Goal: Transaction & Acquisition: Purchase product/service

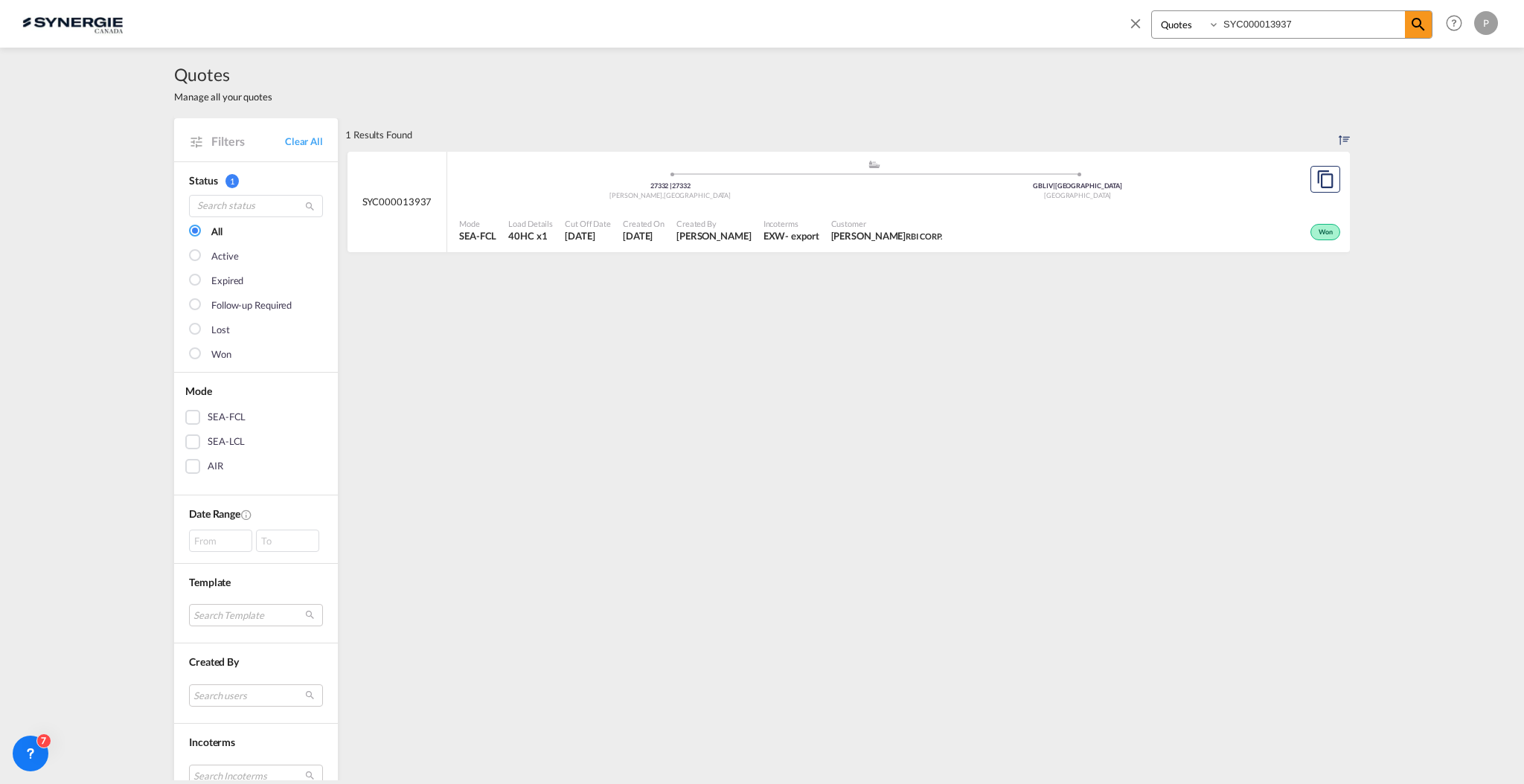
select select "Quotes"
click at [1302, 18] on input "SYC000013937" at bounding box center [1312, 24] width 185 height 26
click at [1302, 16] on input "SYC000013937" at bounding box center [1312, 24] width 185 height 26
paste input "N100059"
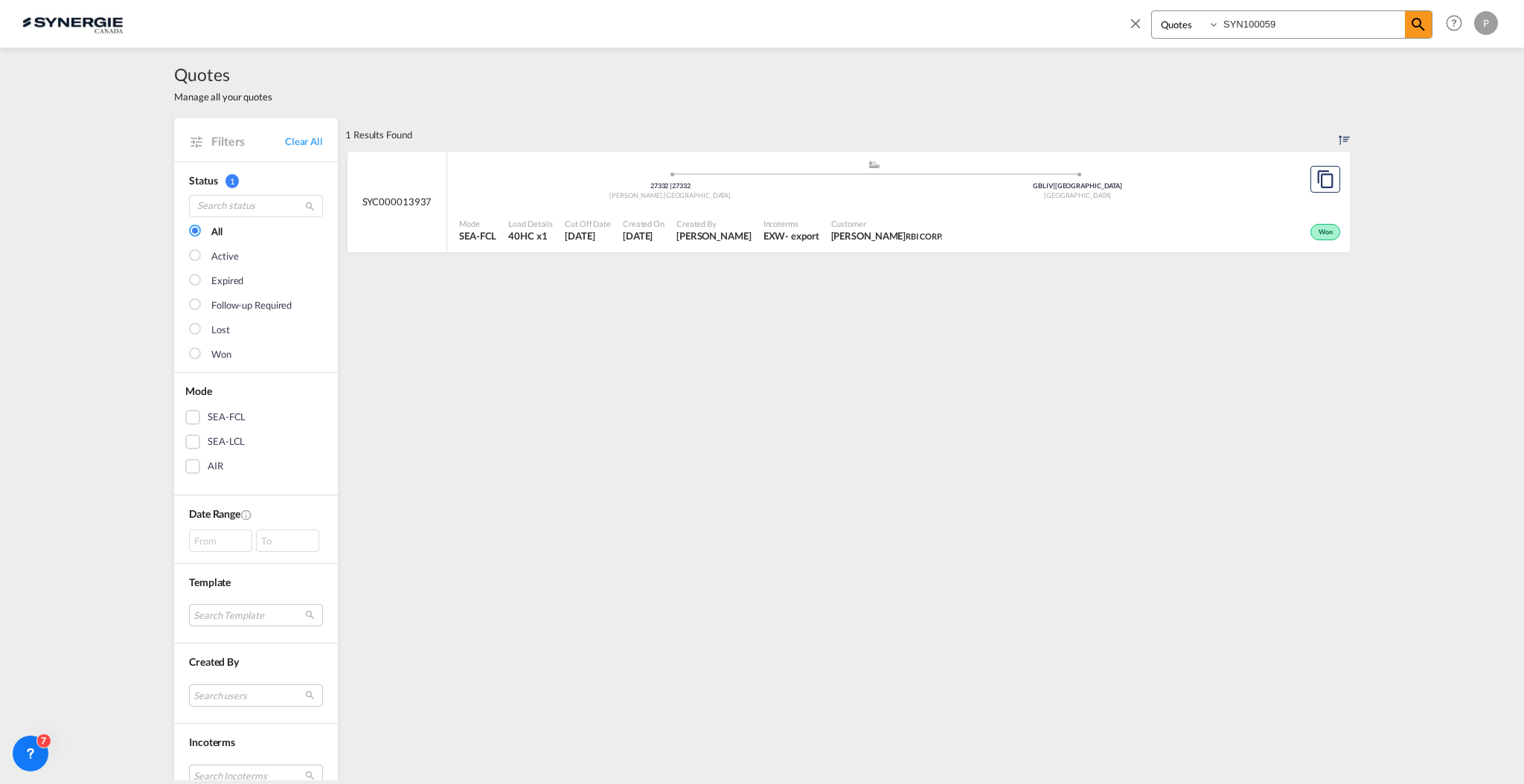
click at [1258, 19] on input "SYN100059" at bounding box center [1312, 24] width 185 height 26
type input "14671"
click at [990, 209] on div "Mode SEA-FCL Load Details 40HC x1 Cut Off Date 10 Sep 2025 Created On 10 Sep 20…" at bounding box center [899, 230] width 902 height 45
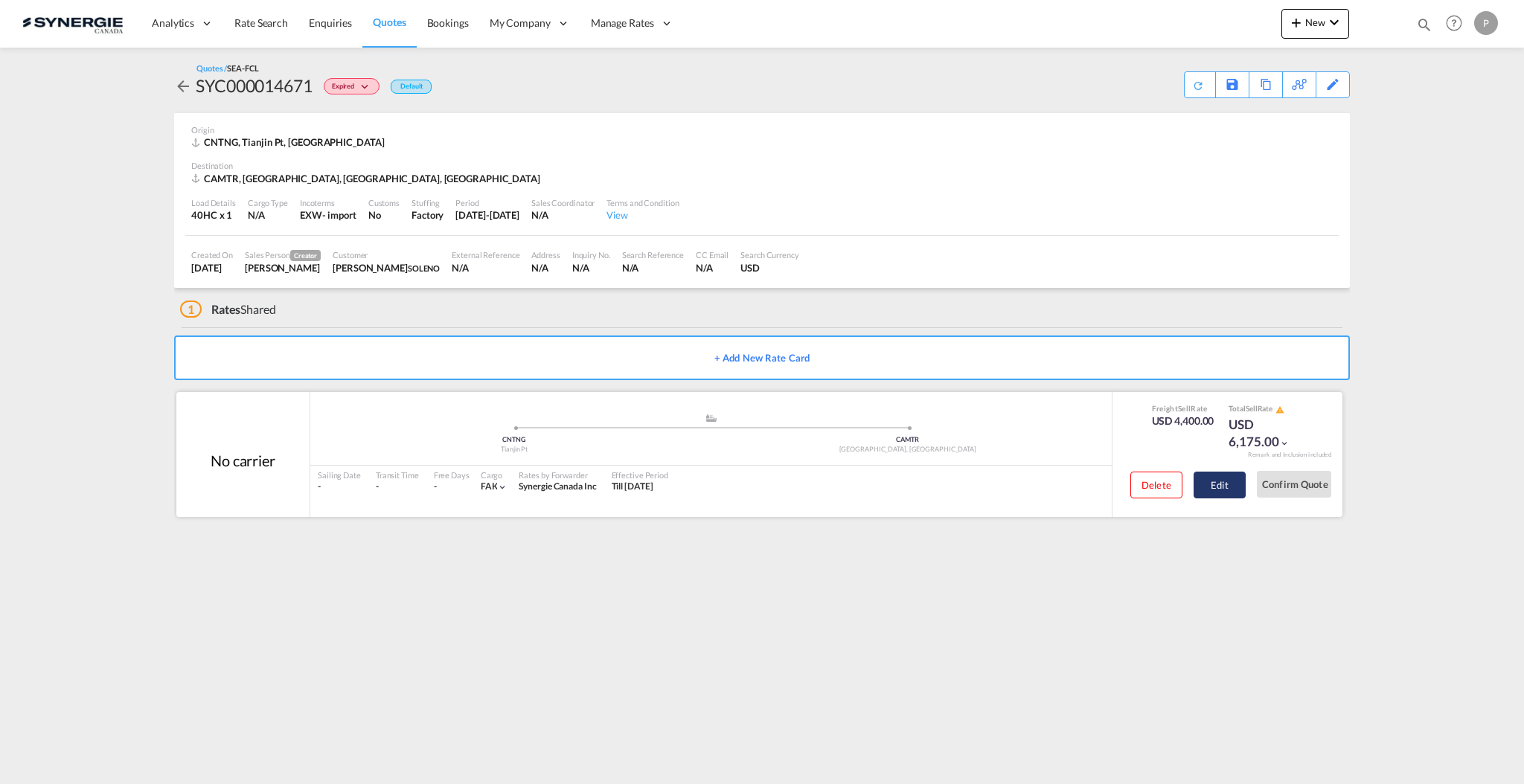
click at [1219, 489] on button "Edit" at bounding box center [1219, 485] width 52 height 27
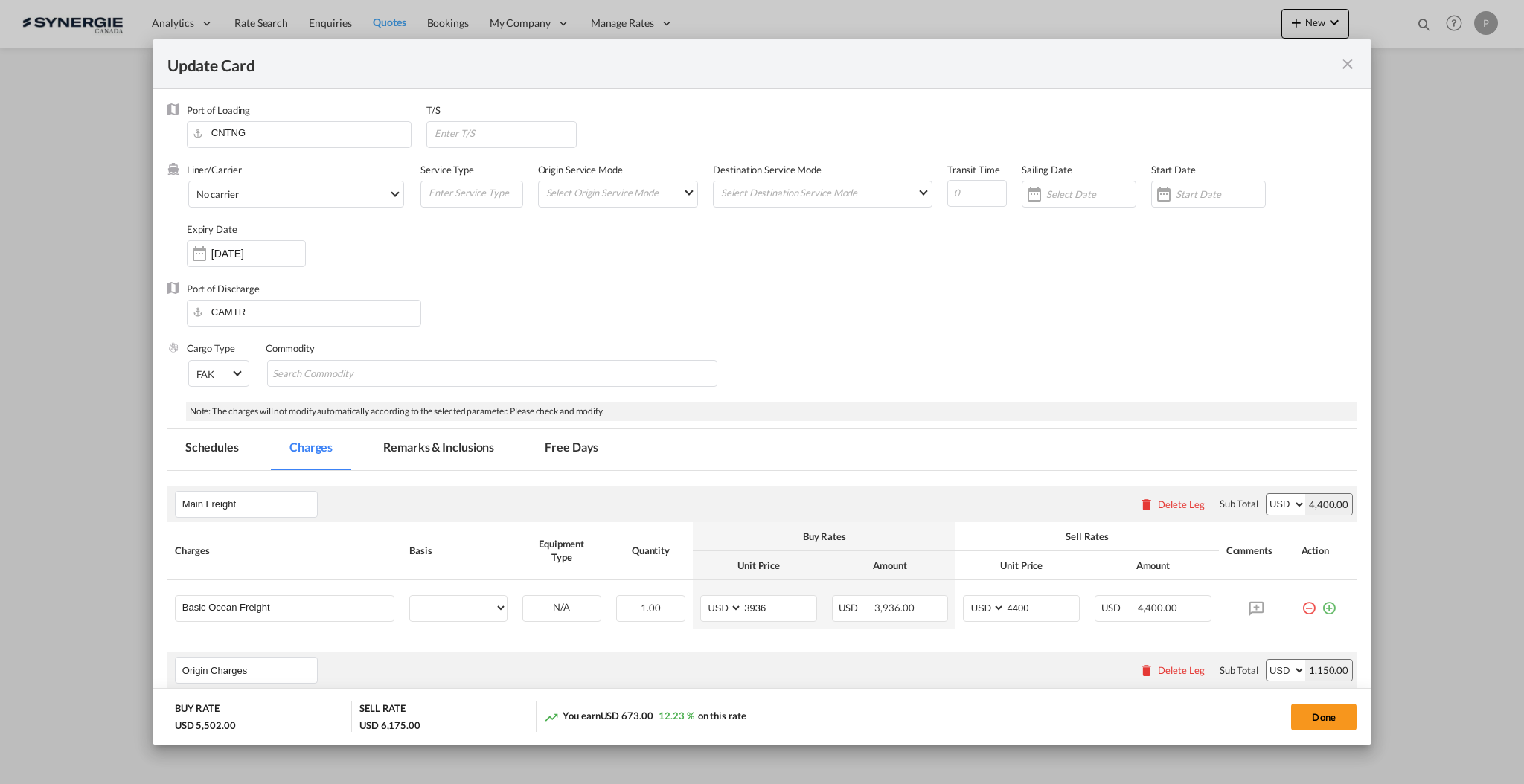
select select "per container"
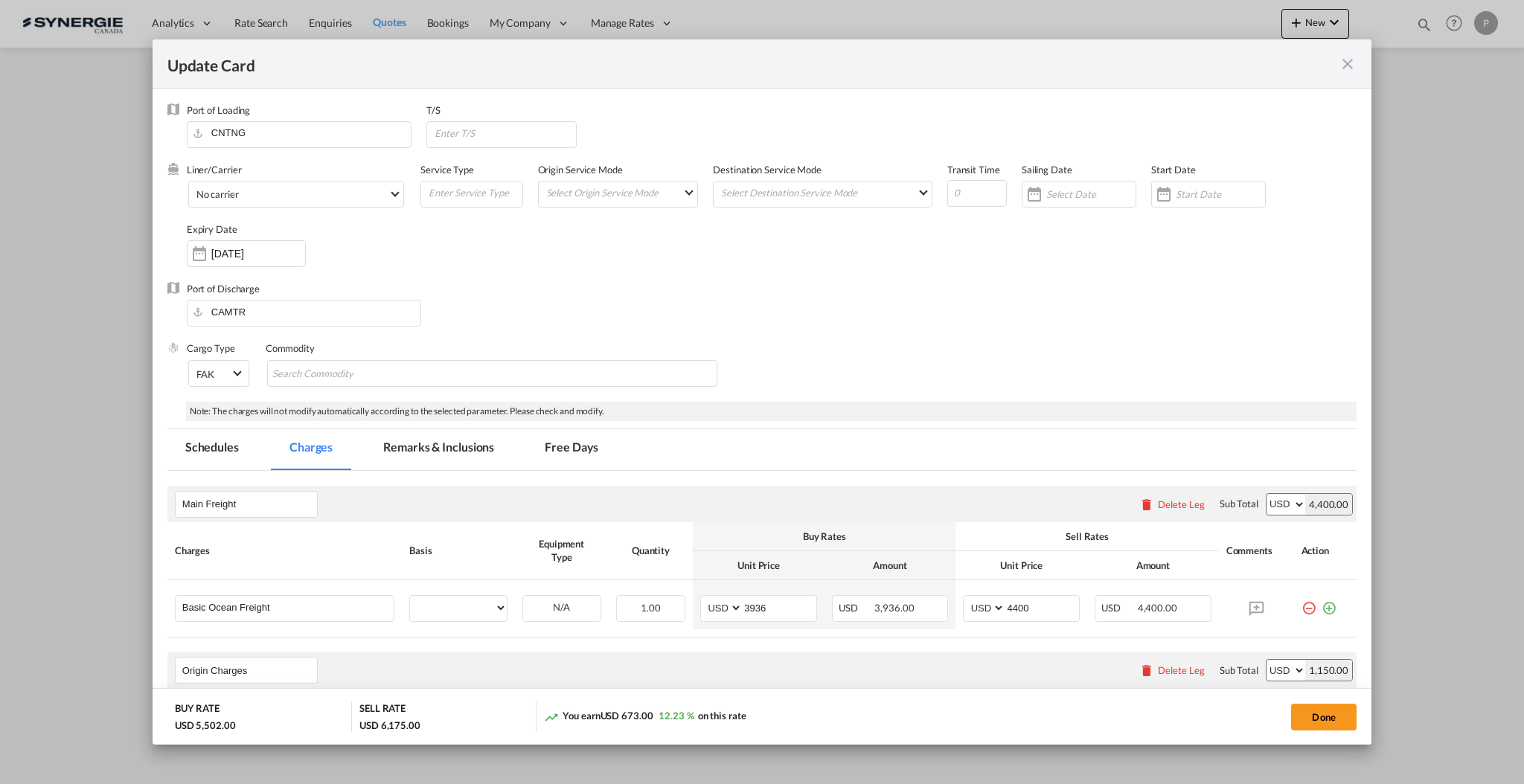
select select "per B/L"
select select "per shipment"
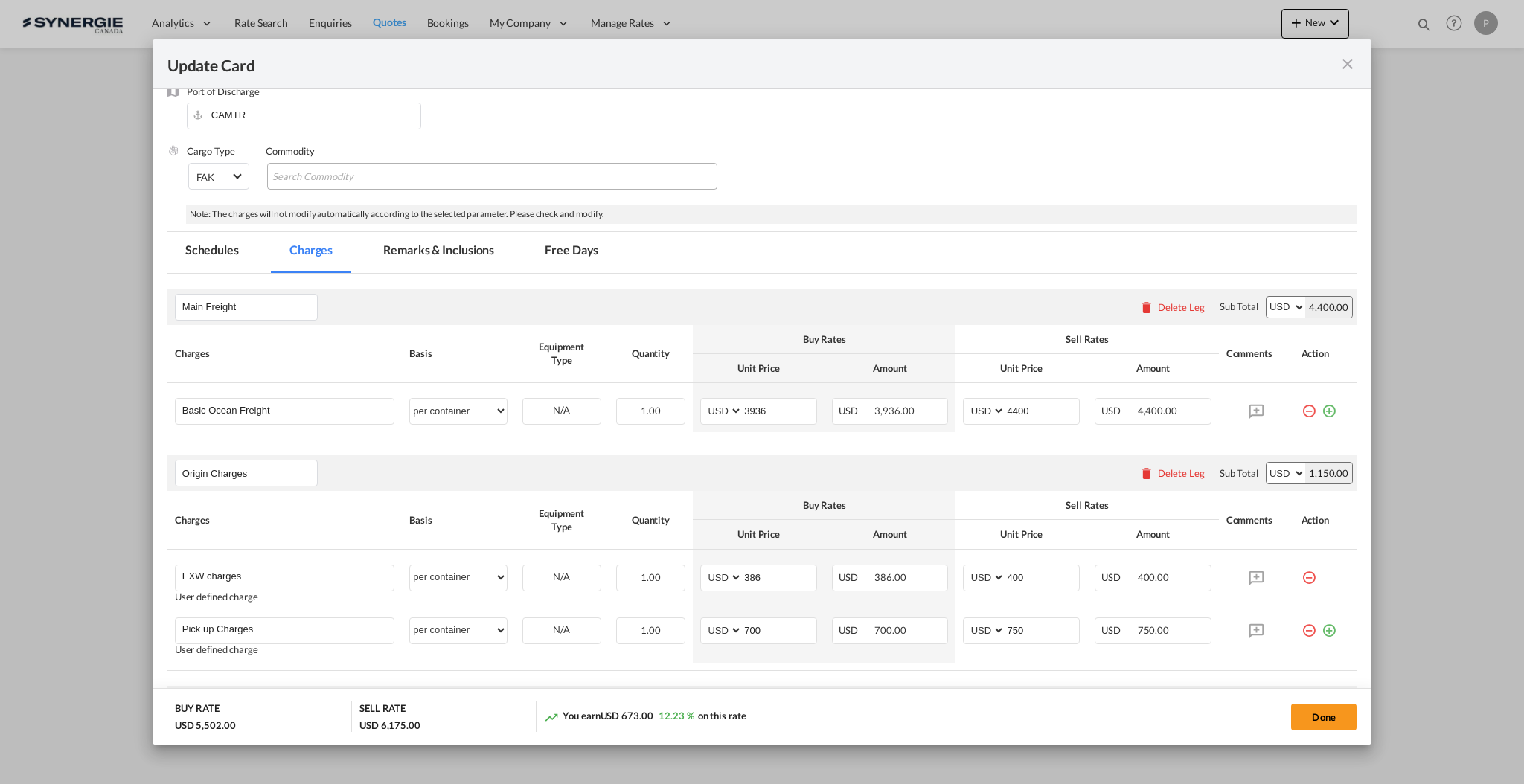
scroll to position [198, 0]
click at [1349, 59] on md-icon "icon-close fg-AAA8AD m-0 pointer" at bounding box center [1347, 63] width 18 height 18
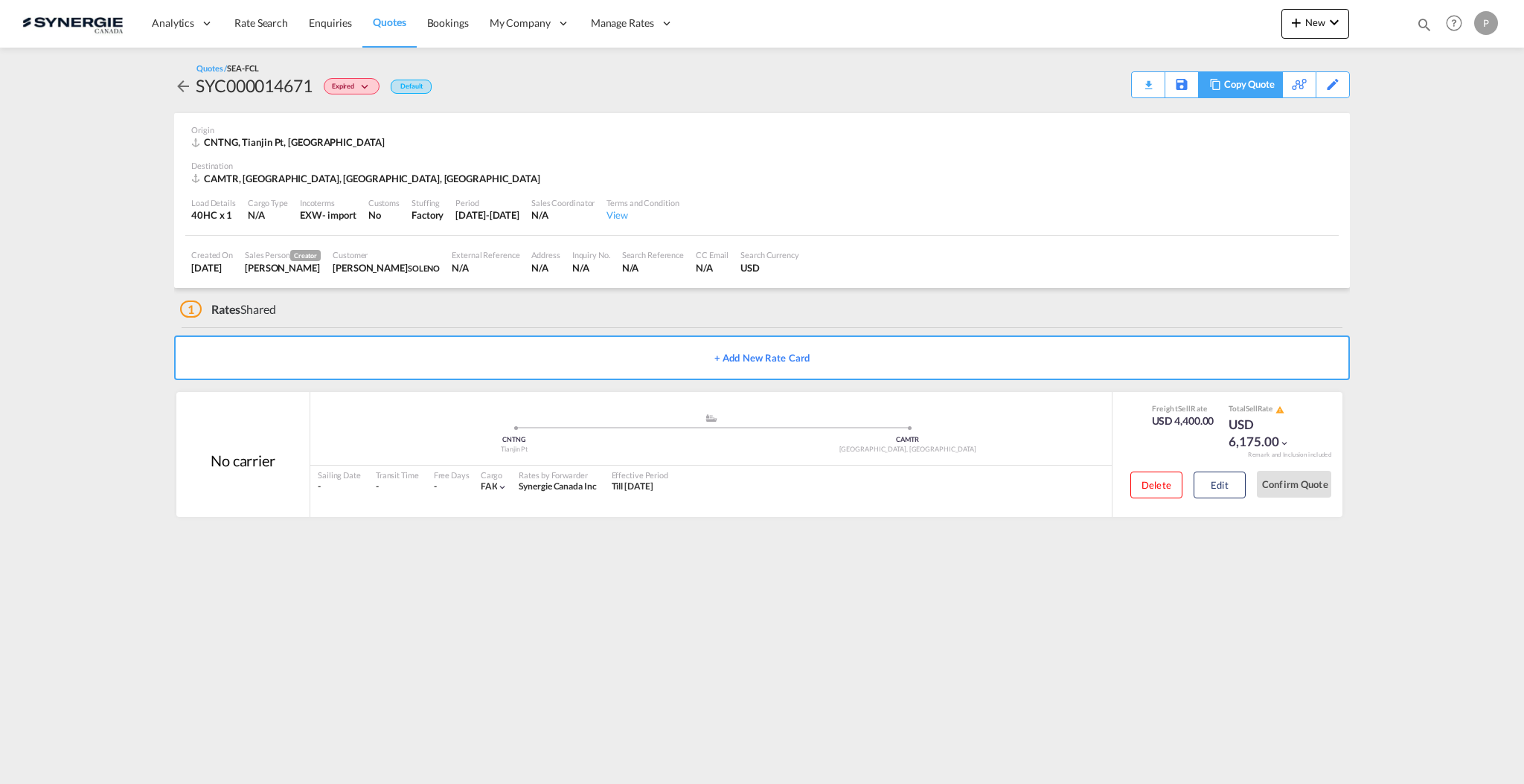
click at [1262, 93] on div "Copy Quote" at bounding box center [1249, 85] width 51 height 25
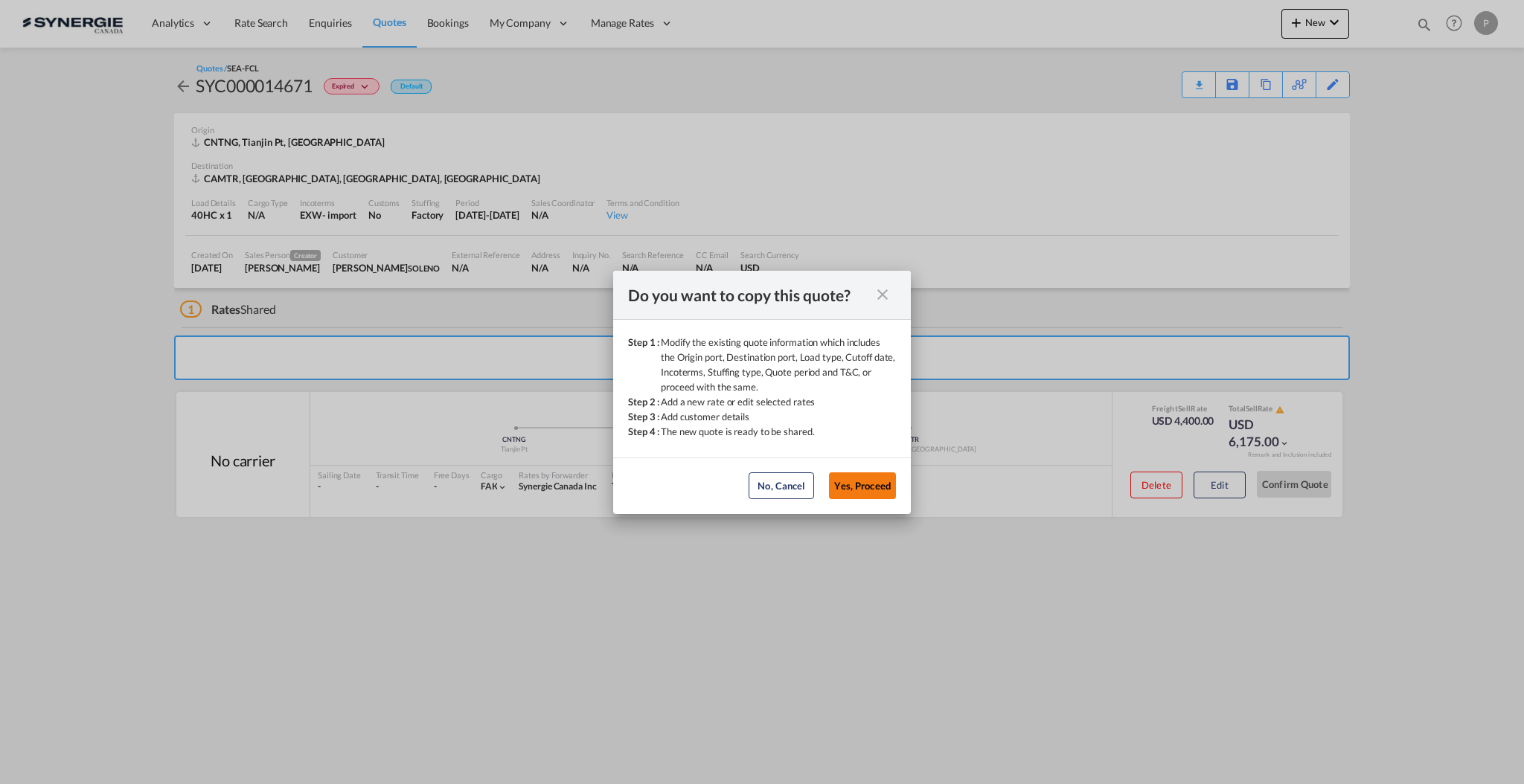
click at [858, 486] on button "Yes, Proceed" at bounding box center [862, 486] width 67 height 27
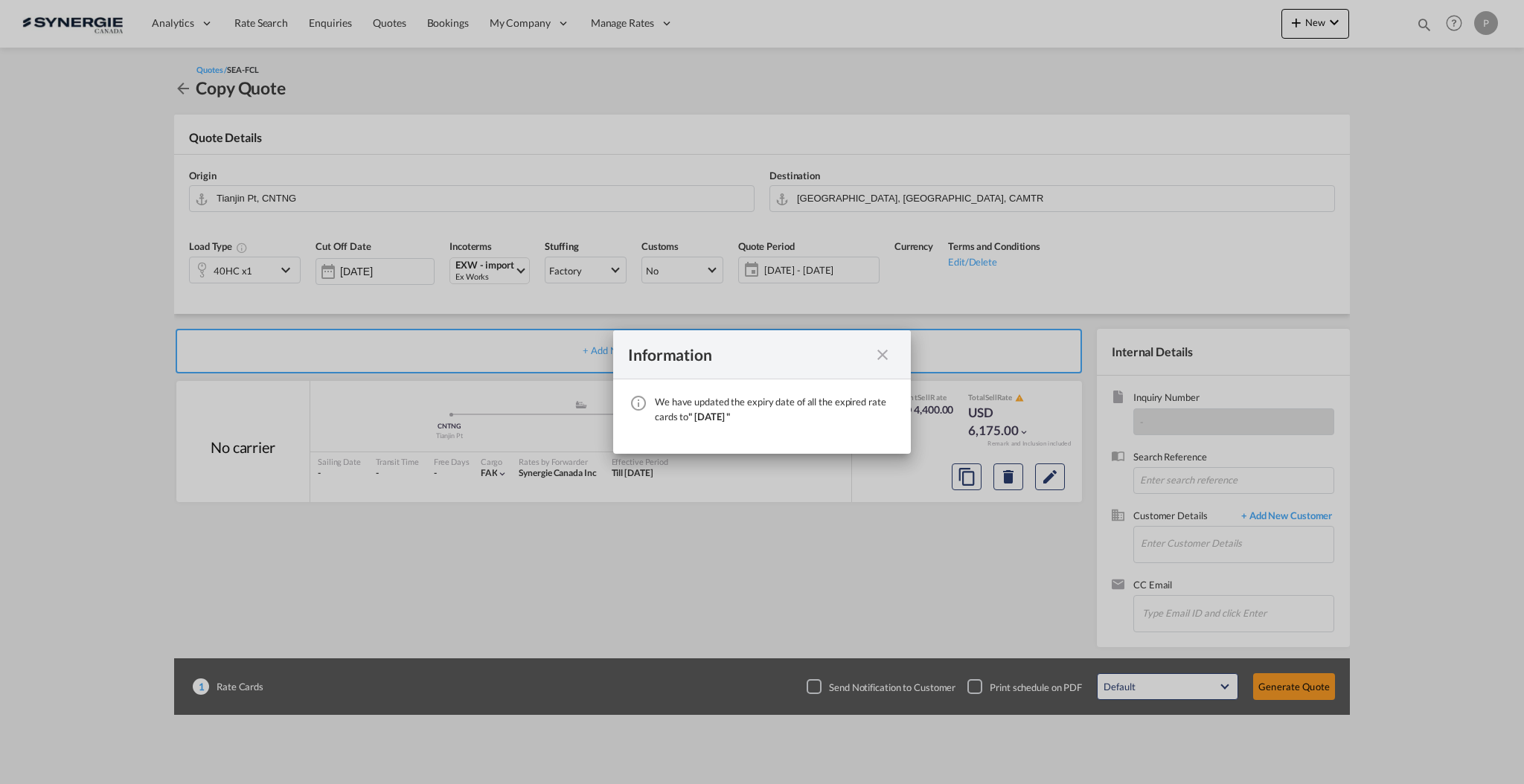
click at [882, 350] on md-icon "icon-close fg-AAA8AD cursor" at bounding box center [882, 355] width 18 height 18
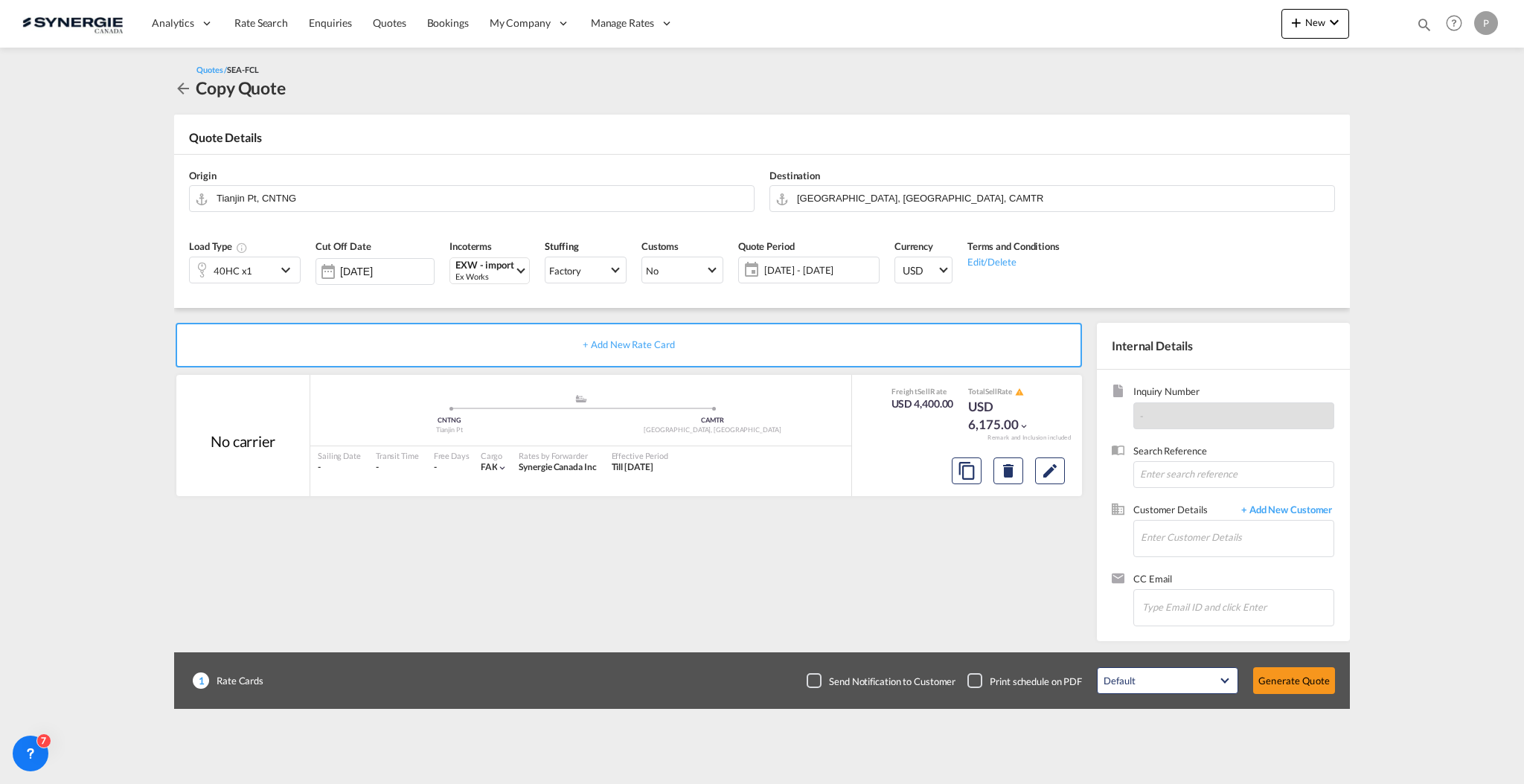
click at [818, 274] on span "[DATE] - [DATE]" at bounding box center [820, 270] width 111 height 13
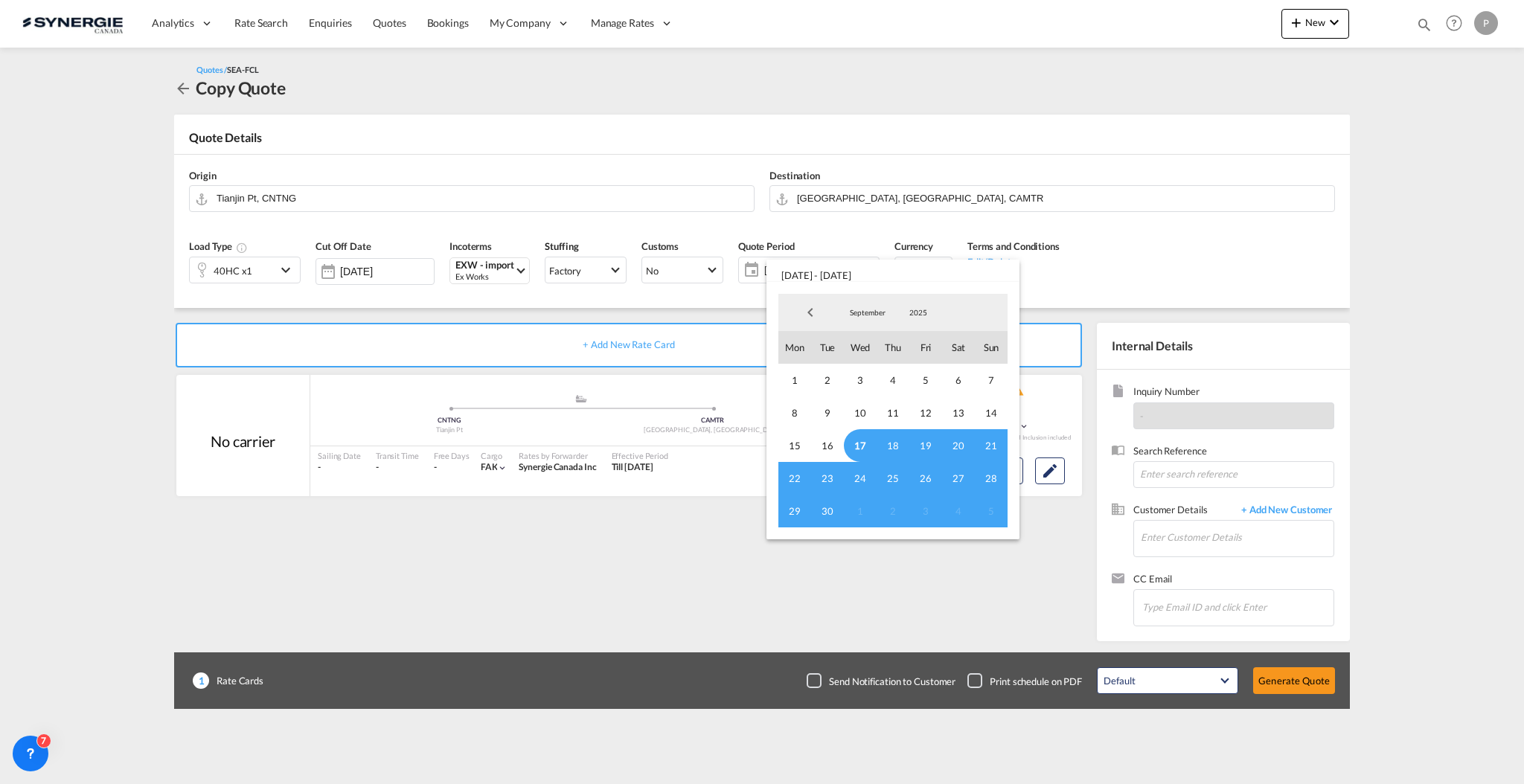
click at [848, 433] on span "17" at bounding box center [860, 446] width 32 height 32
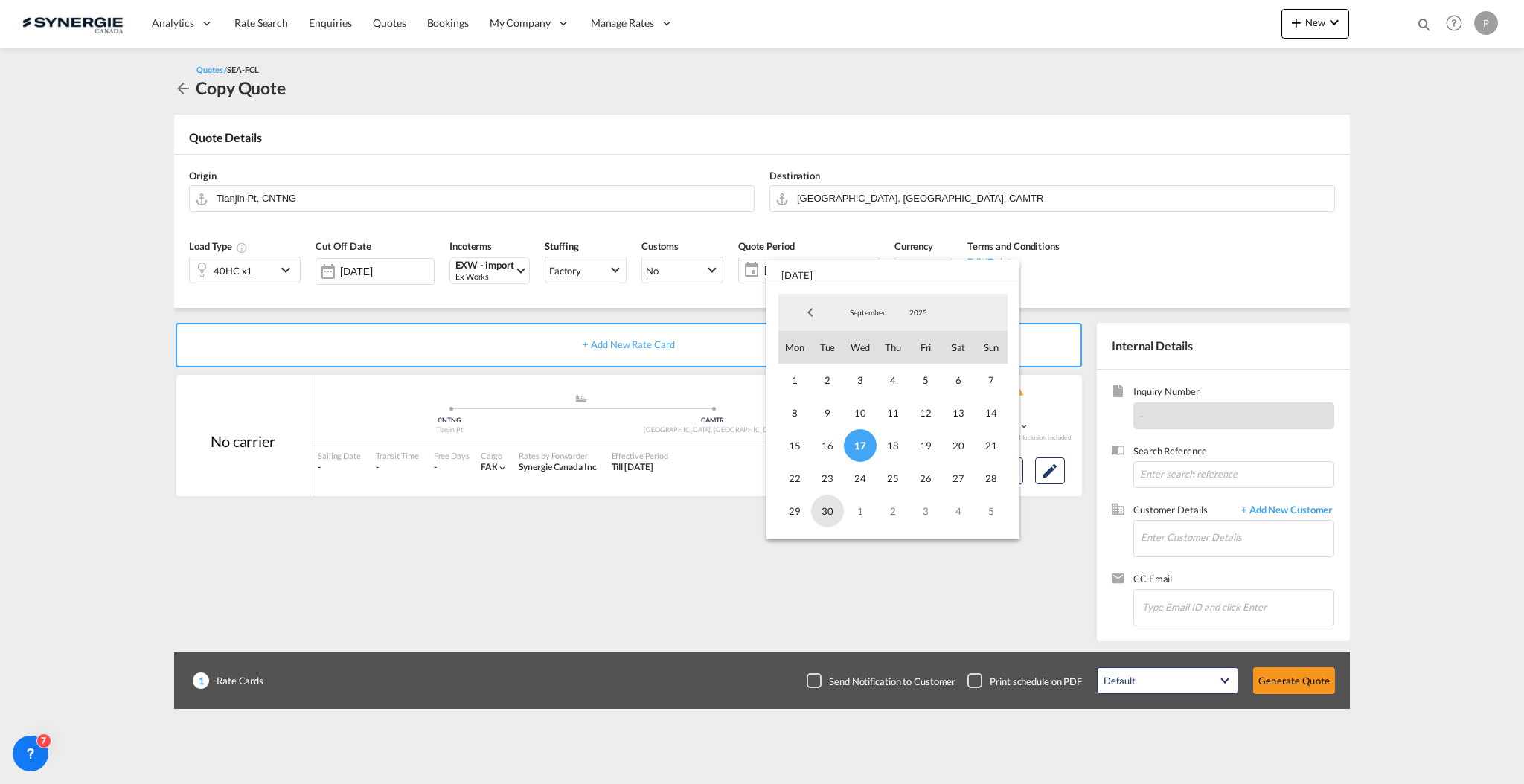
click at [827, 507] on span "30" at bounding box center [828, 511] width 32 height 32
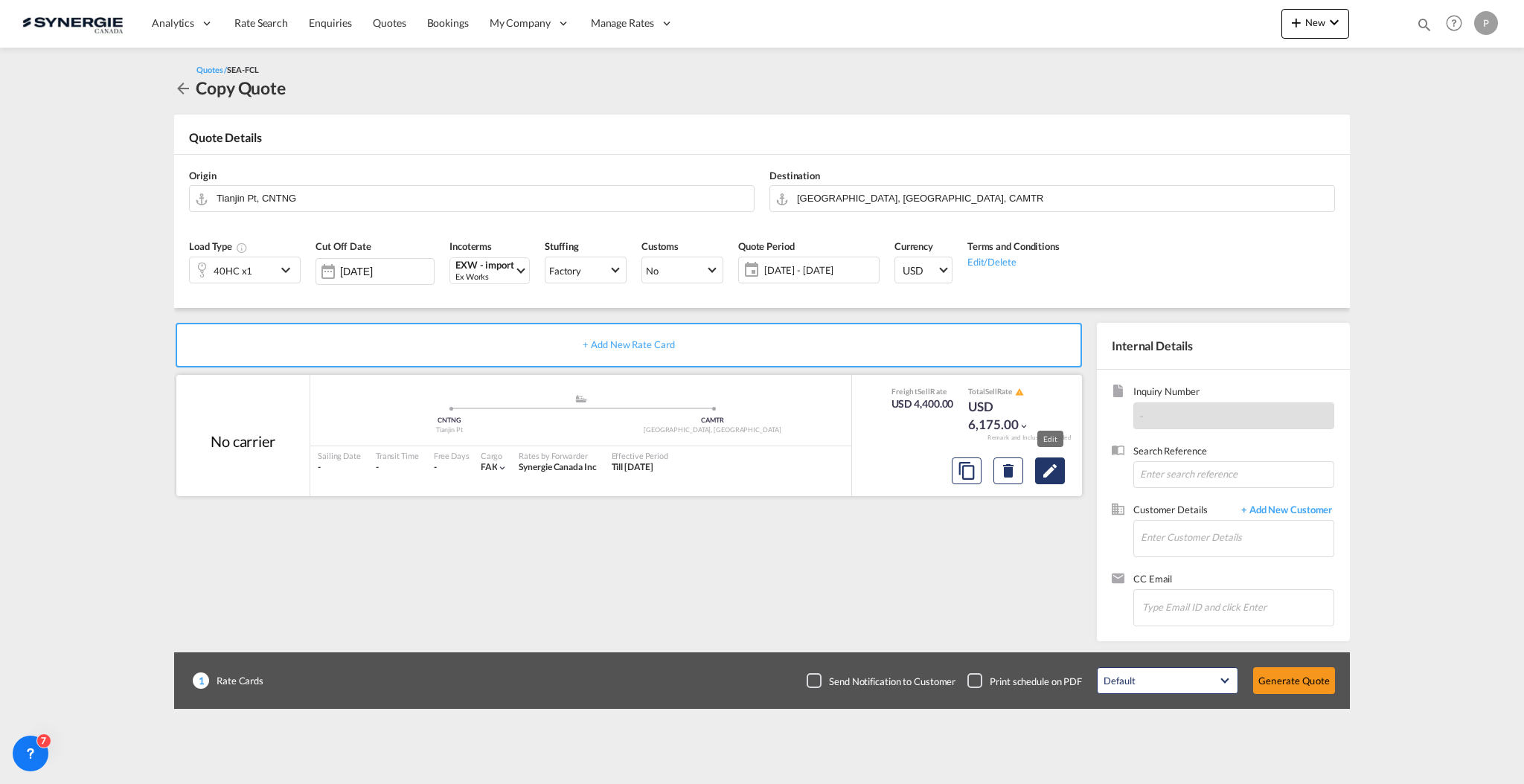
click at [1054, 475] on md-icon "Edit" at bounding box center [1050, 470] width 18 height 18
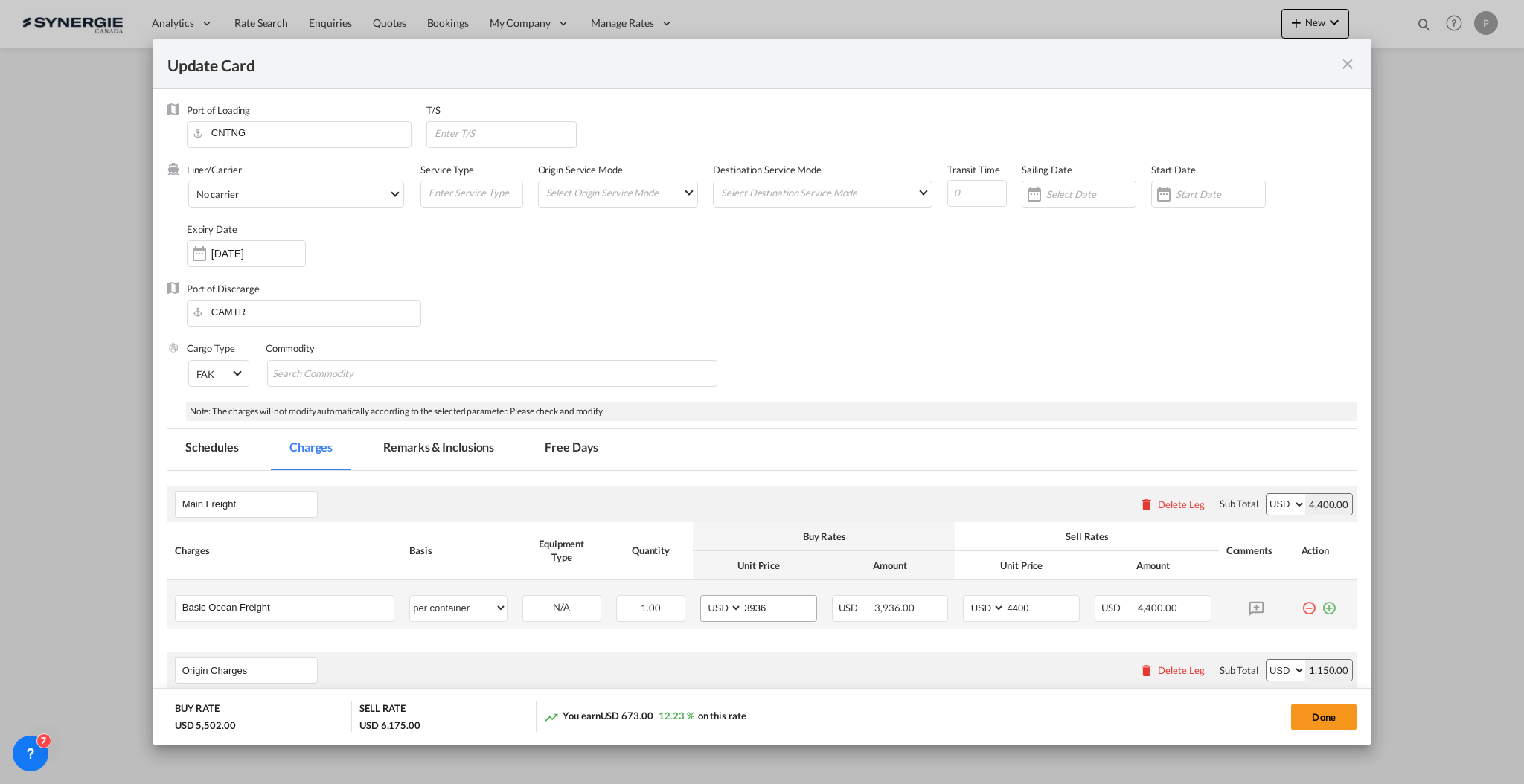
click at [755, 608] on input "3936" at bounding box center [780, 607] width 74 height 22
type input "3636"
click at [1018, 611] on input "4400" at bounding box center [1042, 607] width 74 height 22
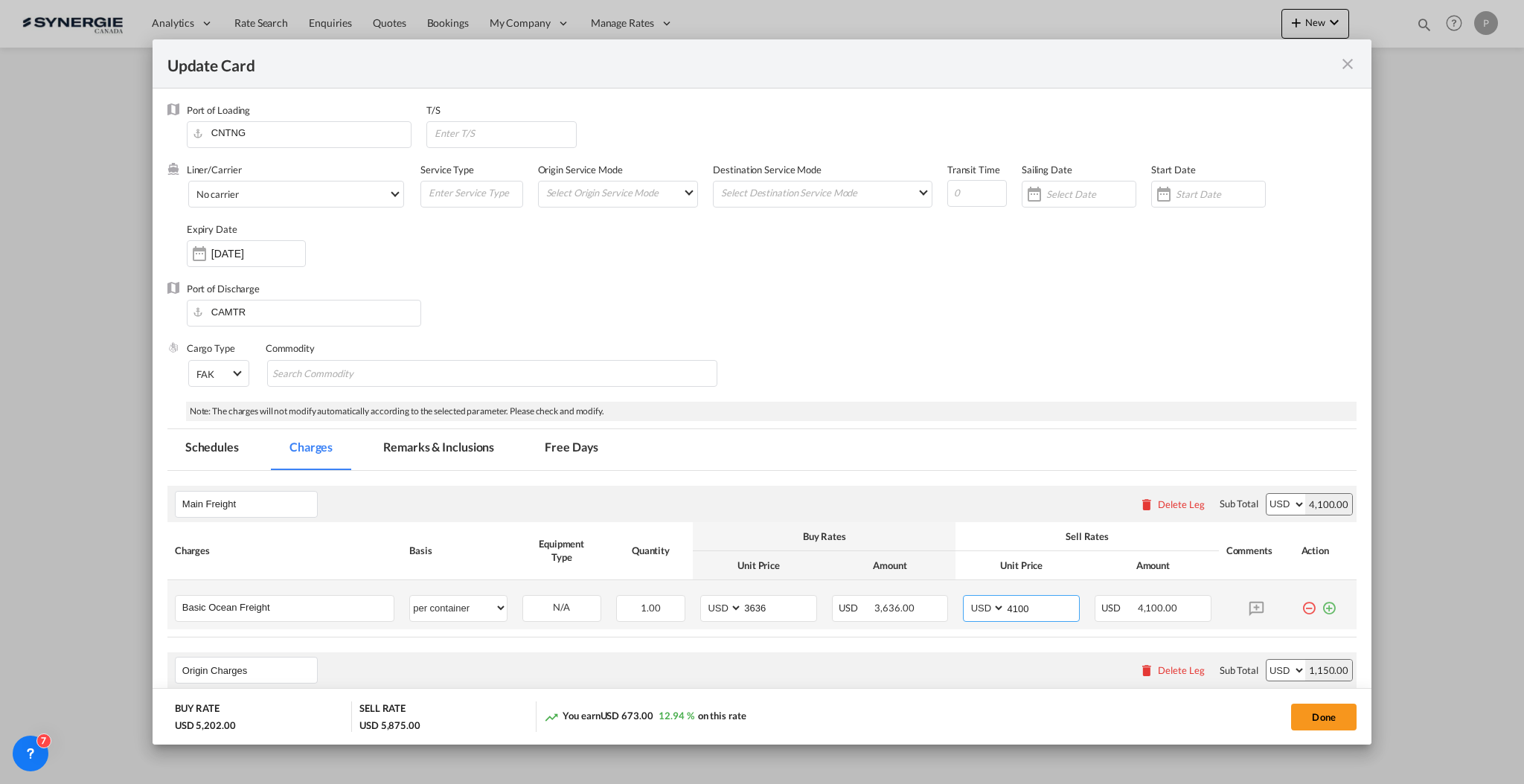
click at [1065, 596] on input "4100" at bounding box center [1042, 607] width 74 height 22
type input "4100"
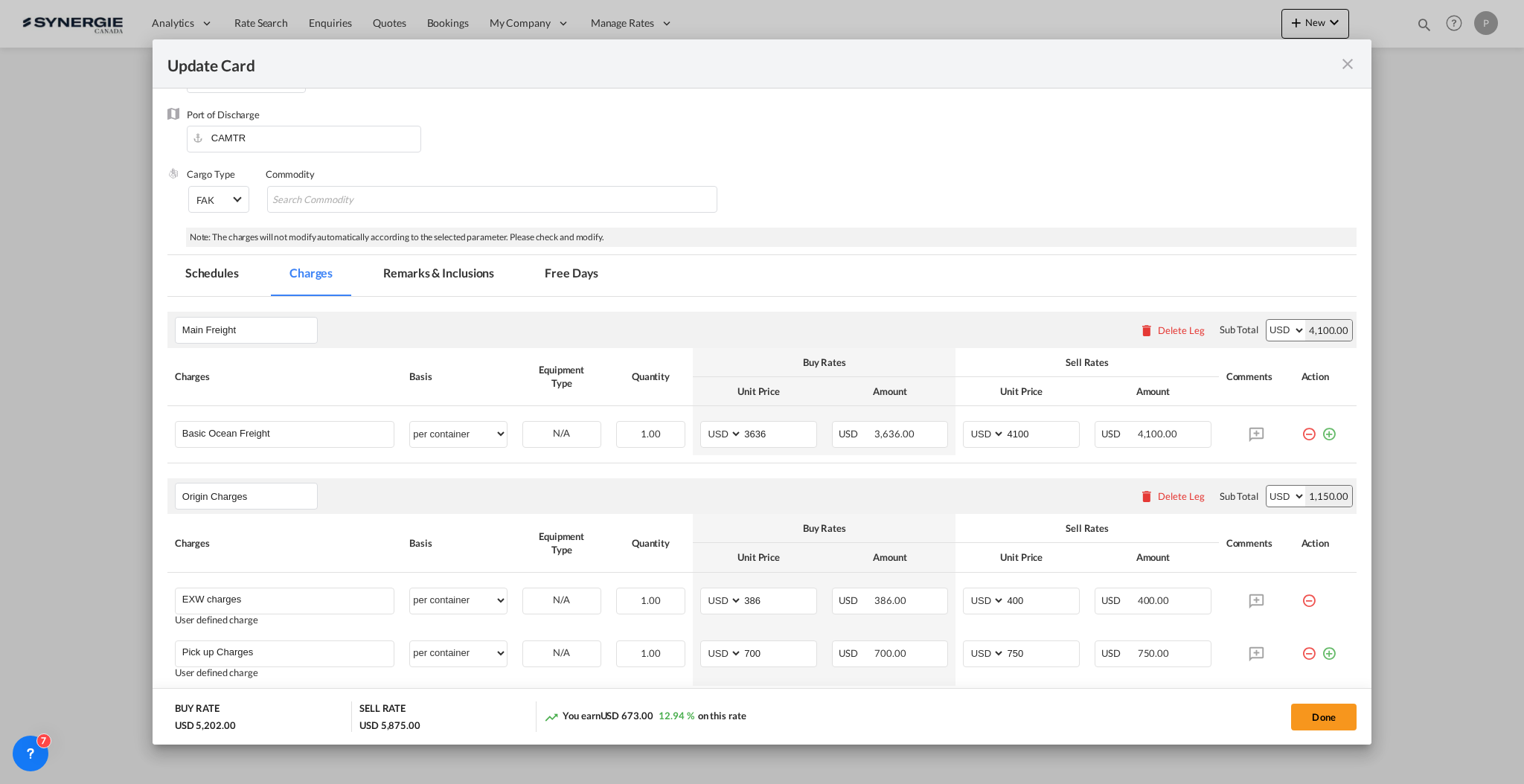
scroll to position [198, 0]
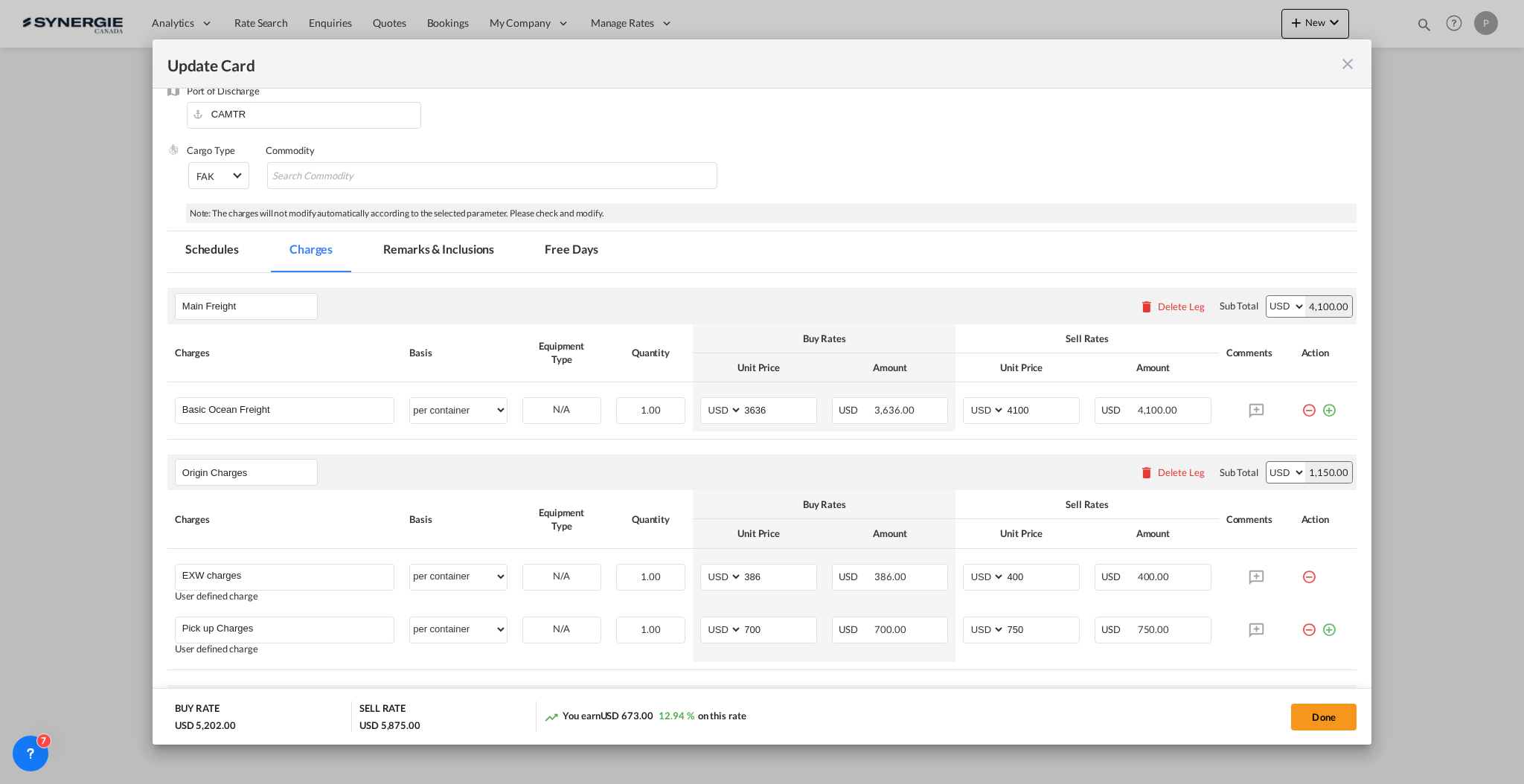
click at [1165, 470] on div "Delete Leg" at bounding box center [1181, 472] width 47 height 12
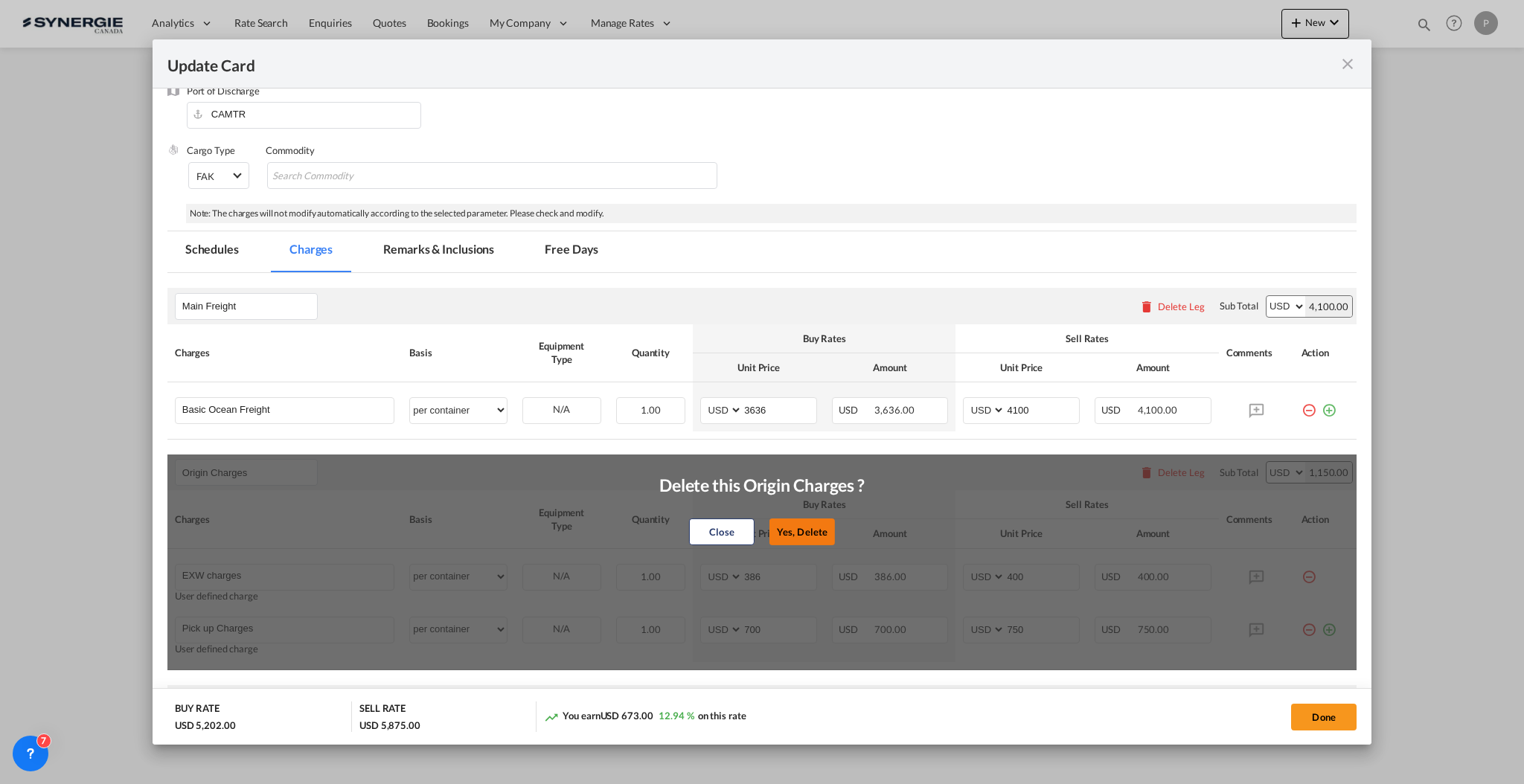
click at [772, 523] on button "Yes, Delete" at bounding box center [802, 531] width 66 height 27
type input "Destination Charge"
type input "Port Fees"
type input "50"
type input "65"
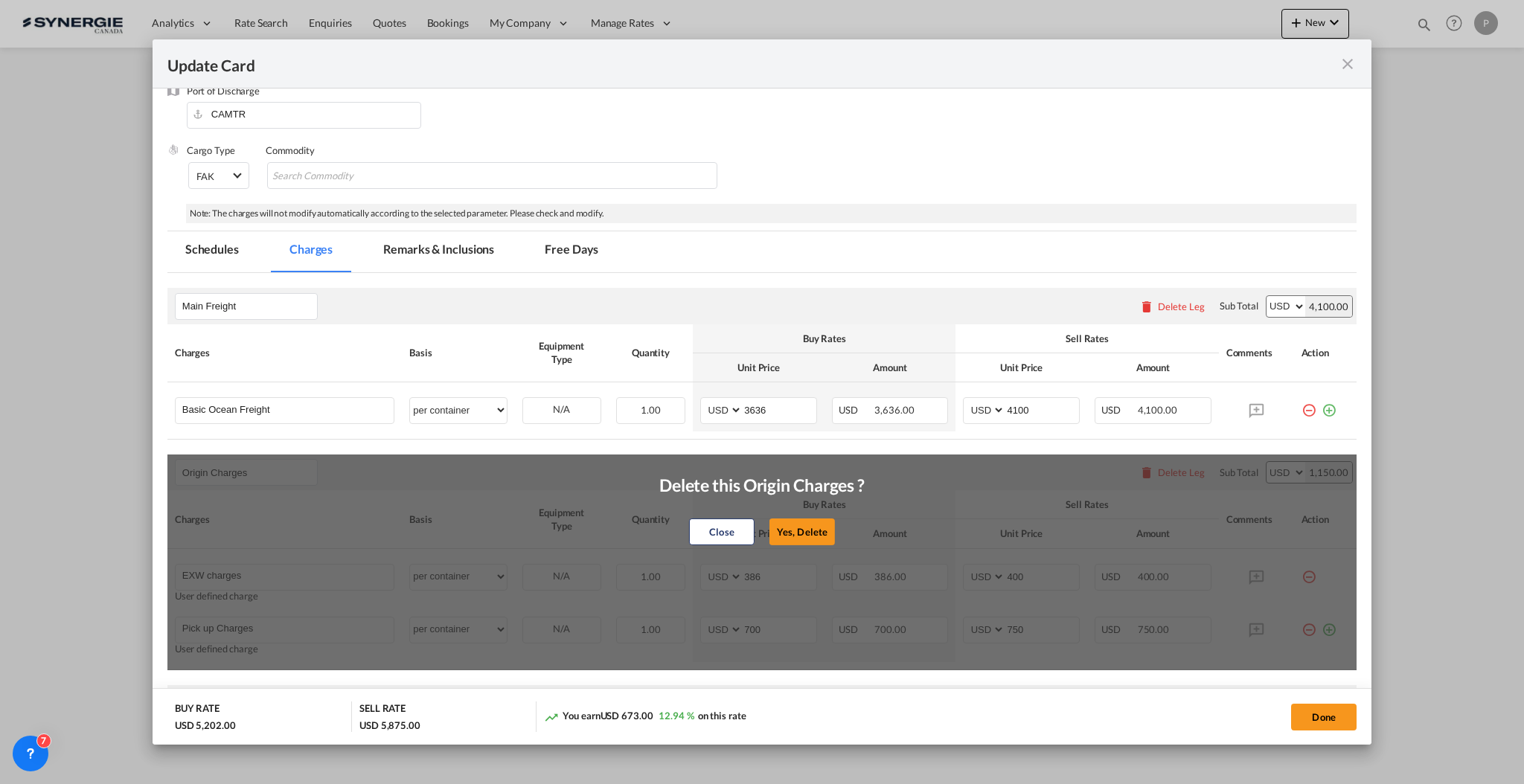
type input "Drayage"
type input "380"
type input "430"
type input "Doc and Handling fees"
type input "E-manifest"
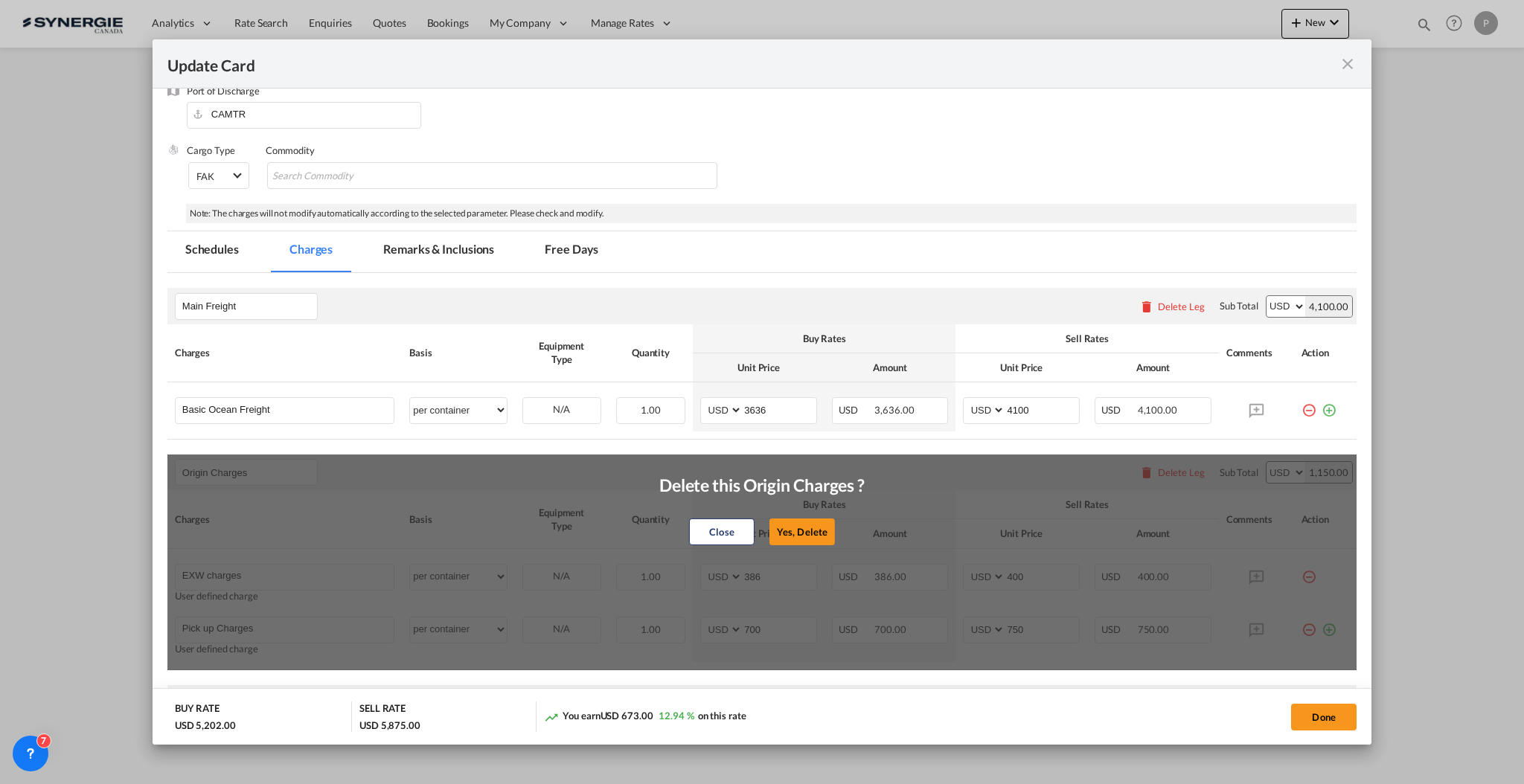
select select "per B/L"
type input "0"
type input "35"
type input "Doc fee"
select select "per B/L"
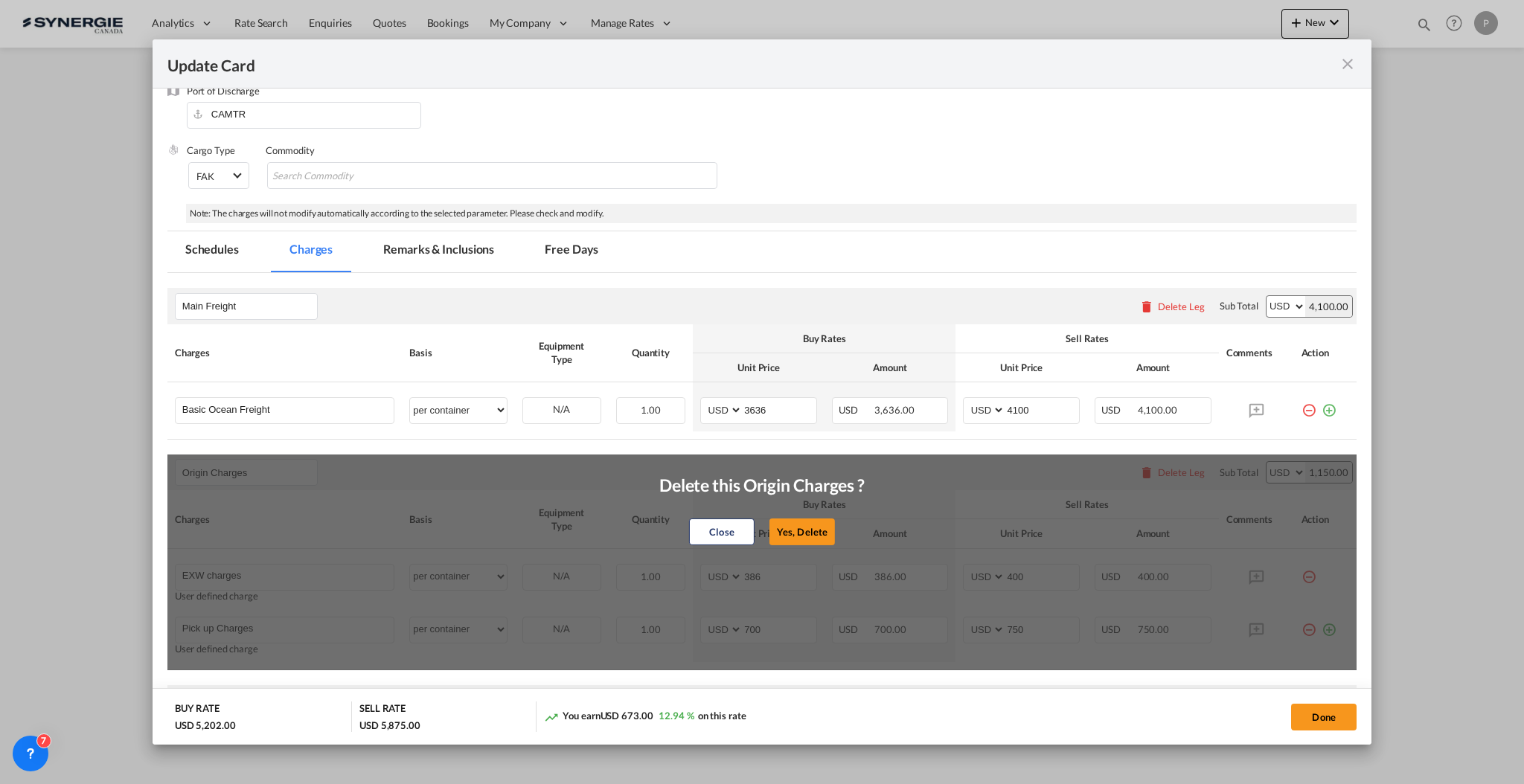
type input "0"
type input "30"
type input "Cargo Coverage"
type input "Cargo Coverage - Rate to be confirmed depending on commodity and value Min 50 U…"
select select "per shipment"
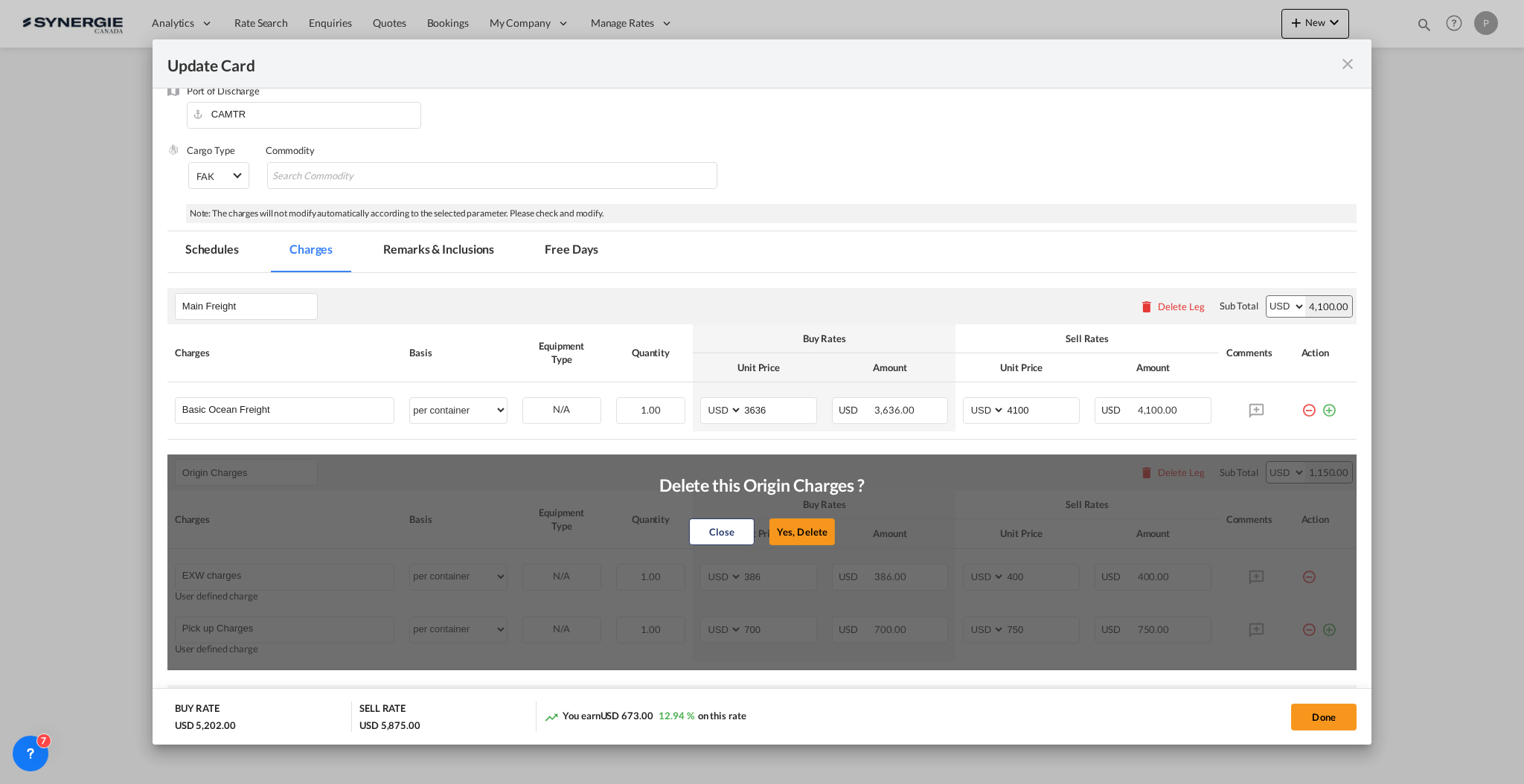
type input "0"
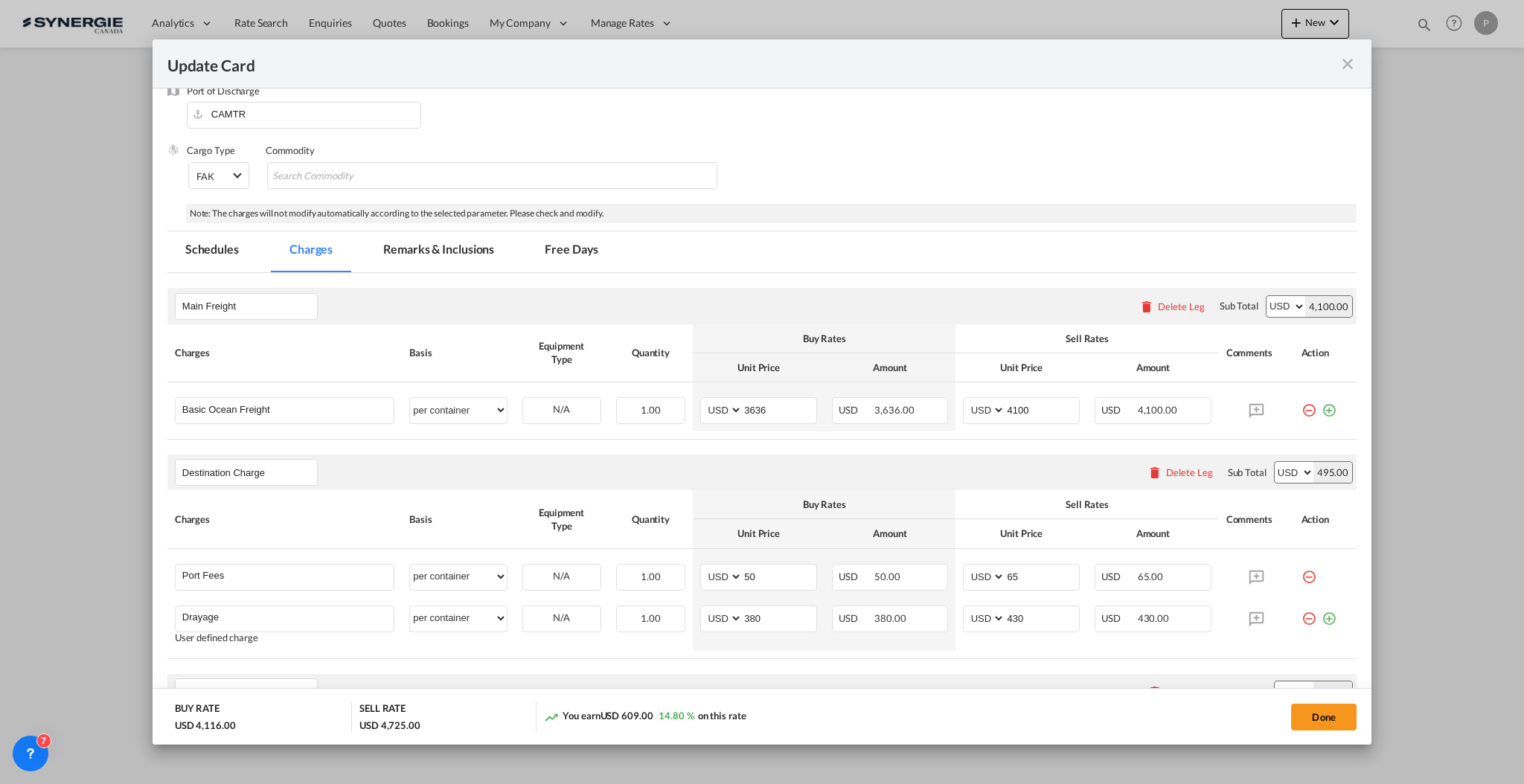
scroll to position [0, 0]
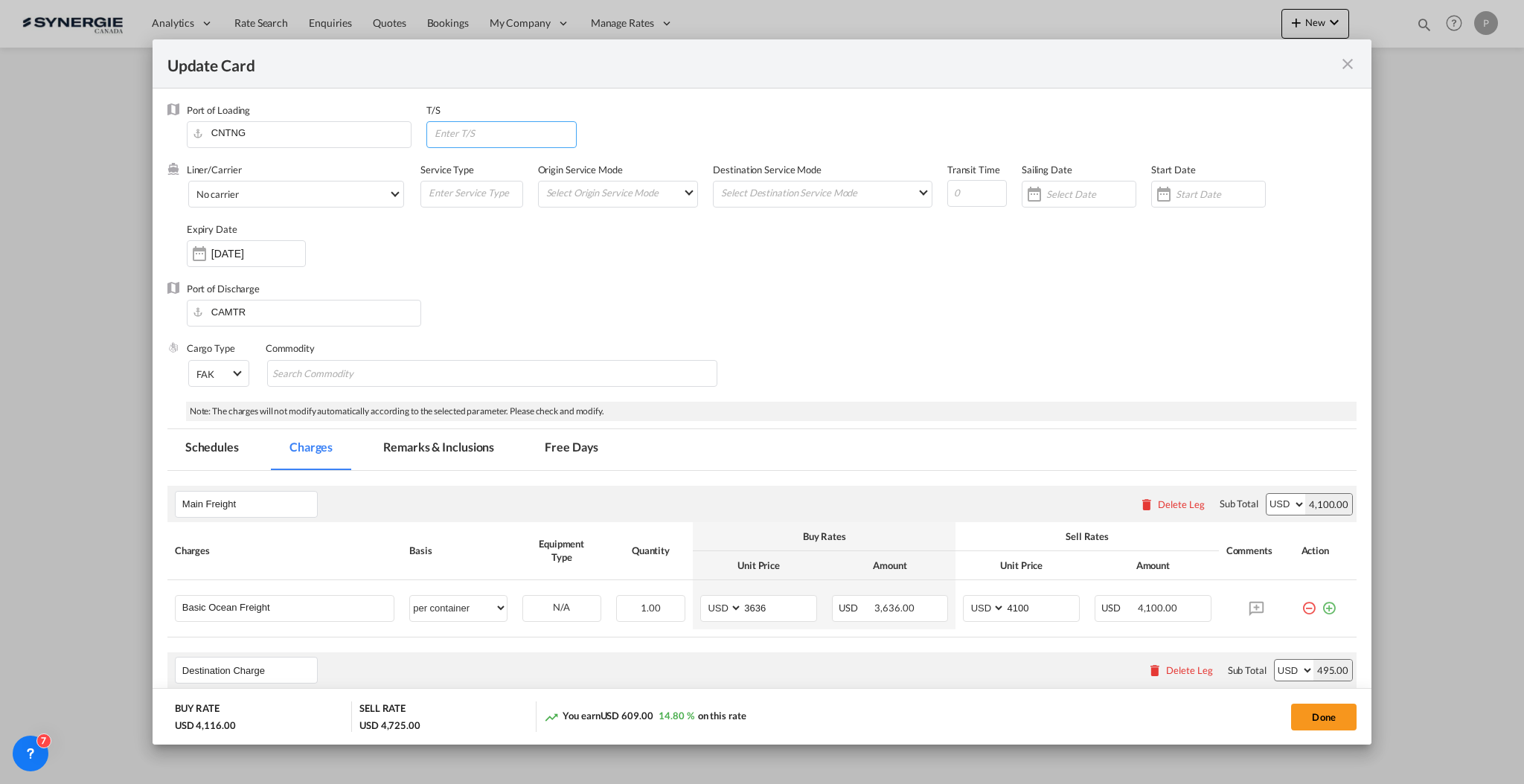
click at [493, 140] on input "Update Card Port ..." at bounding box center [504, 133] width 143 height 22
type input "CAVAN"
click at [443, 453] on md-tab-item "Remarks & Inclusions" at bounding box center [439, 449] width 147 height 41
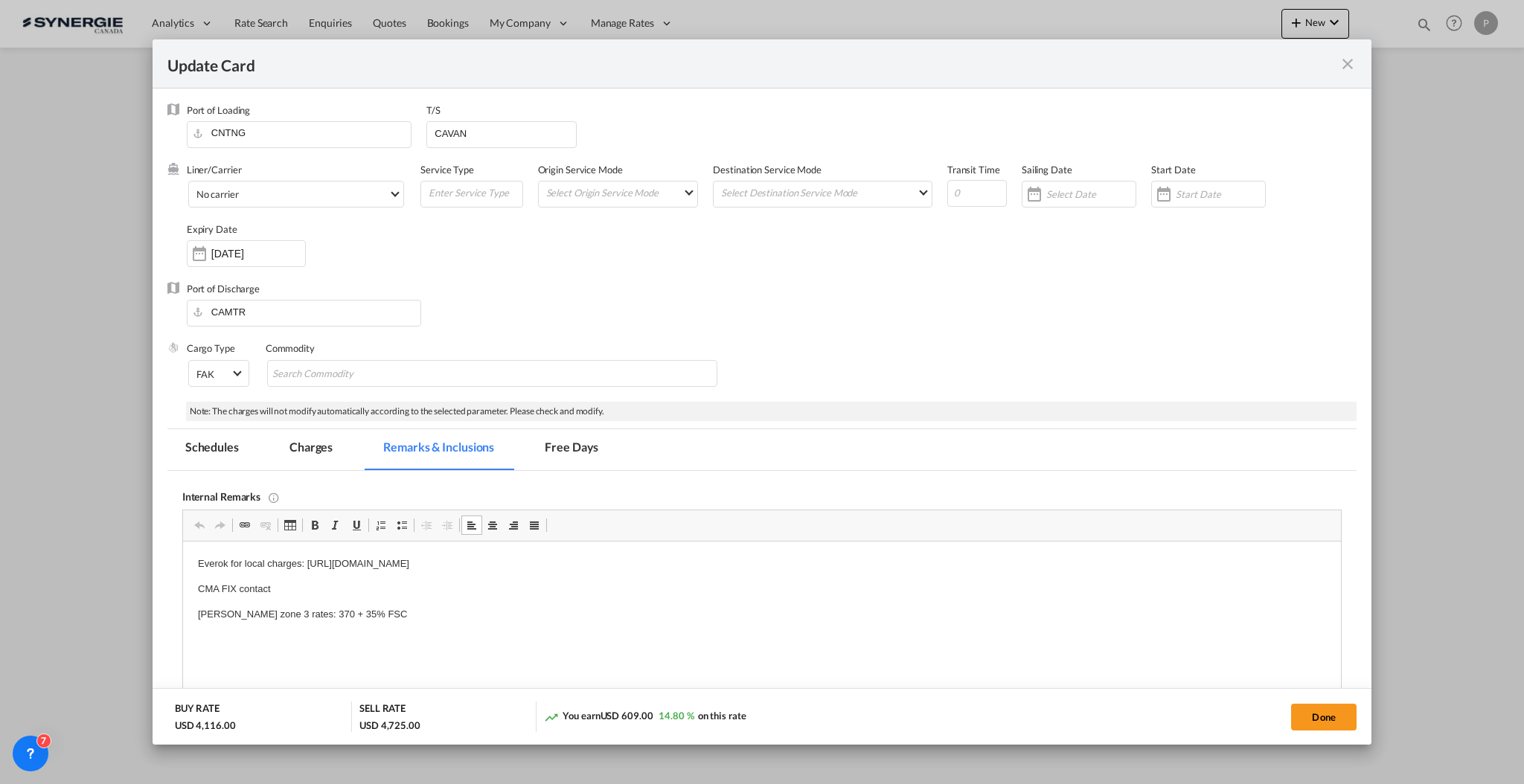
click at [226, 584] on p "CMA FIX contact" at bounding box center [761, 589] width 1128 height 15
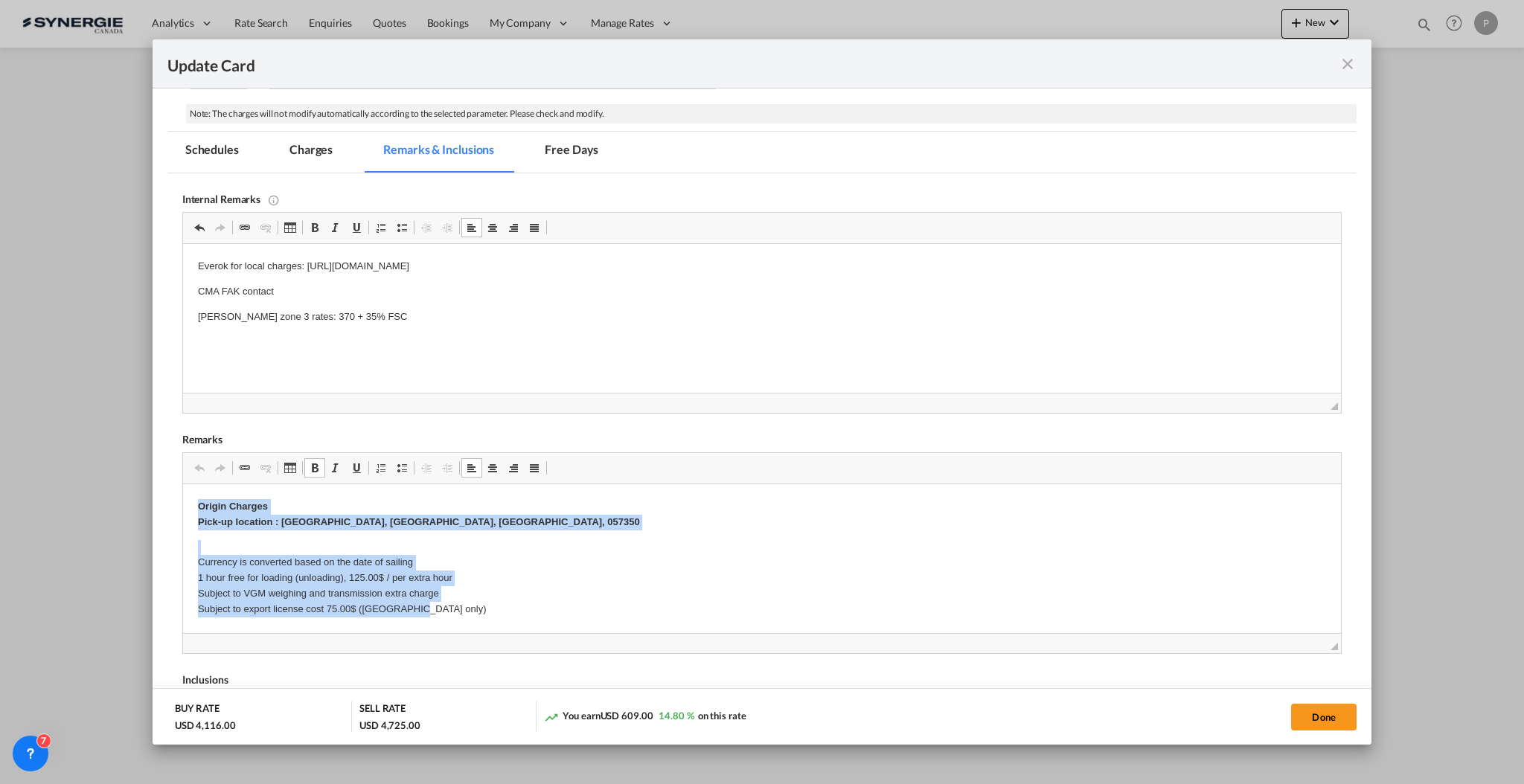
drag, startPoint x: 421, startPoint y: 611, endPoint x: 272, endPoint y: 963, distance: 382.2
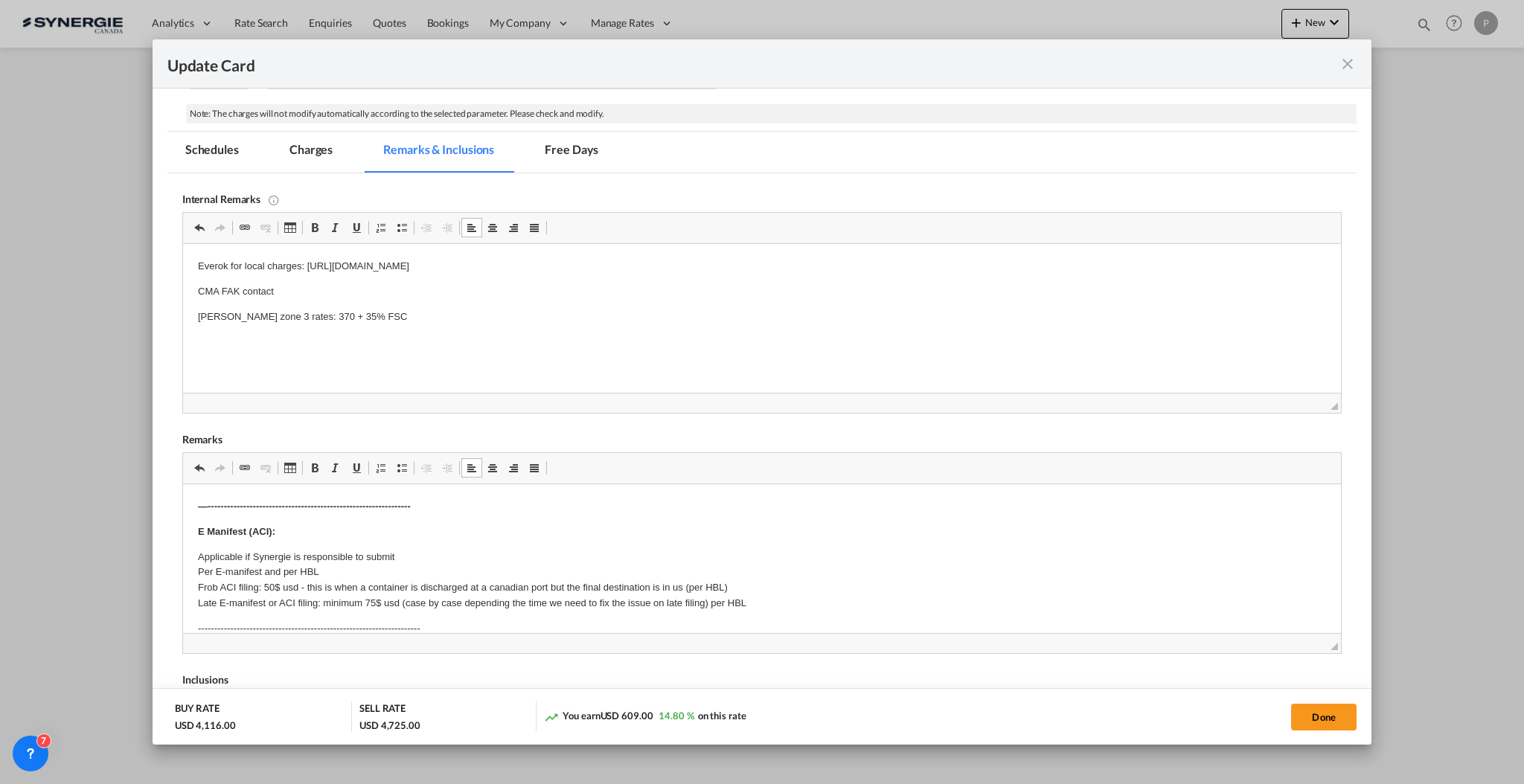
click at [333, 510] on strong "—---------------------------------------------------------------" at bounding box center [304, 506] width 213 height 11
click at [333, 510] on strong "—---------------------------------------------------------------" at bounding box center [304, 506] width 213 height 11
click at [284, 262] on p "Everok for local charges: https://app.frontapp.com/open/cnv_qddmvrj?key=bdAOXRi…" at bounding box center [761, 267] width 1128 height 15
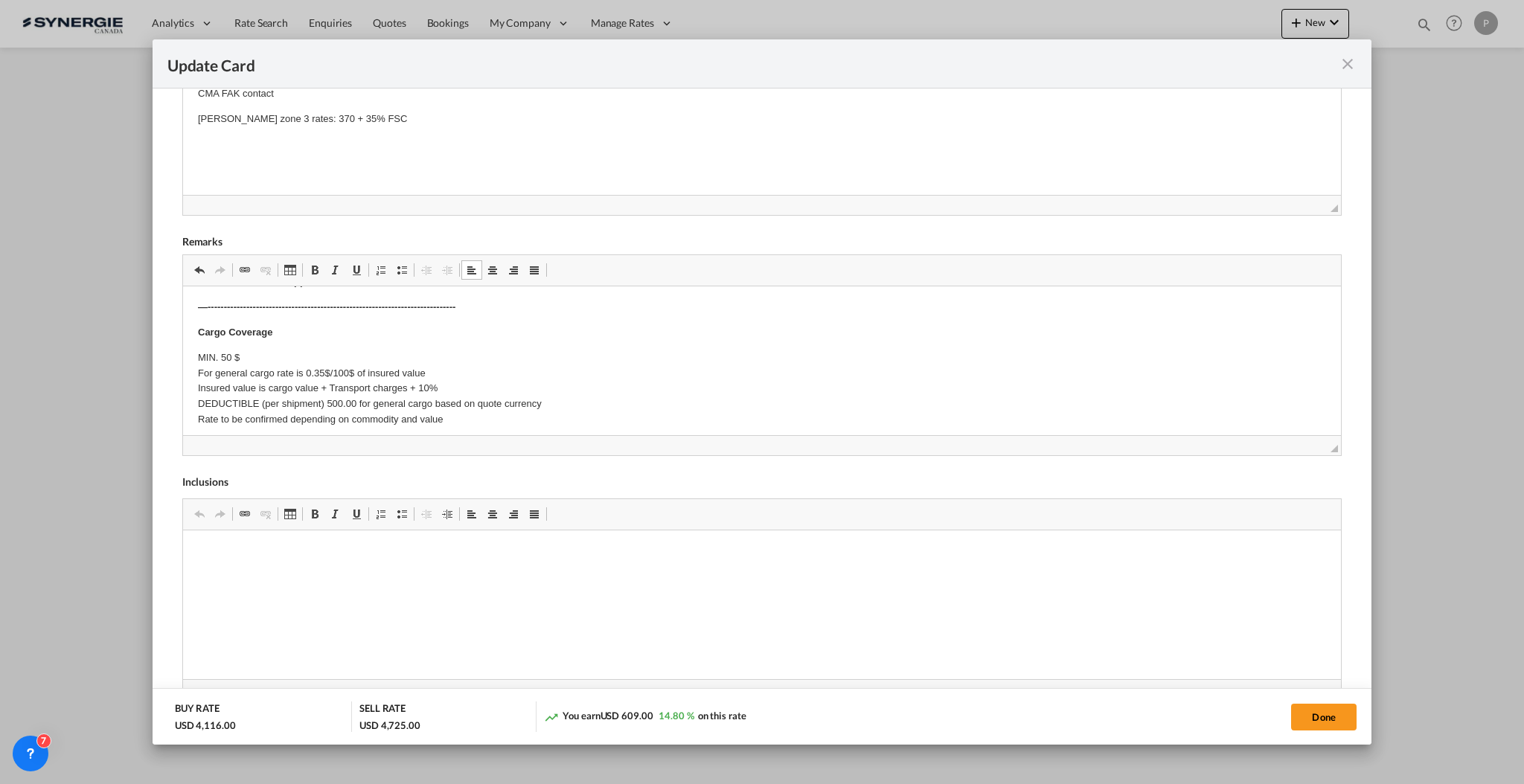
scroll to position [496, 0]
click at [1330, 726] on button "Done" at bounding box center [1323, 717] width 66 height 27
type input "09 Oct 2025"
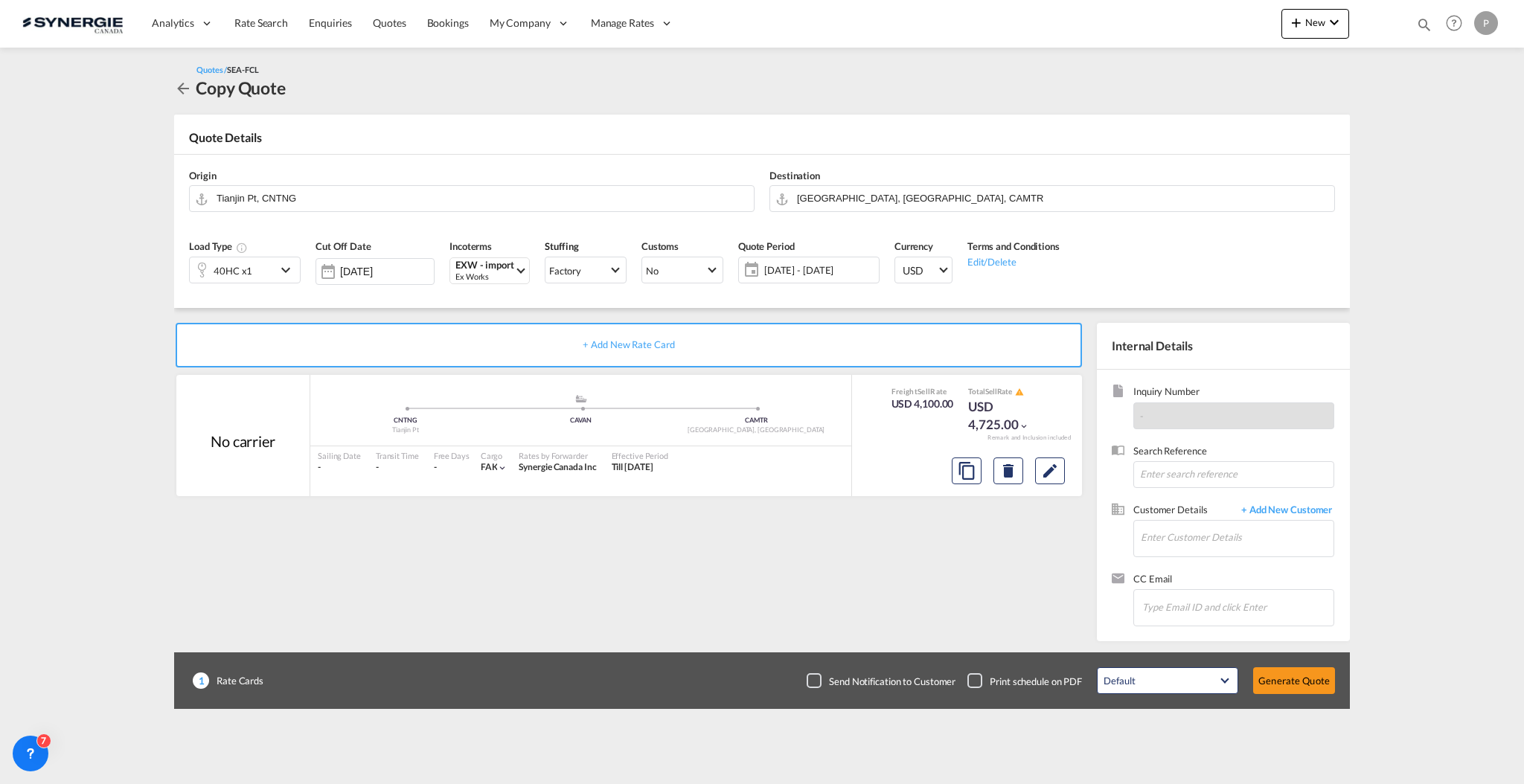
scroll to position [73, 0]
click at [1221, 529] on input "Enter Customer Details" at bounding box center [1237, 537] width 193 height 33
click at [1242, 557] on div "Florand Hereni florand .hereni@bg-graspointner.com | BG-Graspointner Inc." at bounding box center [1236, 563] width 194 height 40
type input "BG-Graspointner Inc., Florand Hereni, florand.hereni@bg-graspointner.com"
click at [1305, 684] on button "Generate Quote" at bounding box center [1294, 680] width 82 height 27
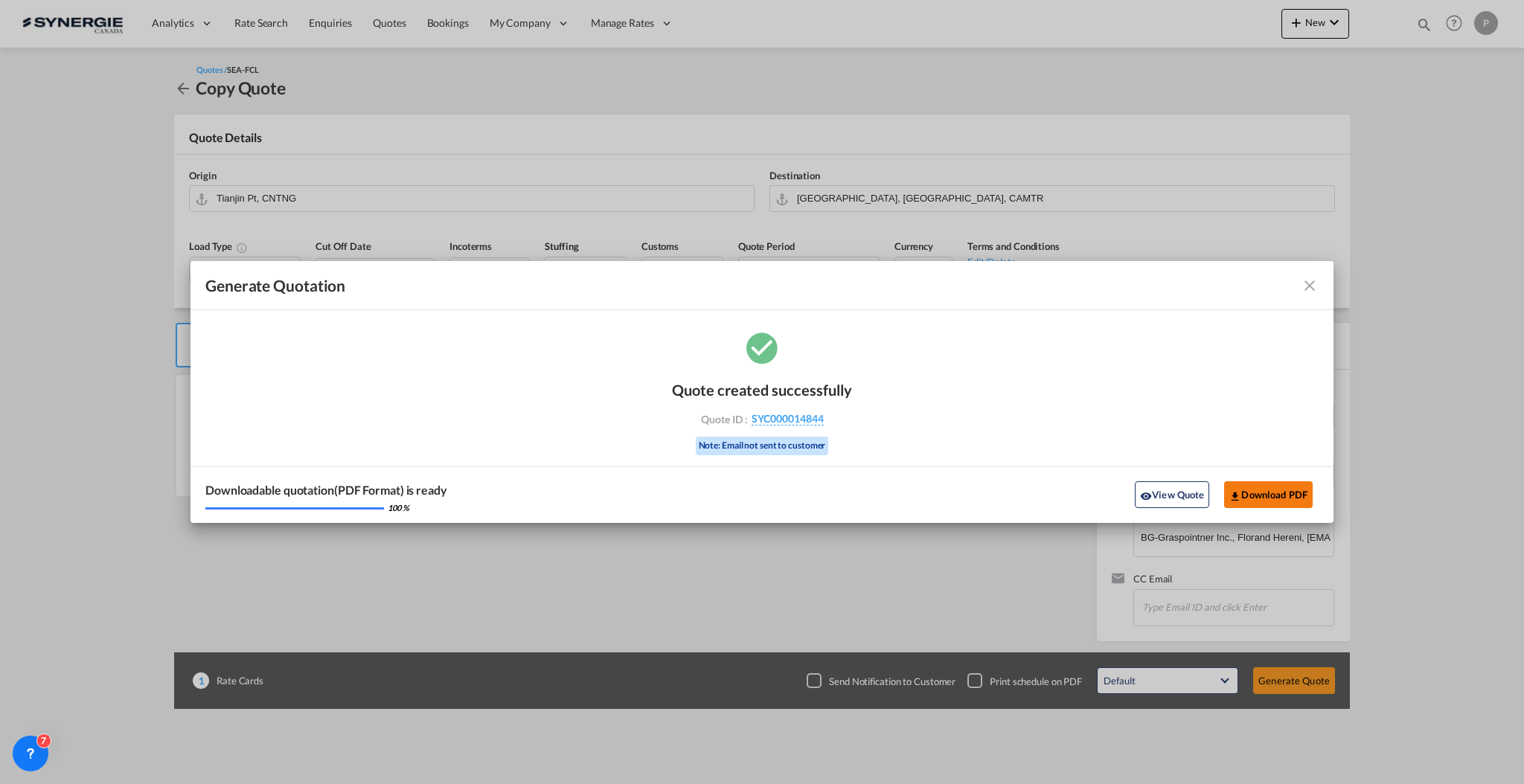
click at [1250, 490] on button "Download PDF" at bounding box center [1268, 494] width 89 height 27
click at [1304, 288] on md-icon "icon-close fg-AAA8AD cursor m-0" at bounding box center [1309, 285] width 18 height 18
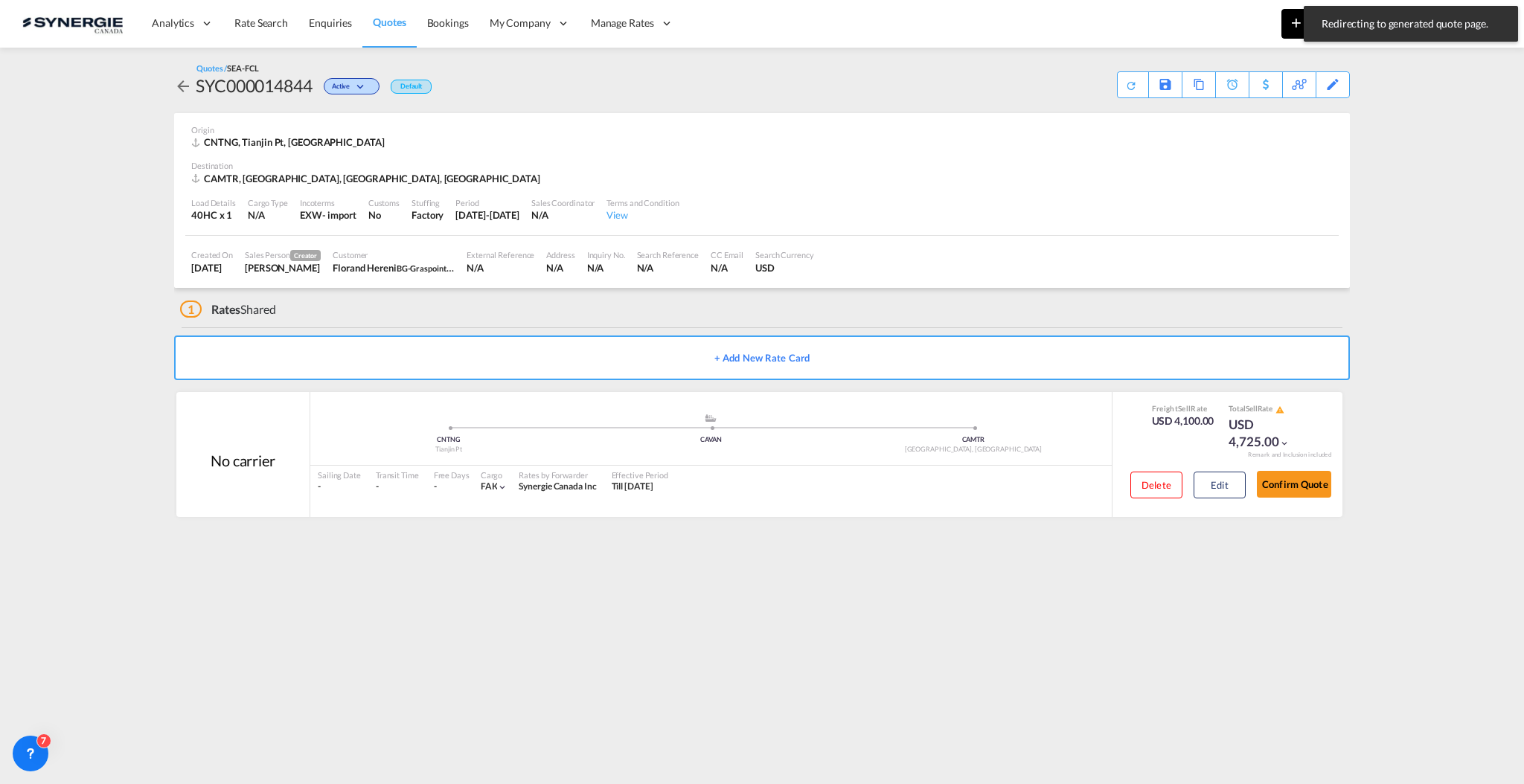
click at [1296, 10] on button "New" at bounding box center [1315, 24] width 68 height 30
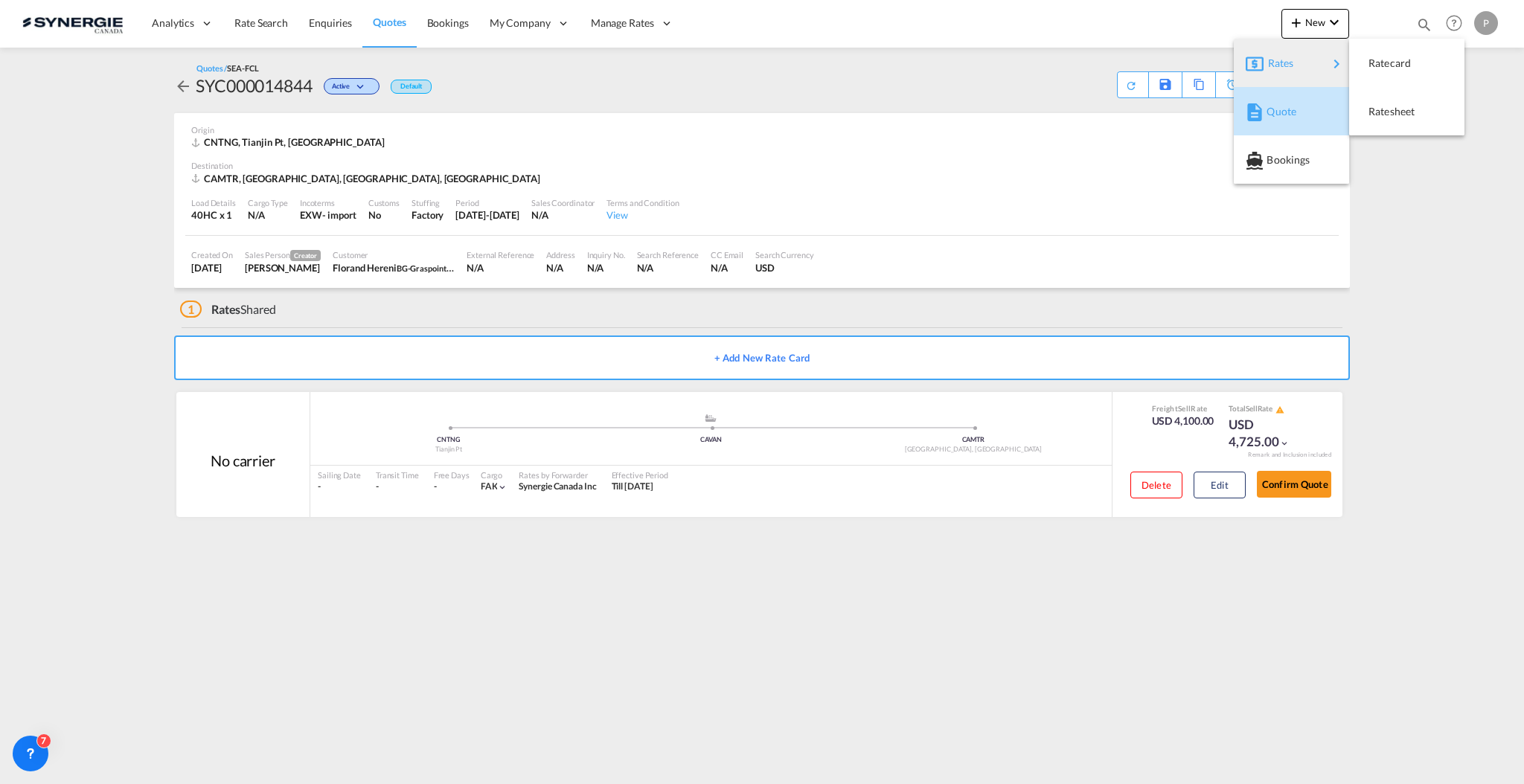
click at [1276, 116] on span "Quote" at bounding box center [1274, 111] width 16 height 30
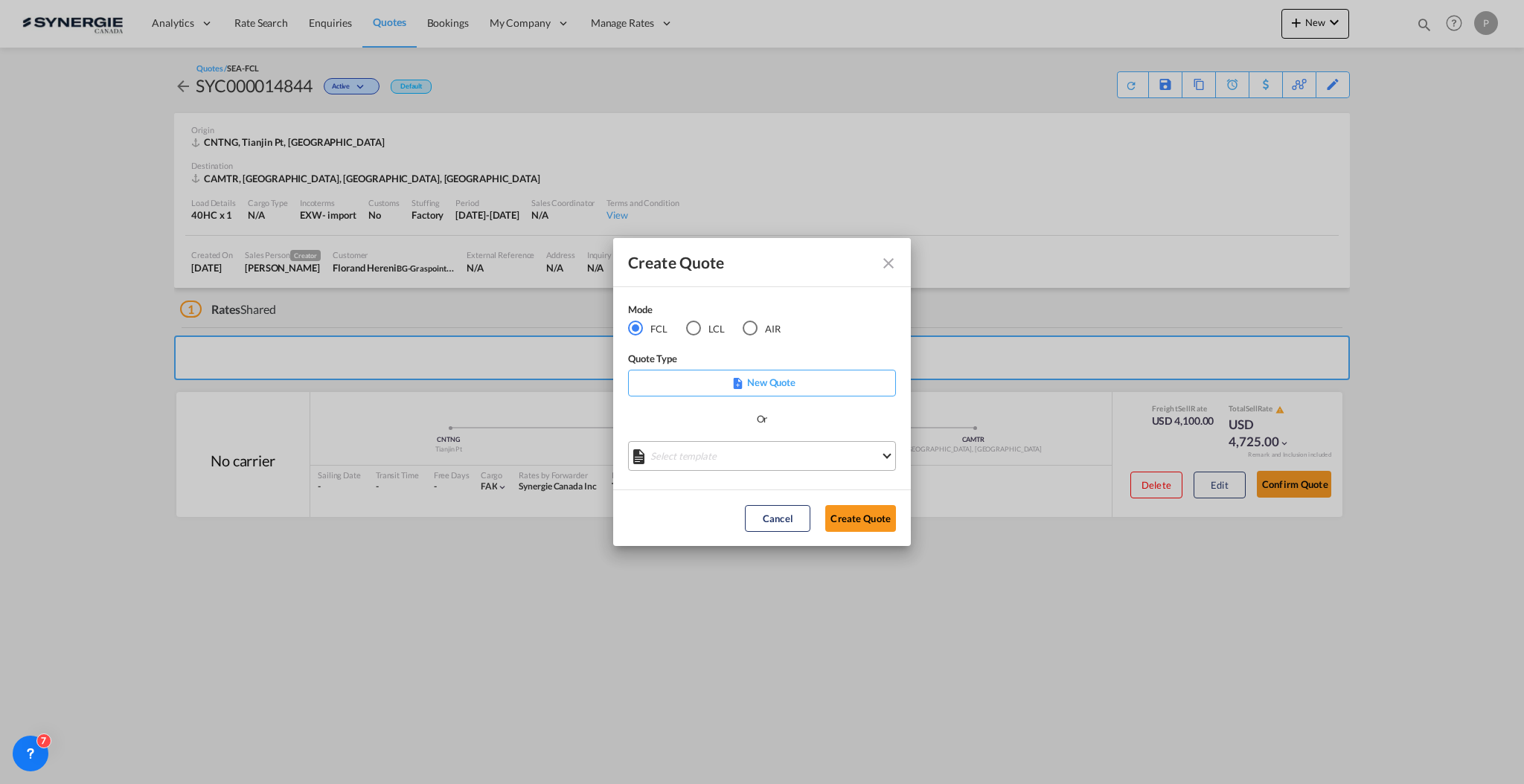
click at [710, 462] on md-select "Select template *NEW* FCL FREEHAND / DAP Pablo Gomez Saldarriaga | 10 Jul 2025 …" at bounding box center [761, 456] width 268 height 30
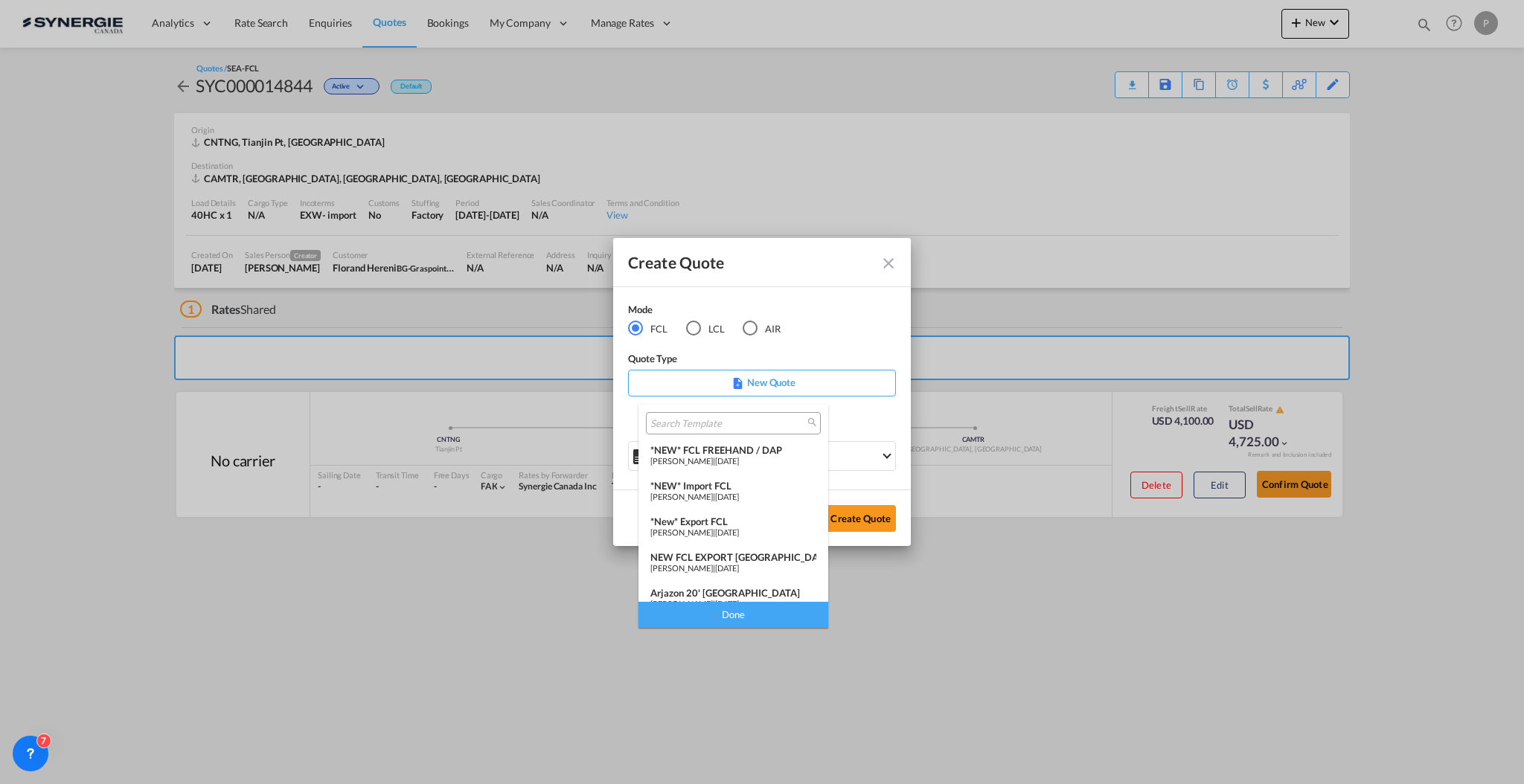
click at [777, 557] on div "NEW FCL EXPORT BRAZIL" at bounding box center [733, 557] width 166 height 12
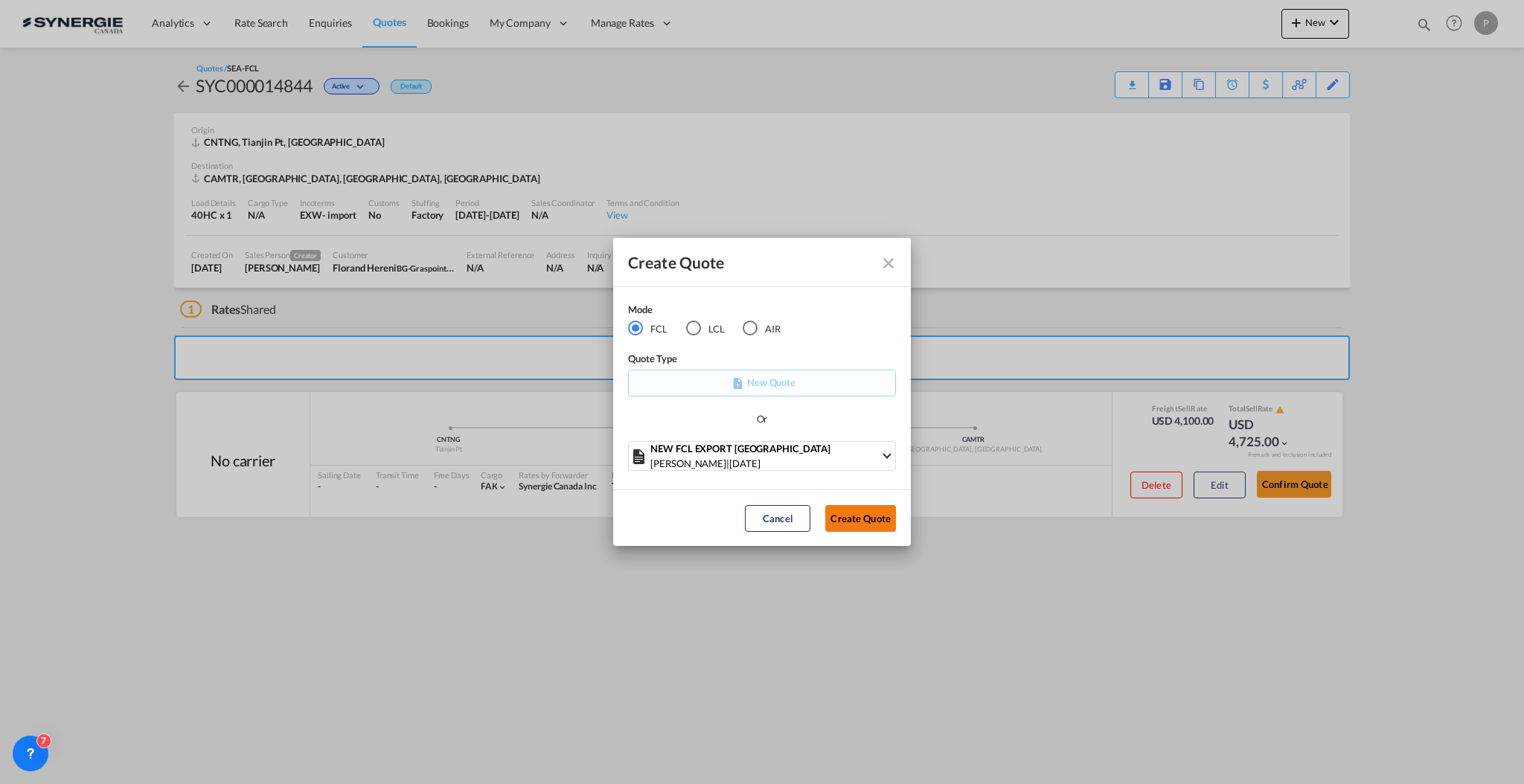
click at [875, 517] on button "Create Quote" at bounding box center [861, 518] width 71 height 27
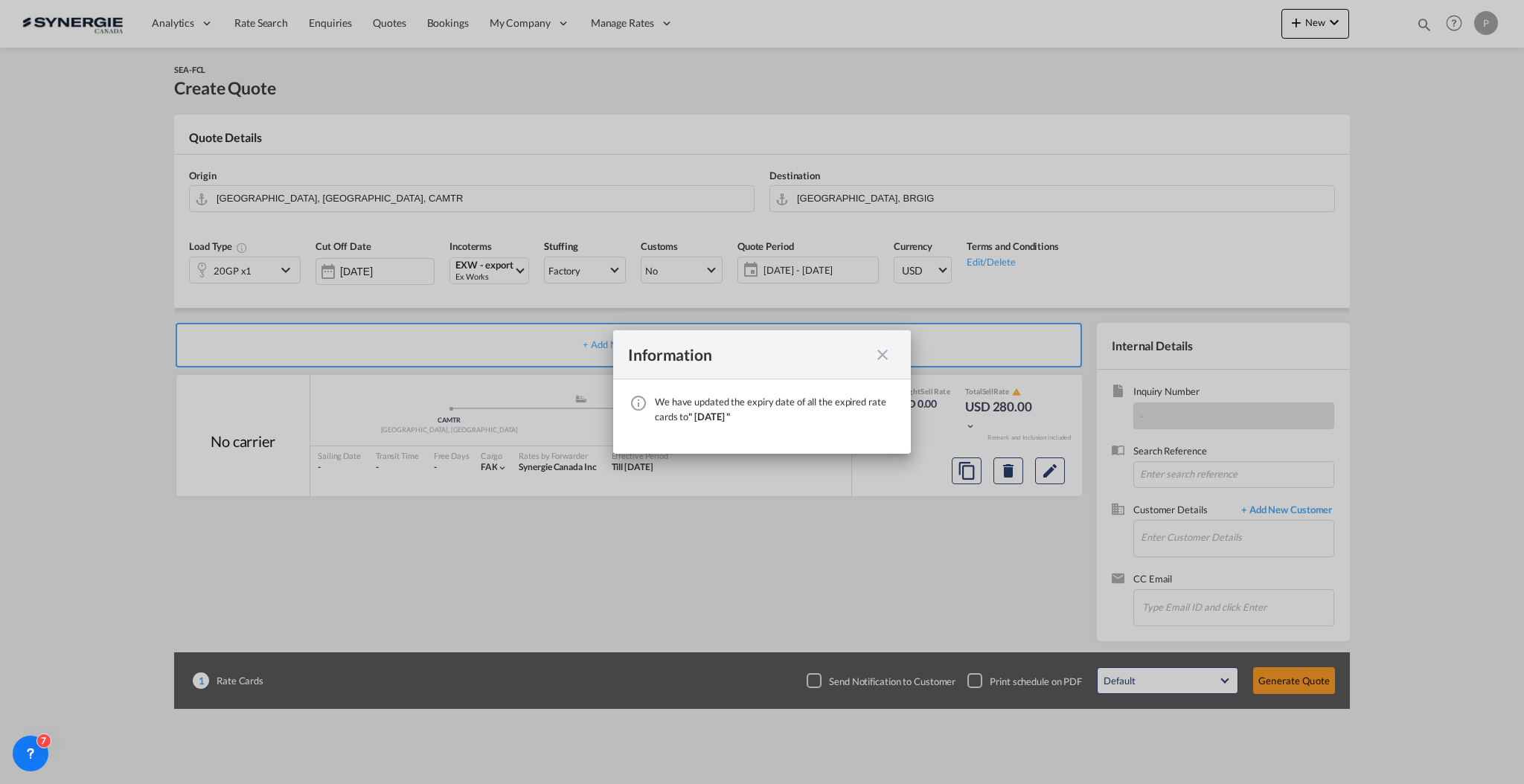
click at [882, 357] on md-icon "icon-close fg-AAA8AD cursor" at bounding box center [882, 355] width 18 height 18
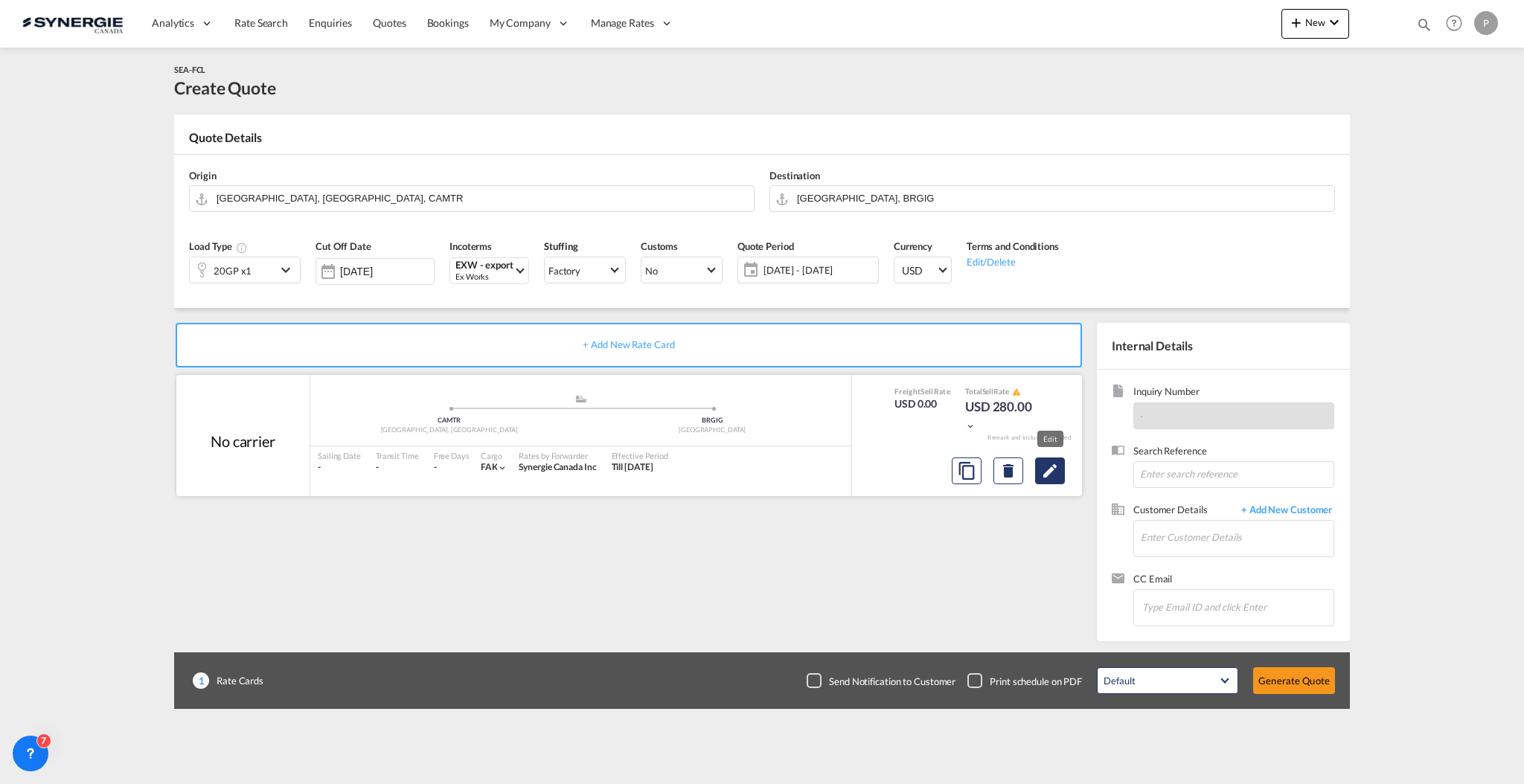
click at [1060, 465] on button "Edit" at bounding box center [1050, 470] width 30 height 27
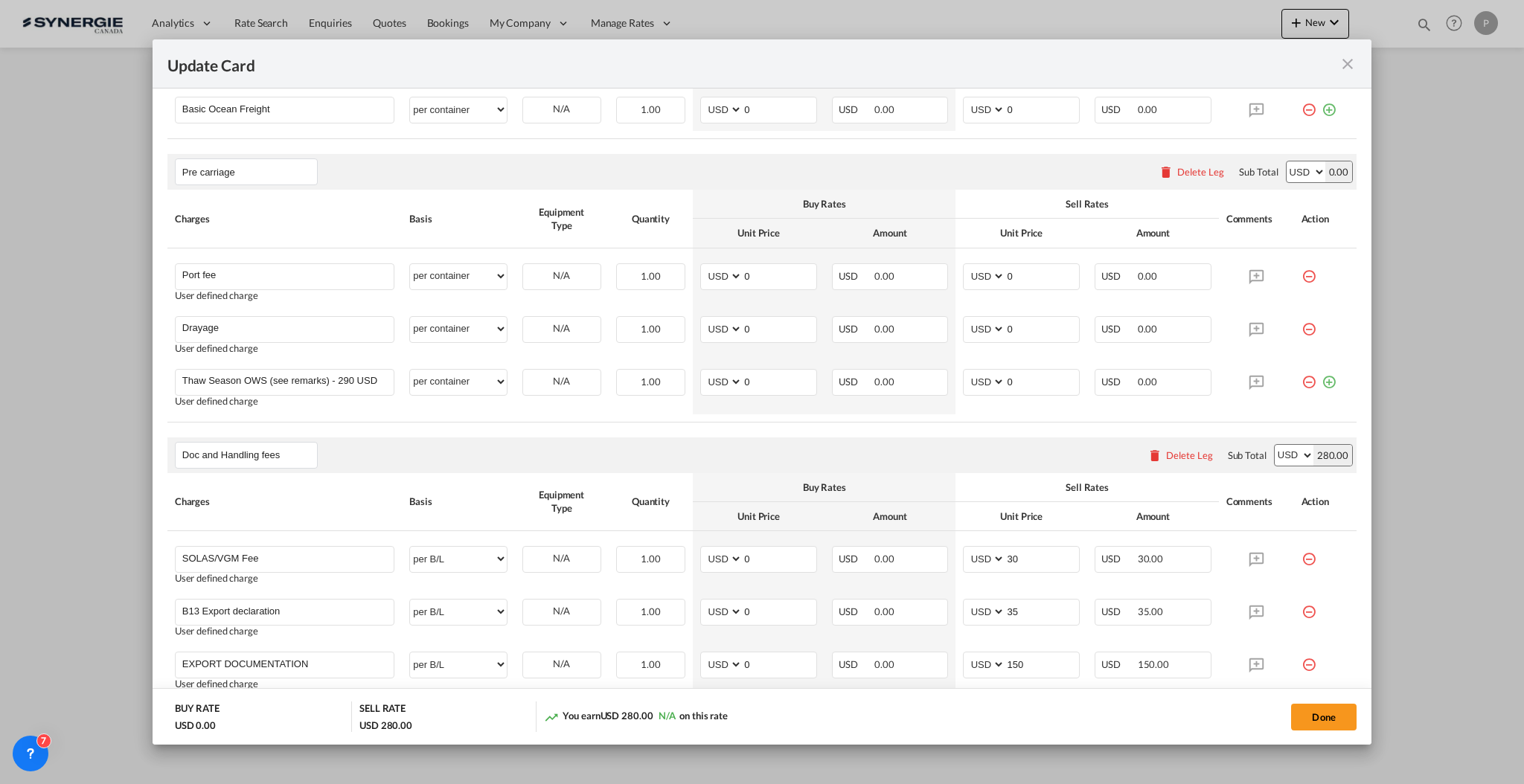
scroll to position [595, 0]
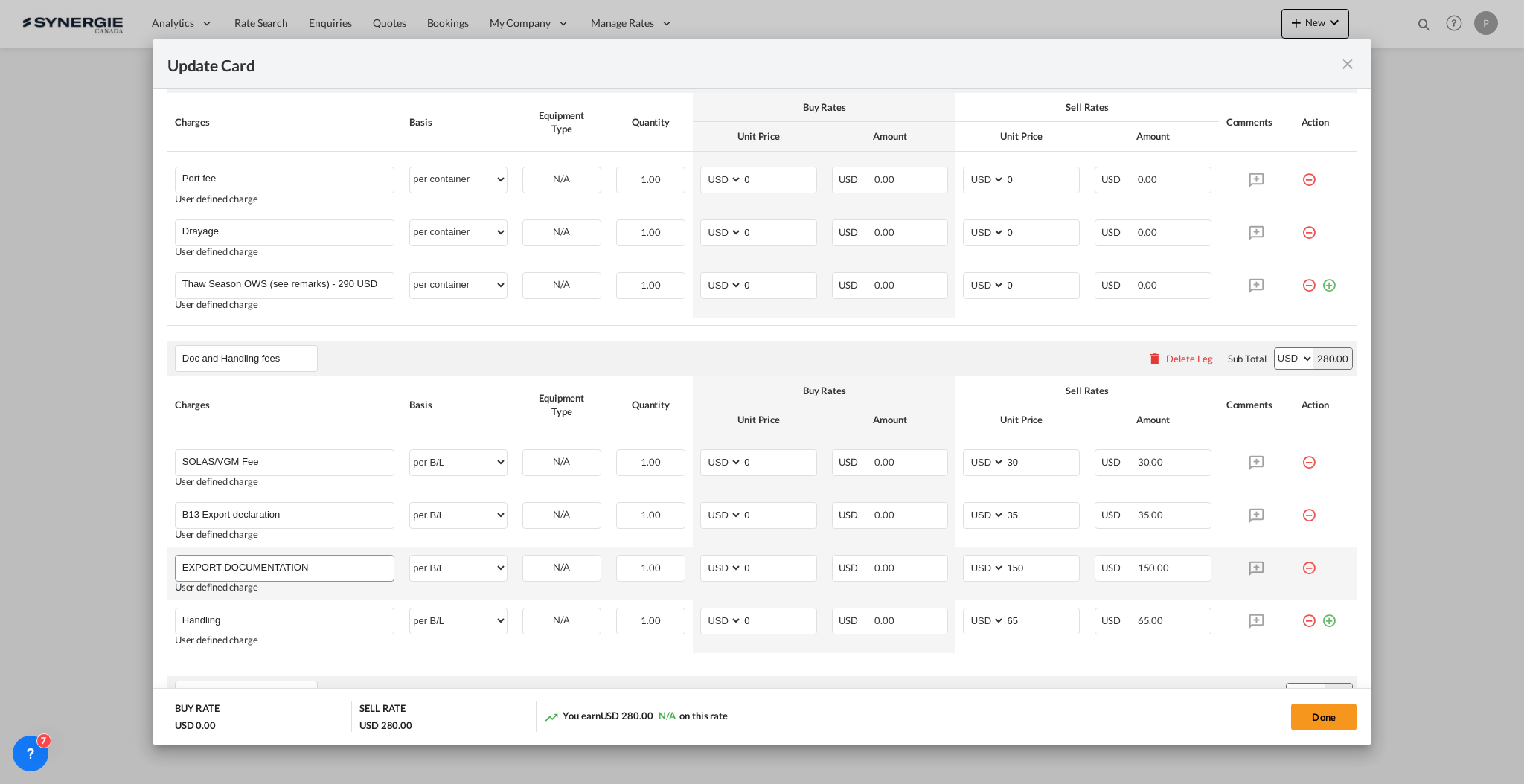
click at [257, 567] on input "EXPORT DOCUMENTATION" at bounding box center [288, 567] width 211 height 22
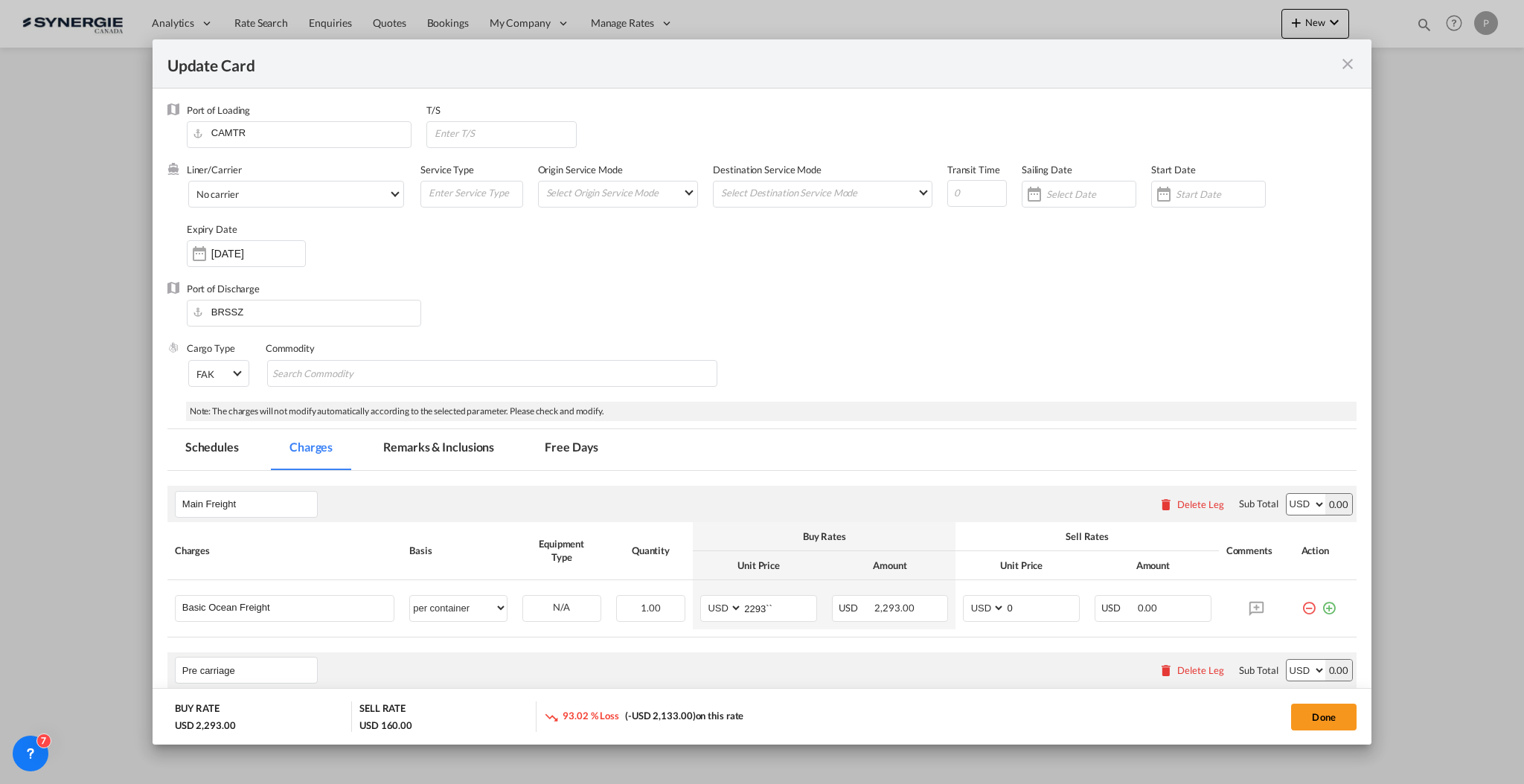
scroll to position [298, 0]
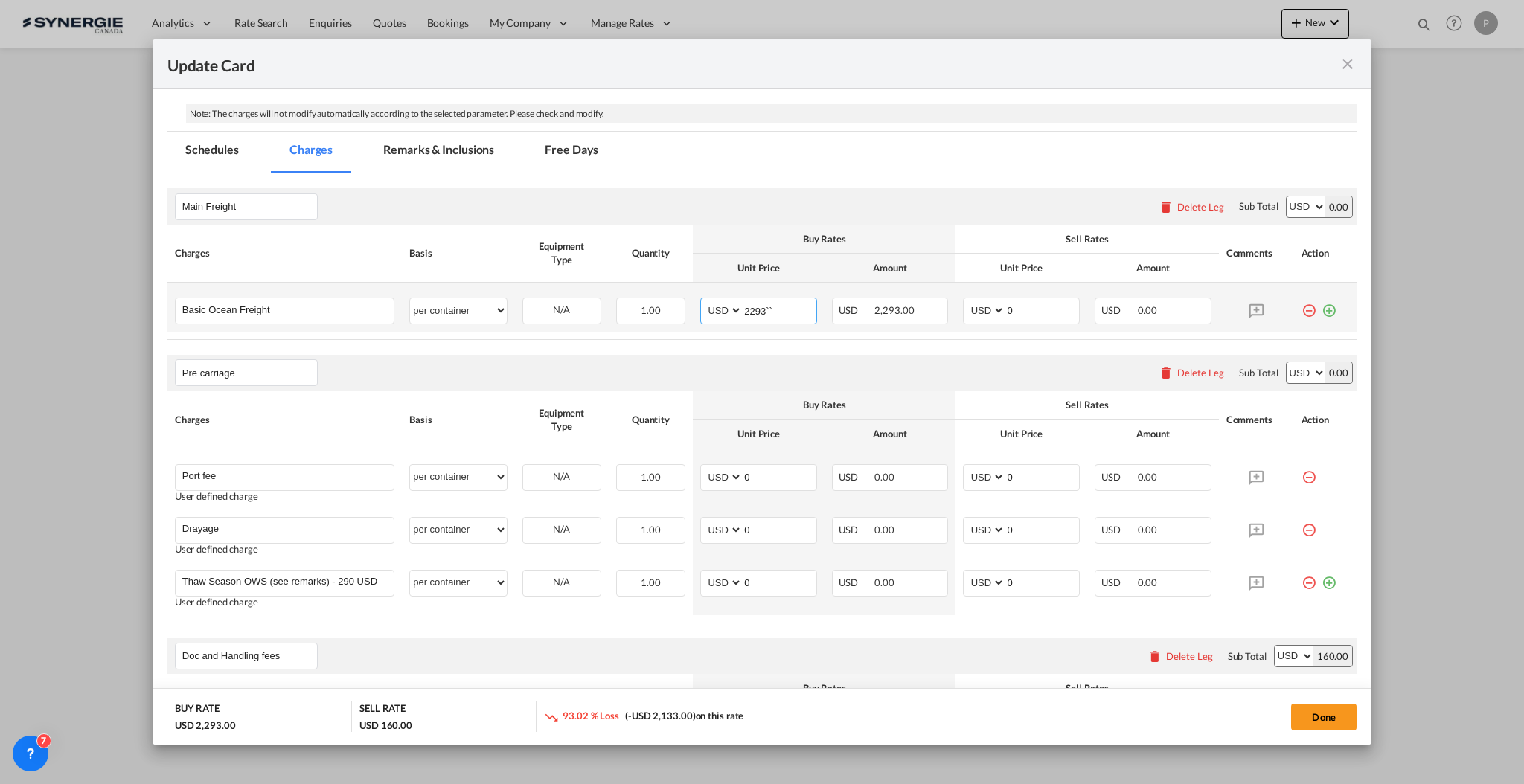
click at [777, 303] on input "2293``" at bounding box center [780, 309] width 74 height 22
drag, startPoint x: 755, startPoint y: 305, endPoint x: 743, endPoint y: 298, distance: 13.9
click at [743, 298] on input "2293" at bounding box center [780, 309] width 74 height 22
type input "2343"
click at [1027, 298] on input "0" at bounding box center [1042, 309] width 74 height 22
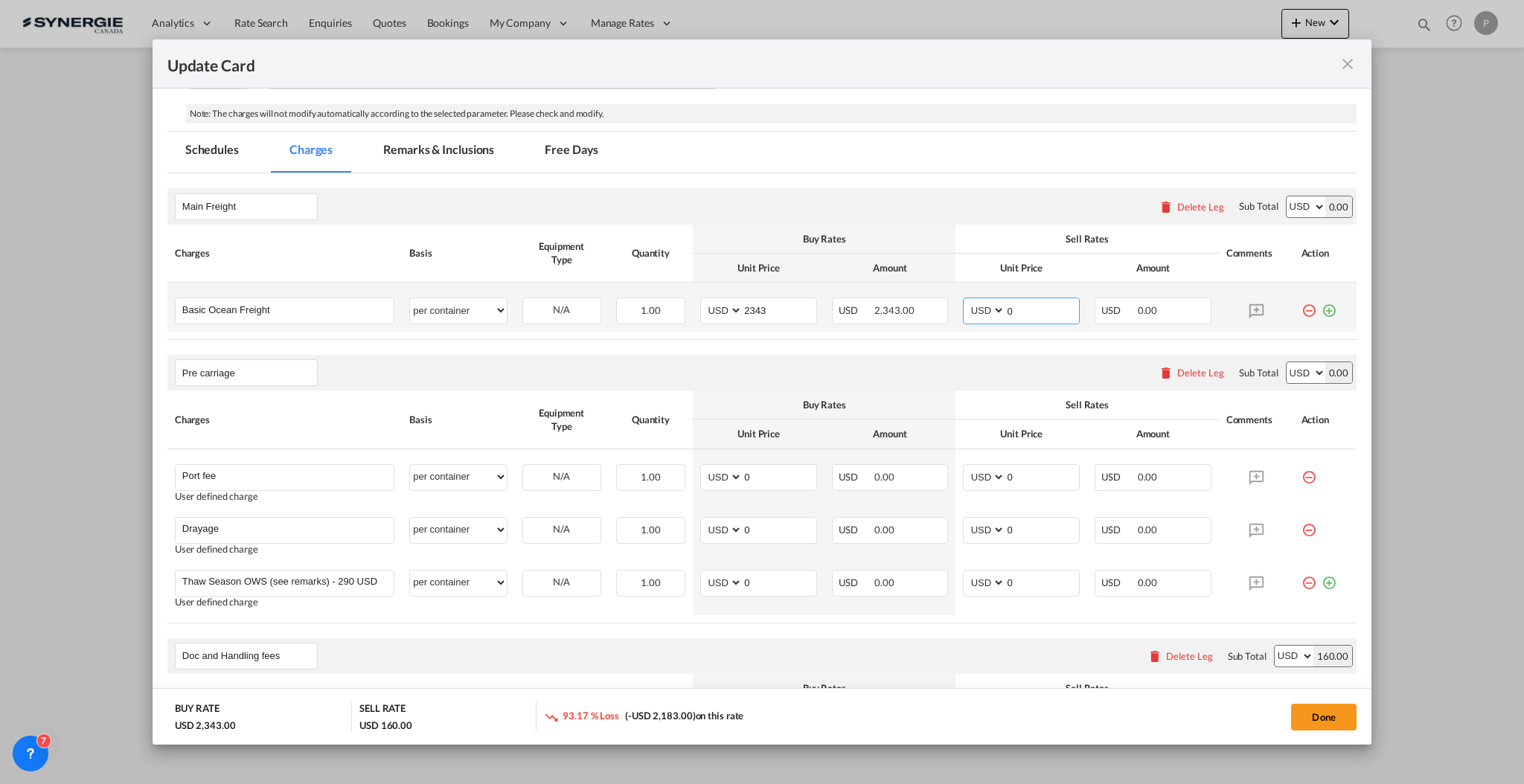
click at [1033, 315] on input "0" at bounding box center [1042, 309] width 74 height 22
type input "02343"
click at [740, 459] on td "AED AFN ALL AMD ANG AOA ARS AUD AWG AZN BAM BBD BDT BGN BHD BIF BMD BND BOB BRL…" at bounding box center [758, 479] width 132 height 60
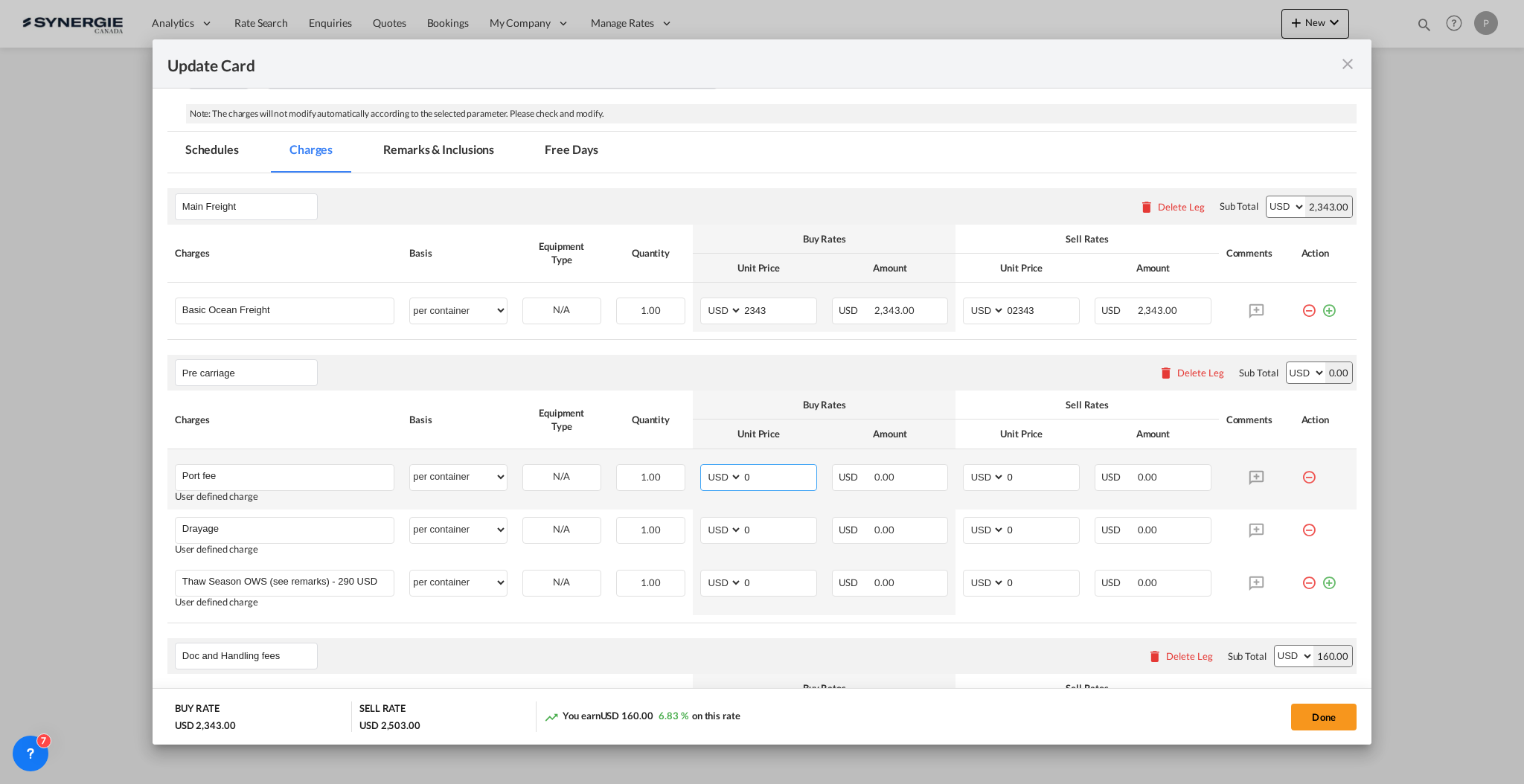
click at [747, 466] on input "0" at bounding box center [780, 476] width 74 height 22
type input "50"
type input "65"
click at [767, 527] on input "0" at bounding box center [780, 528] width 74 height 22
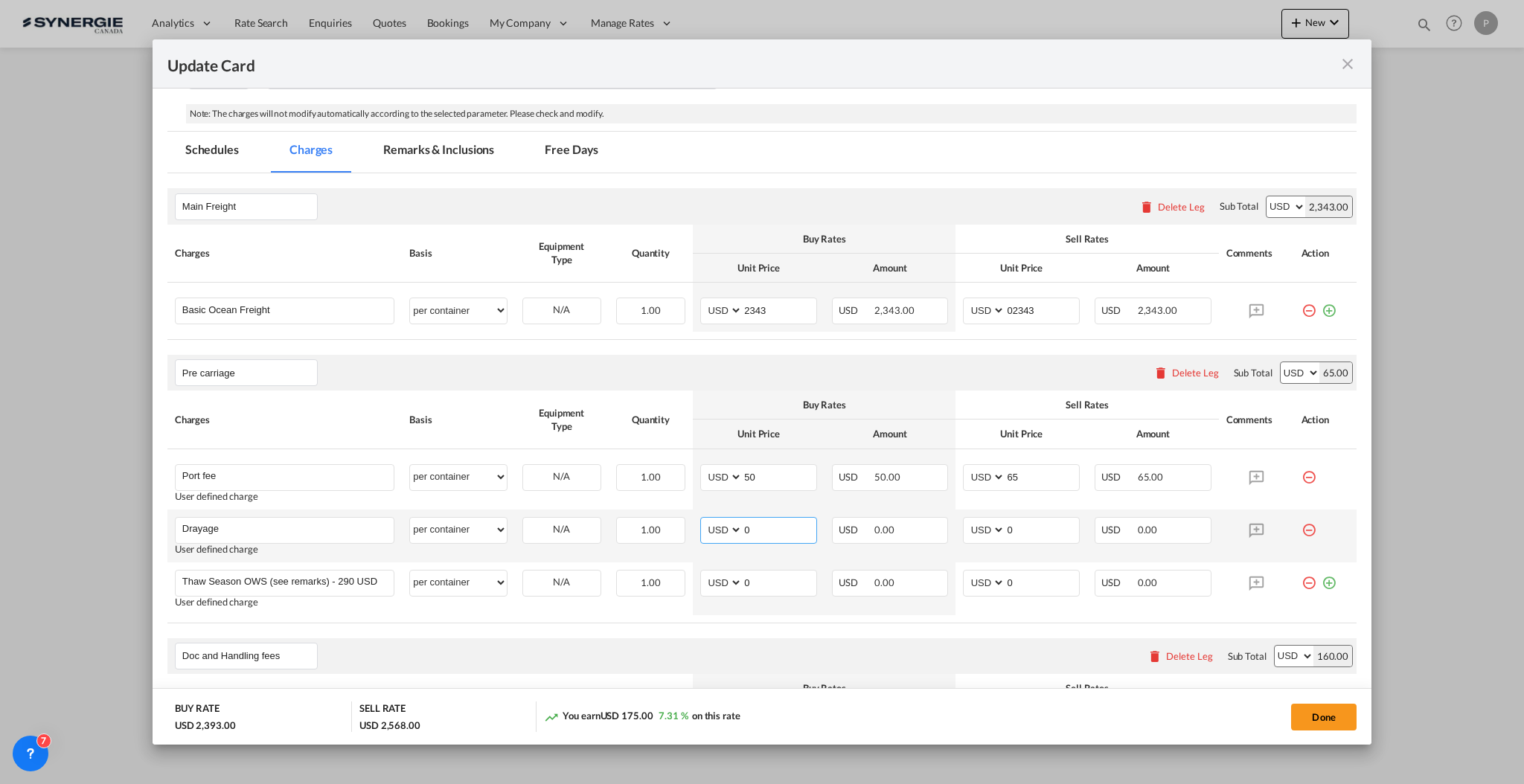
click at [767, 527] on input "0" at bounding box center [780, 528] width 74 height 22
type input "310"
type input "360"
click at [1301, 583] on md-icon "icon-minus-circle-outline red-400-fg" at bounding box center [1308, 577] width 15 height 15
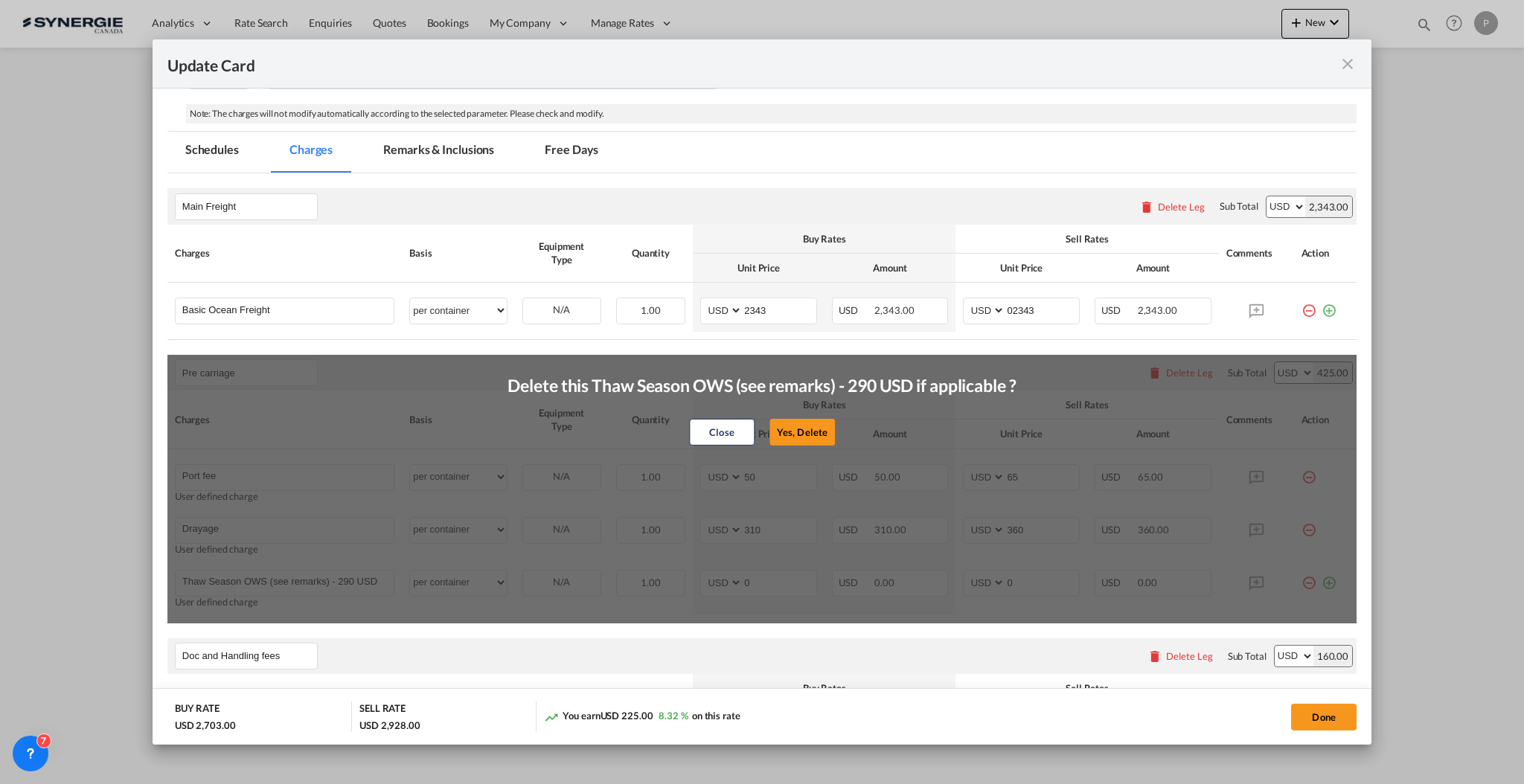
click at [791, 432] on button "Yes, Delete" at bounding box center [802, 432] width 66 height 27
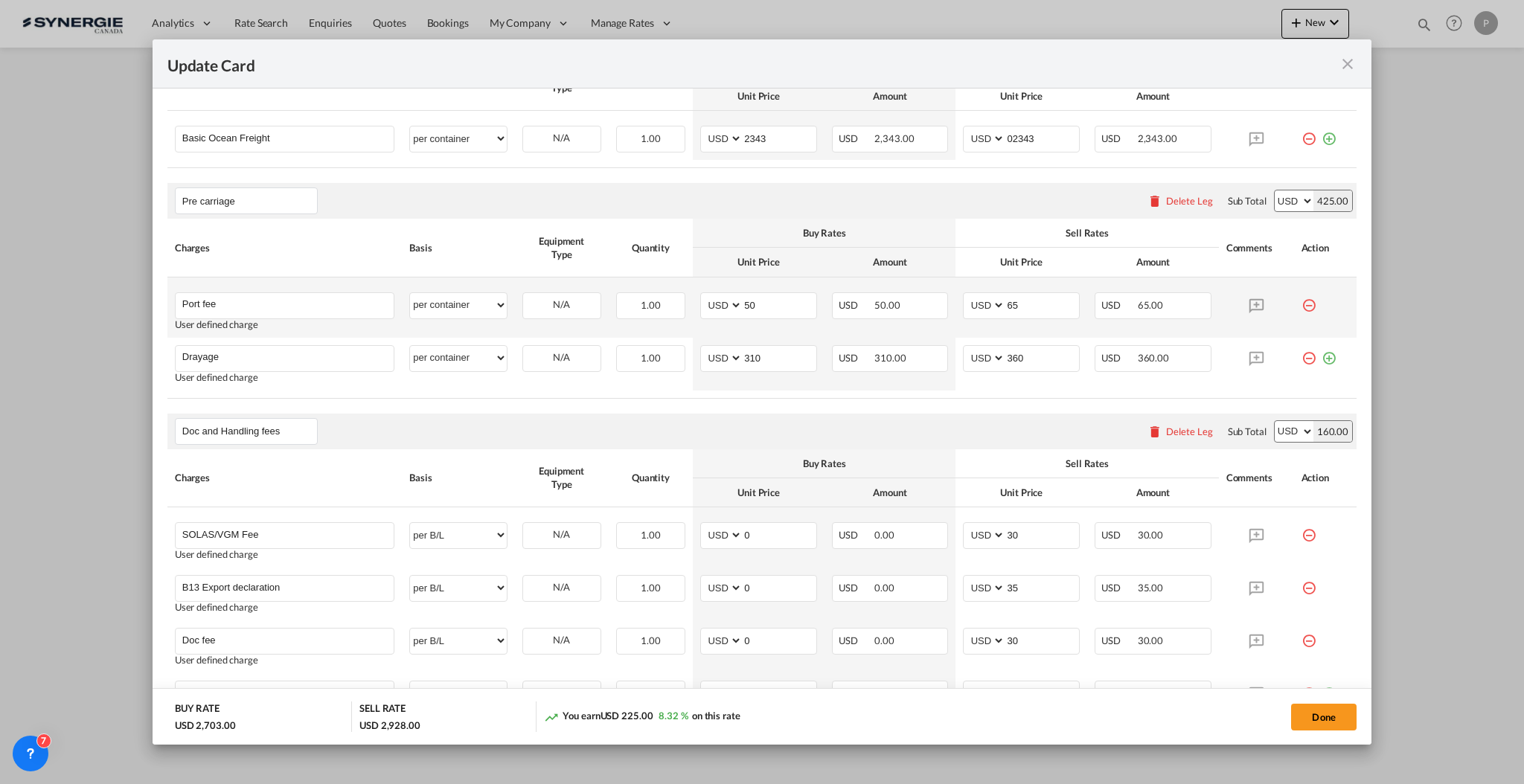
scroll to position [595, 0]
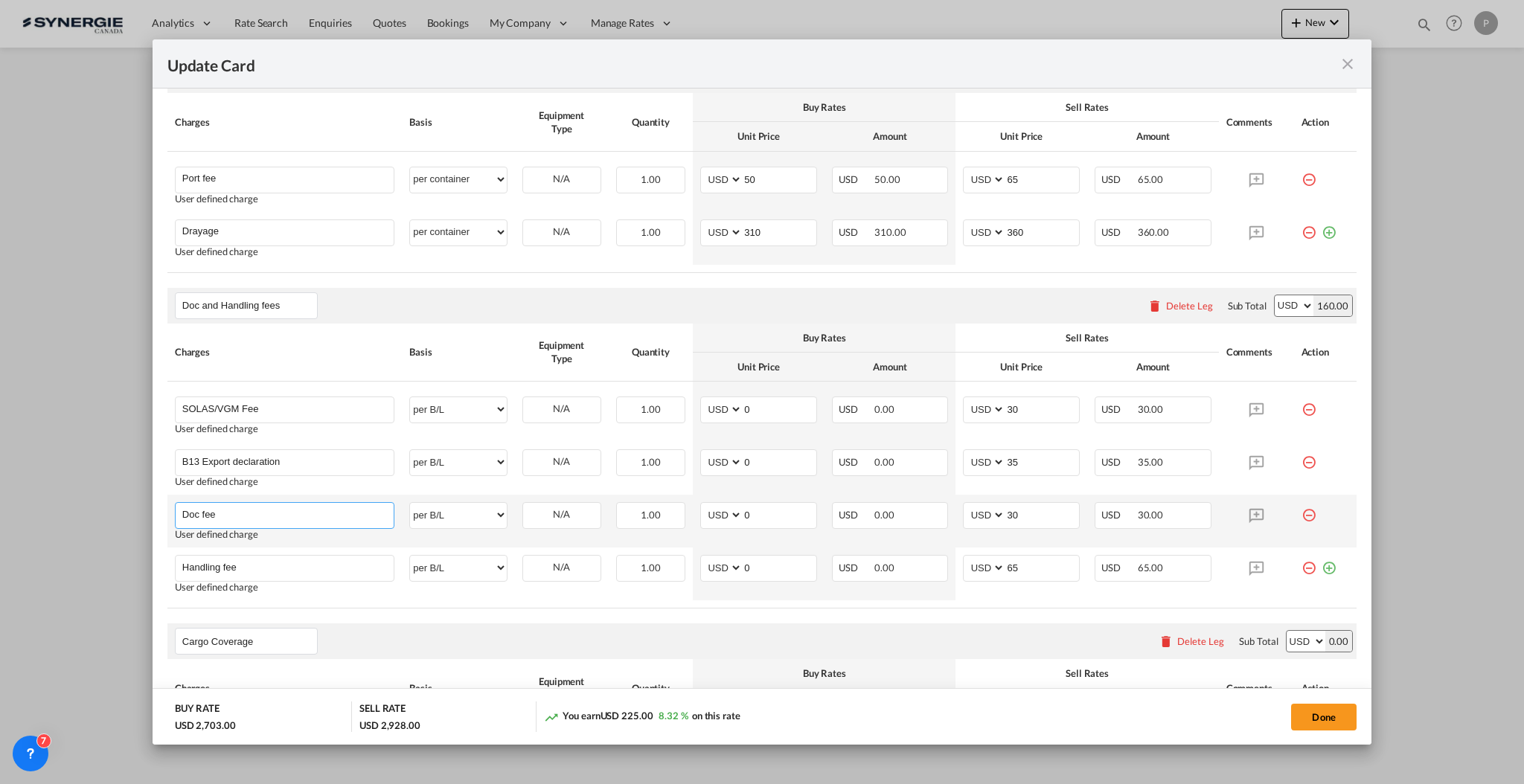
click at [269, 516] on input "Doc fee" at bounding box center [288, 513] width 211 height 22
type input "Documentation fees"
type input "150"
click at [306, 516] on input "Documentation fees" at bounding box center [288, 513] width 211 height 22
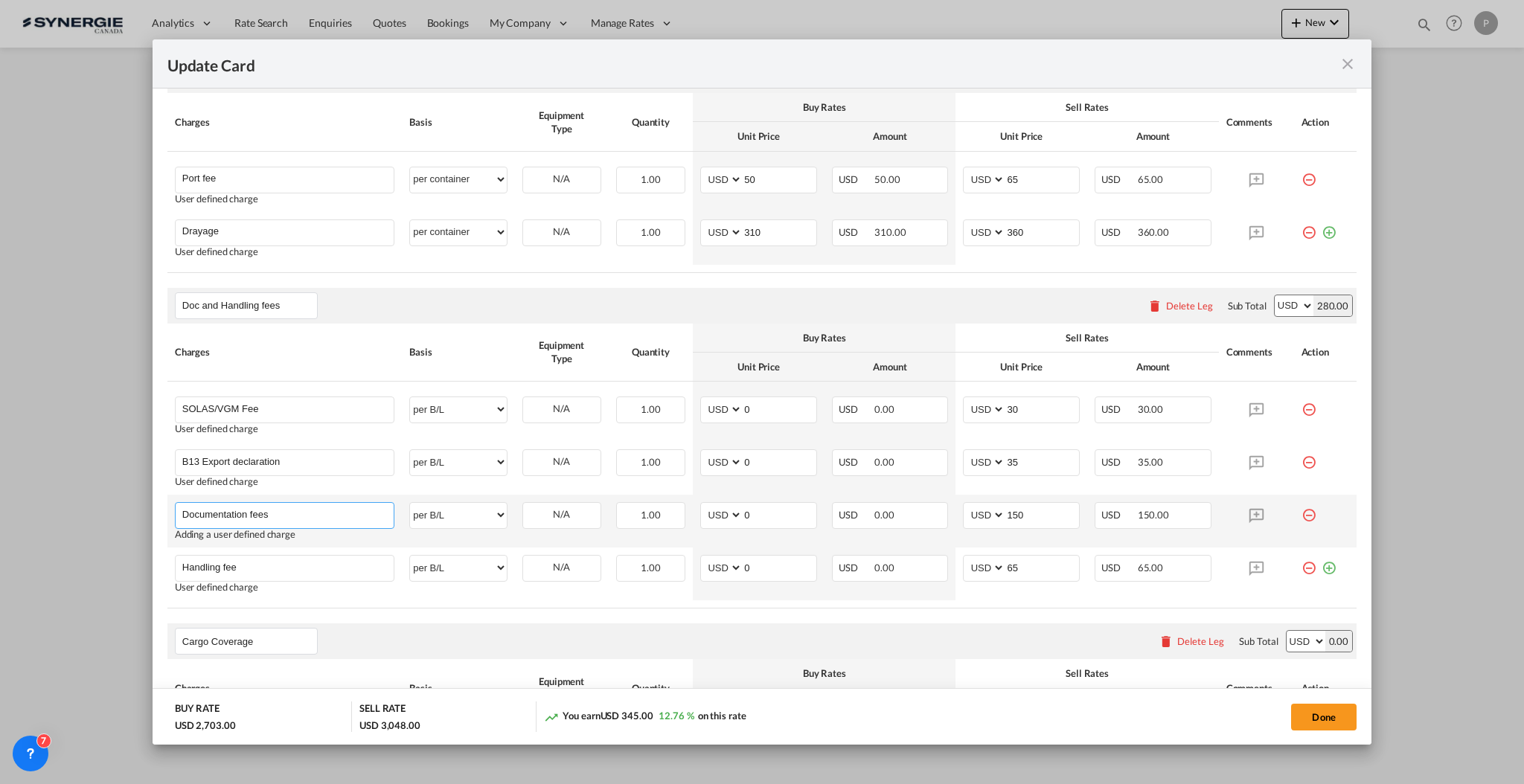
click at [306, 516] on input "Documentation fees" at bounding box center [288, 513] width 211 height 22
paste input "EXPORT DOCUMENTATION"
type input "EXPORT DOCUMENTATION"
click at [1322, 715] on button "Done" at bounding box center [1323, 717] width 66 height 27
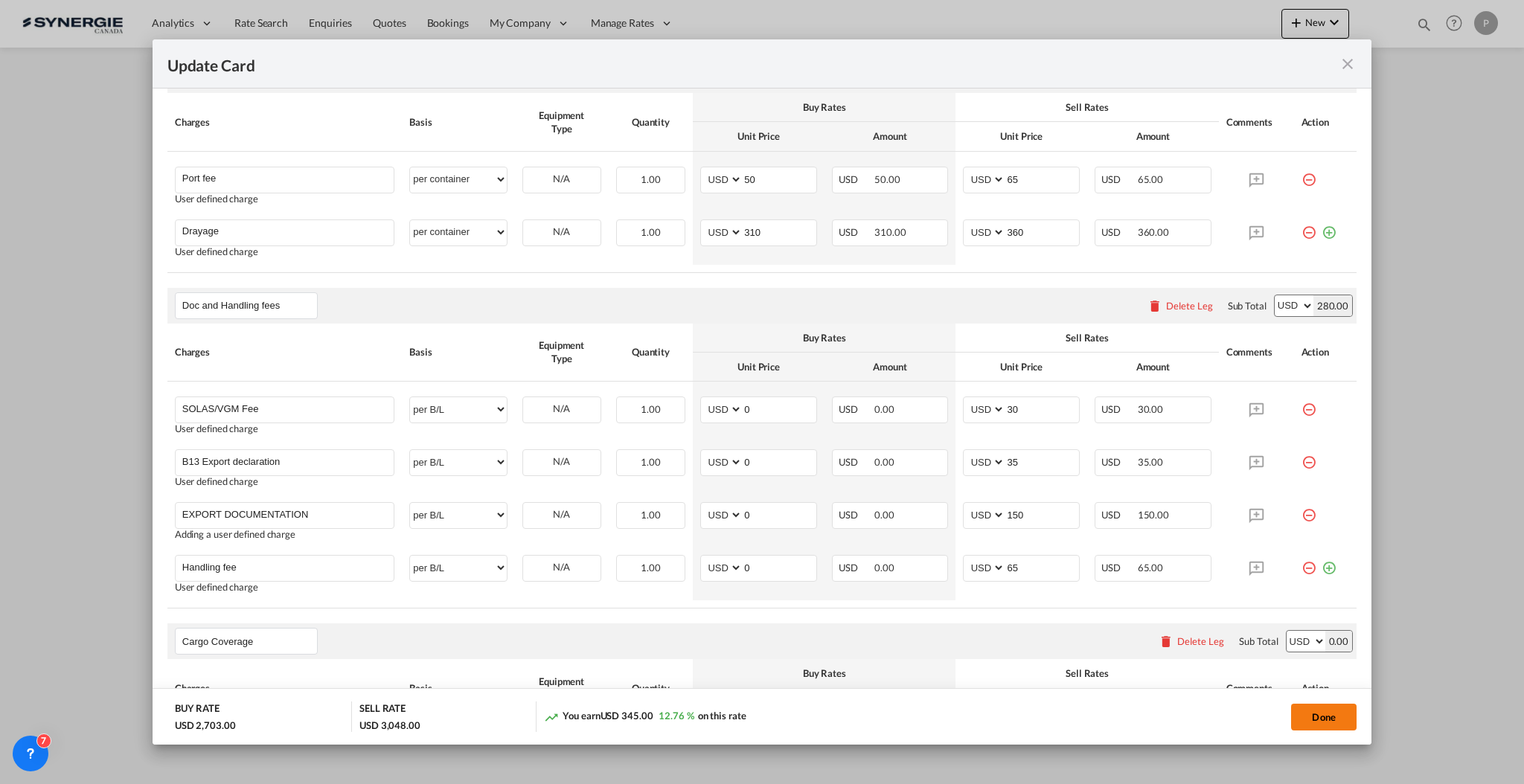
type input "16 Oct 2025"
type input "2343"
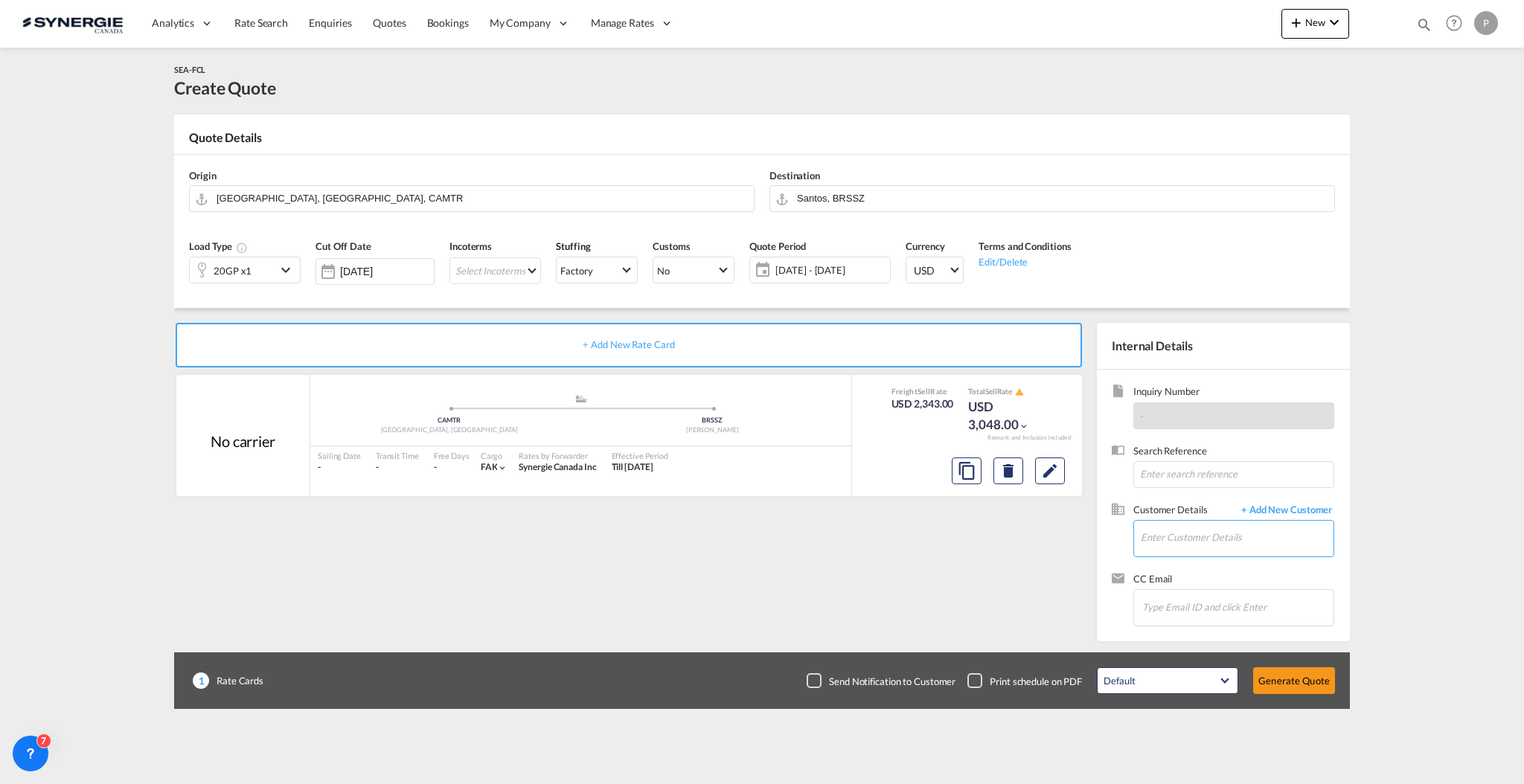
click at [1239, 535] on input "Enter Customer Details" at bounding box center [1237, 537] width 193 height 33
paste input "e.santos@logisber.com"
type input "e.santos@logisber.com"
drag, startPoint x: 1266, startPoint y: 493, endPoint x: 1280, endPoint y: 516, distance: 26.9
click at [1281, 516] on span "+ Add New Customer" at bounding box center [1284, 511] width 100 height 17
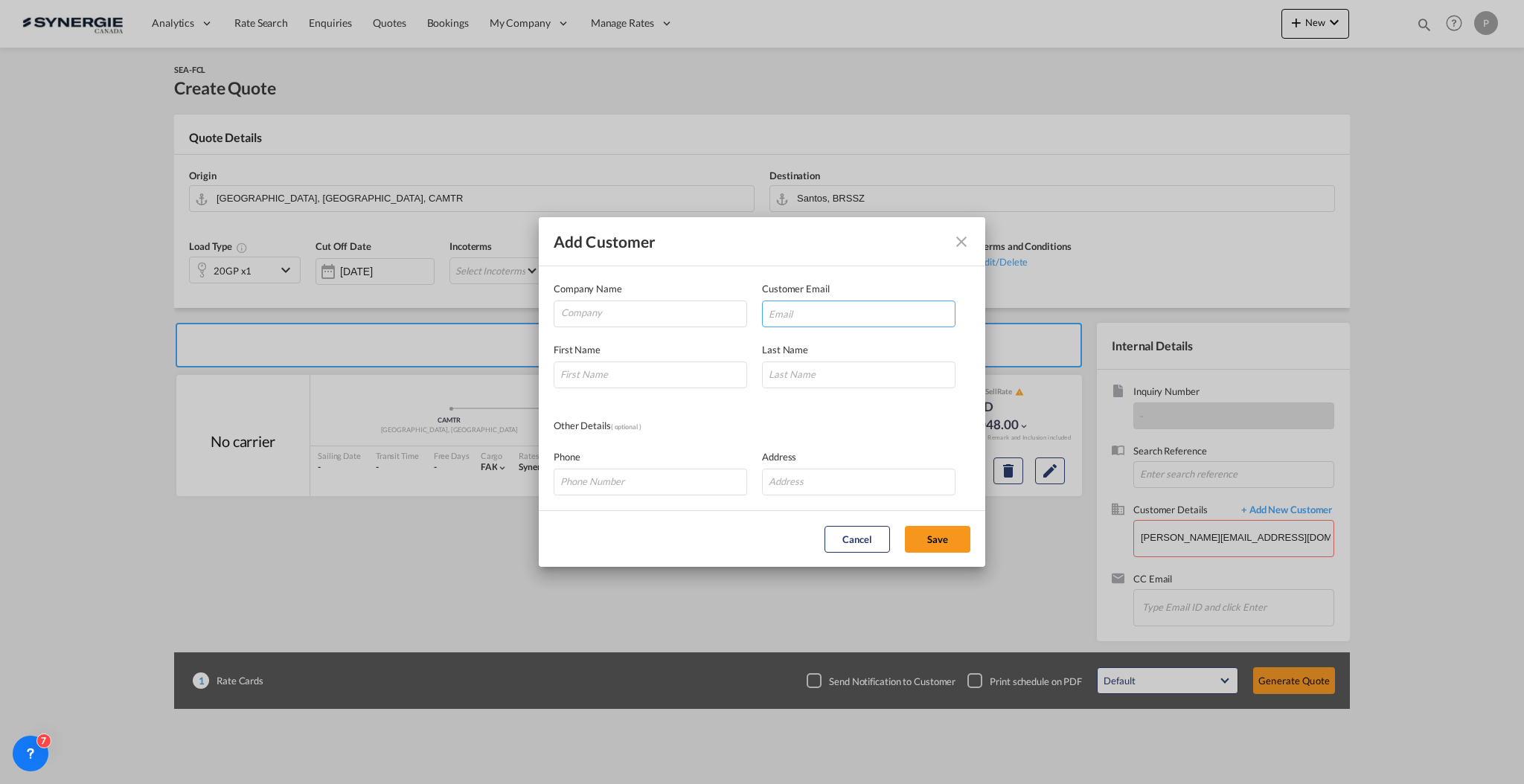
click at [909, 311] on input "Add Customer Company ..." at bounding box center [858, 314] width 194 height 27
paste input "e.santos@logisber.com"
type input "e.santos@logisber.com"
click at [604, 298] on div "Company Name" at bounding box center [658, 305] width 208 height 46
click at [609, 311] on input "Company" at bounding box center [653, 312] width 185 height 22
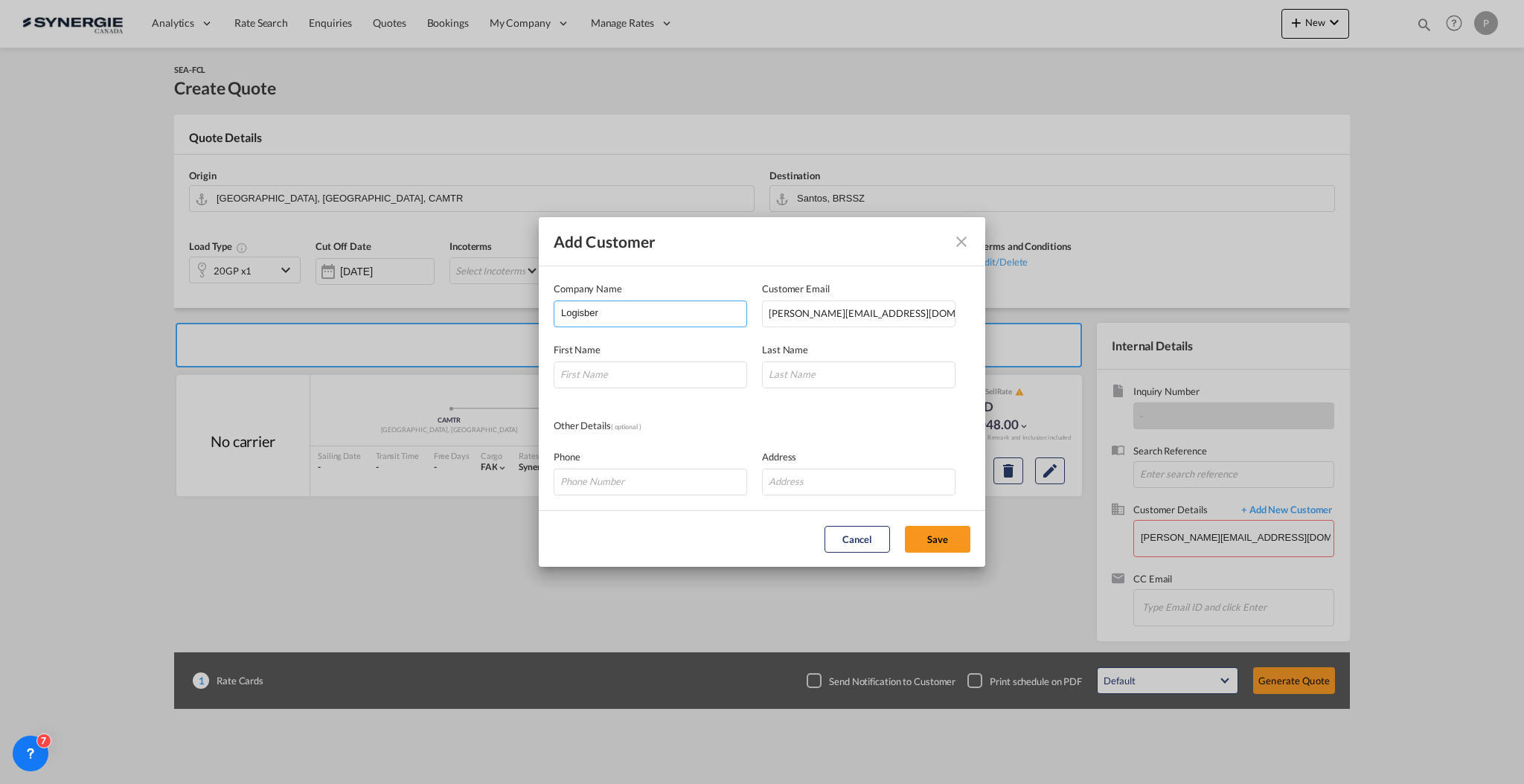
type input "Logisber"
type input "Eliana"
type input "Santos"
click at [951, 540] on button "Save" at bounding box center [937, 539] width 66 height 27
type input "Logisber, Eliana Santos, e.santos@logisber.com"
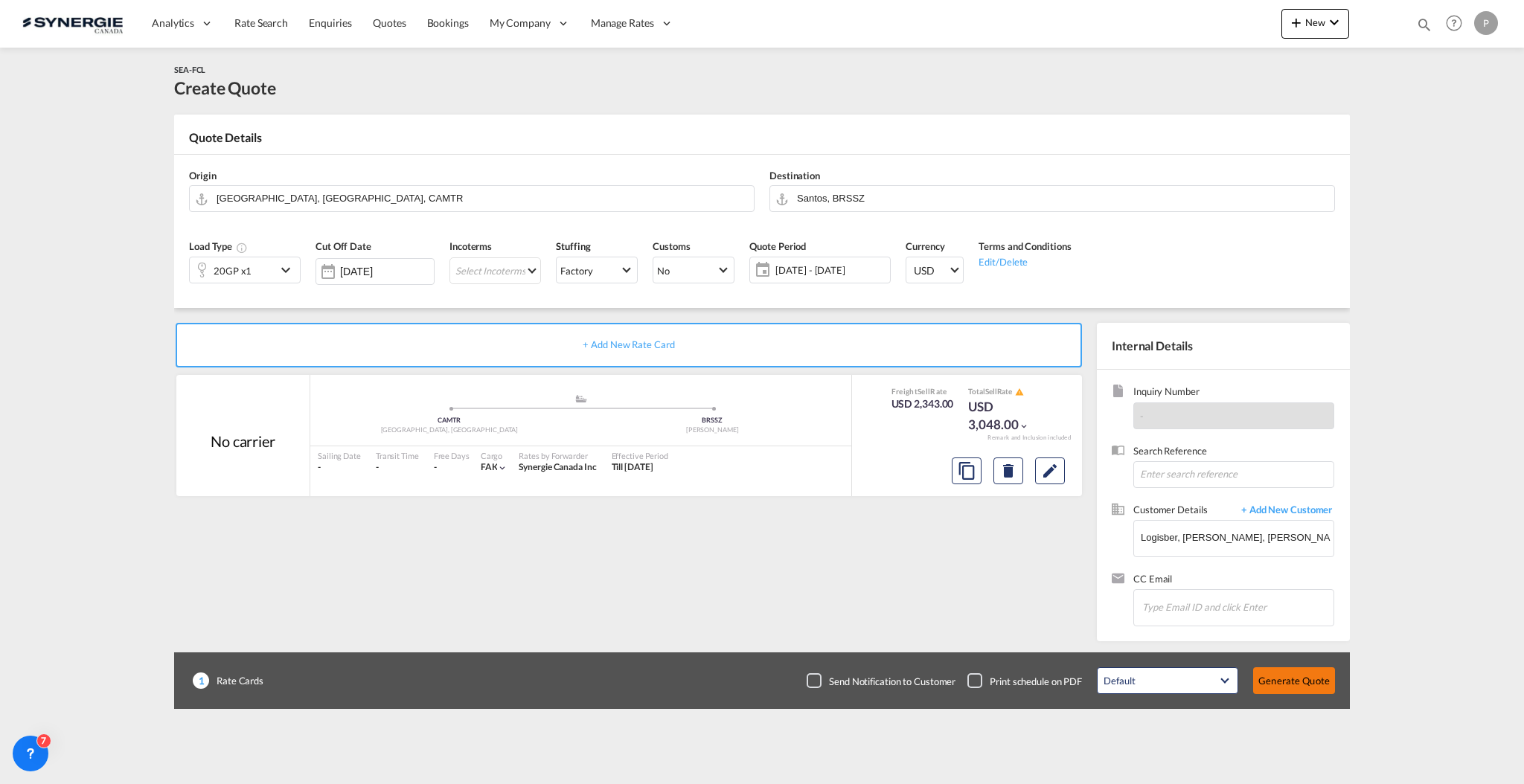
click at [1314, 691] on button "Generate Quote" at bounding box center [1294, 680] width 82 height 27
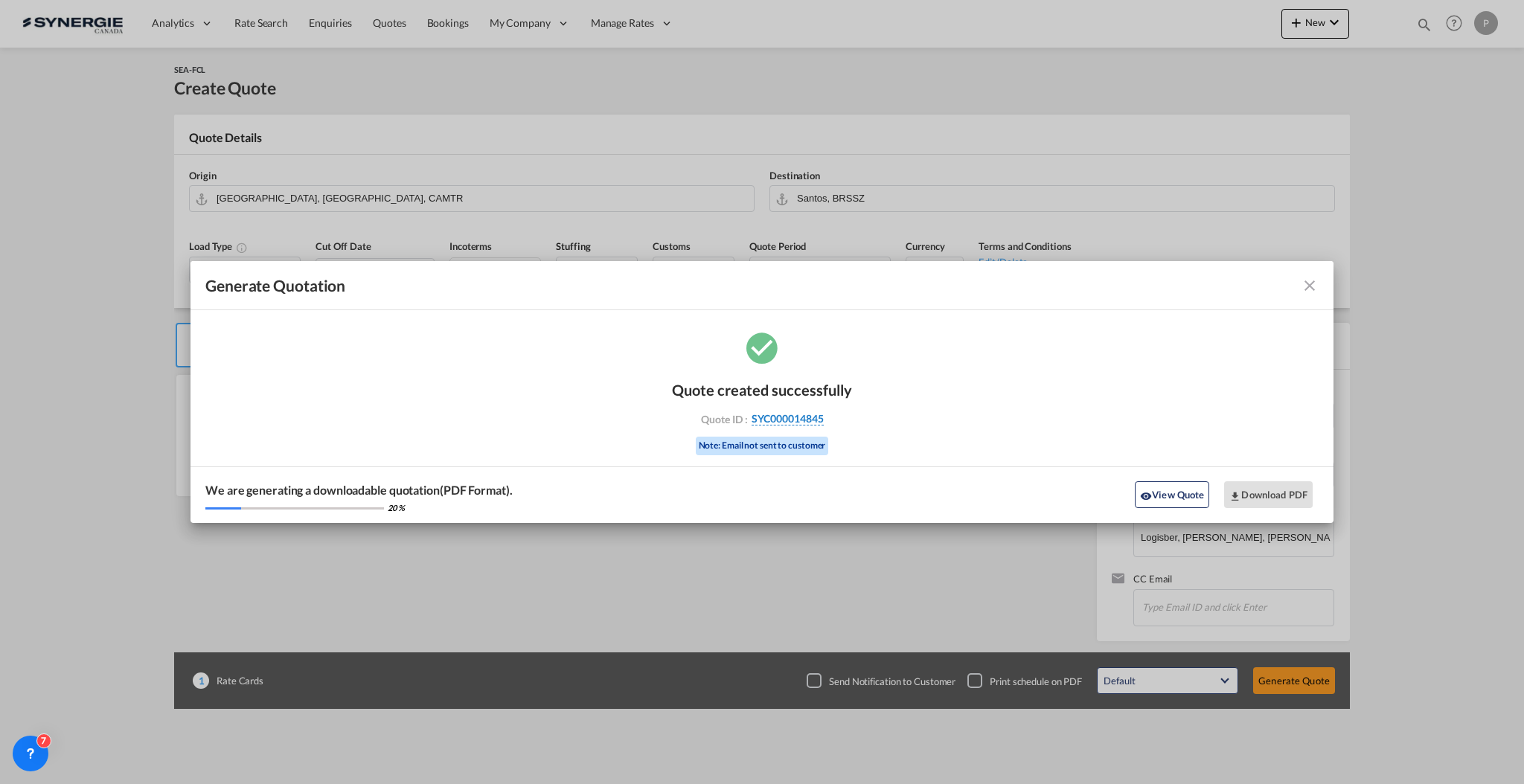
drag, startPoint x: 838, startPoint y: 416, endPoint x: 821, endPoint y: 416, distance: 17.0
click at [821, 416] on div "Quote ID : SYC000014845" at bounding box center [762, 418] width 173 height 13
copy div "SYC000014845"
click at [1276, 487] on button "Download PDF" at bounding box center [1268, 494] width 89 height 27
click at [1313, 285] on md-icon "icon-close fg-AAA8AD cursor m-0" at bounding box center [1309, 285] width 18 height 18
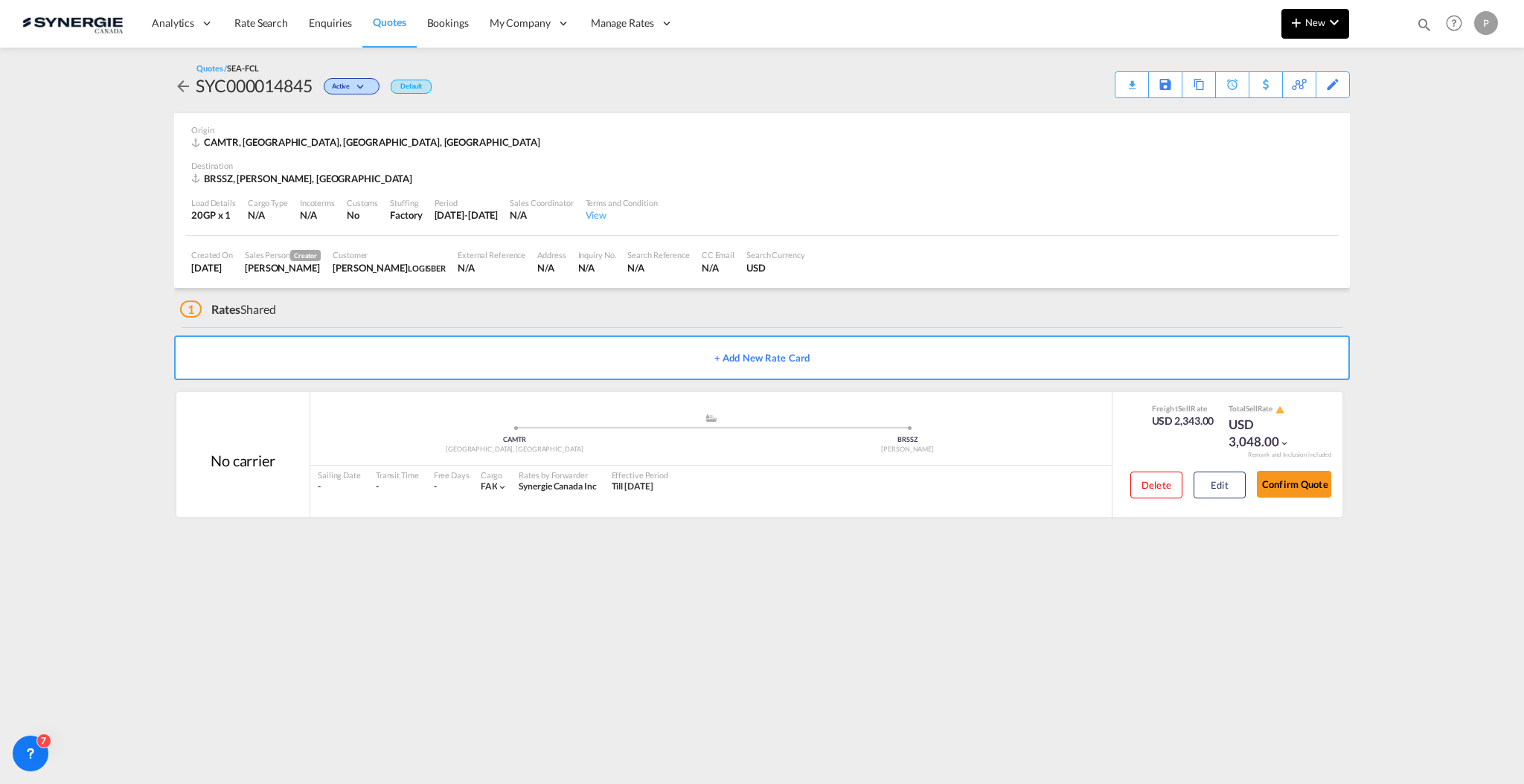
click at [1328, 18] on md-icon "icon-chevron-down" at bounding box center [1334, 22] width 18 height 18
click at [1276, 116] on span "Quote" at bounding box center [1274, 111] width 16 height 30
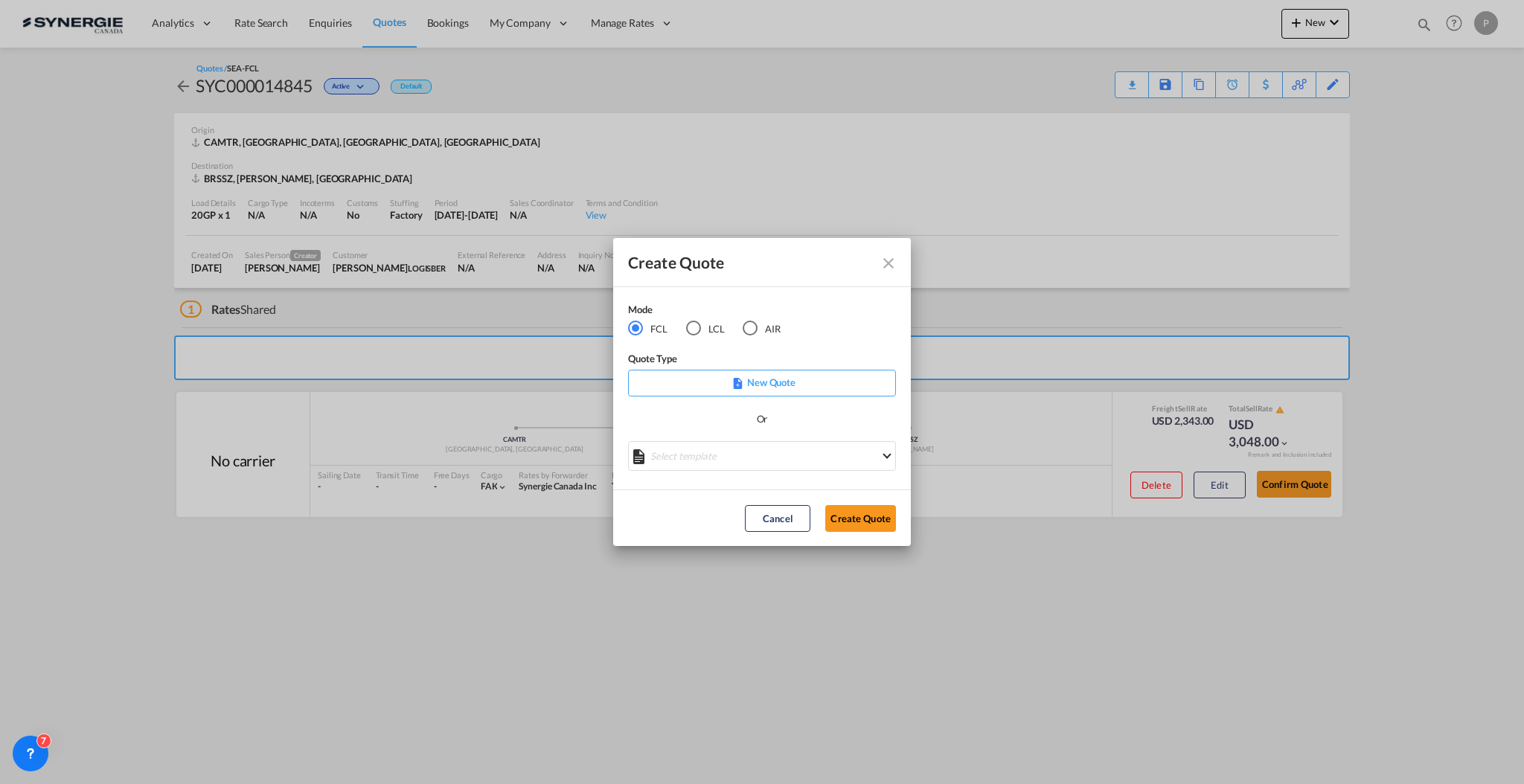
click at [706, 328] on md-radio-button "LCL" at bounding box center [705, 328] width 39 height 16
click at [717, 464] on md-select "Select template New DAP Import LCL [PERSON_NAME] | [DATE] [GEOGRAPHIC_DATA] LCL…" at bounding box center [761, 456] width 268 height 30
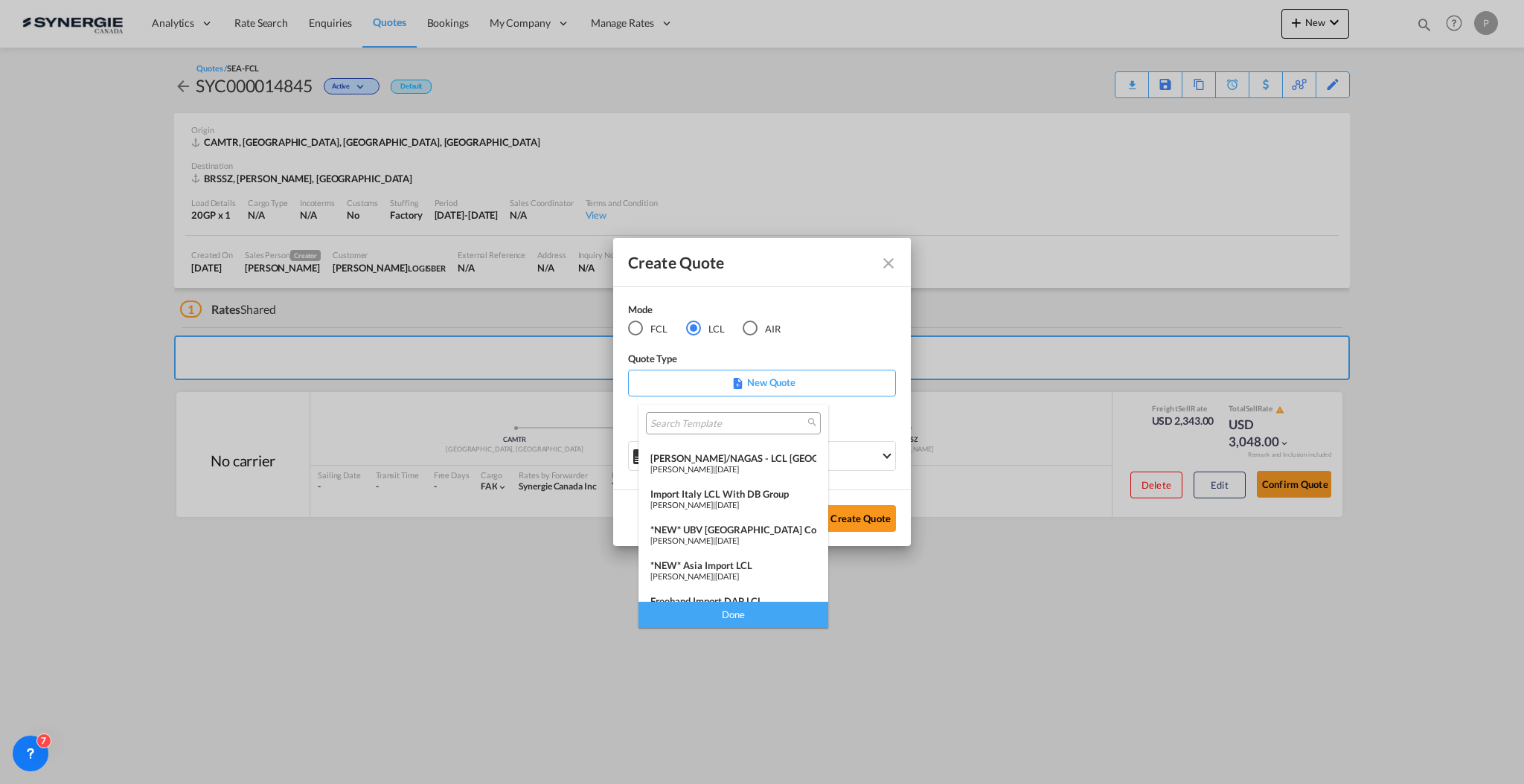
scroll to position [193, 0]
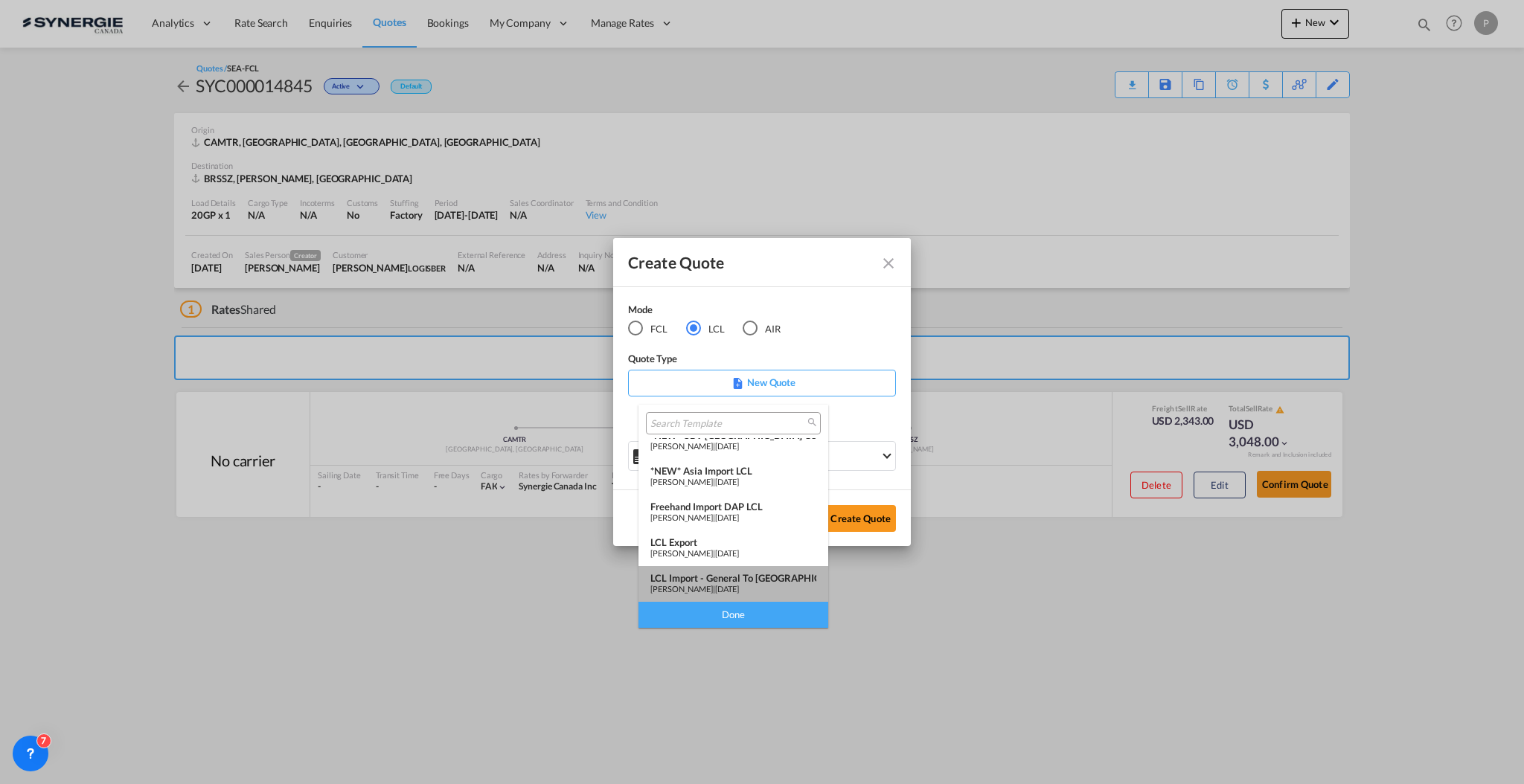
click at [742, 577] on div "LCL Import - General to [GEOGRAPHIC_DATA]" at bounding box center [733, 577] width 166 height 12
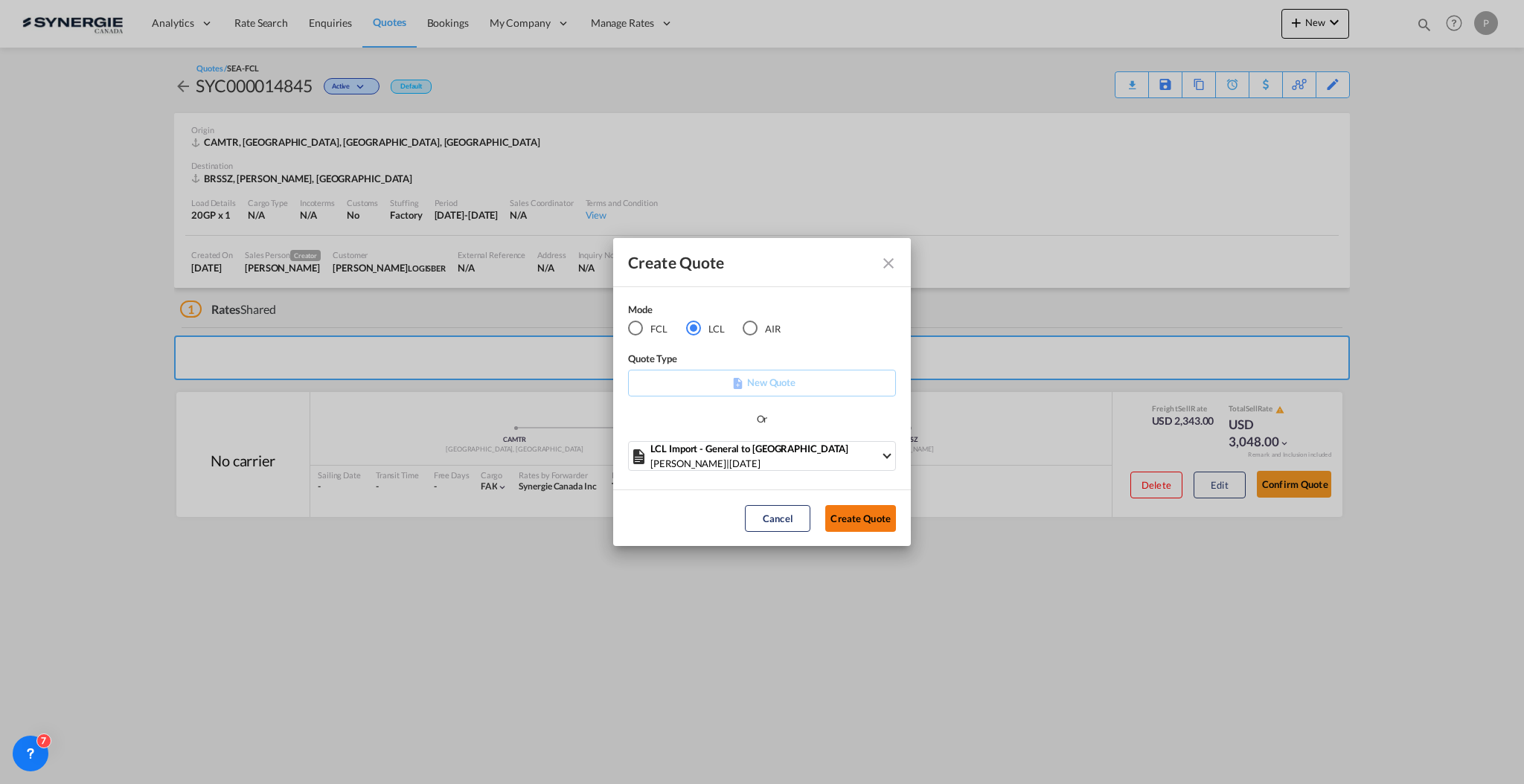
click at [876, 516] on button "Create Quote" at bounding box center [861, 518] width 71 height 27
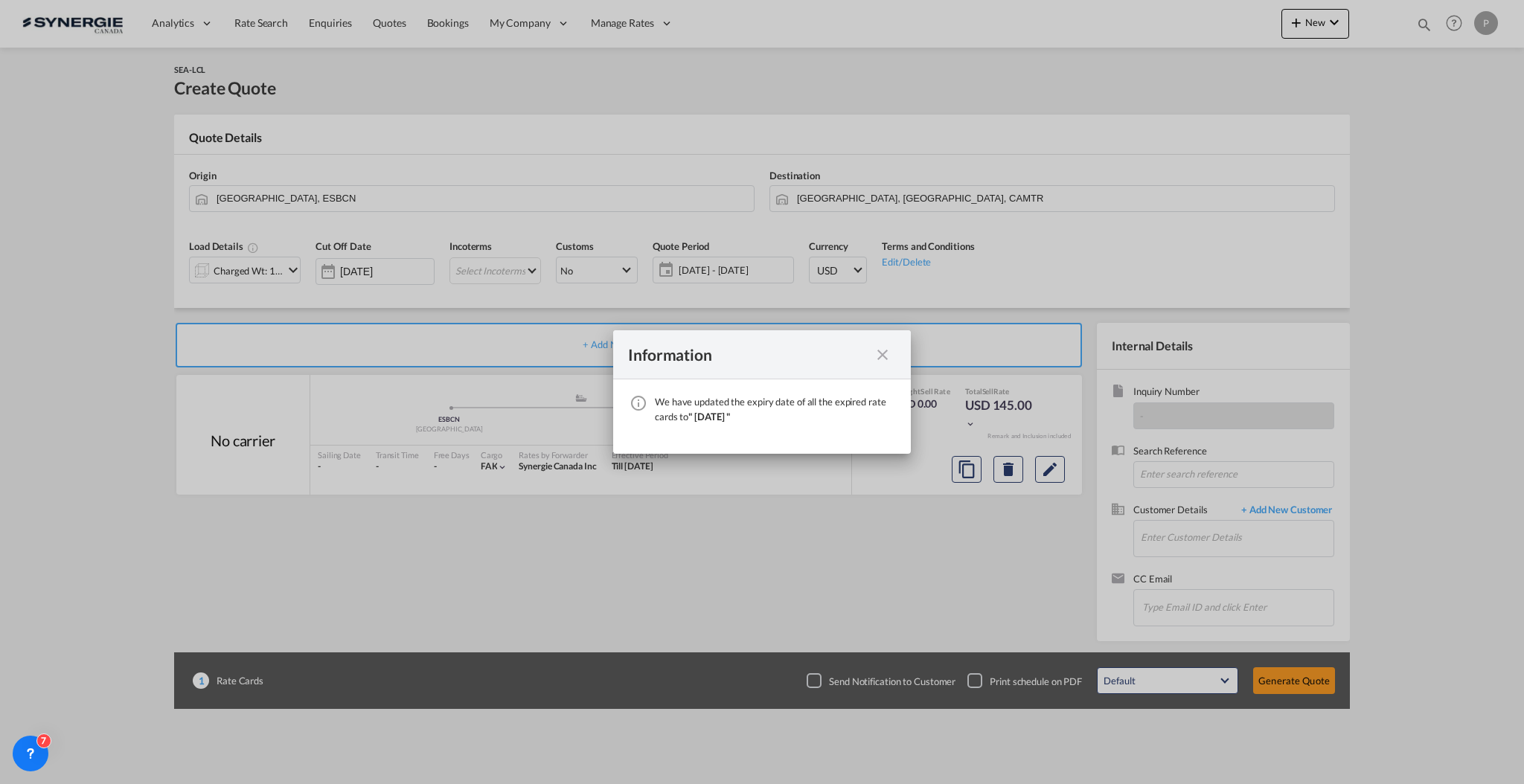
drag, startPoint x: 881, startPoint y: 360, endPoint x: 848, endPoint y: 345, distance: 36.2
click at [882, 361] on md-icon "icon-close fg-AAA8AD cursor" at bounding box center [882, 355] width 18 height 18
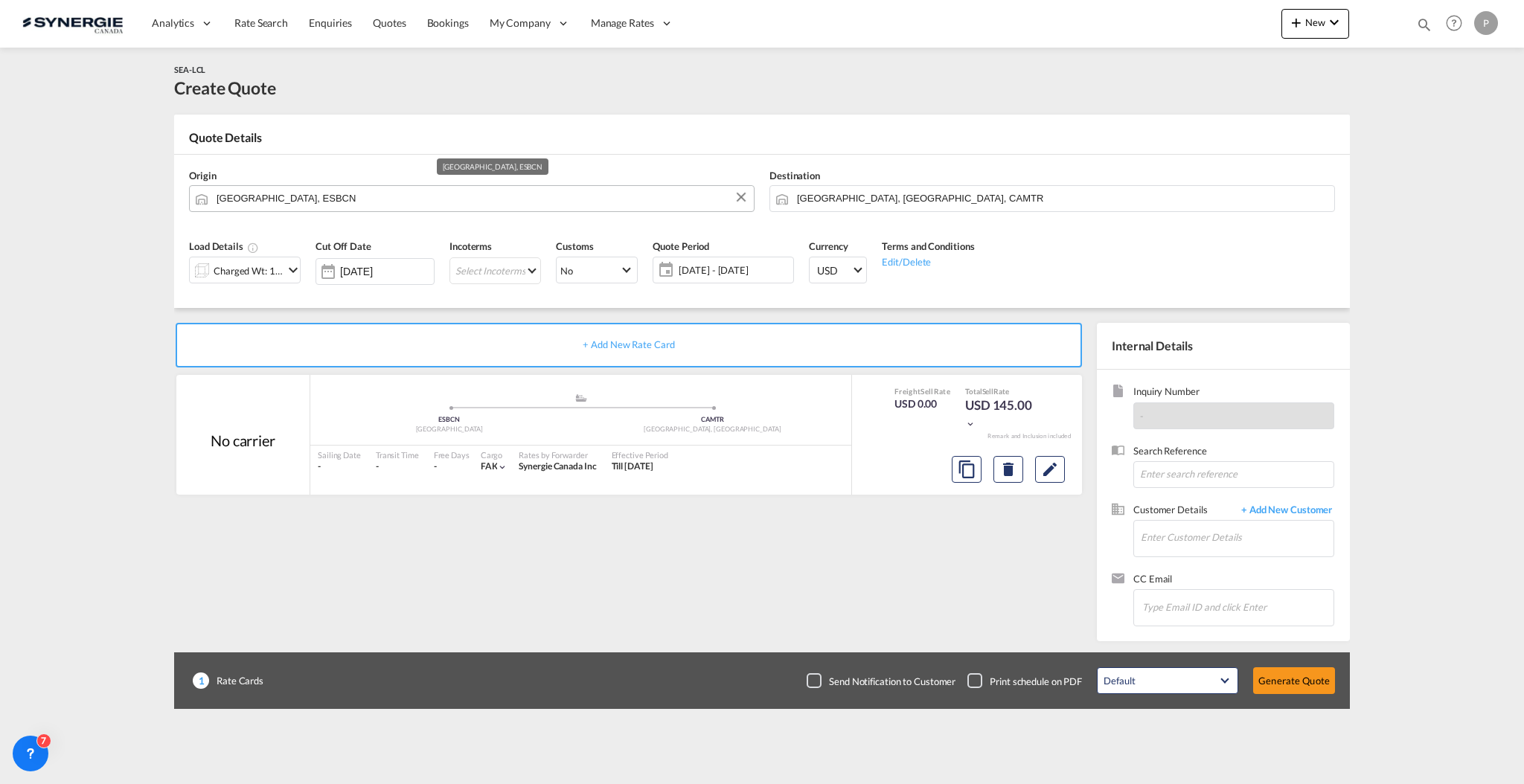
click at [307, 187] on input "Barcelona, ESBCN" at bounding box center [481, 198] width 530 height 26
click at [220, 298] on div "Load Details Charged Wt: 1.44 W/M" at bounding box center [244, 267] width 126 height 71
click at [234, 271] on div "Charged Wt: 1.44 W/M" at bounding box center [248, 271] width 70 height 21
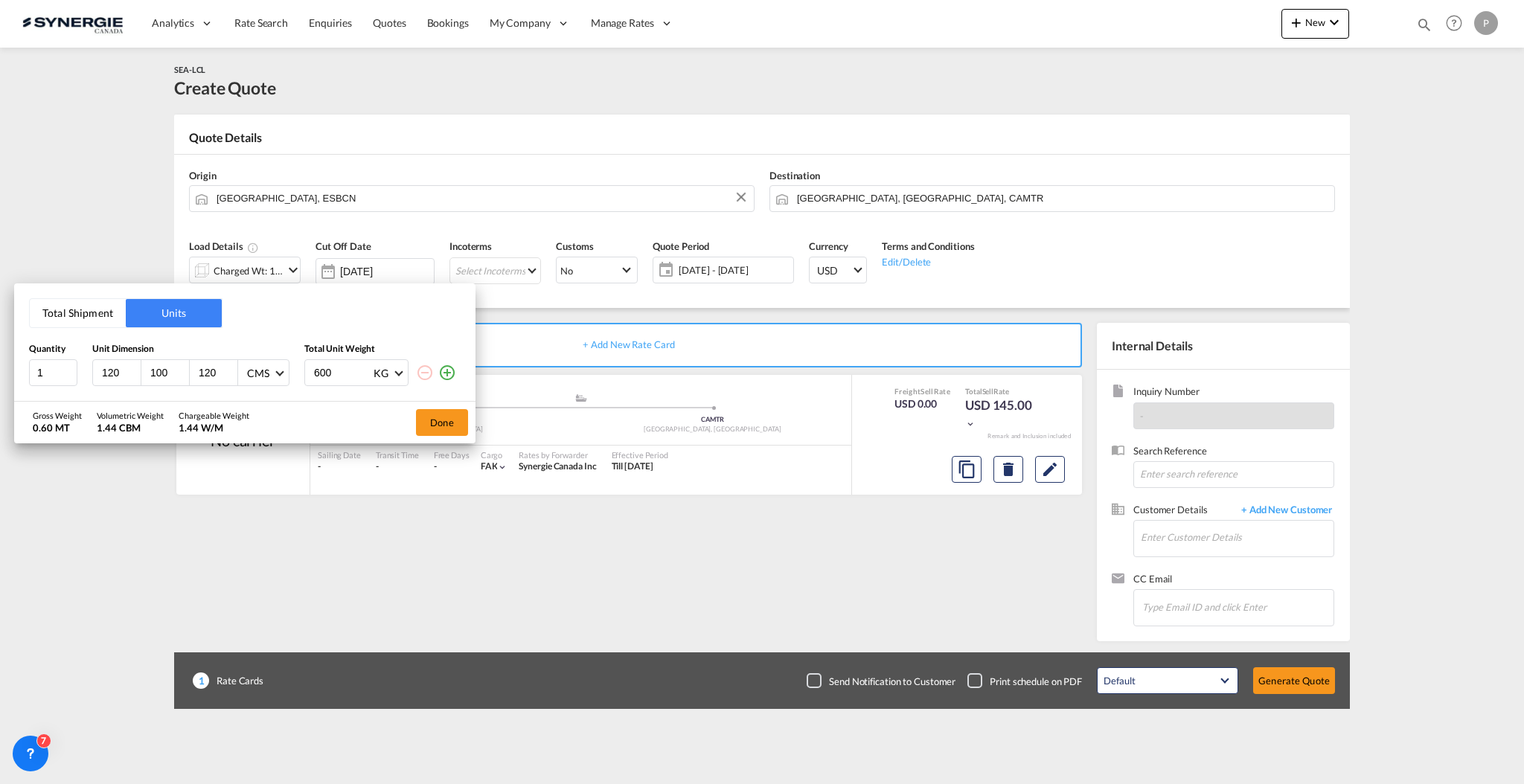
click at [116, 362] on div "120" at bounding box center [117, 372] width 49 height 25
click at [169, 373] on input "100" at bounding box center [169, 372] width 40 height 13
type input "1"
type input "80"
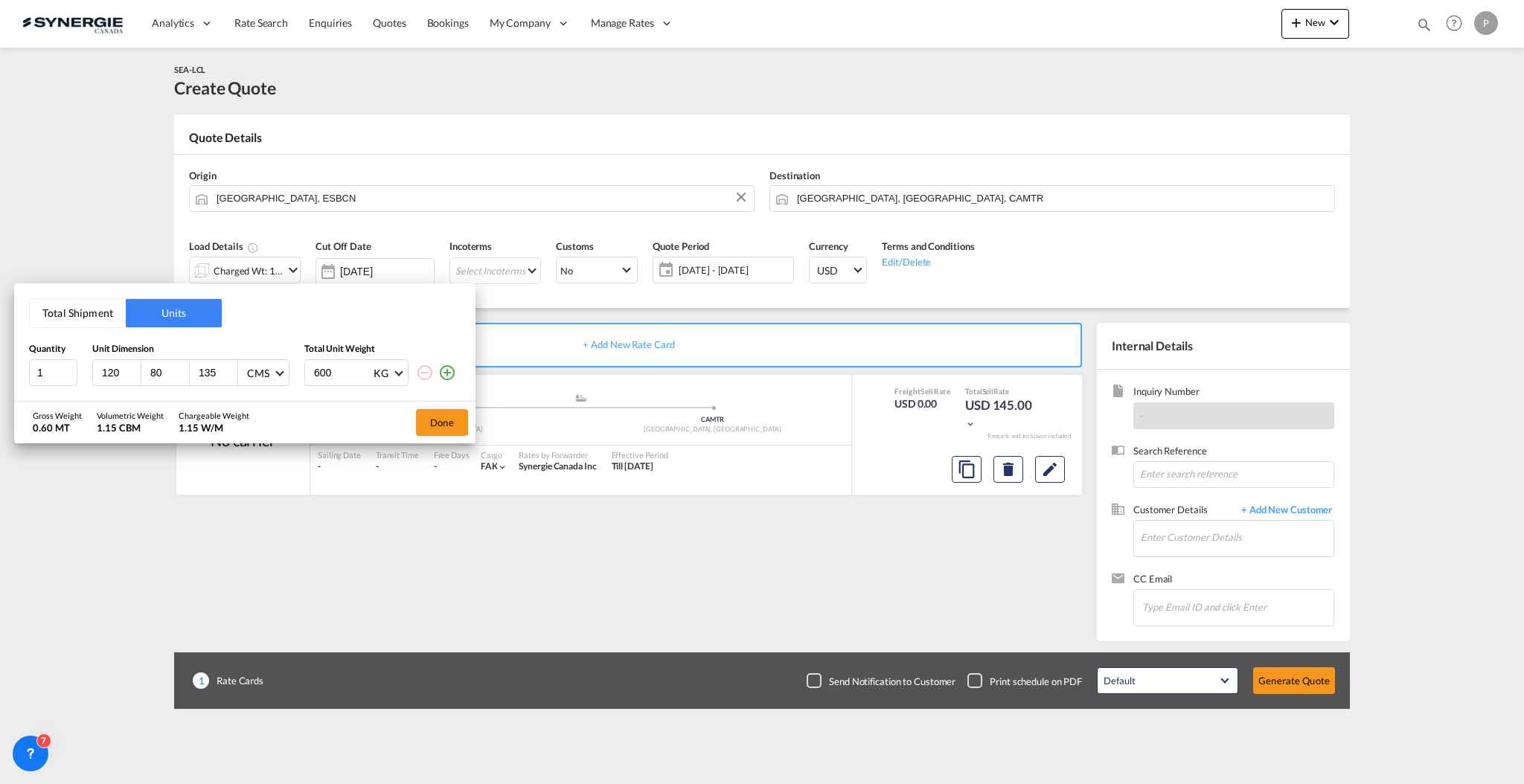
type input "135"
type input "400"
click at [402, 416] on div "Gross Weight 0.40 MT Volumetric Weight 1.30 CBM Chargeable Weight 1.30 W/M Done" at bounding box center [244, 422] width 461 height 42
click at [447, 418] on button "Done" at bounding box center [442, 422] width 52 height 27
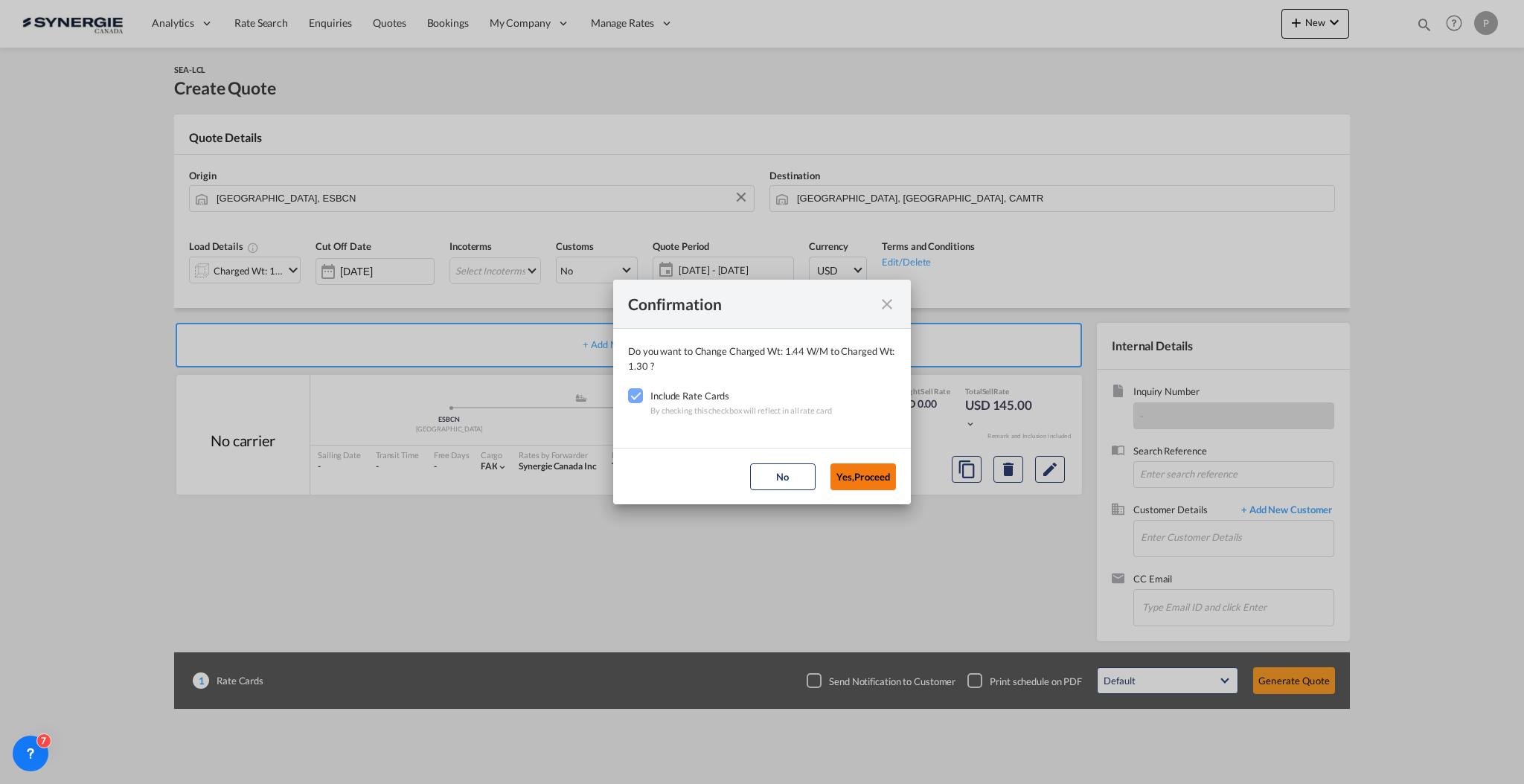
drag, startPoint x: 871, startPoint y: 474, endPoint x: 852, endPoint y: 465, distance: 21.0
click at [870, 474] on button "Yes,Proceed" at bounding box center [863, 476] width 66 height 27
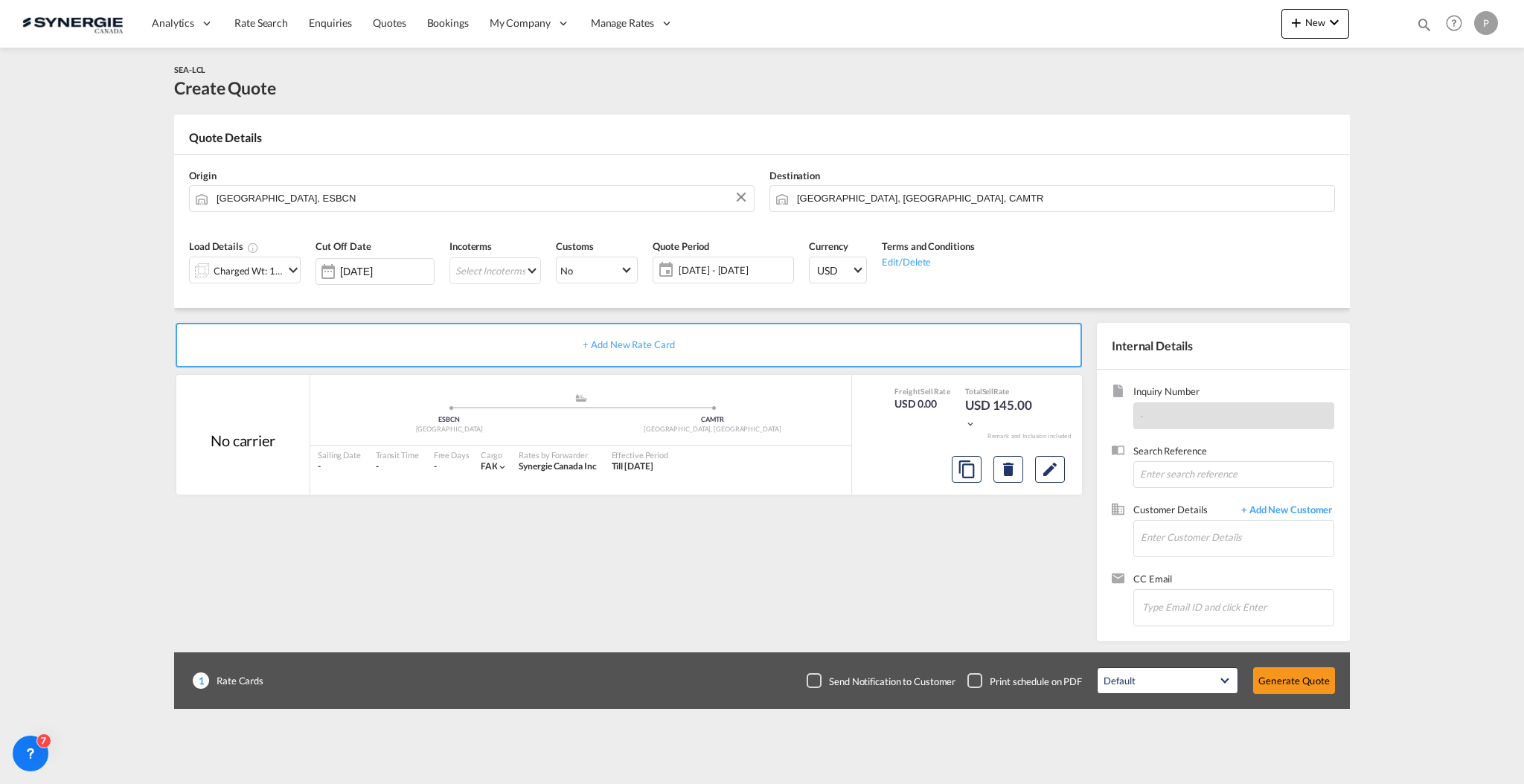
click at [325, 207] on input "Barcelona, ESBCN" at bounding box center [481, 198] width 530 height 26
click at [324, 205] on input "Barcelona, ESBCN" at bounding box center [481, 198] width 530 height 26
click at [316, 223] on div "Croissy Beaubourg... , 77183 Île-de-France , France FR-77183" at bounding box center [331, 230] width 283 height 45
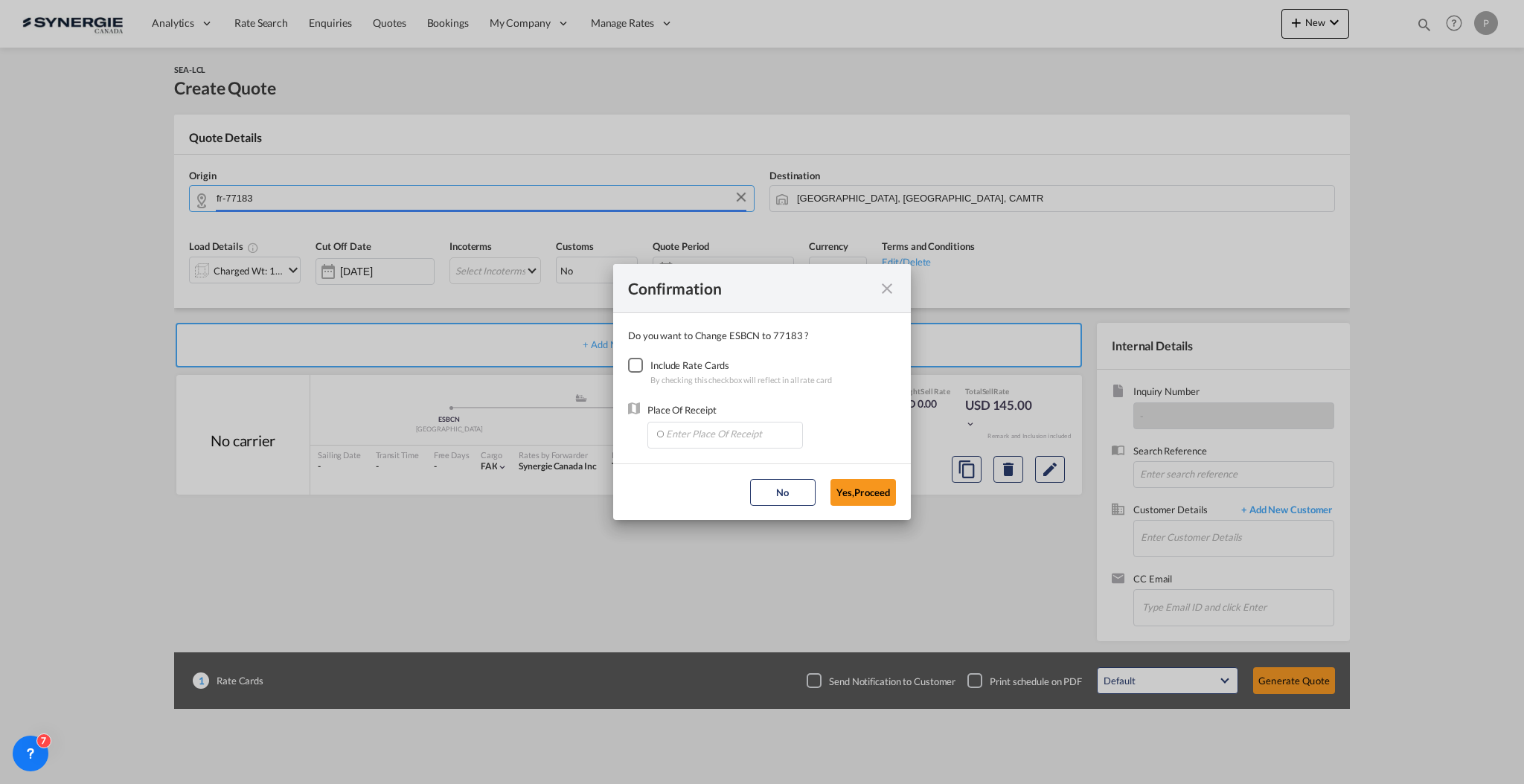
type input "FR-77183, Croissy Beaubourg, Croissy-Beaubourg, Île-de-France"
click at [640, 366] on div "Checkbox No Ink" at bounding box center [635, 365] width 15 height 15
click at [696, 430] on input "Enter Place Of Receipt" at bounding box center [728, 433] width 147 height 22
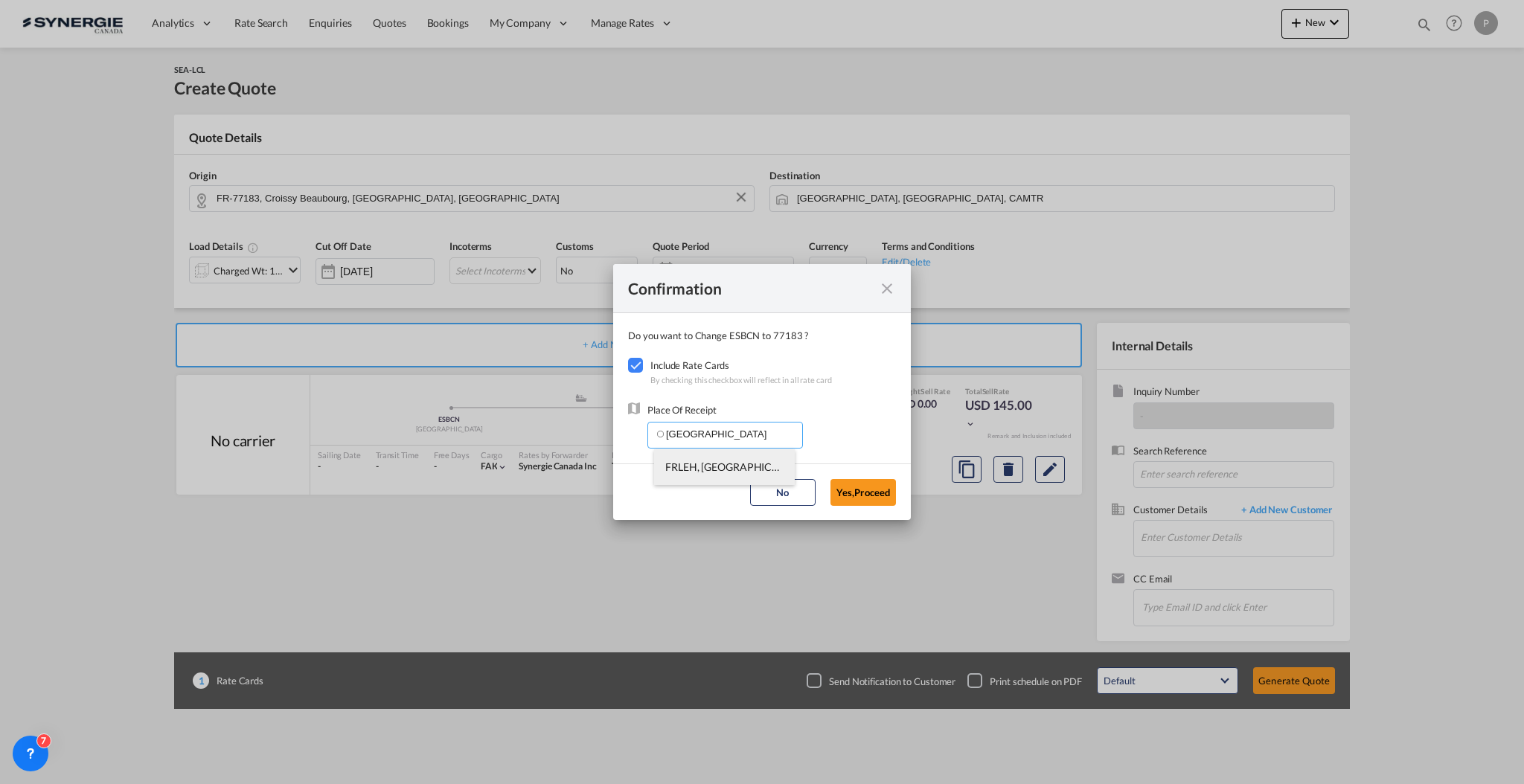
click at [700, 469] on span "FRLEH, Le Havre, France, Western Europe, Europe" at bounding box center [899, 466] width 470 height 12
type input "FRLEH, Le Havre, France, Western Europe, Europe"
click at [876, 499] on button "Yes,Proceed" at bounding box center [863, 492] width 66 height 27
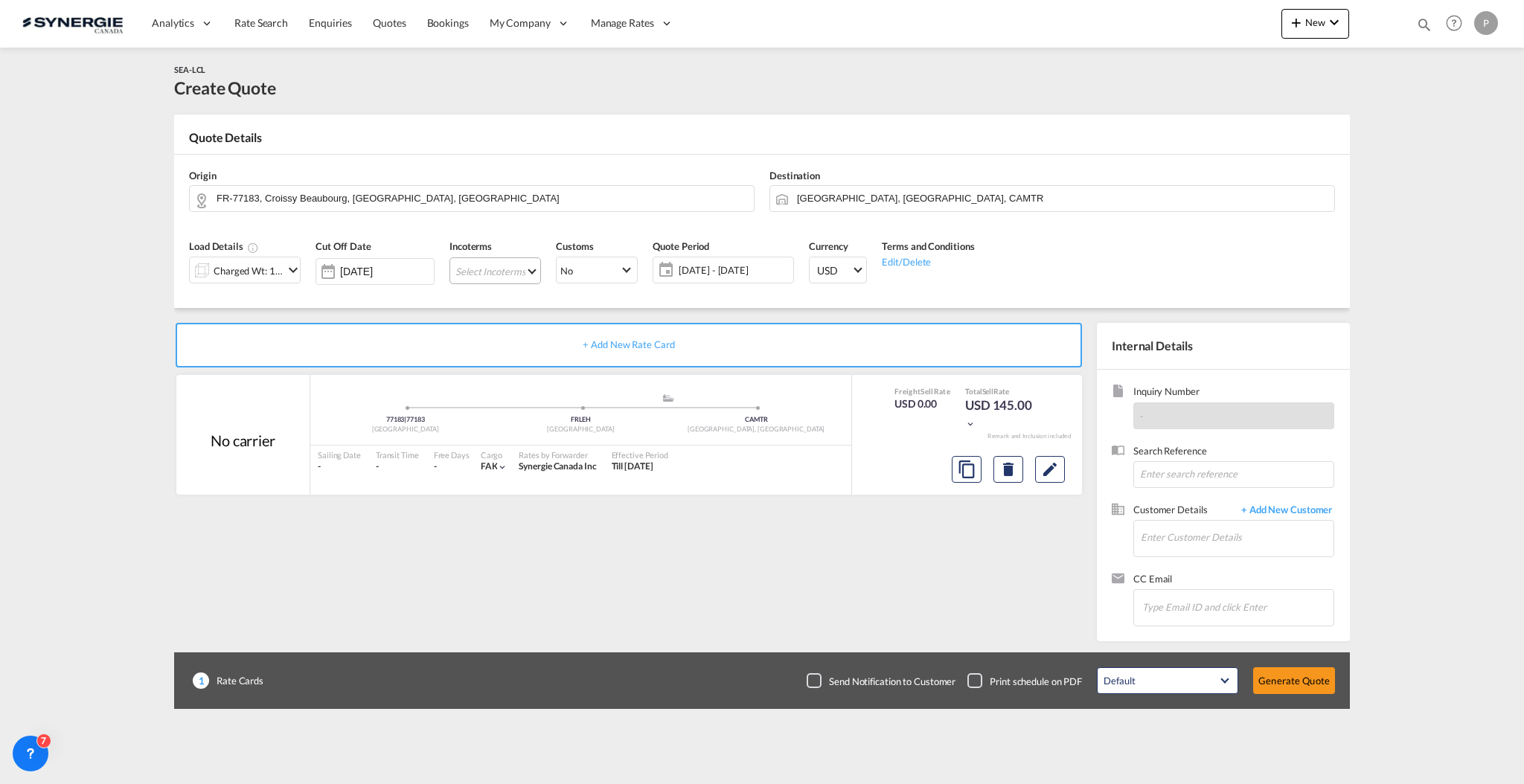
click at [530, 274] on md-select "Select Incoterms FCA - export Free Carrier DDP - export Delivery Duty Paid DAP …" at bounding box center [495, 271] width 92 height 27
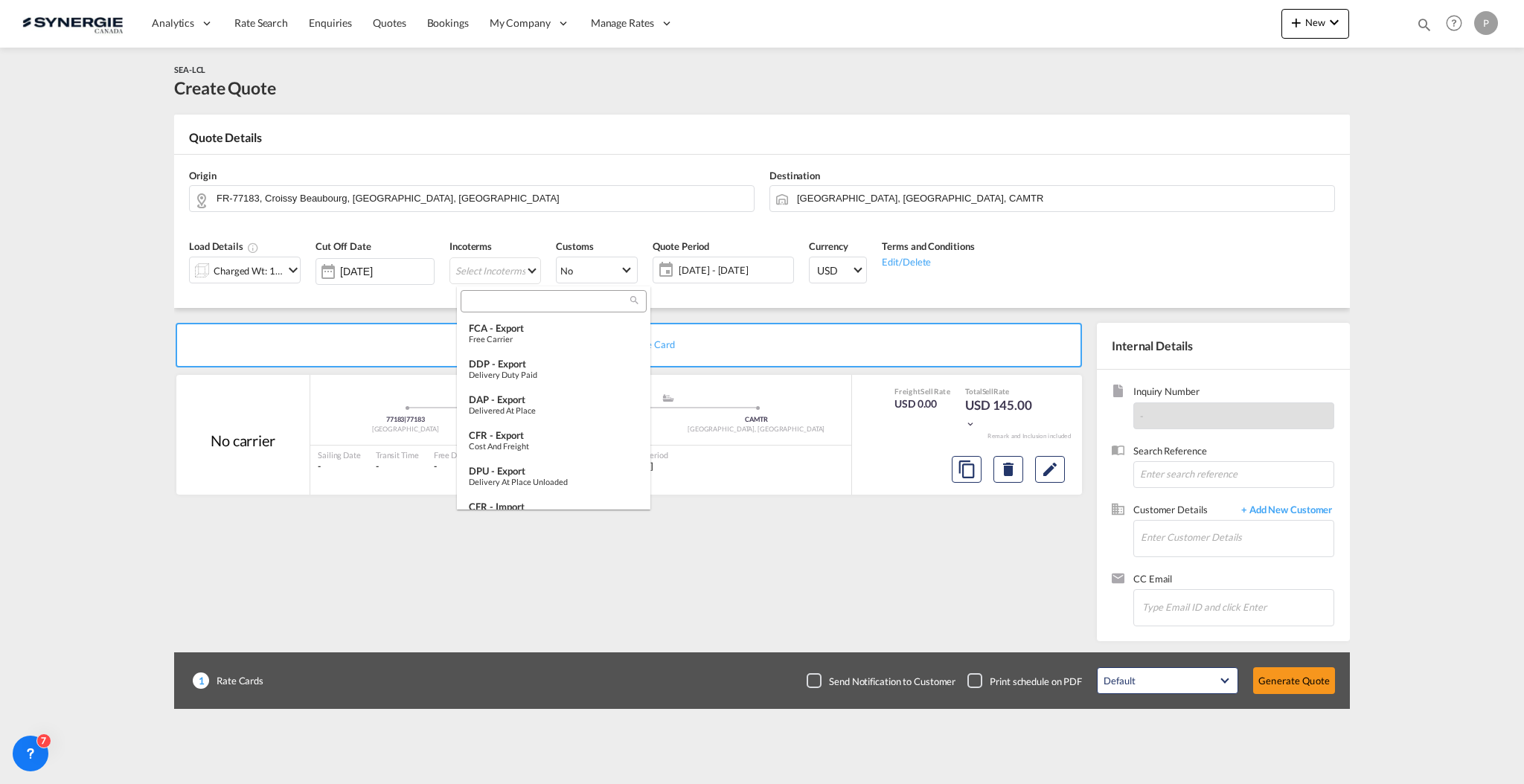
click at [518, 305] on input "search" at bounding box center [548, 301] width 165 height 13
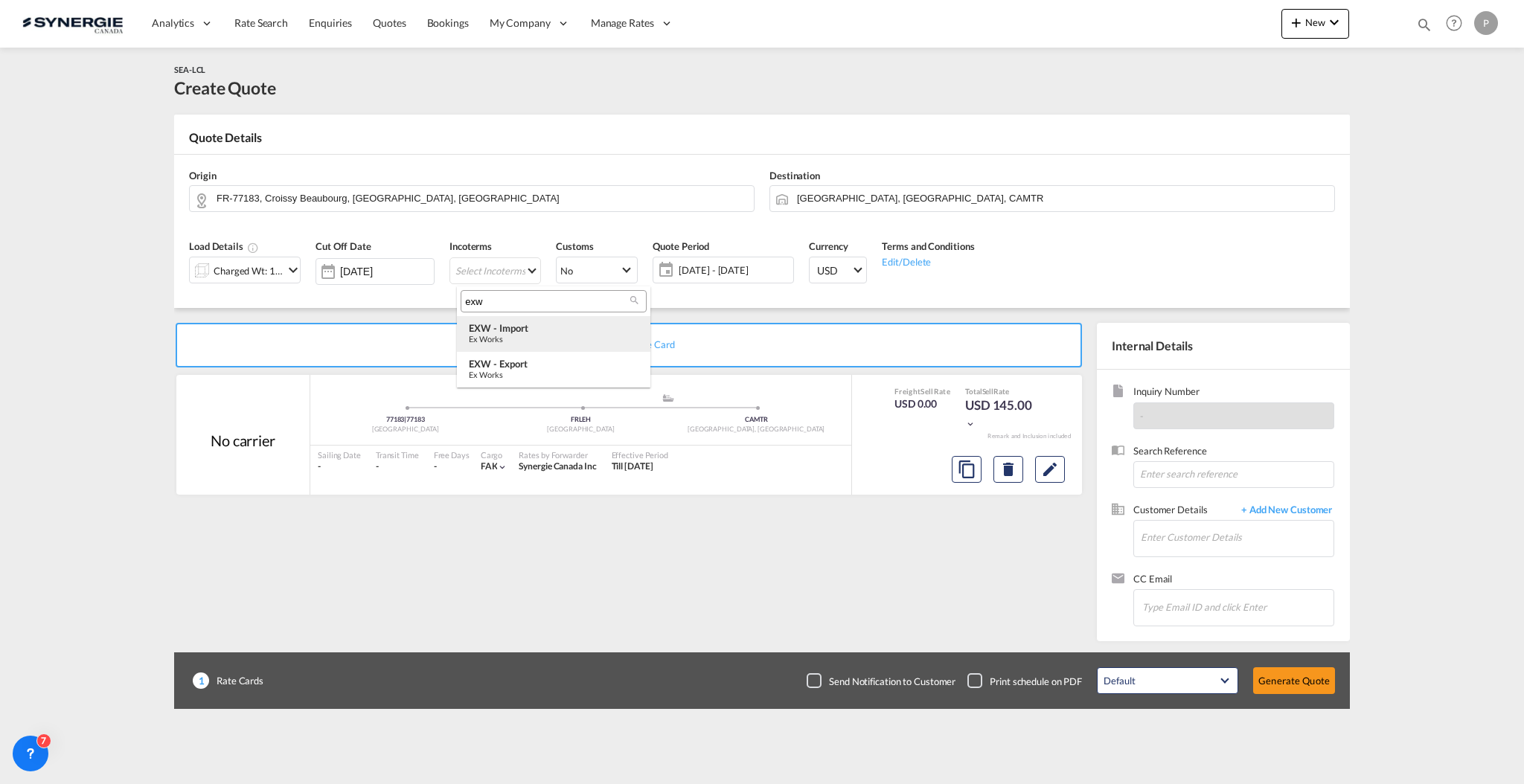
type input "exw"
click at [528, 339] on div "Ex Works" at bounding box center [554, 338] width 170 height 10
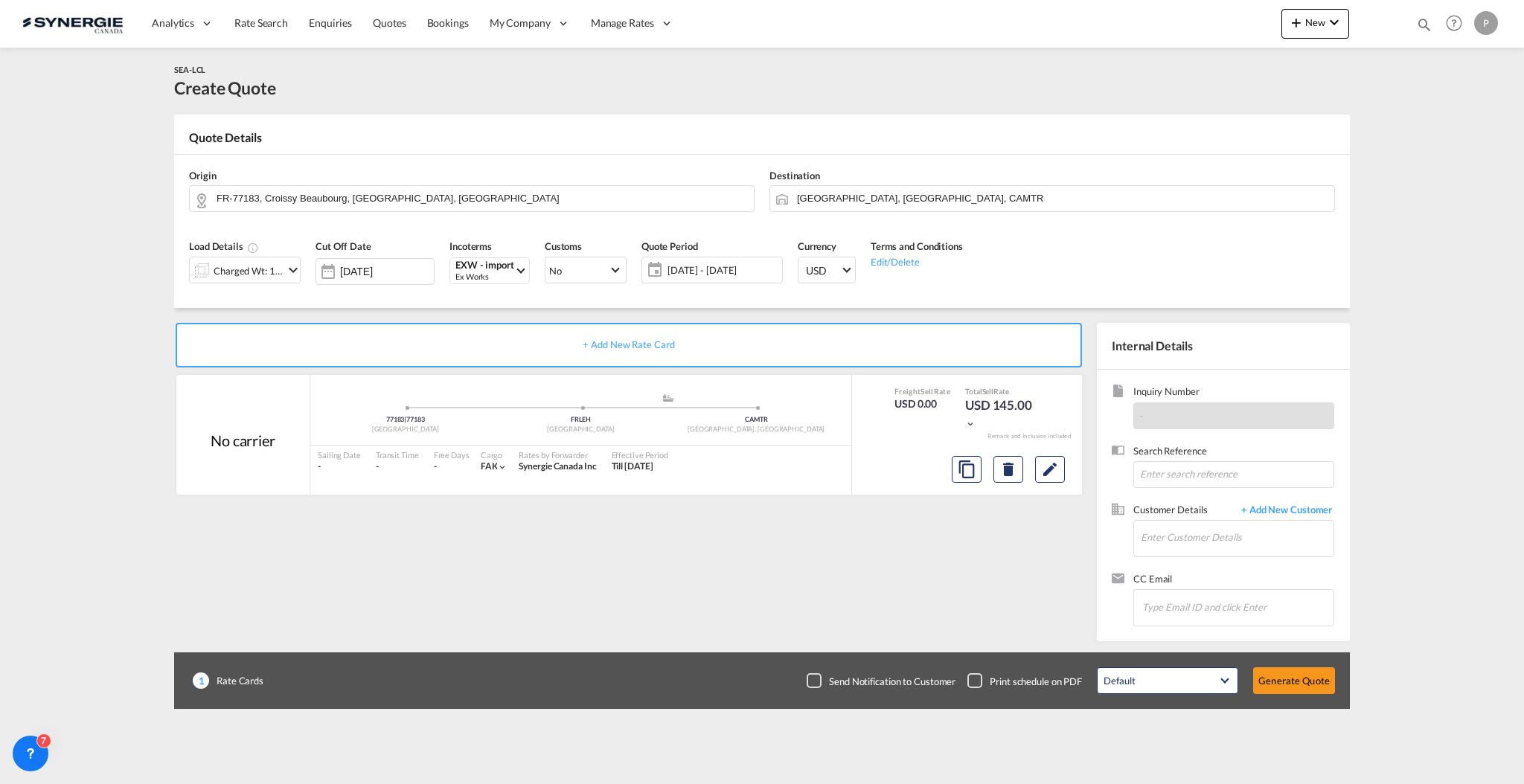
click at [730, 275] on span "[DATE] - [DATE]" at bounding box center [723, 270] width 111 height 13
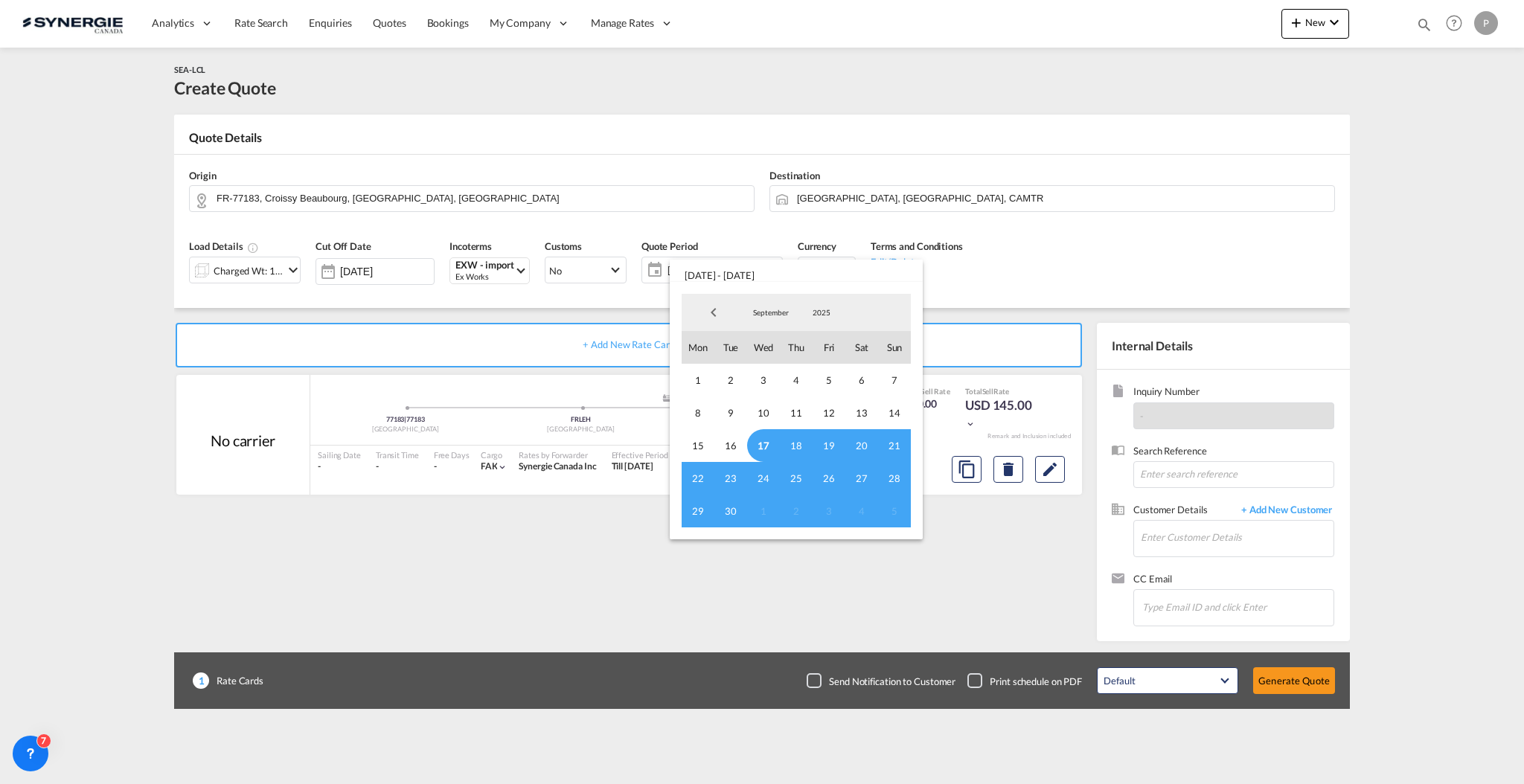
click at [766, 440] on span "17" at bounding box center [764, 446] width 32 height 32
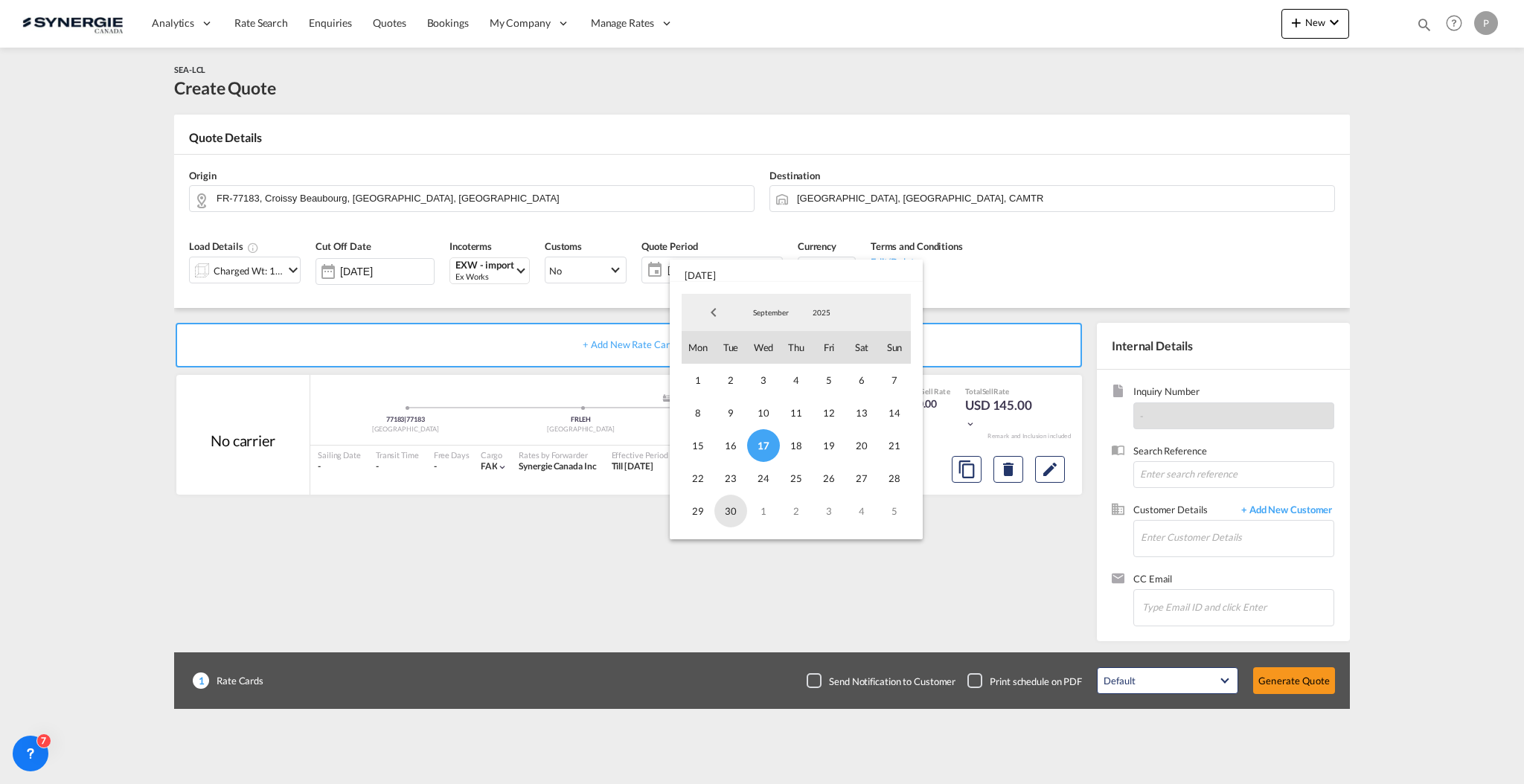
click at [728, 509] on span "30" at bounding box center [730, 511] width 32 height 32
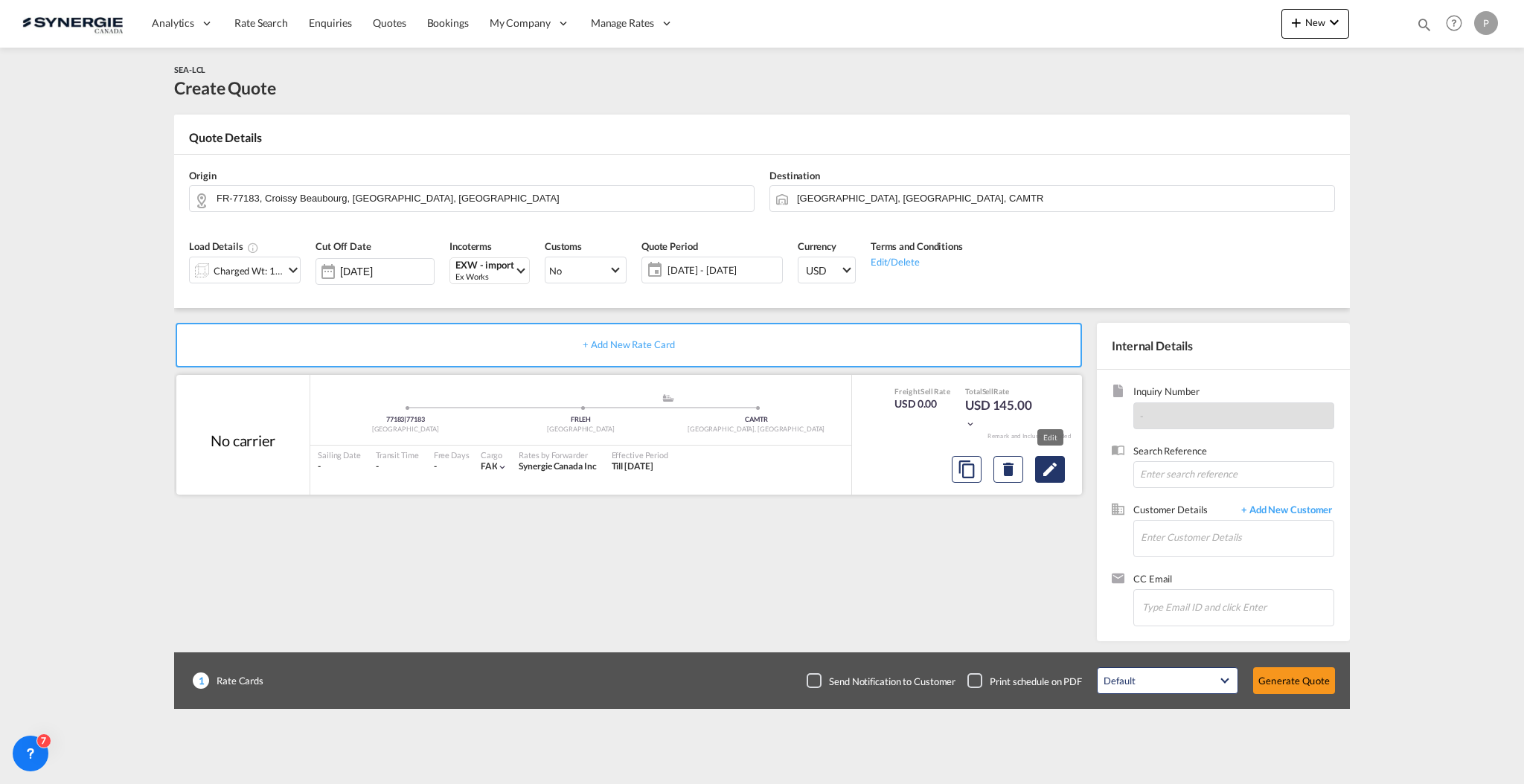
click at [1054, 472] on md-icon "Edit" at bounding box center [1050, 469] width 18 height 18
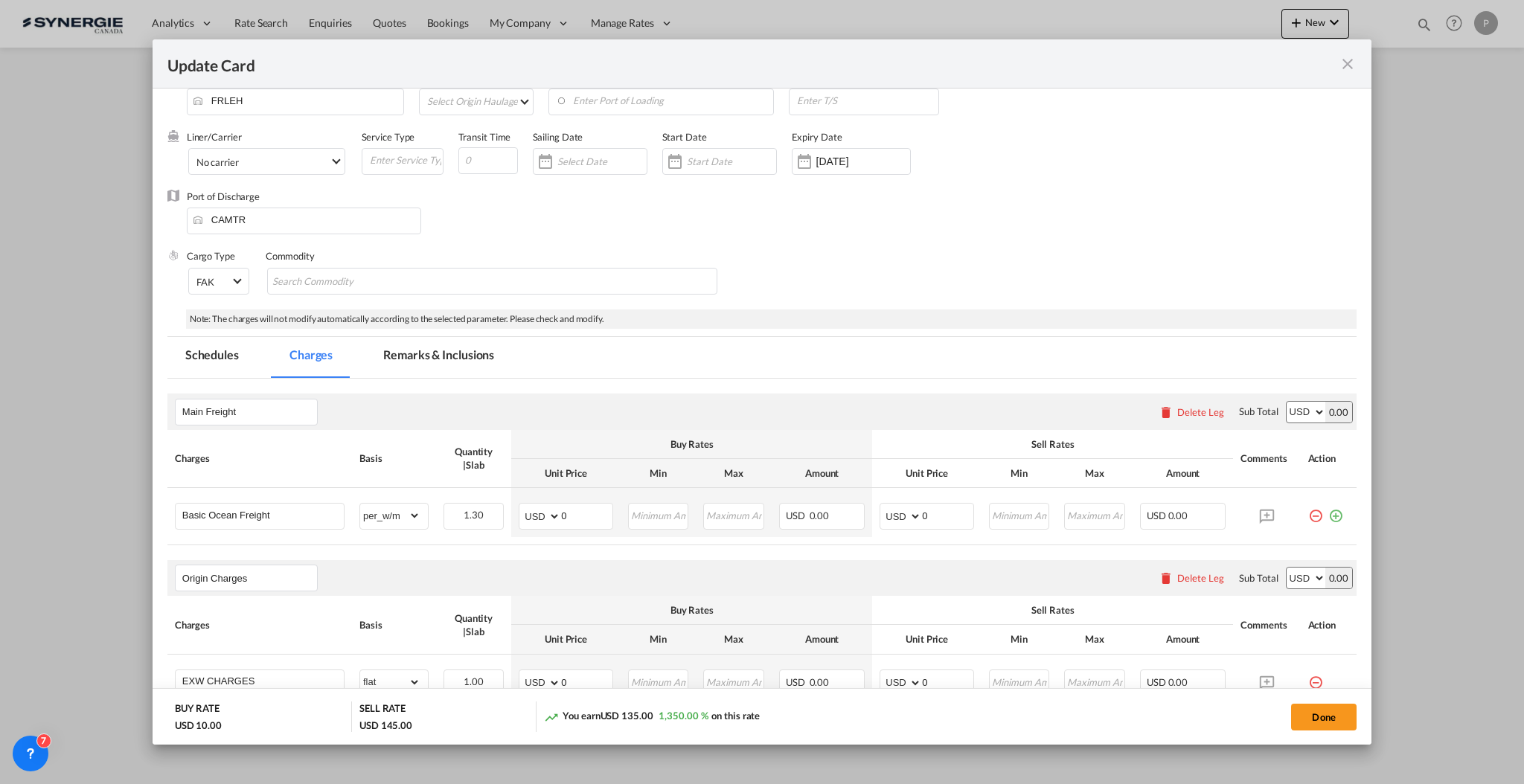
scroll to position [198, 0]
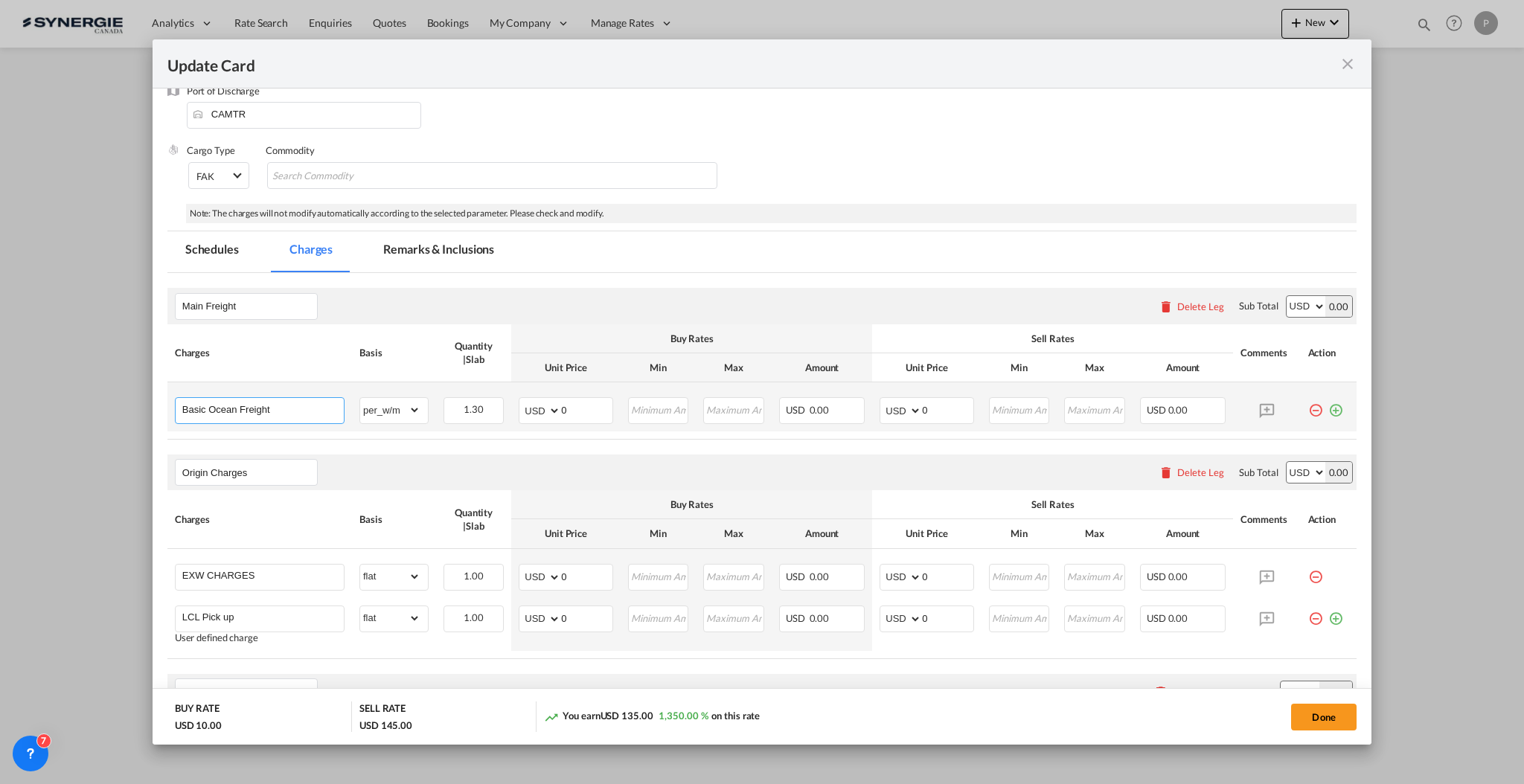
click at [292, 412] on input "Basic Ocean Freight" at bounding box center [262, 409] width 161 height 22
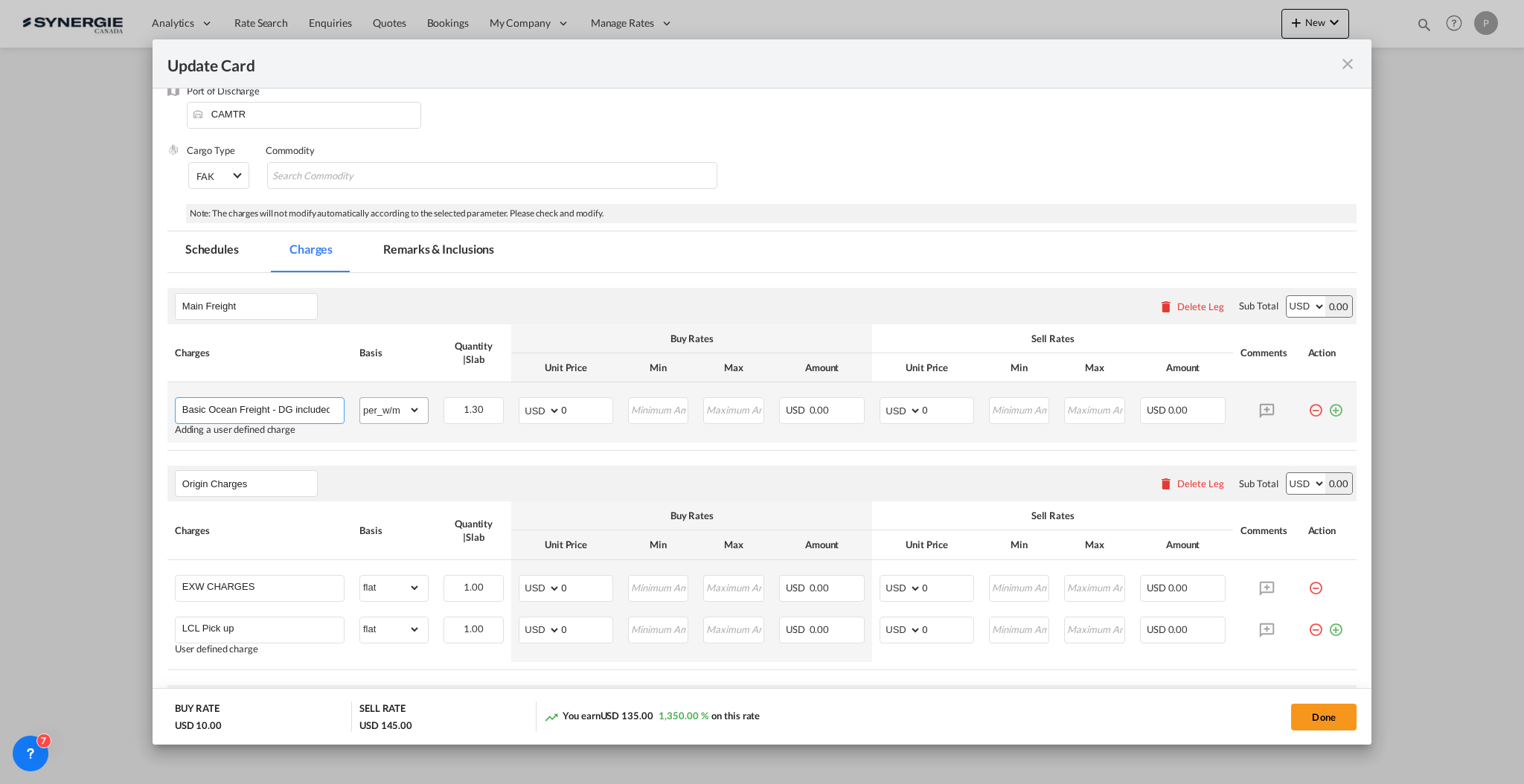
scroll to position [0, 4]
type input "Basic Ocean Freight - DG included"
click at [588, 409] on input "0" at bounding box center [586, 409] width 52 height 22
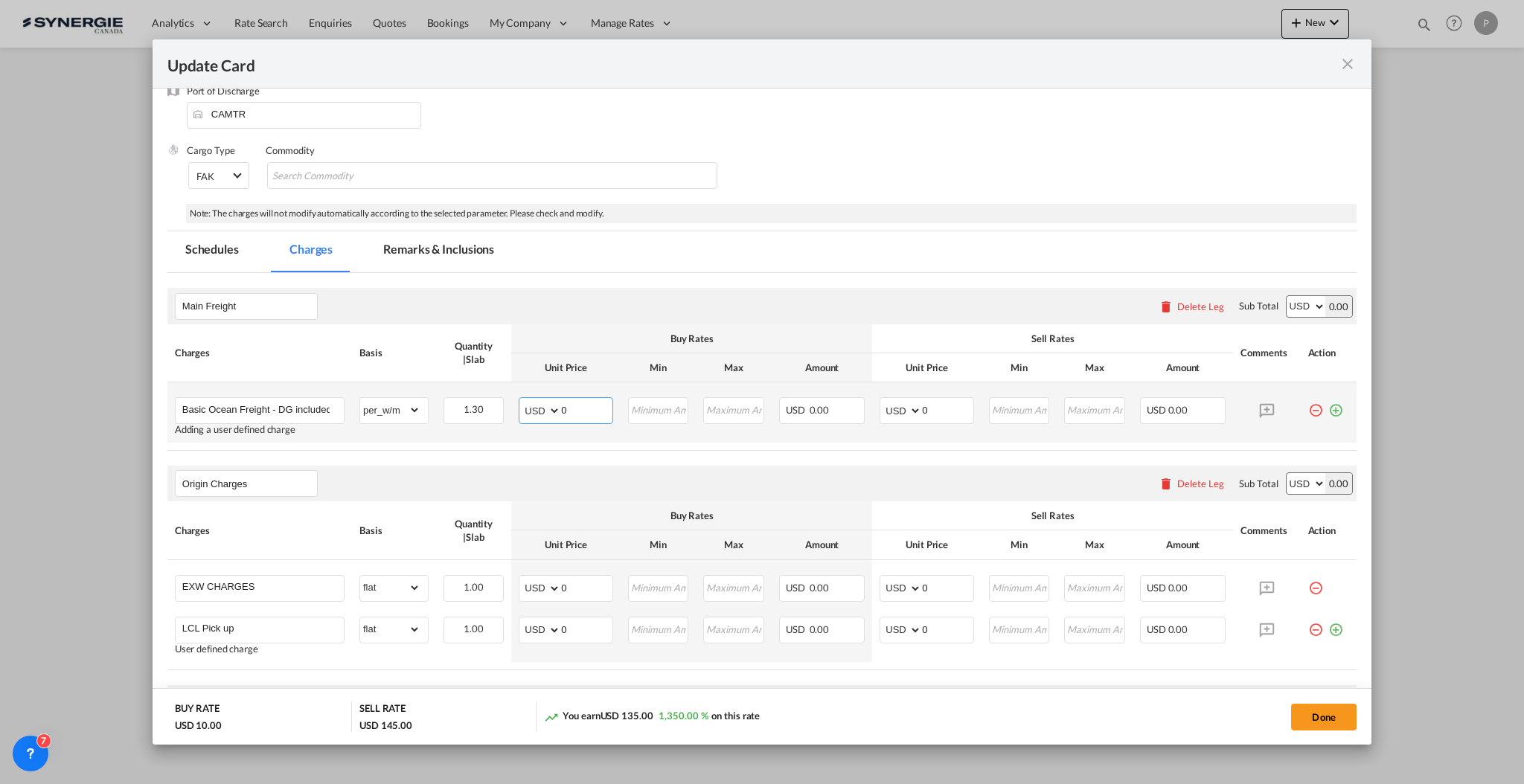
click at [578, 408] on input "0" at bounding box center [586, 409] width 52 height 22
type input "91"
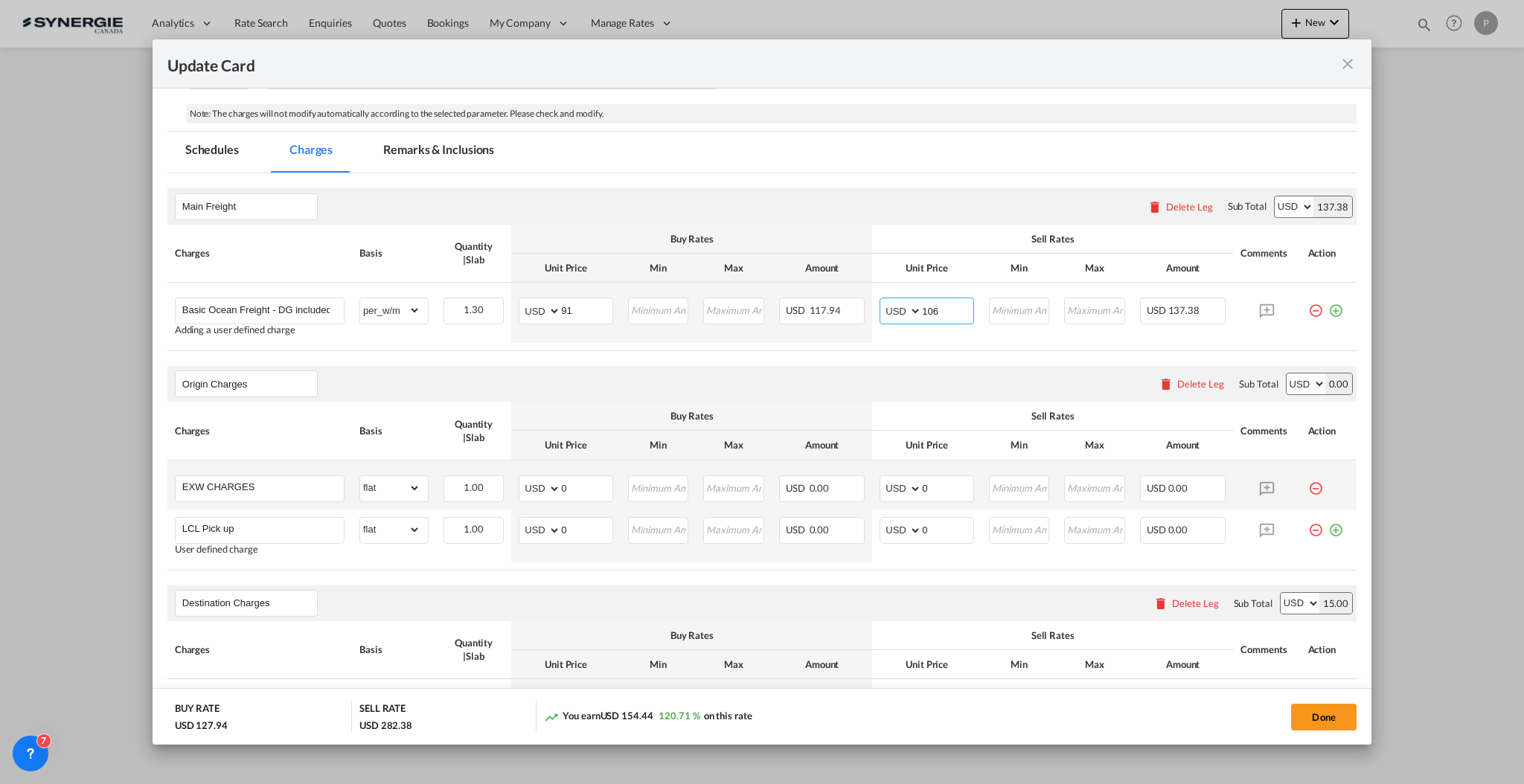
scroll to position [396, 0]
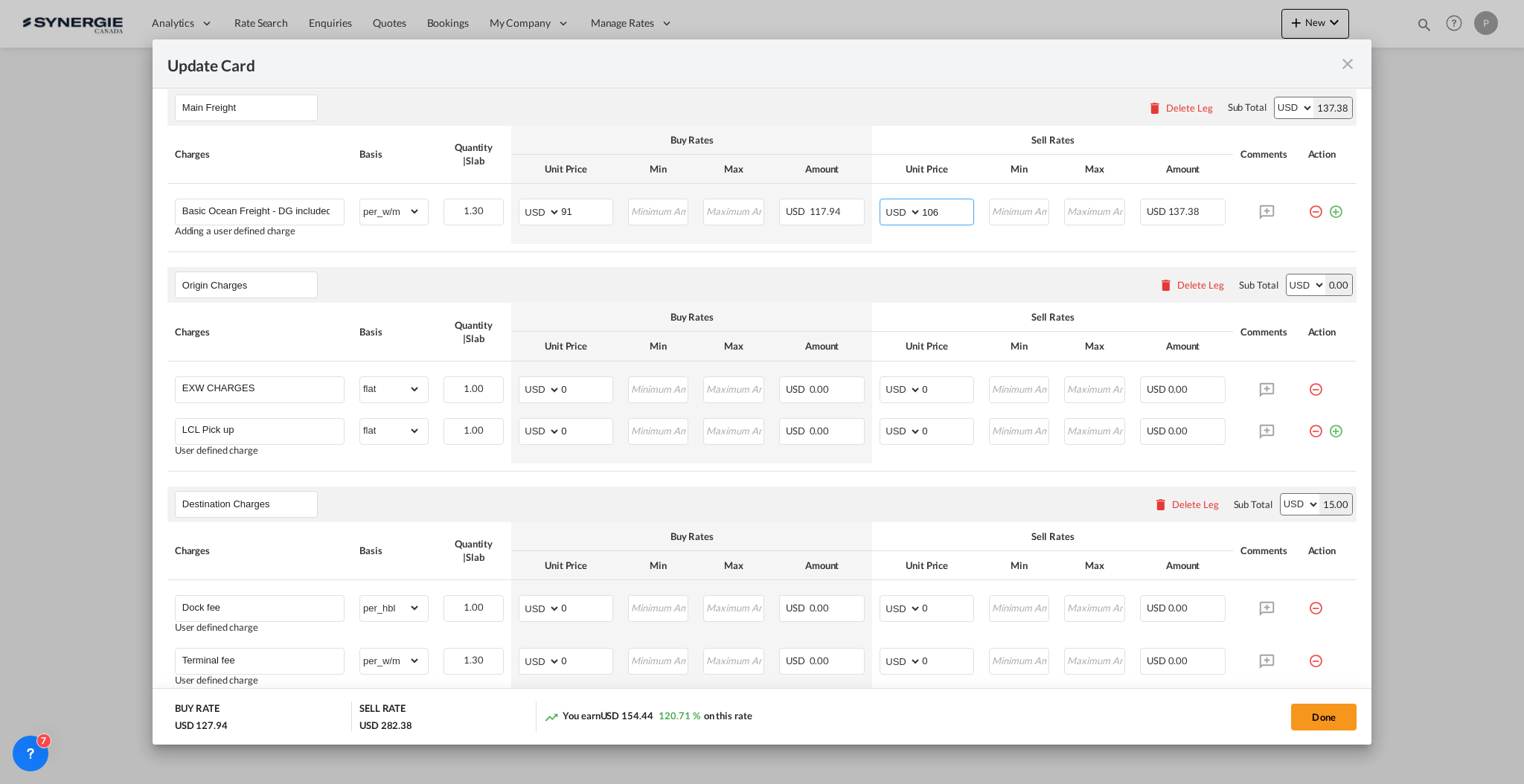
type input "106"
click at [565, 392] on input "0" at bounding box center [586, 388] width 52 height 22
type input "420"
type input "450"
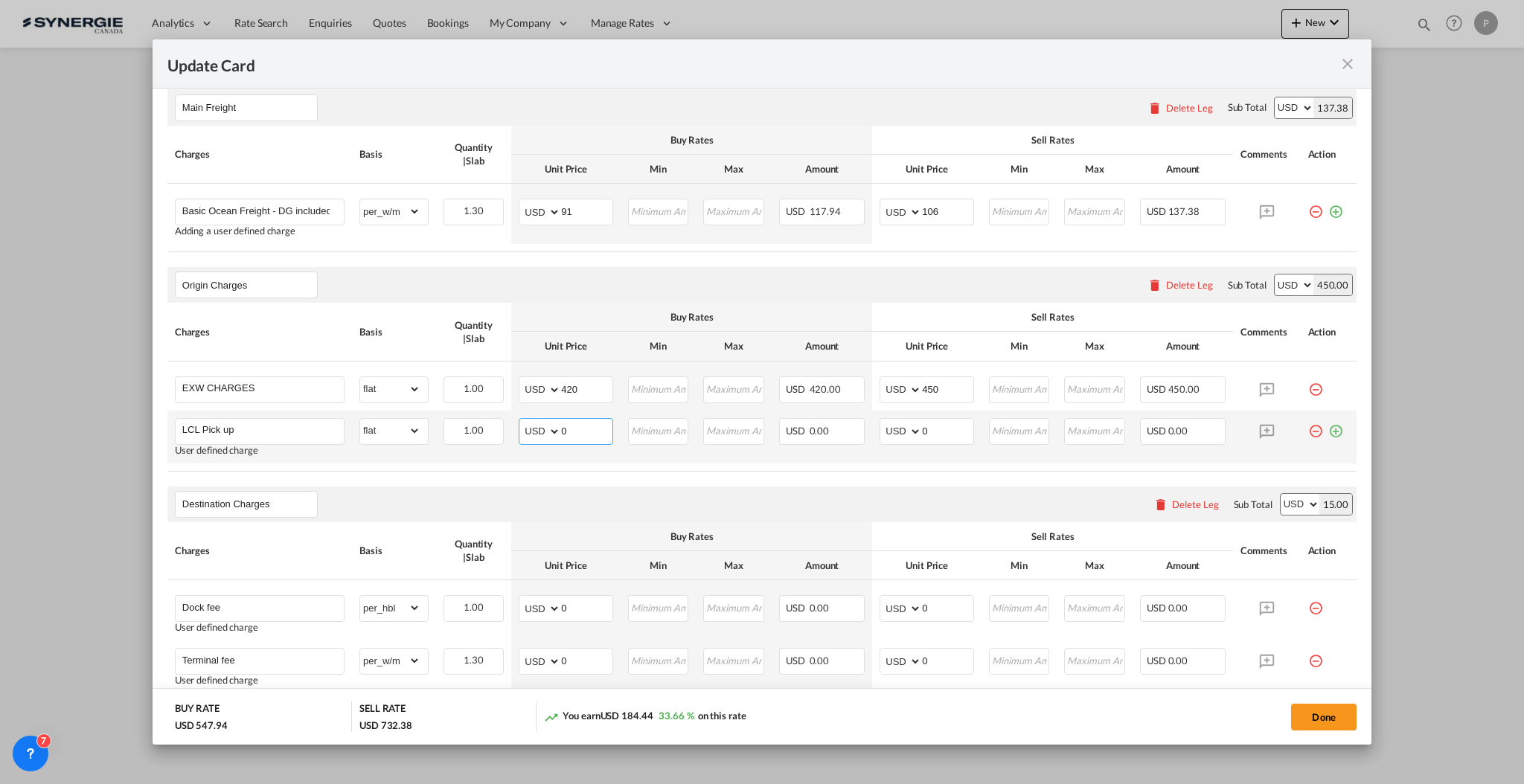
click at [566, 428] on input "0" at bounding box center [586, 429] width 52 height 22
click at [580, 437] on input "0" at bounding box center [586, 429] width 52 height 22
type input "280"
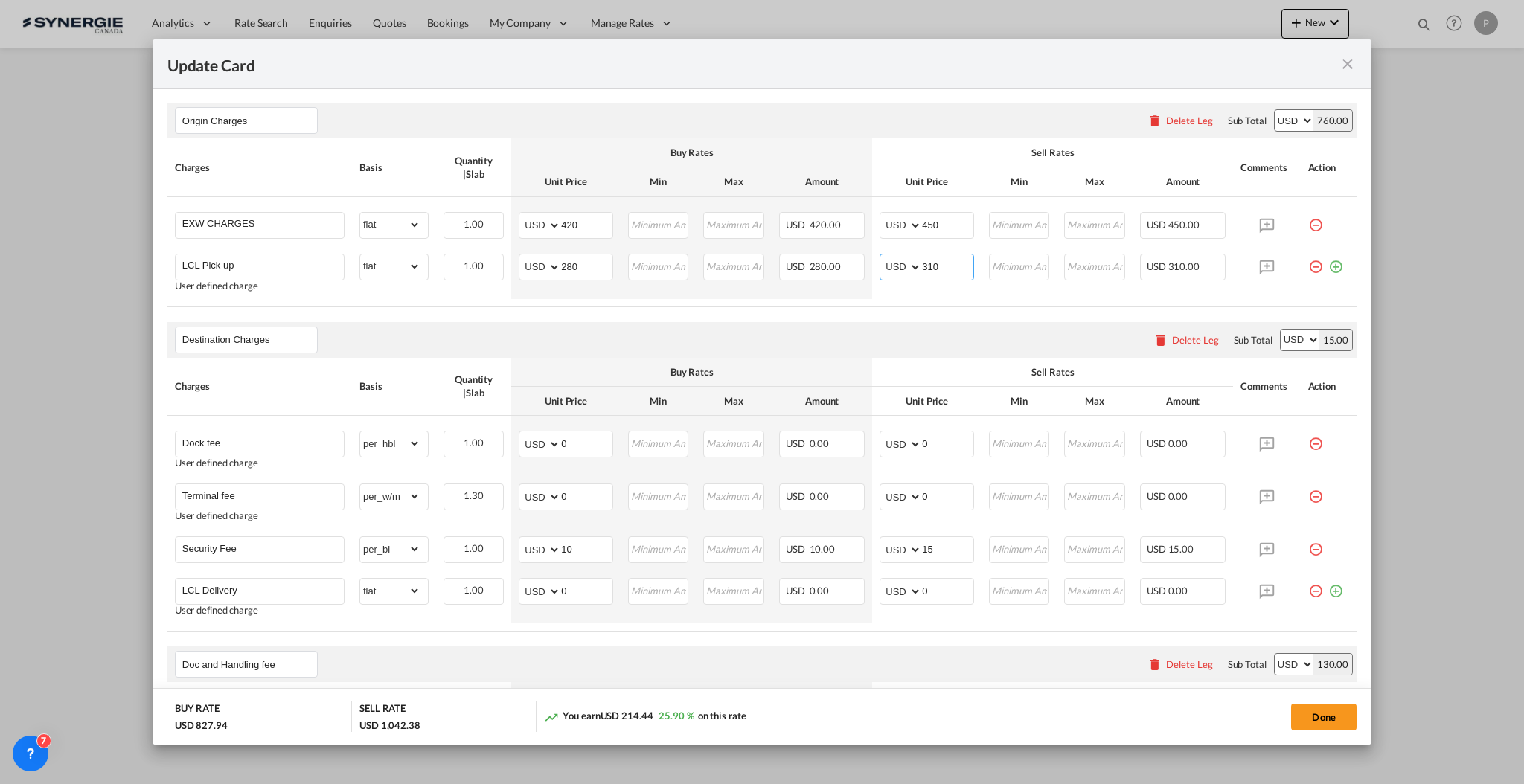
scroll to position [595, 0]
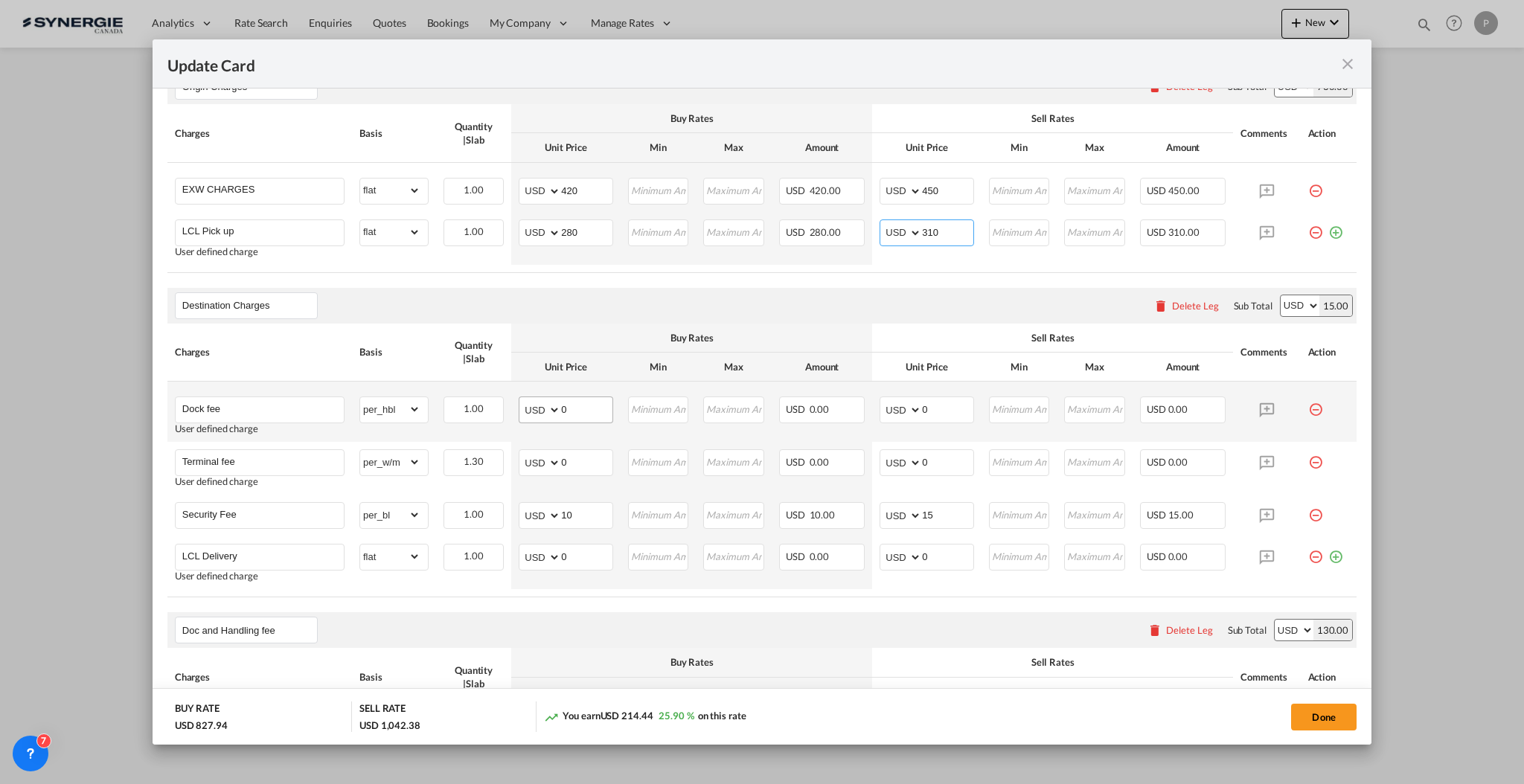
type input "310"
click at [579, 410] on input "0" at bounding box center [586, 408] width 52 height 22
type input "30"
type input "60"
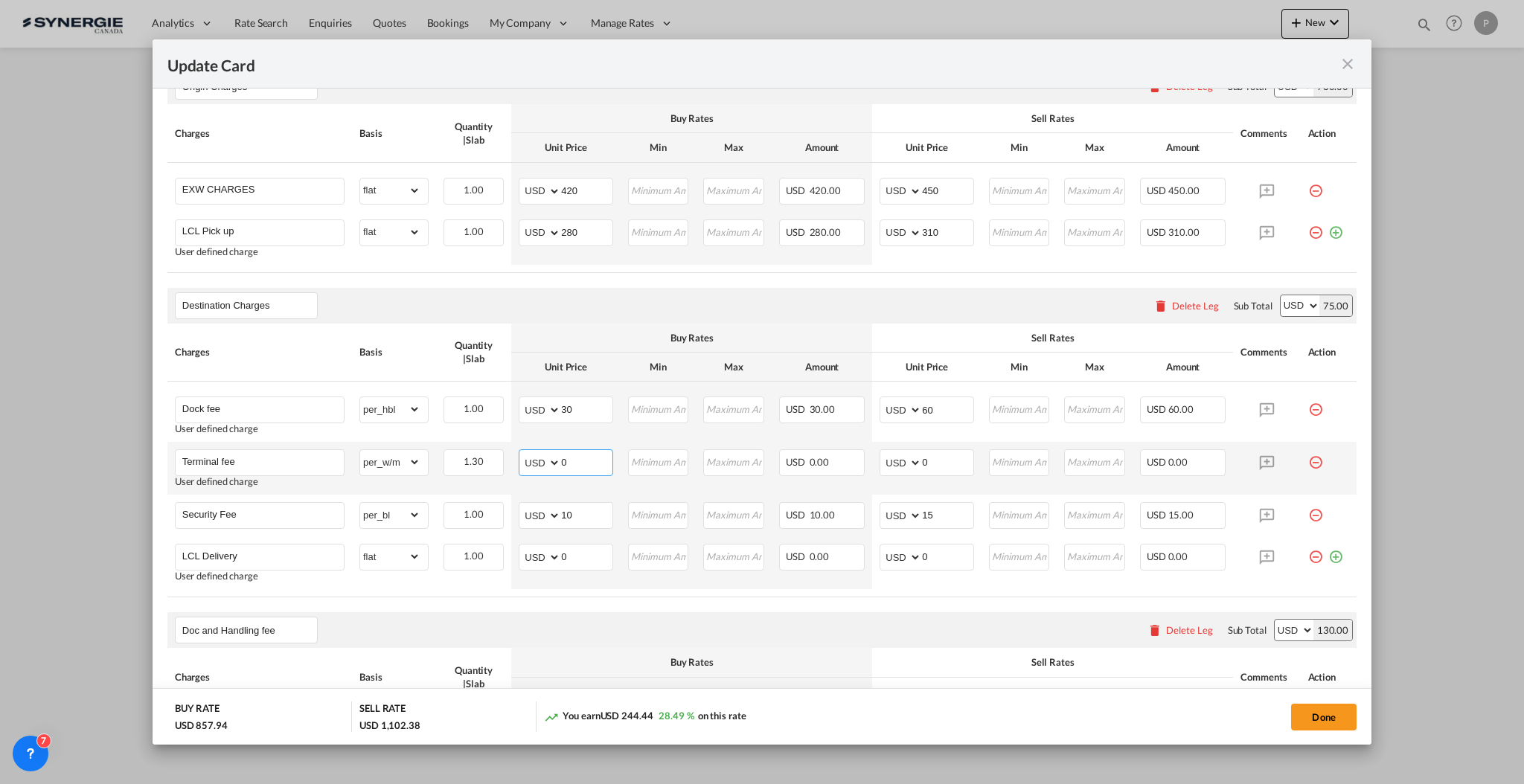
click at [572, 461] on input "0" at bounding box center [586, 461] width 52 height 22
type input "28"
type input "36"
type input "25"
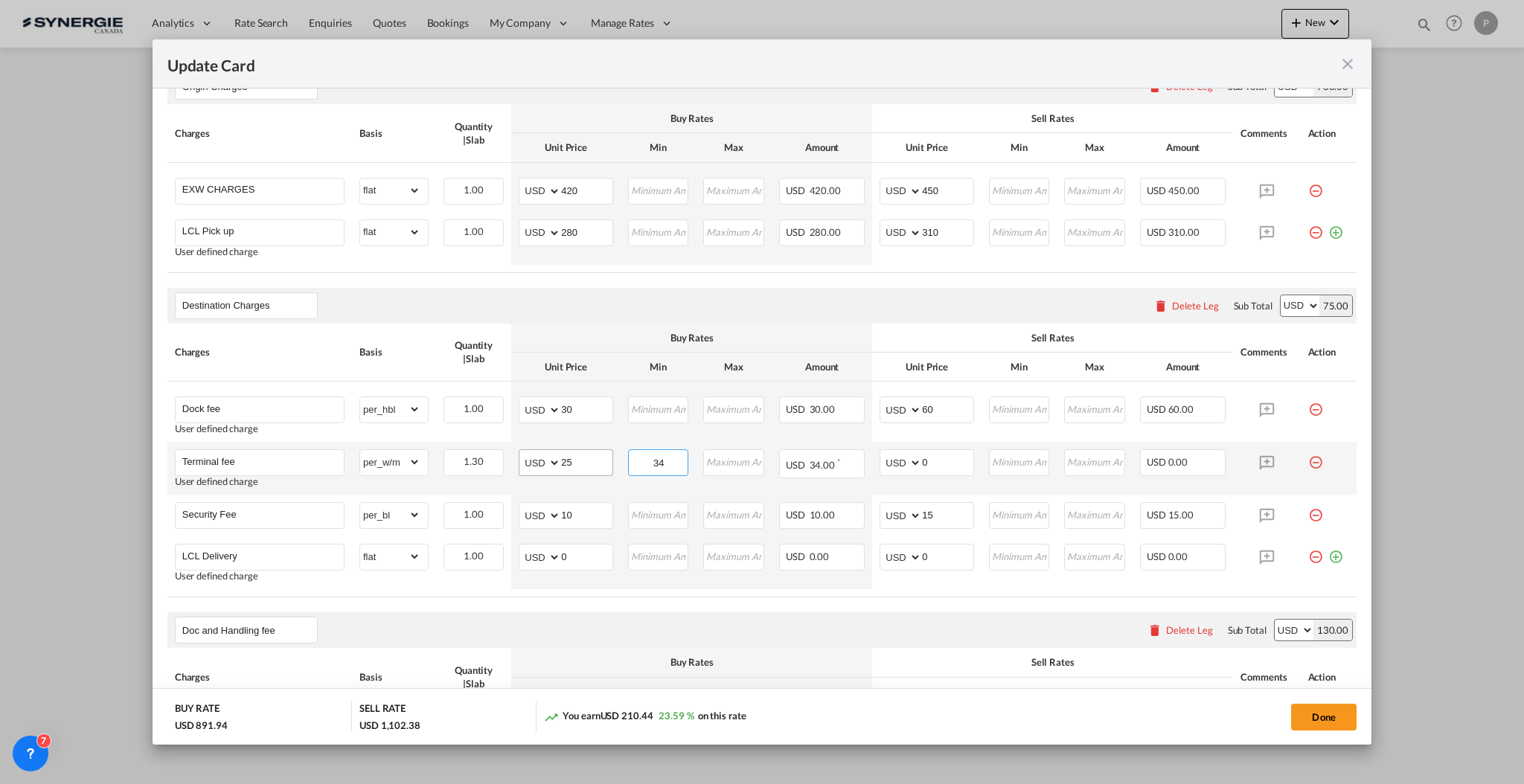
type input "3"
type input "32"
type input "28"
type input "35"
click at [317, 512] on input "Security Fee" at bounding box center [262, 513] width 161 height 22
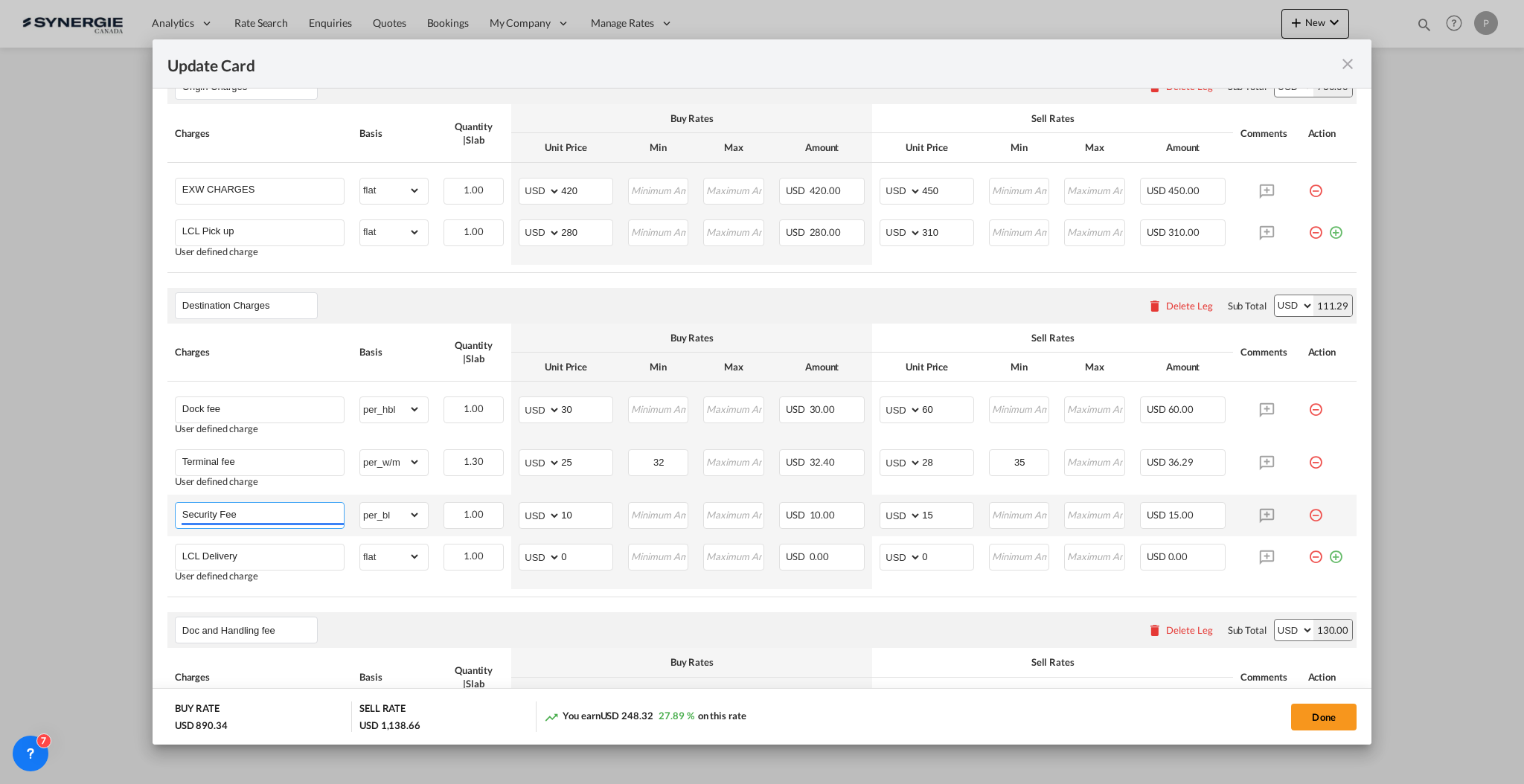
click at [317, 512] on input "Security Fee" at bounding box center [262, 513] width 161 height 22
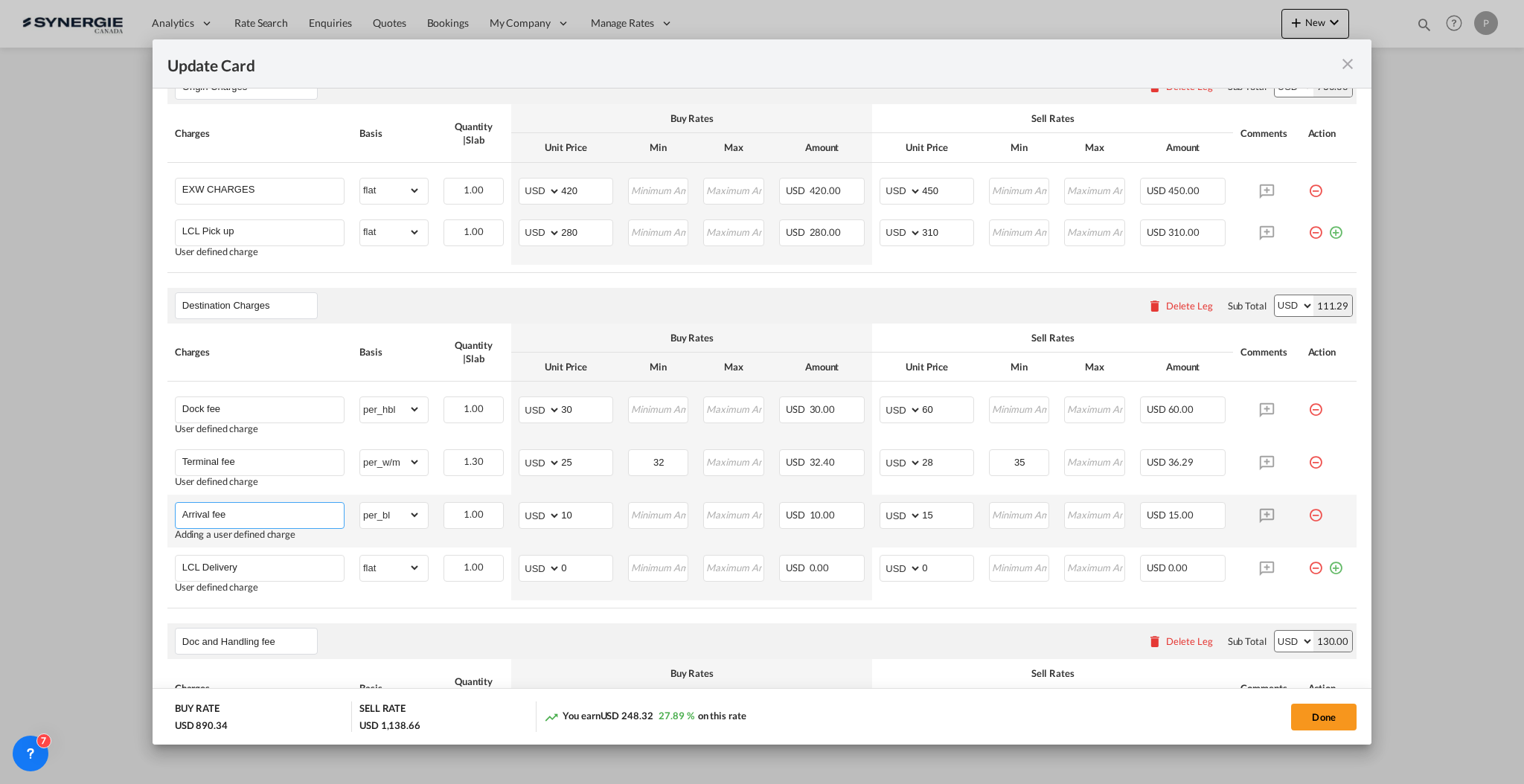
type input "Arrival fee"
type input "55"
type input "60"
click at [217, 570] on input "LCL Delivery" at bounding box center [262, 567] width 161 height 22
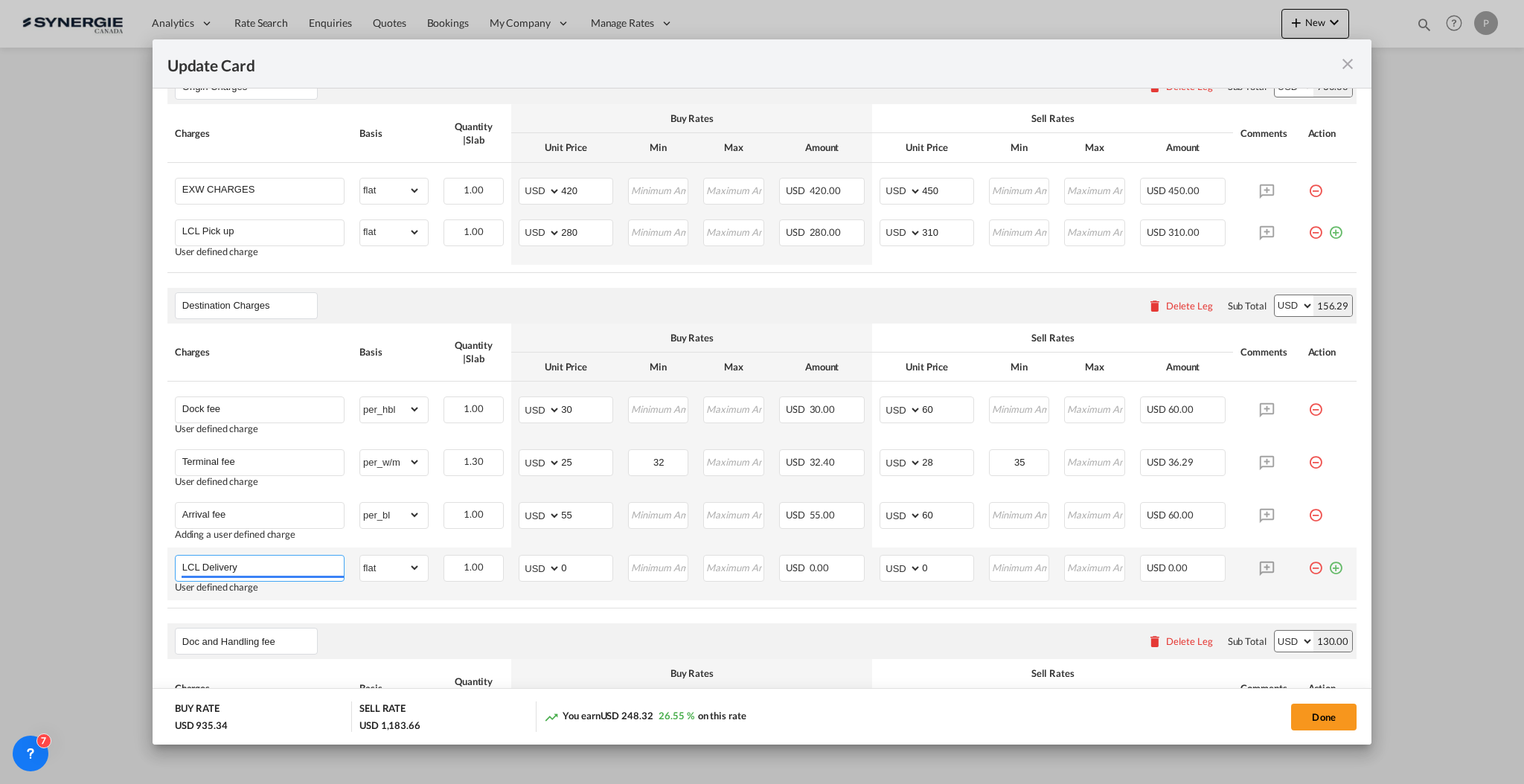
click at [217, 570] on input "LCL Delivery" at bounding box center [262, 567] width 161 height 22
type input "D"
type input "Warehouse DG surcharge"
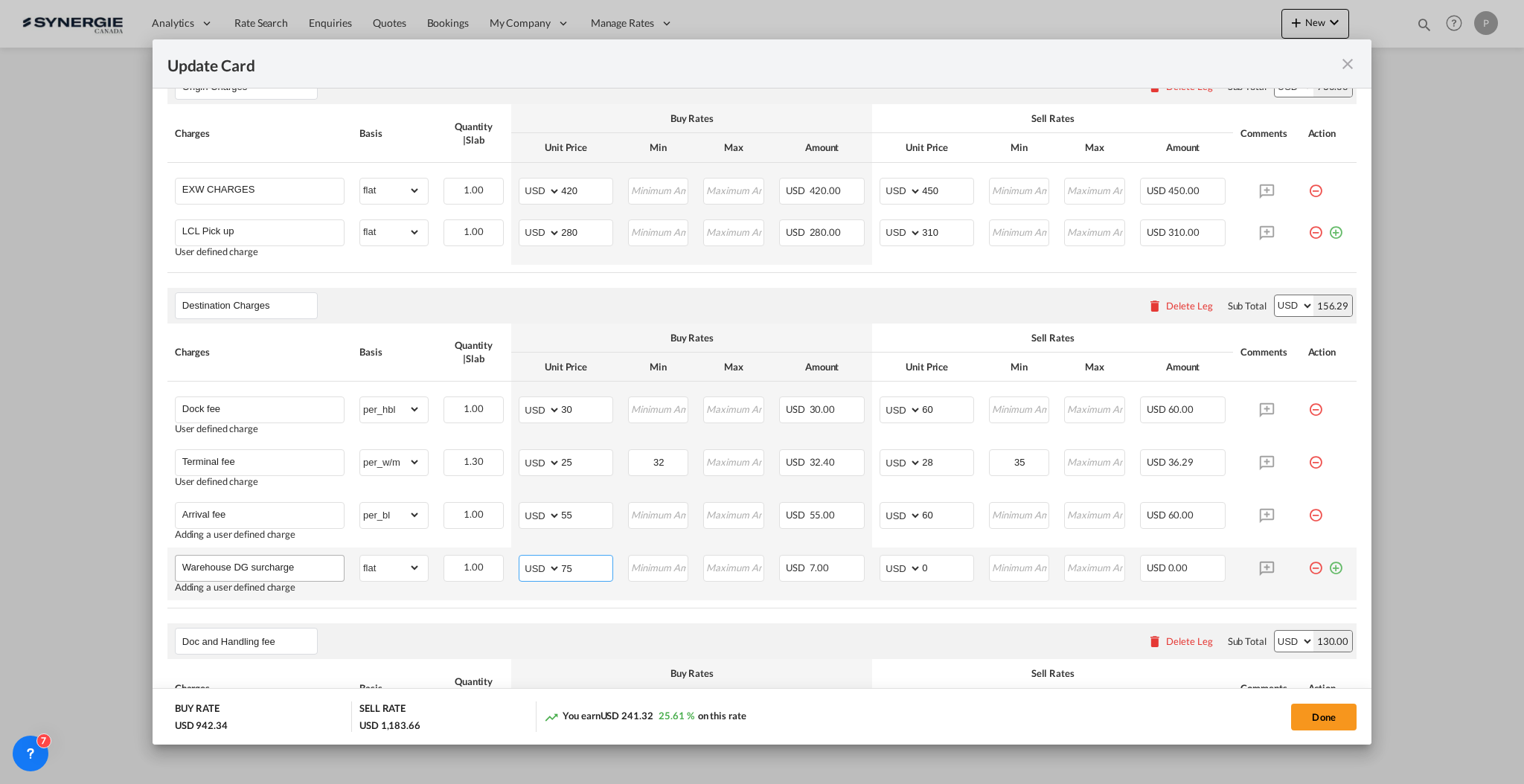
type input "75"
type input "80"
click at [1328, 569] on md-icon "icon-plus-circle-outline green-400-fg" at bounding box center [1335, 562] width 15 height 15
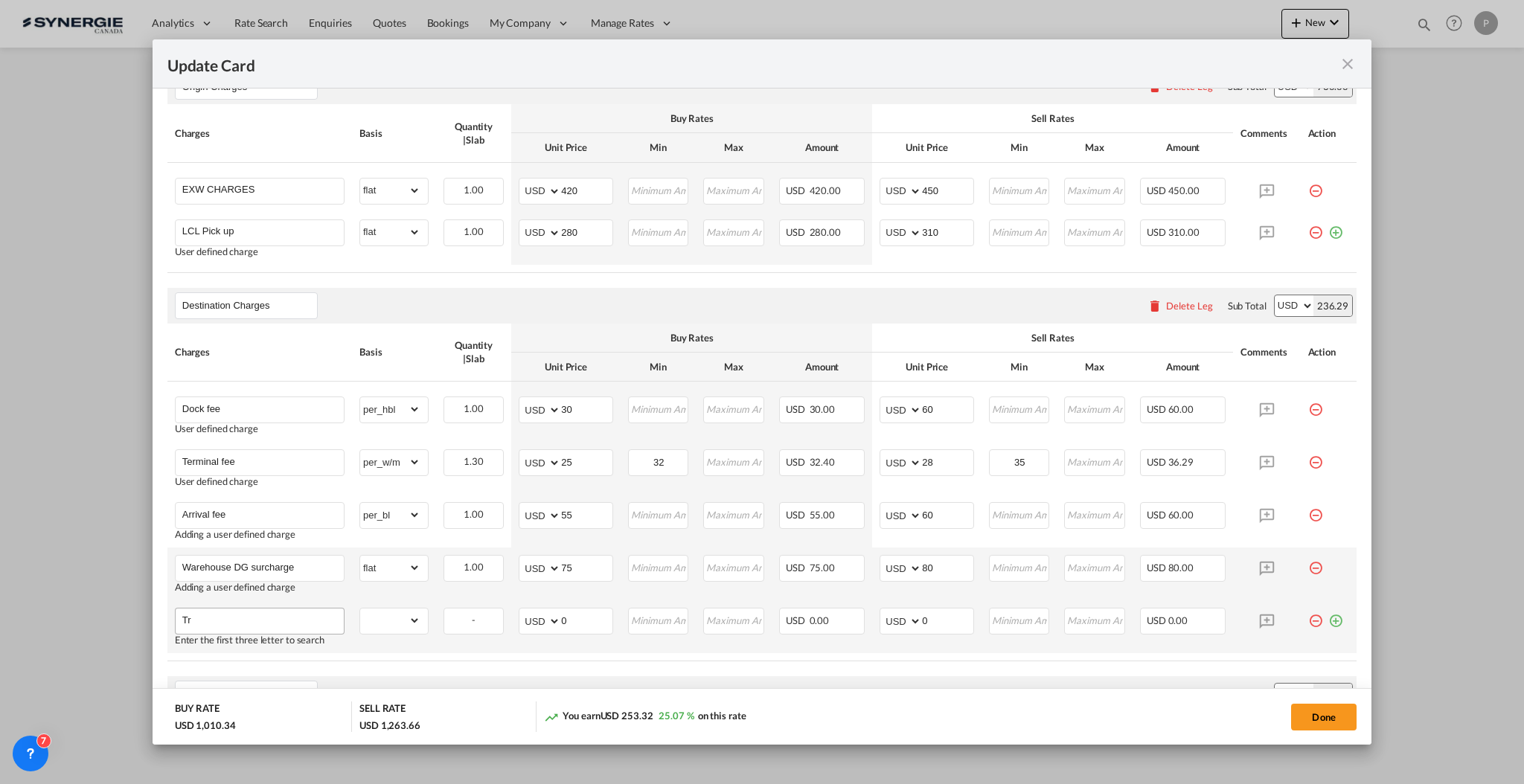
type input "T"
click at [298, 630] on input "Delivery to" at bounding box center [262, 619] width 161 height 22
paste input "Saint-Hyacinthe"
type input "Delivery to Saint-Hyacinthe"
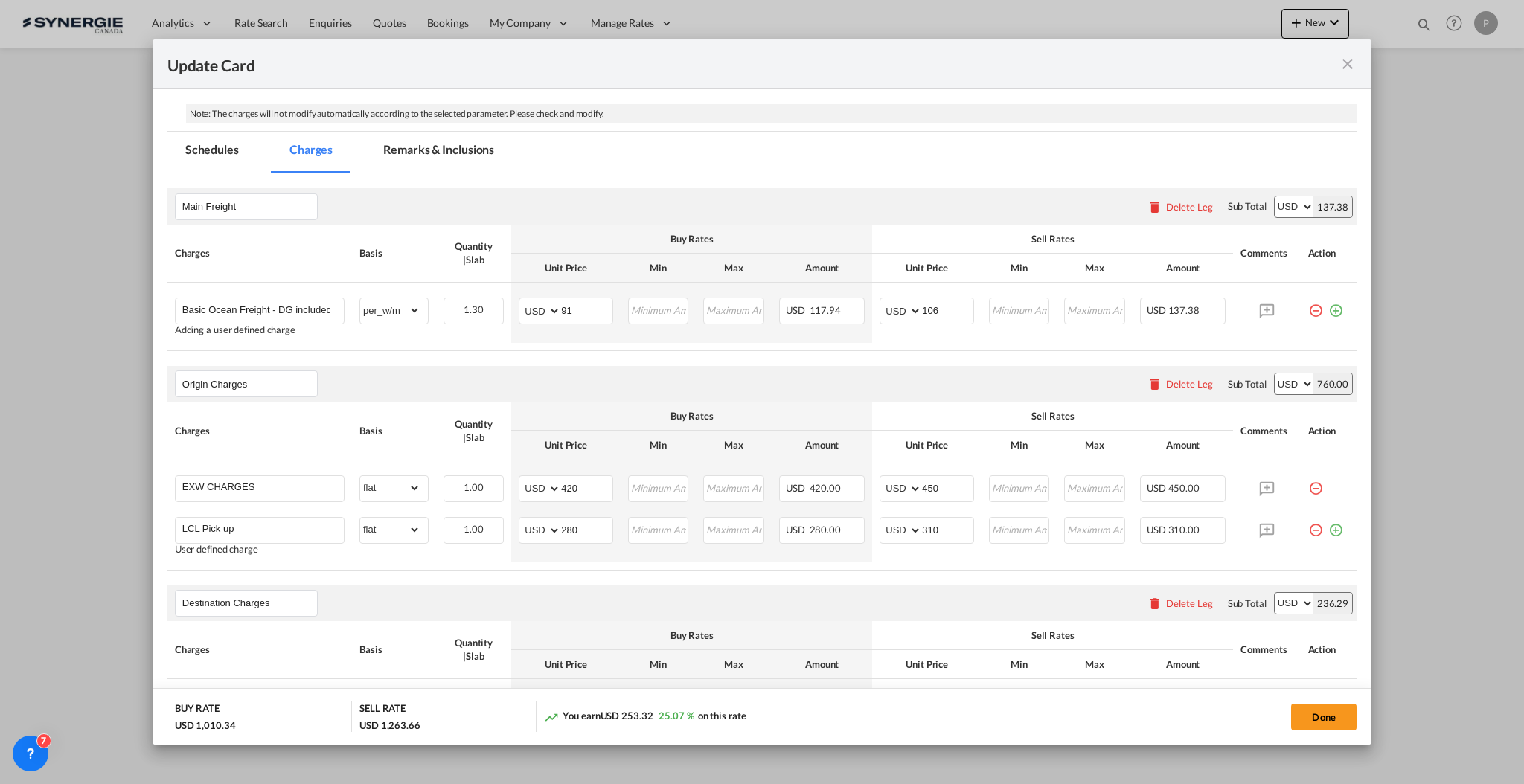
click at [450, 153] on md-tab-item "Remarks & Inclusions" at bounding box center [439, 152] width 147 height 41
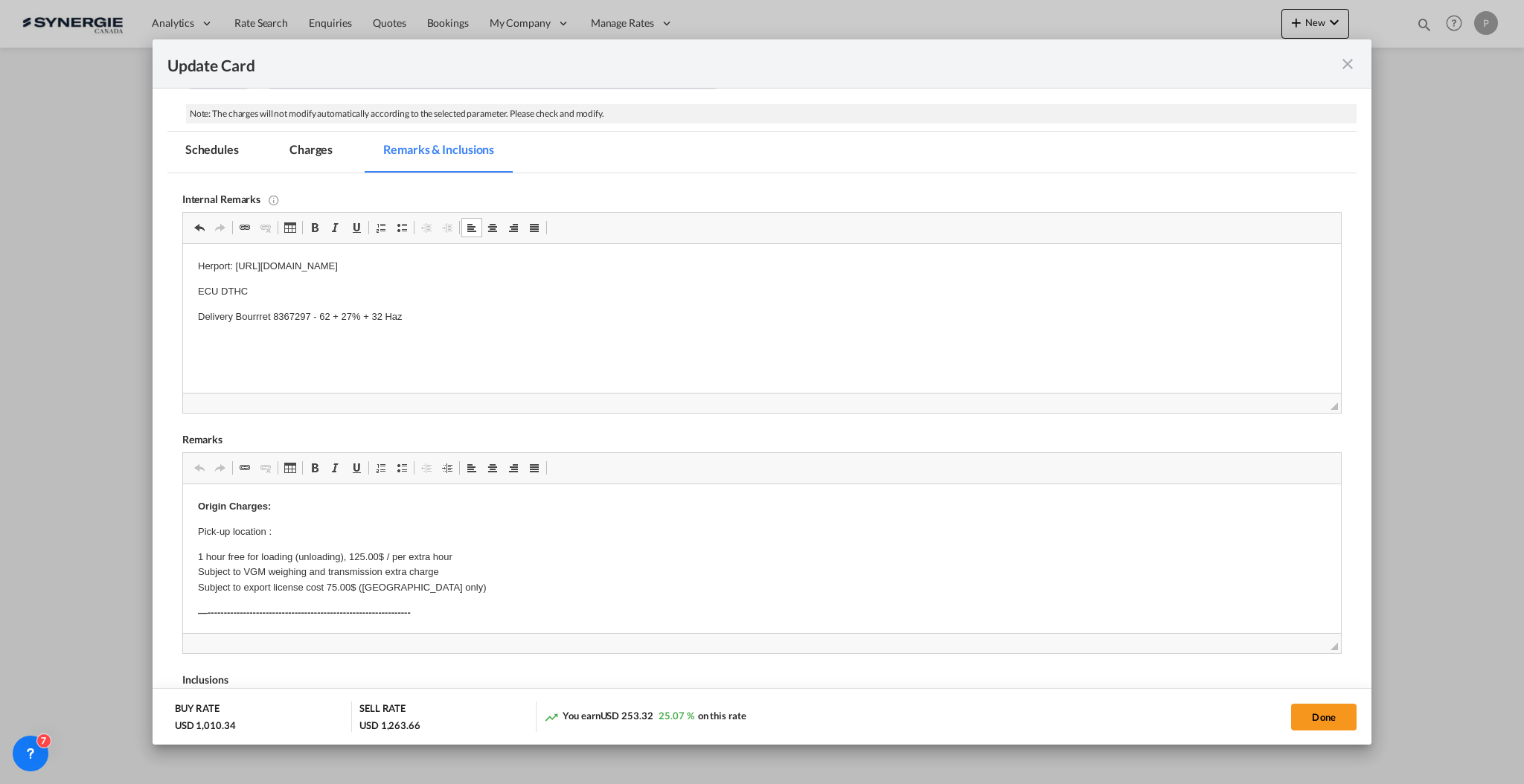
click at [307, 163] on md-tab-item "Charges" at bounding box center [311, 152] width 79 height 41
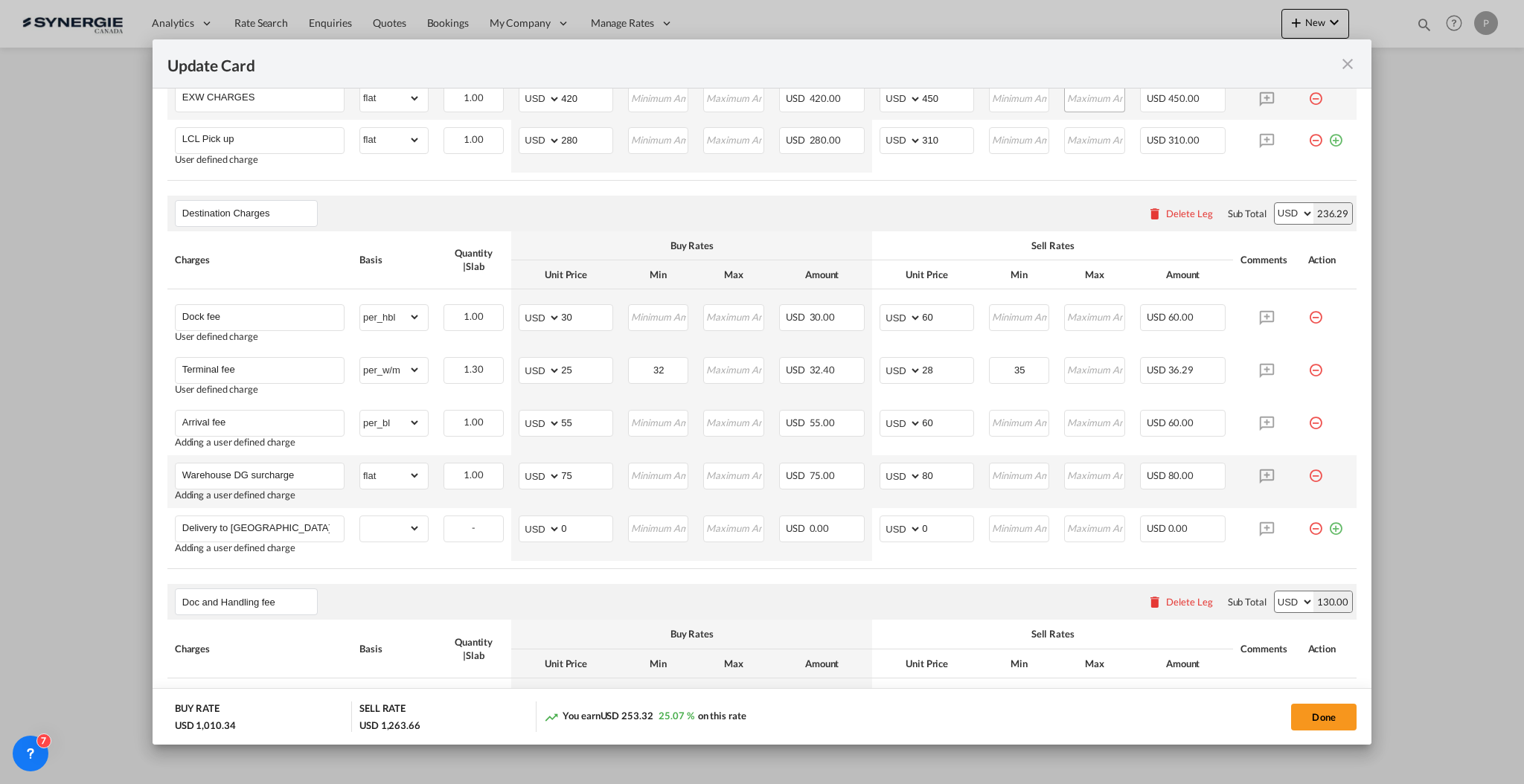
scroll to position [694, 0]
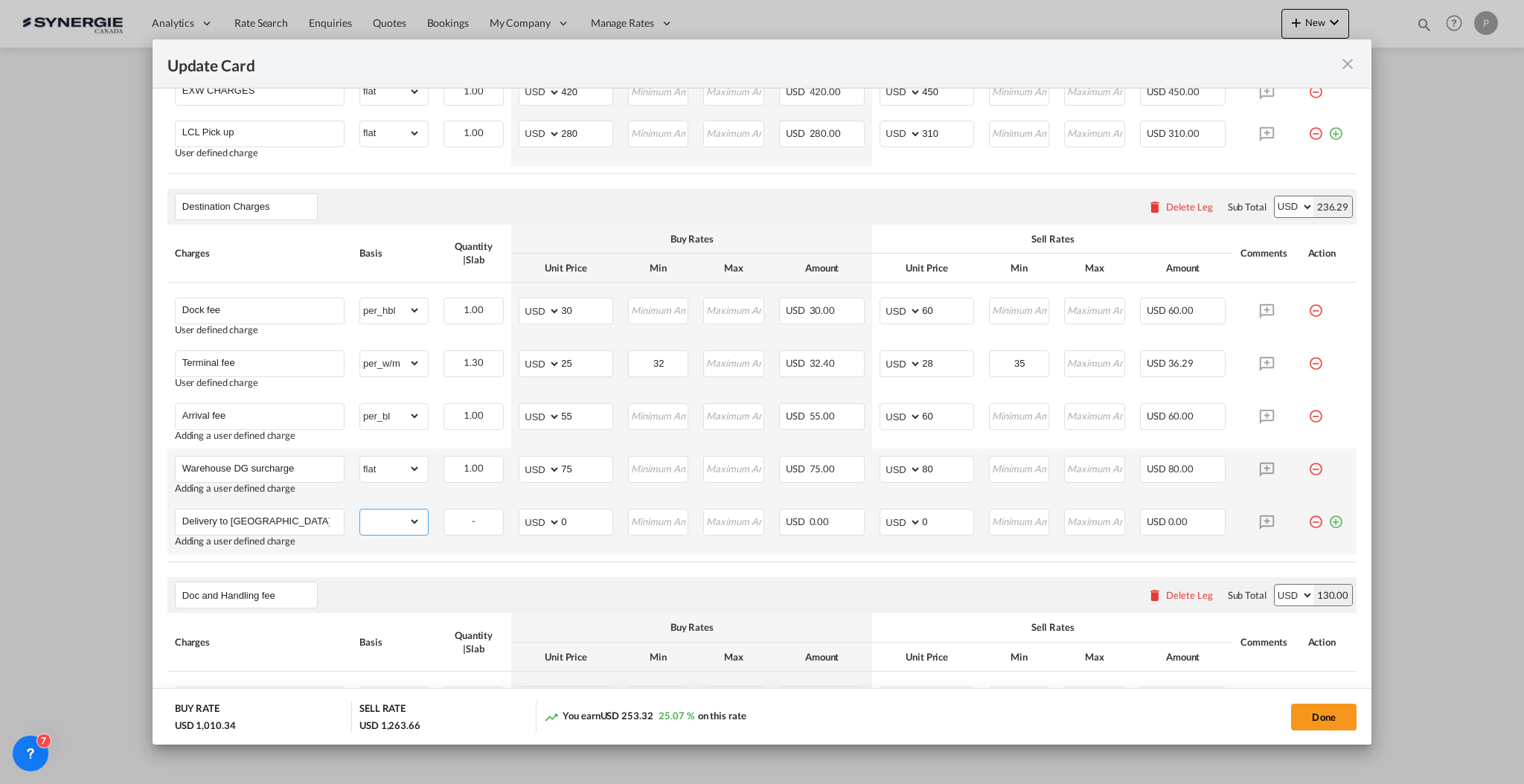
click at [396, 523] on select "gross_weight volumetric_weight per_shipment per_bl per_km per_hawb per_kg flat …" at bounding box center [390, 521] width 60 height 24
select select "flat"
click at [587, 515] on input "0" at bounding box center [586, 520] width 52 height 22
type input "85"
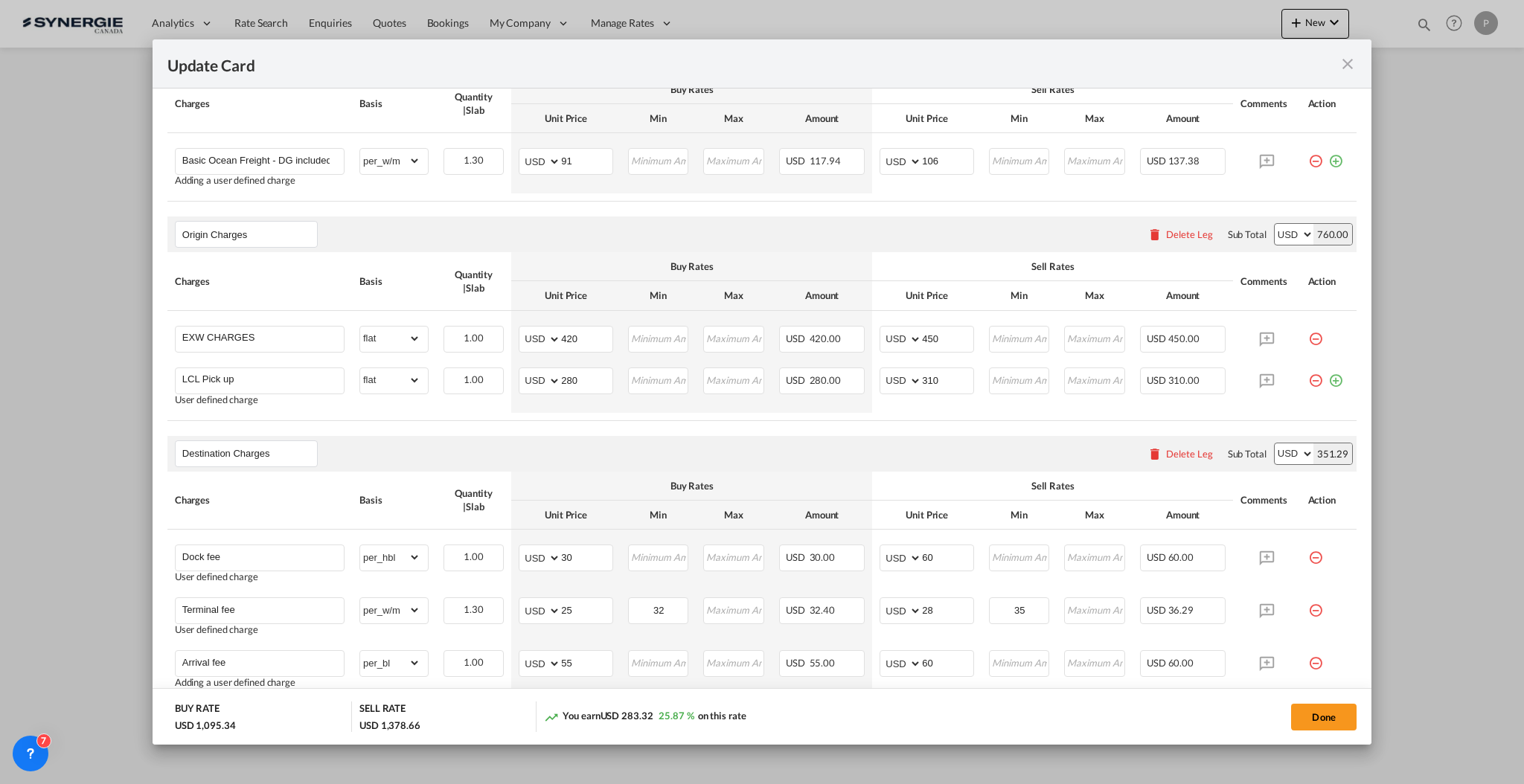
scroll to position [298, 0]
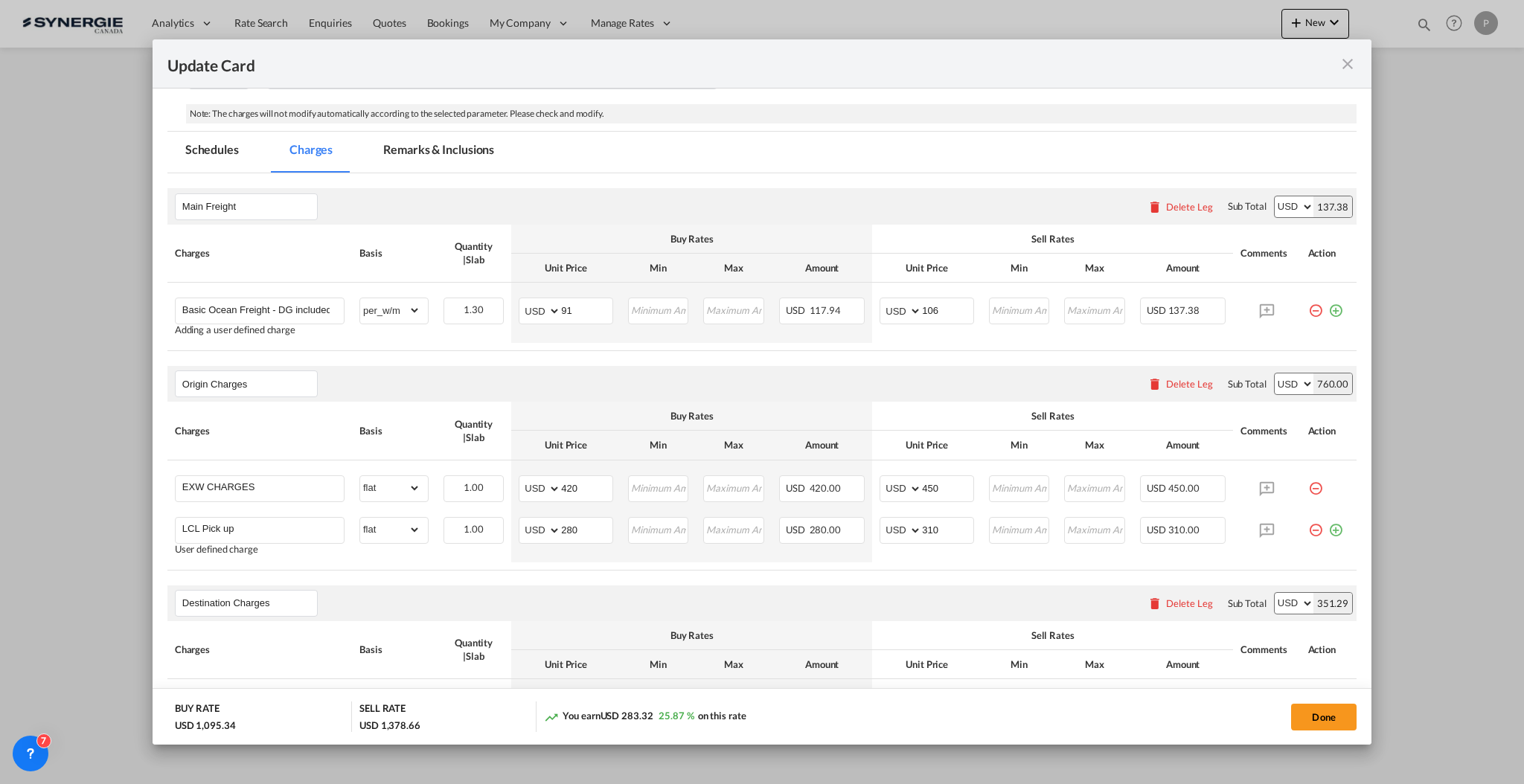
type input "115"
click at [453, 162] on md-tab-item "Remarks & Inclusions" at bounding box center [439, 152] width 147 height 41
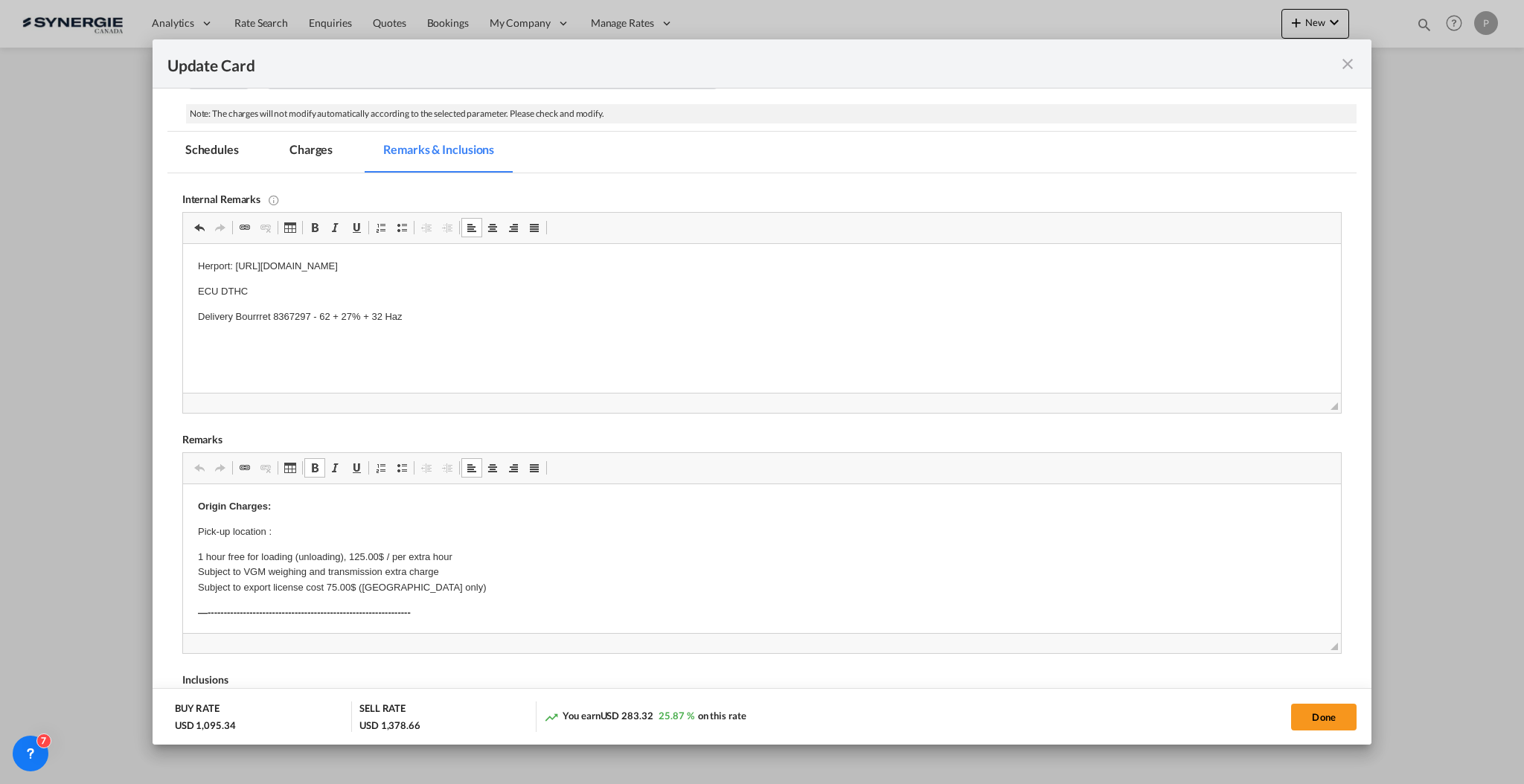
click at [293, 530] on p "Pick-up location :" at bounding box center [761, 532] width 1128 height 15
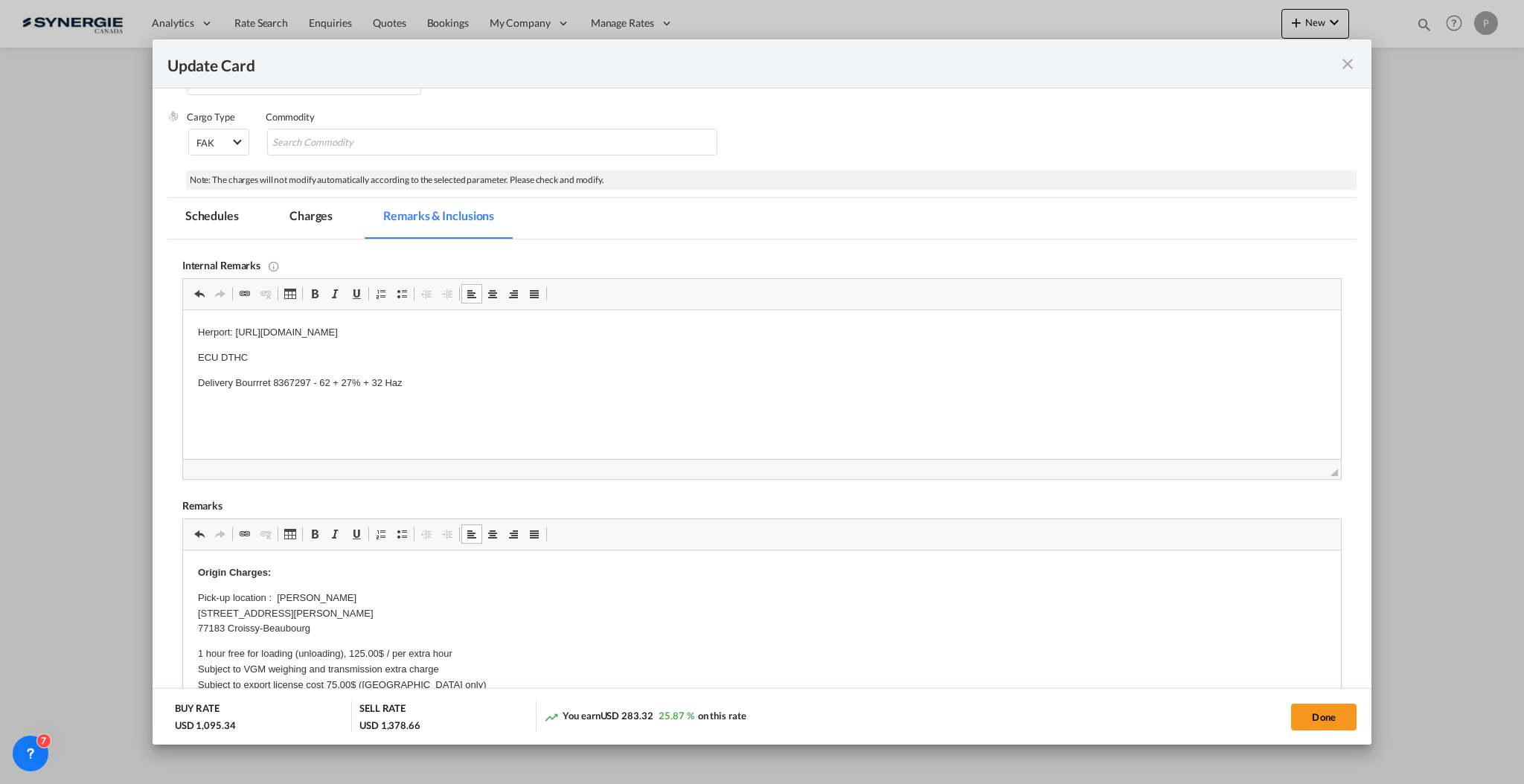
scroll to position [198, 0]
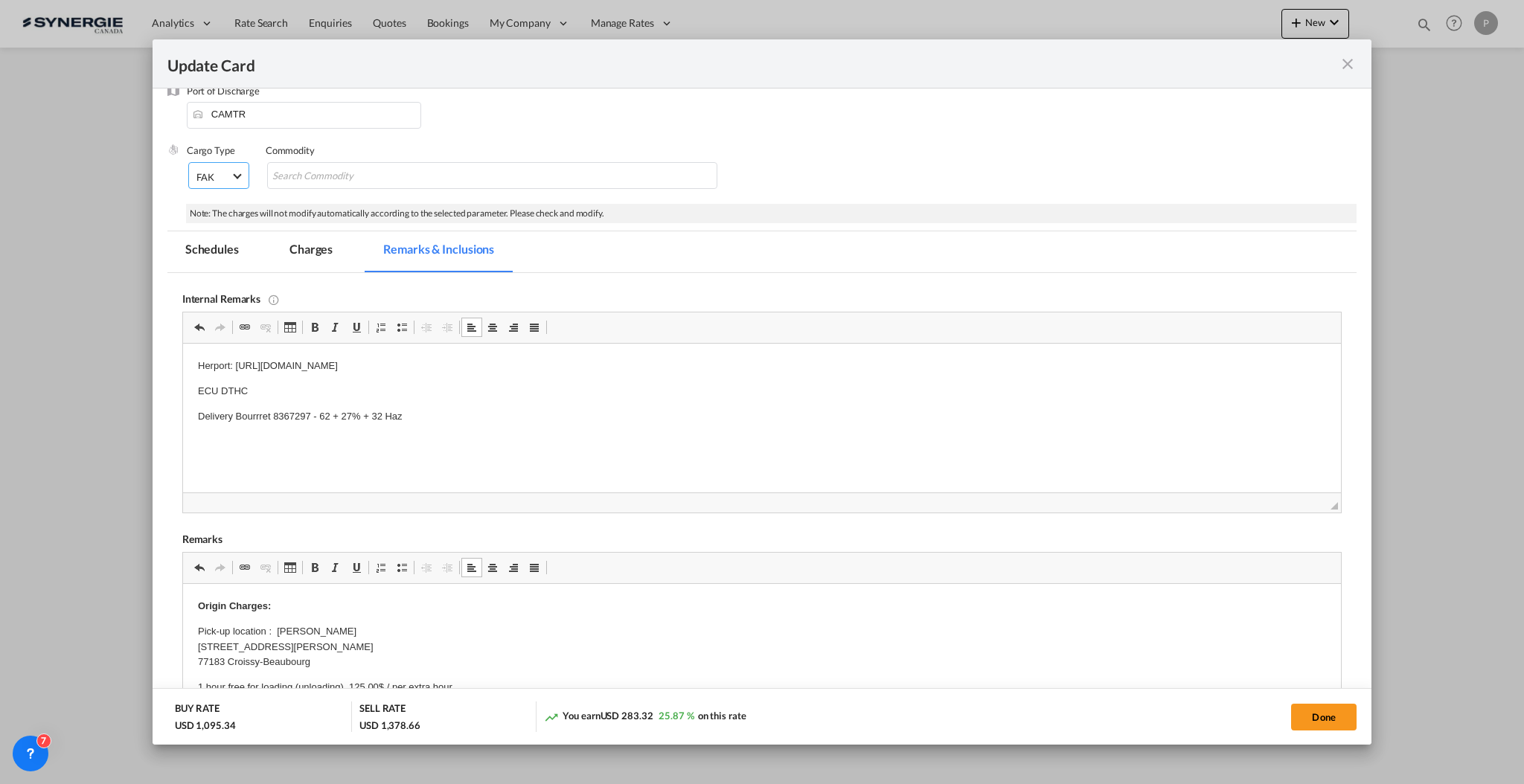
click at [224, 164] on md-select-value "FAK" at bounding box center [221, 175] width 51 height 25
click at [264, 221] on div "Hazardous Cargo" at bounding box center [233, 219] width 74 height 13
click at [390, 183] on input "Search Commodity" at bounding box center [379, 176] width 137 height 24
paste input "2037 RECEPTACLES, SMALL, CONTAINING GAS (GAS CARTRIDGES)"
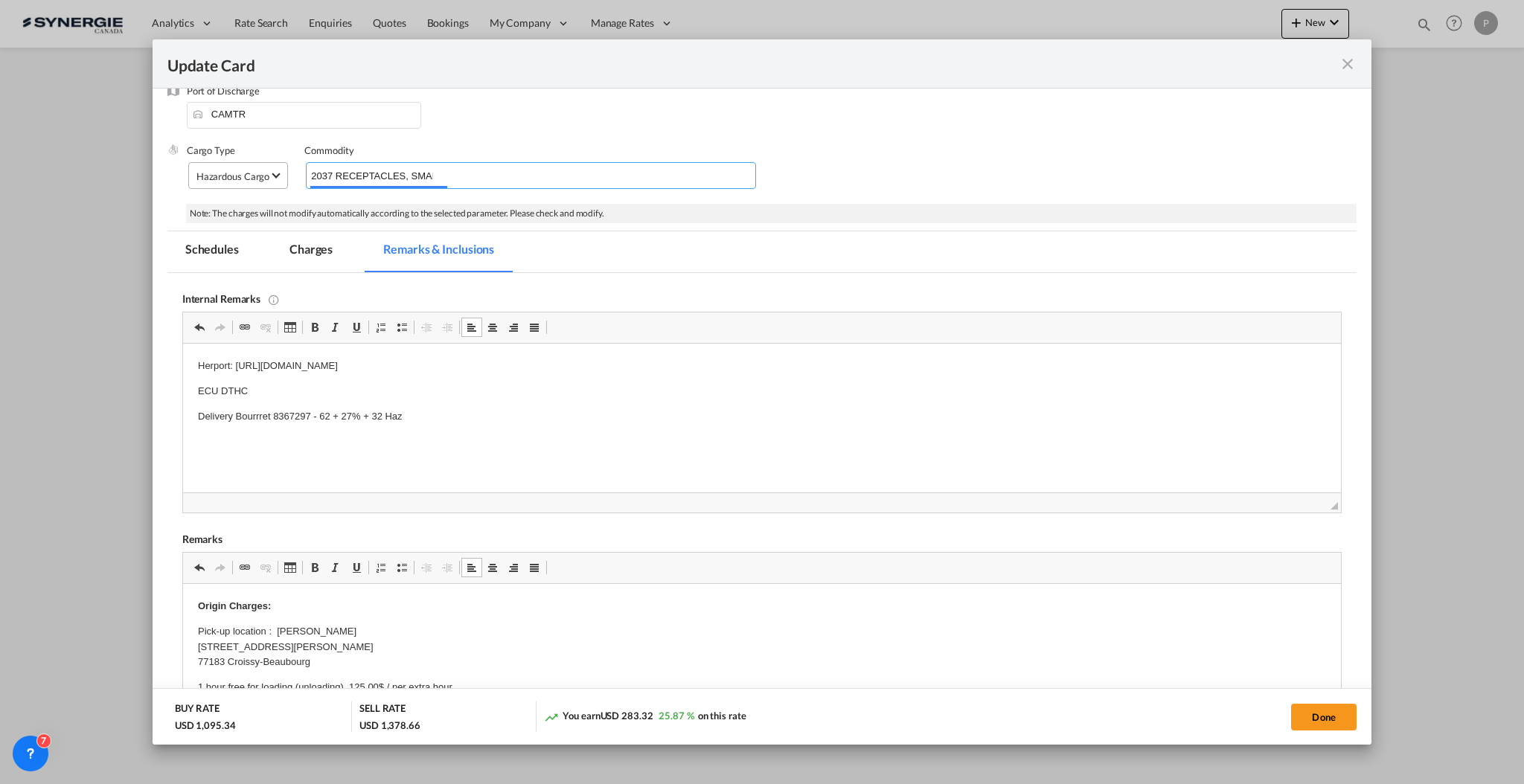
scroll to position [0, 201]
type input "2037 RECEPTACLES, SMALL, CONTAINING GAS (GAS CARTRIDGES)"
click at [1044, 196] on div "Cargo Type Hazardous Cargo Commodity 2037 RECEPTACLES, SMALL, CONTAINING GAS (G…" at bounding box center [771, 173] width 1170 height 59
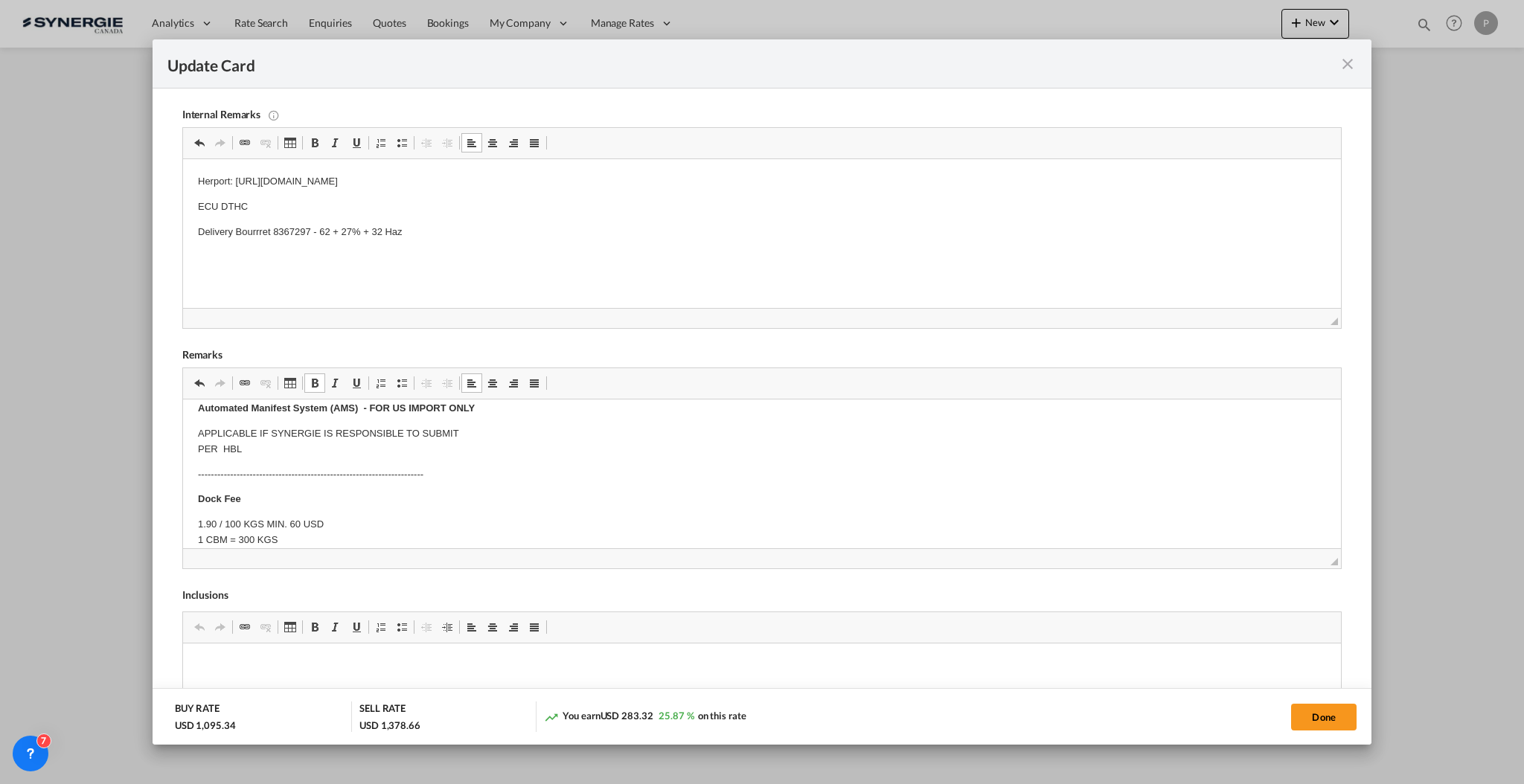
scroll to position [0, 0]
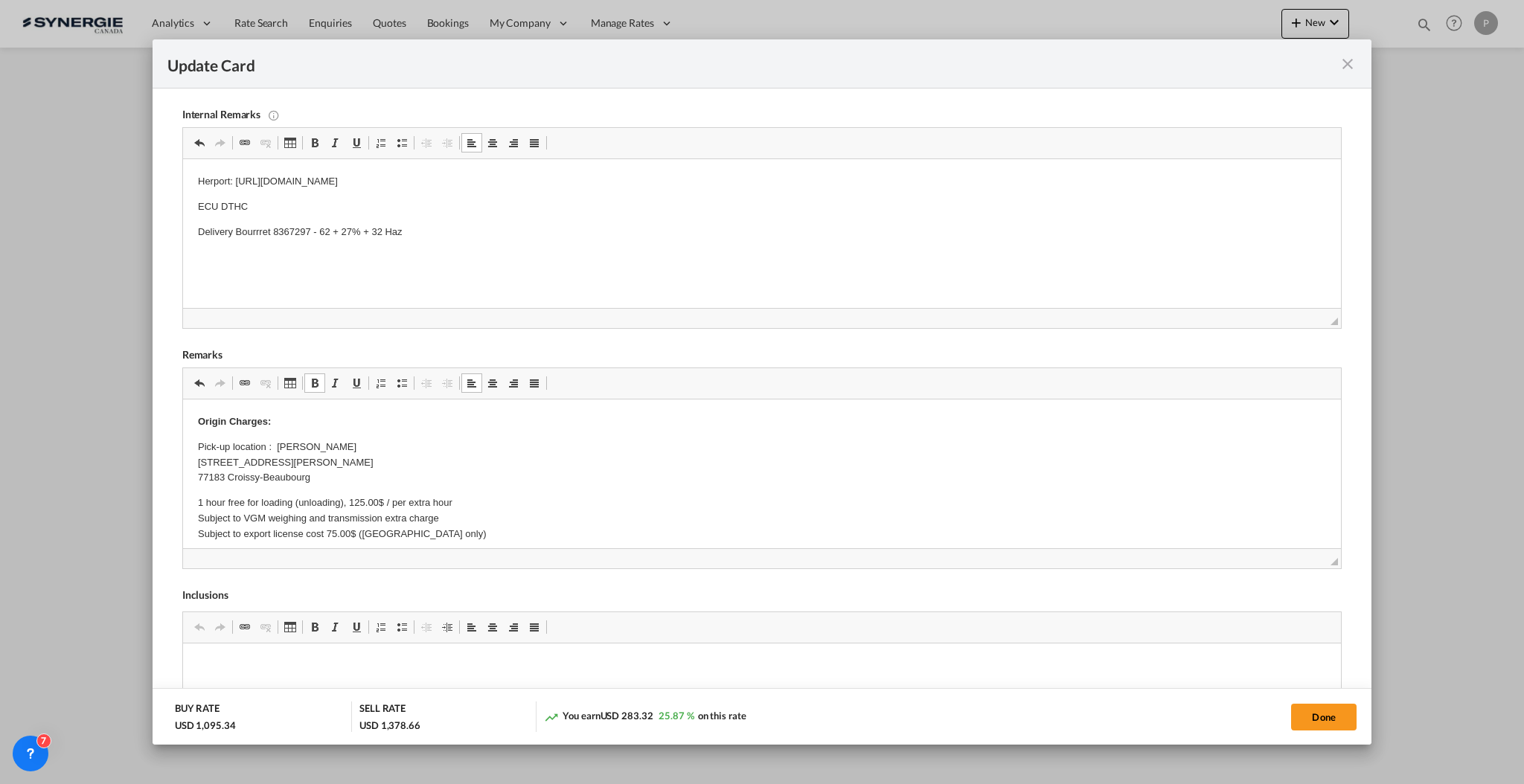
drag, startPoint x: 339, startPoint y: 460, endPoint x: 194, endPoint y: 482, distance: 146.7
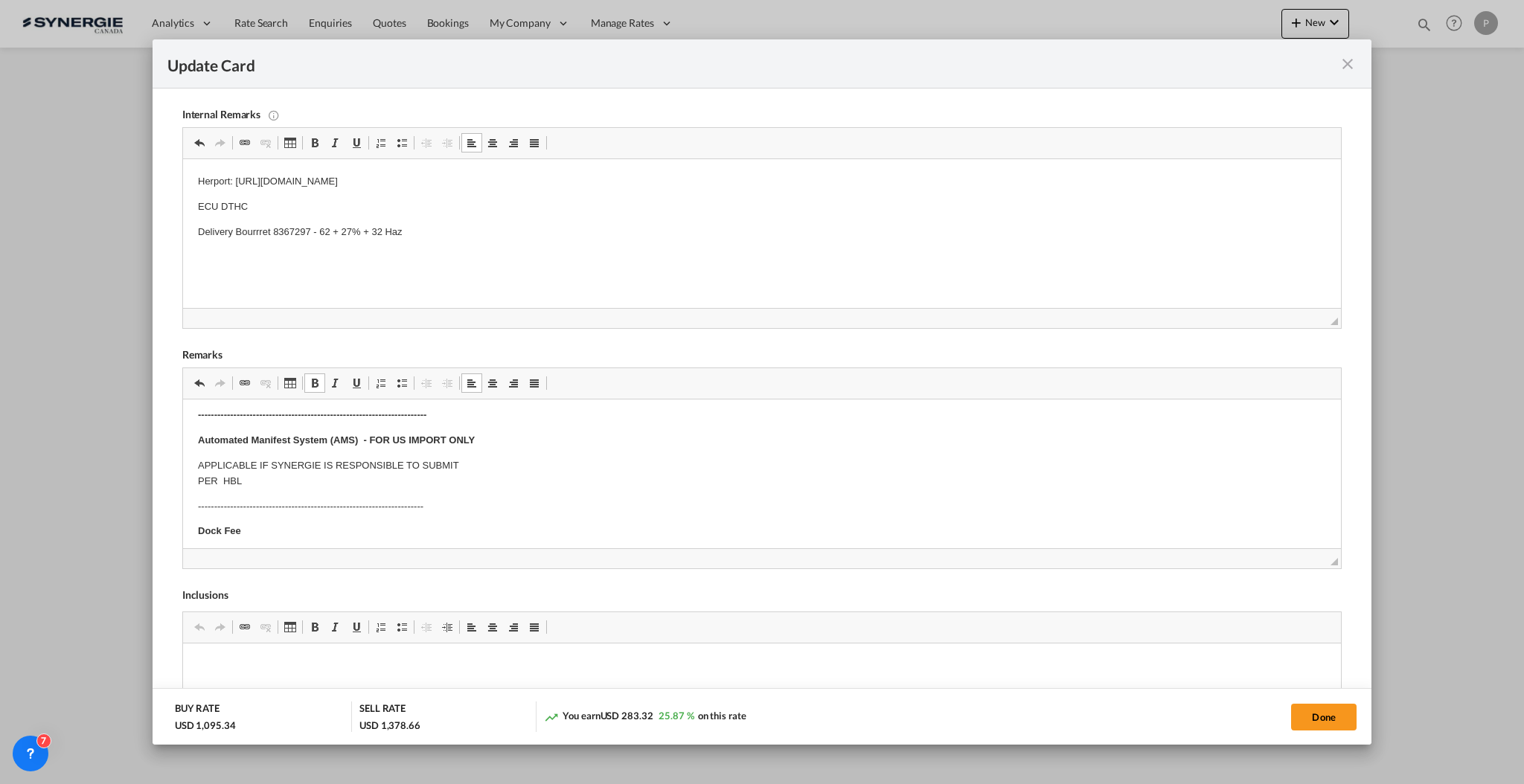
scroll to position [298, 0]
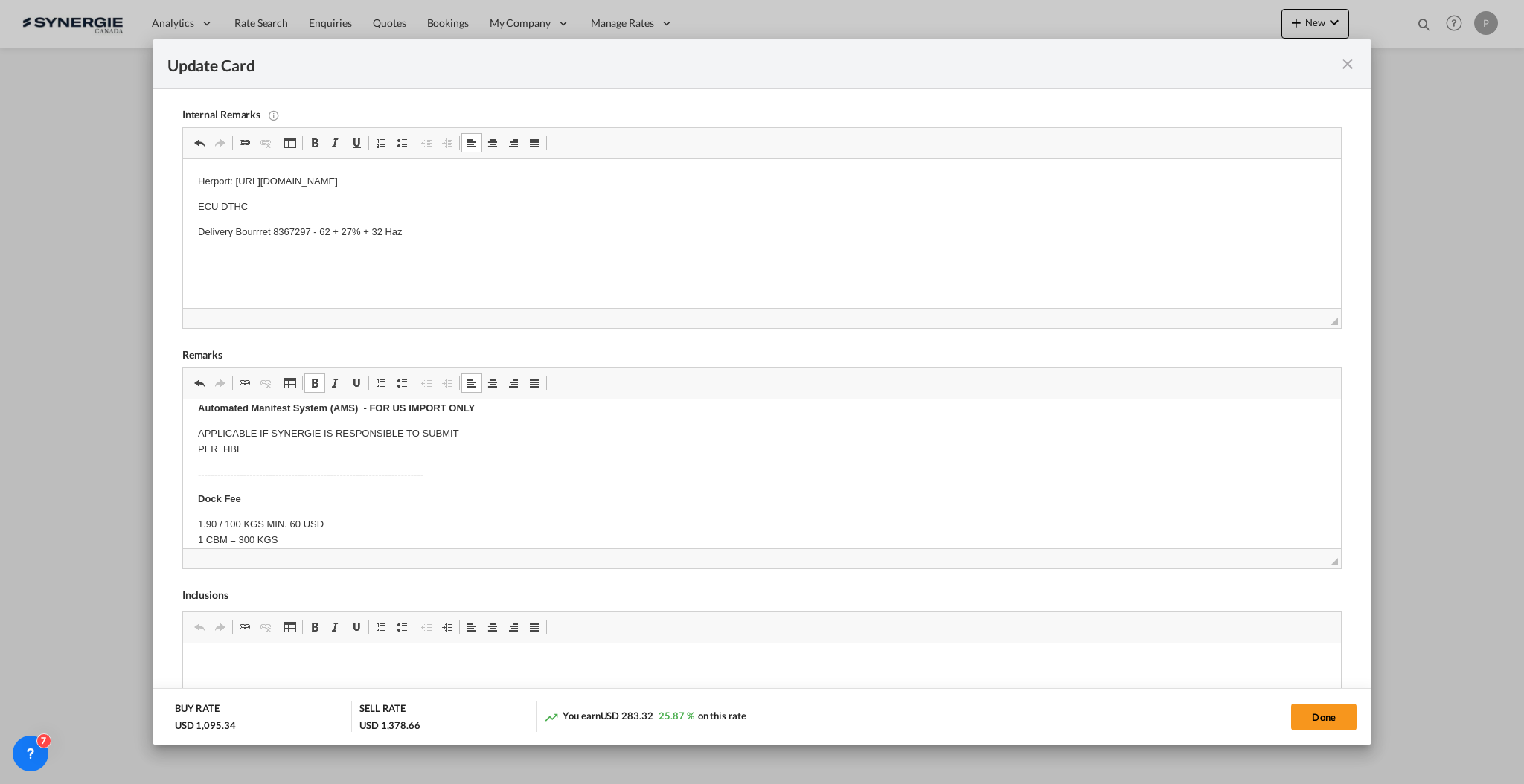
drag, startPoint x: 323, startPoint y: 438, endPoint x: 405, endPoint y: 453, distance: 83.4
click at [405, 453] on body "Origin Charges: Pick-up location : ZAE DE LAMIRAULT 10 rue Henry Delbast 77183 …" at bounding box center [761, 661] width 1128 height 1090
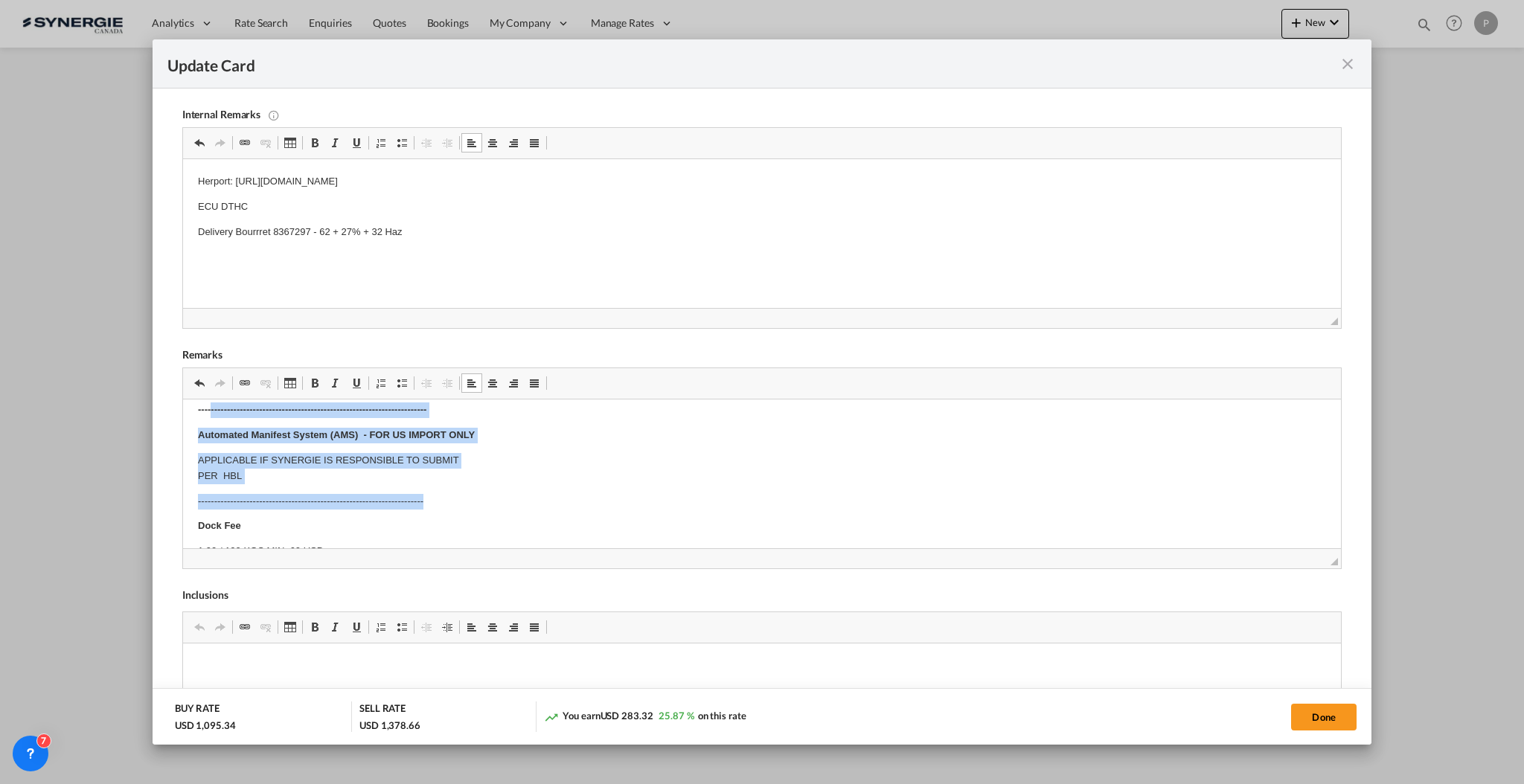
scroll to position [261, 0]
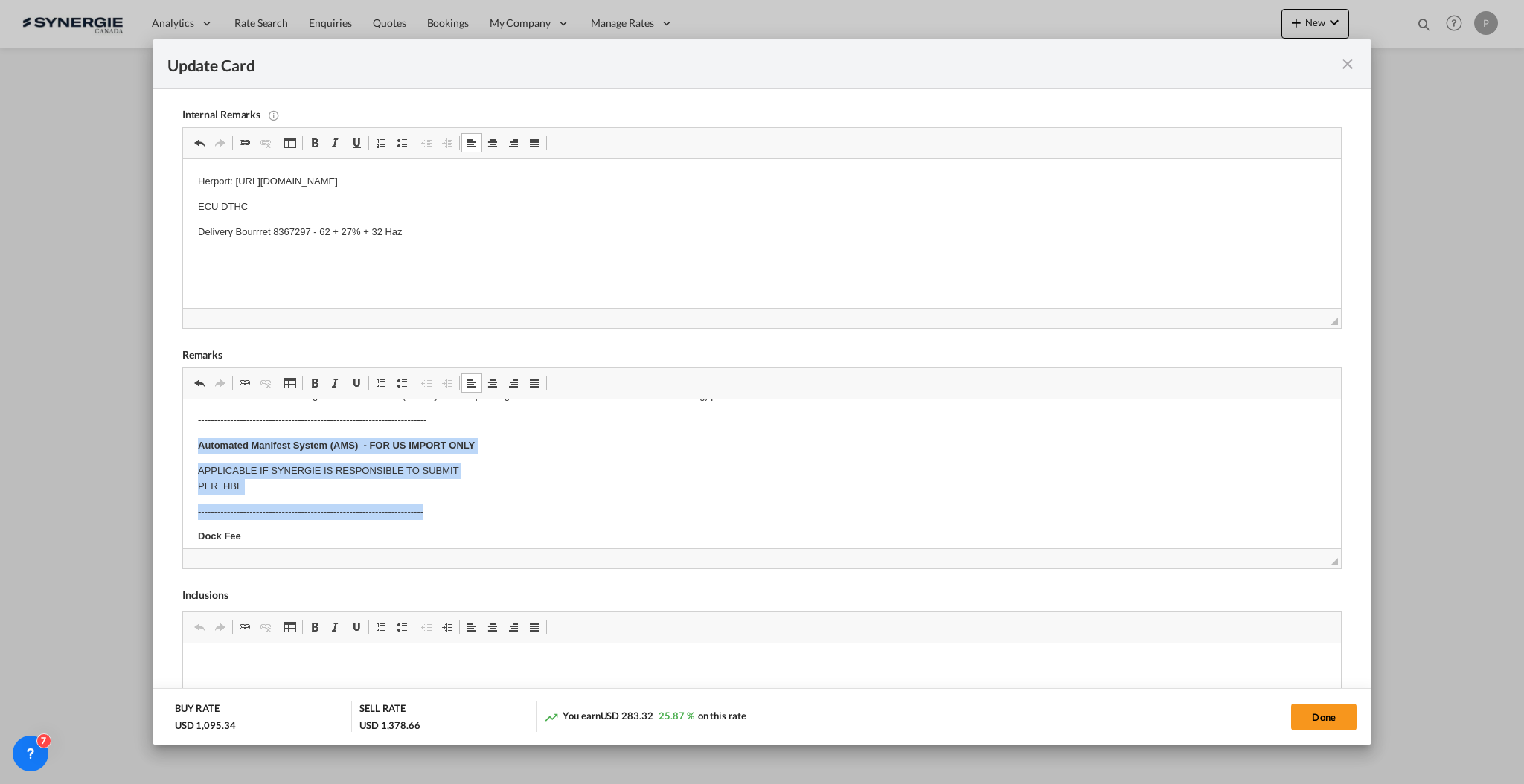
drag, startPoint x: 430, startPoint y: 470, endPoint x: 185, endPoint y: 450, distance: 245.8
click at [185, 450] on html "Origin Charges: Pick-up location : ZAE DE LAMIRAULT 10 rue Henry Delbast 77183 …" at bounding box center [760, 698] width 1158 height 1120
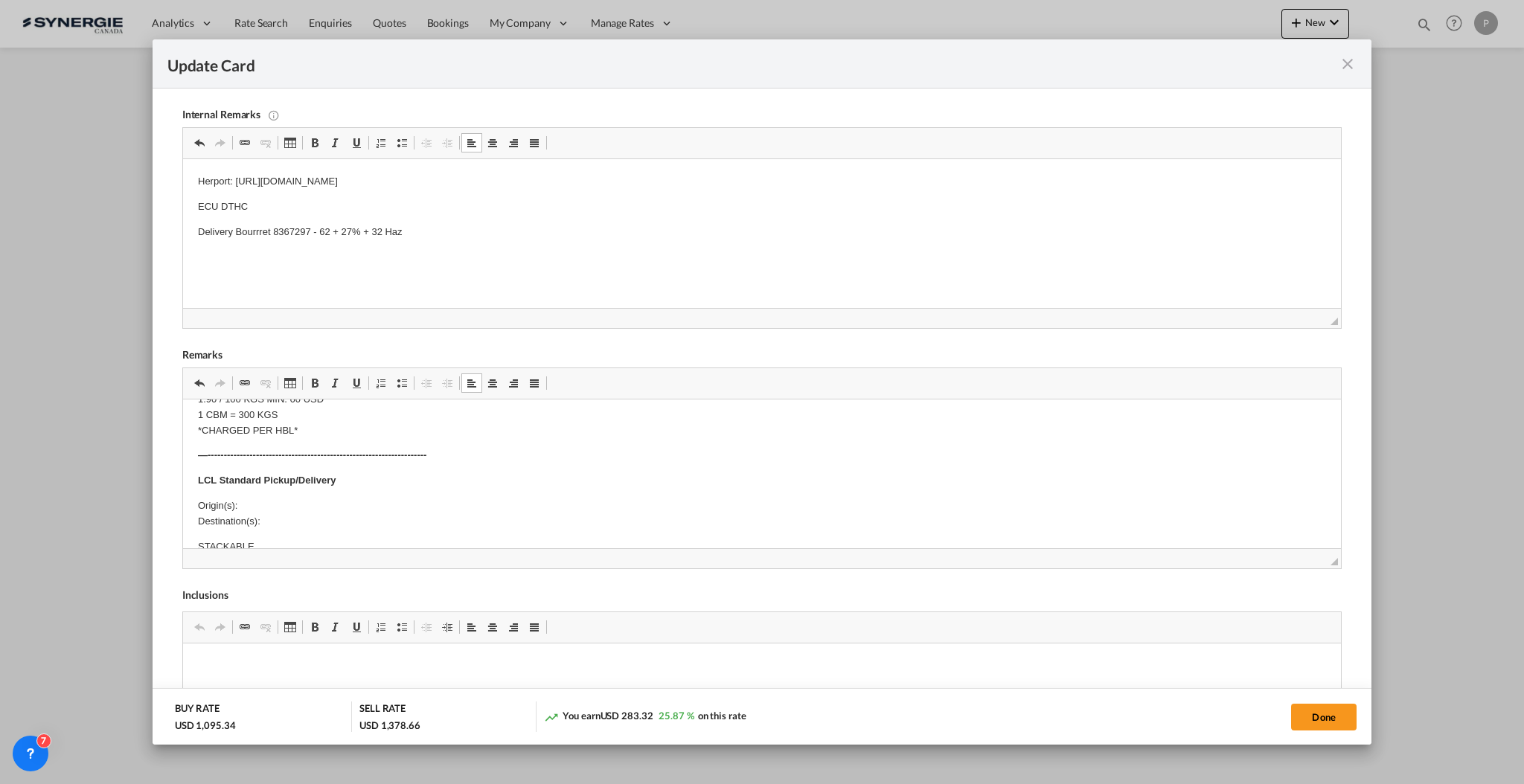
scroll to position [360, 0]
click at [443, 481] on p "Origin(s): Destination(s):" at bounding box center [761, 486] width 1128 height 32
click at [296, 484] on p "Origin(s): Montreal CFS Destination(s):" at bounding box center [761, 486] width 1128 height 32
click at [294, 501] on body "Origin Charges: Pick-up location : ZAE DE LAMIRAULT 10 rue Henry Delbast 77183 …" at bounding box center [761, 554] width 1128 height 1000
click at [306, 489] on p "Origin(s): Montreal CFS Destination(s):" at bounding box center [761, 486] width 1128 height 32
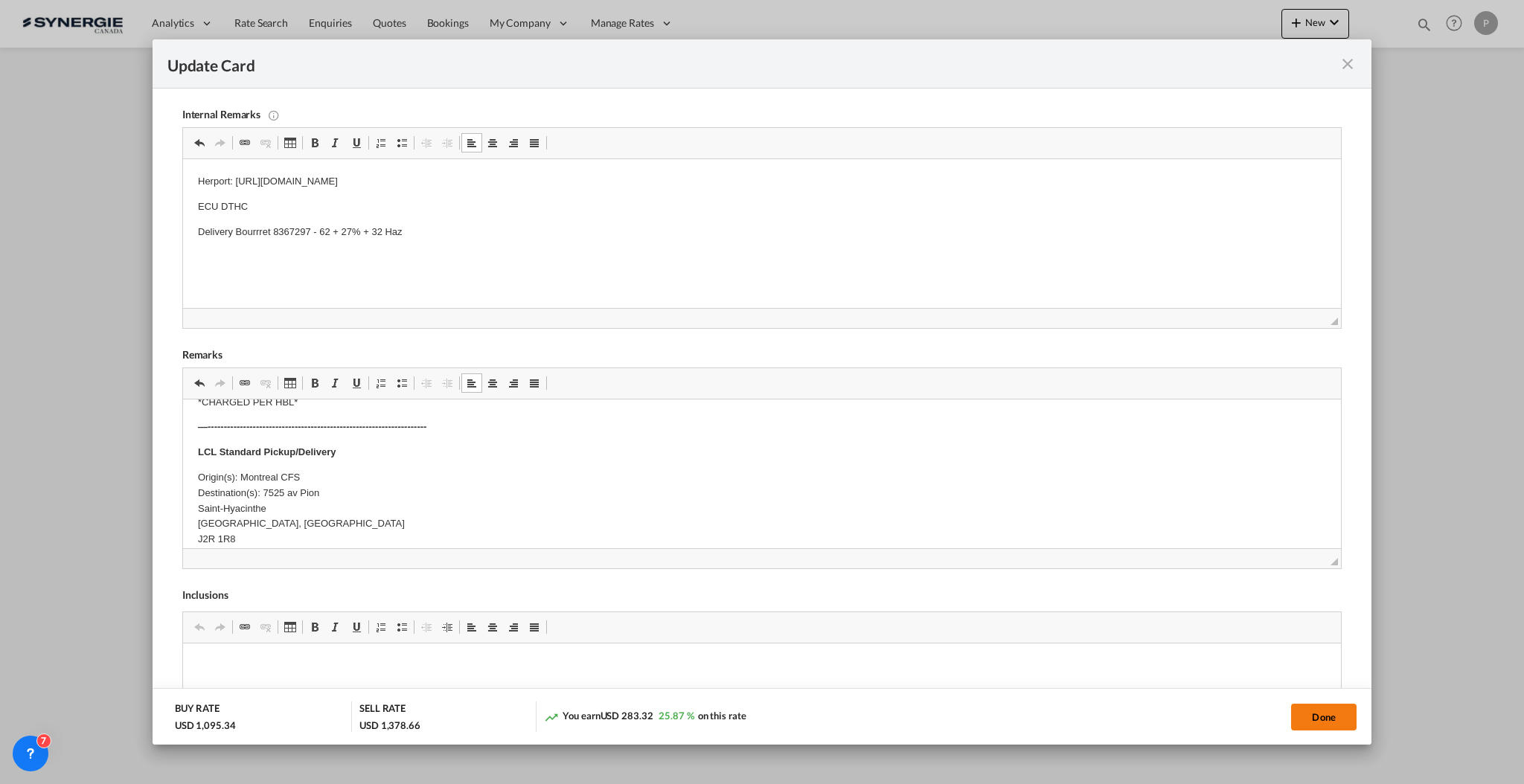
click at [1326, 709] on button "Done" at bounding box center [1323, 717] width 66 height 27
type input "16 Oct 2025"
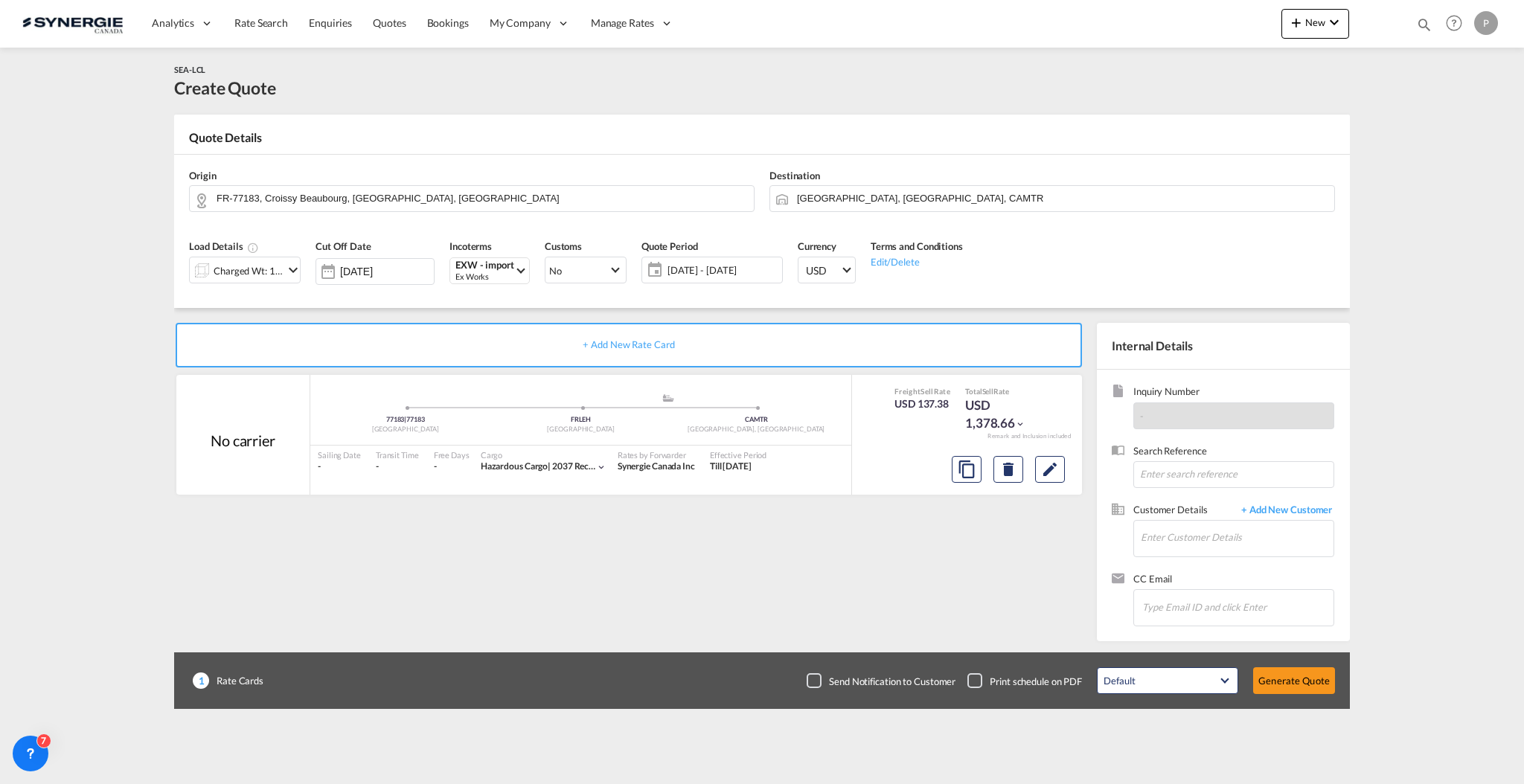
scroll to position [86, 0]
click at [1205, 536] on input "Enter Customer Details" at bounding box center [1237, 537] width 193 height 33
click at [1195, 540] on input "Enter Customer Details" at bounding box center [1237, 537] width 193 height 33
paste input "logistics@ukal.ca"
click at [1220, 540] on body "Analytics Reports Dashboard Rate Search Enquiries Quotes Bookings" at bounding box center [762, 392] width 1524 height 784
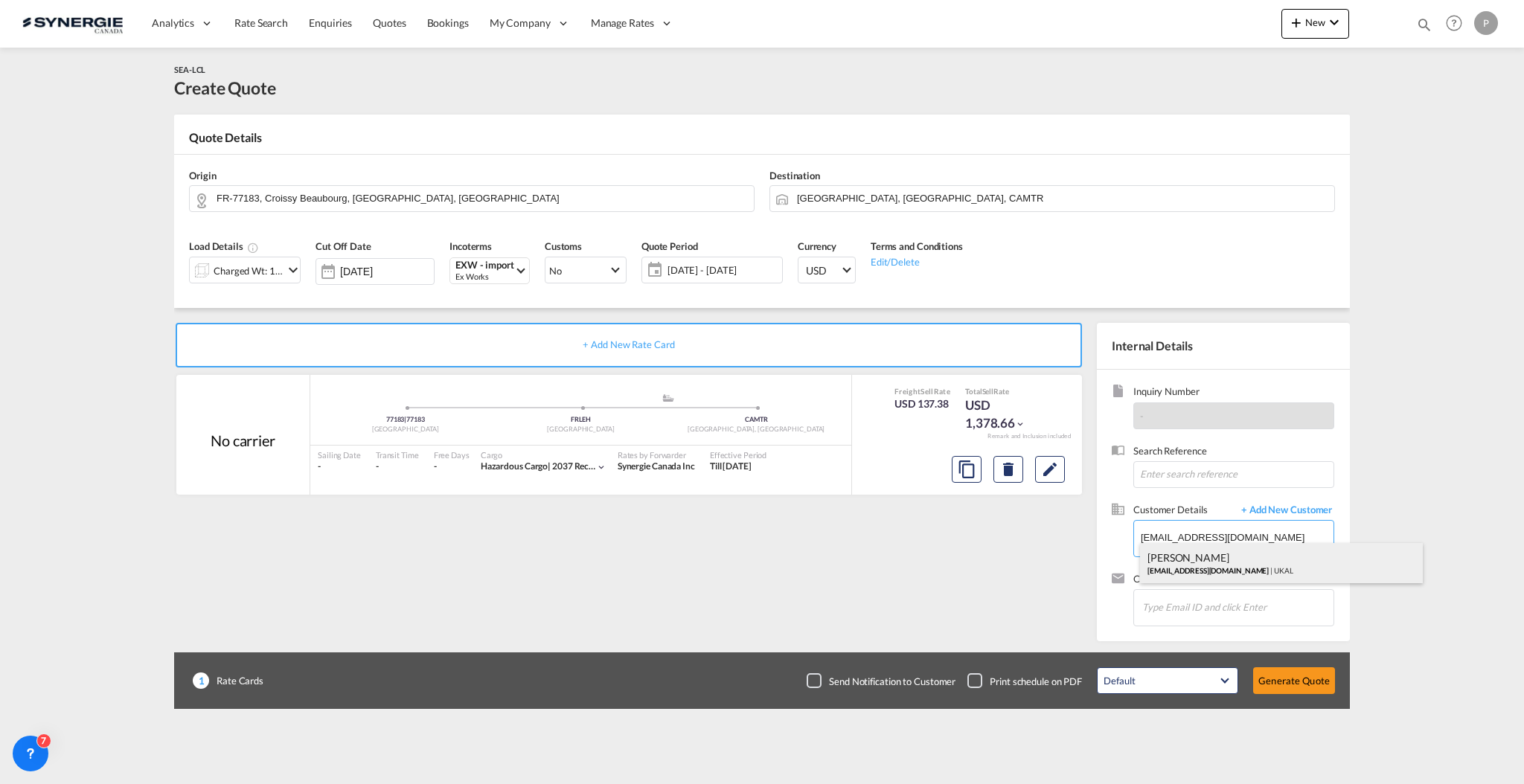
click at [1222, 557] on div "Alexandre Laplante logistics@ukal.ca | UKAL" at bounding box center [1281, 563] width 283 height 40
type input "UKAL, Alexandre Laplante, logistics@ukal.ca"
click at [1282, 672] on button "Generate Quote" at bounding box center [1294, 680] width 82 height 27
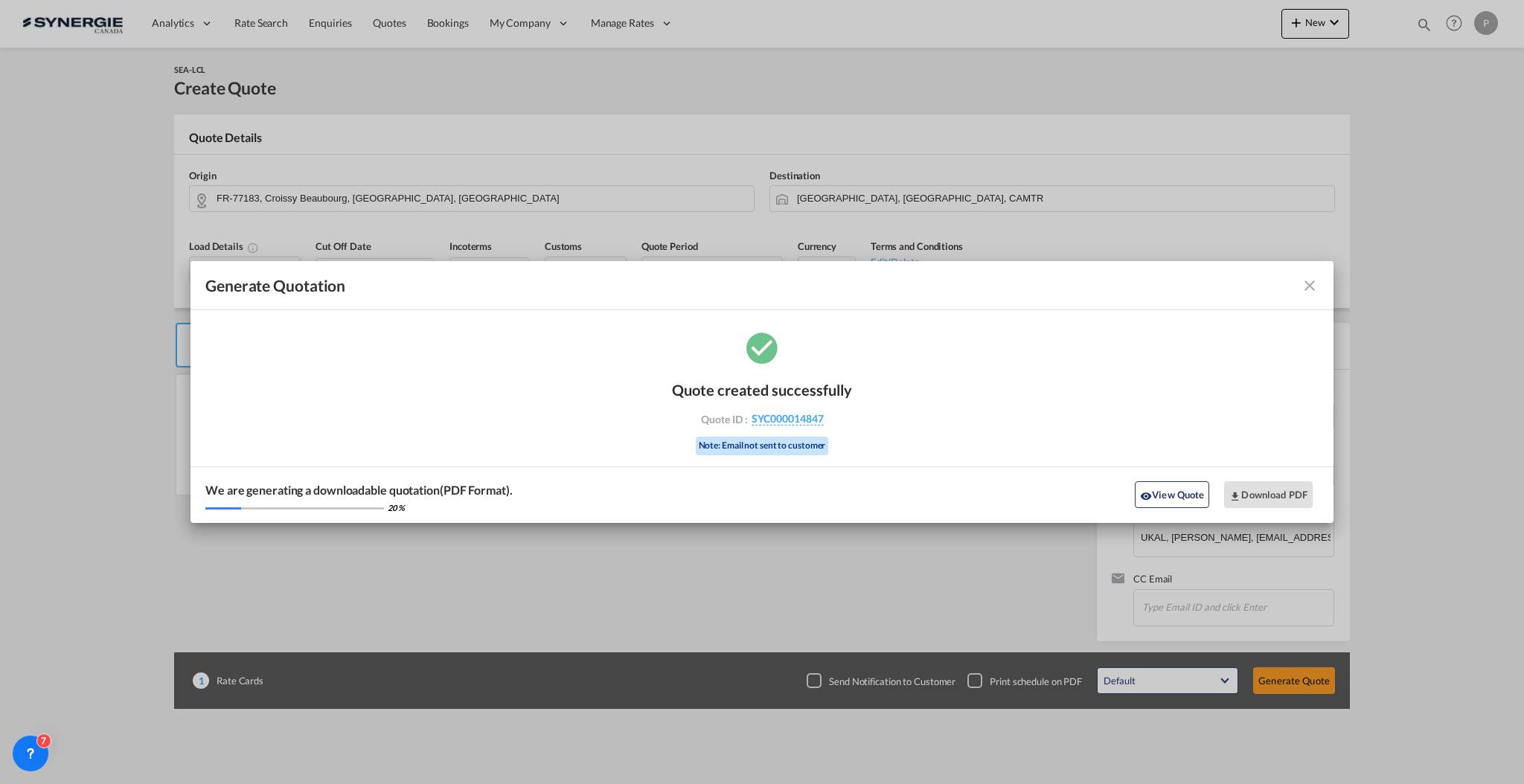
drag, startPoint x: 861, startPoint y: 429, endPoint x: 749, endPoint y: 425, distance: 112.1
click at [749, 425] on div "Quote created successfully Quote ID : SYC000014847 Note: Email not sent to cust…" at bounding box center [762, 426] width 1143 height 194
copy div "SYC000014847"
click at [1283, 487] on button "Download PDF" at bounding box center [1268, 494] width 89 height 27
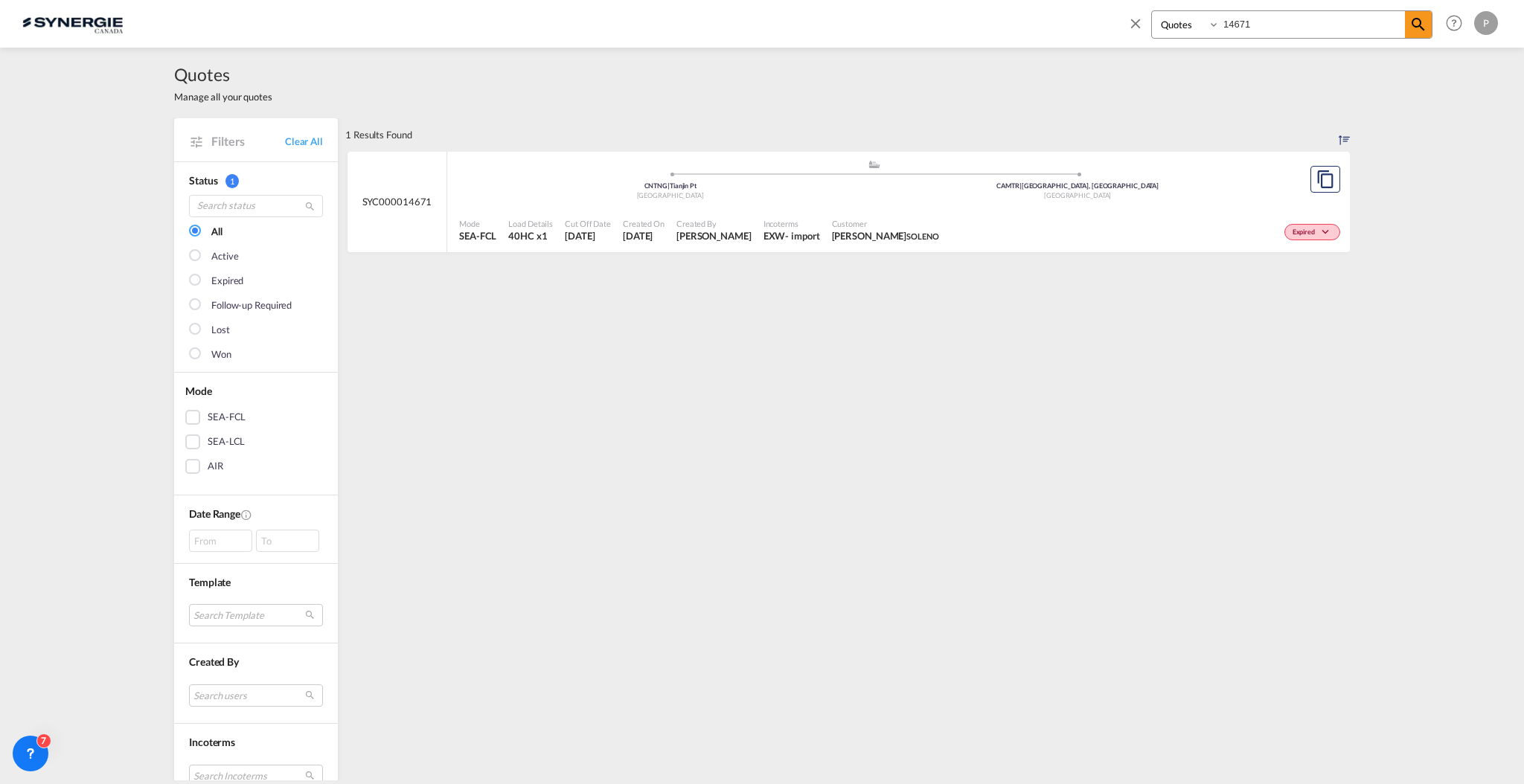
select select "Quotes"
click at [1141, 19] on md-icon "icon-close" at bounding box center [1135, 22] width 16 height 16
click at [1307, 18] on span "New" at bounding box center [1315, 22] width 56 height 12
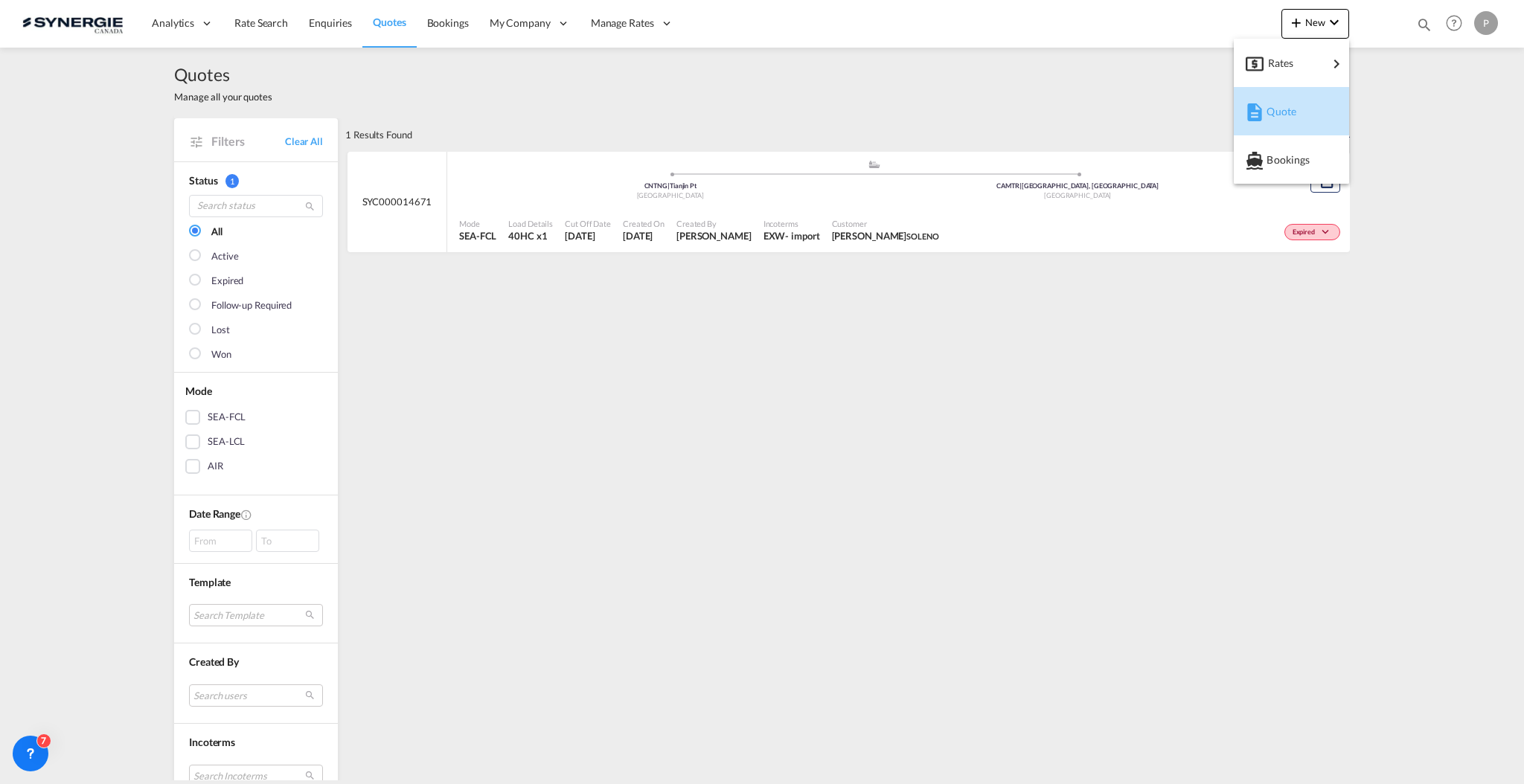
click at [1271, 99] on span "Quote" at bounding box center [1274, 111] width 16 height 30
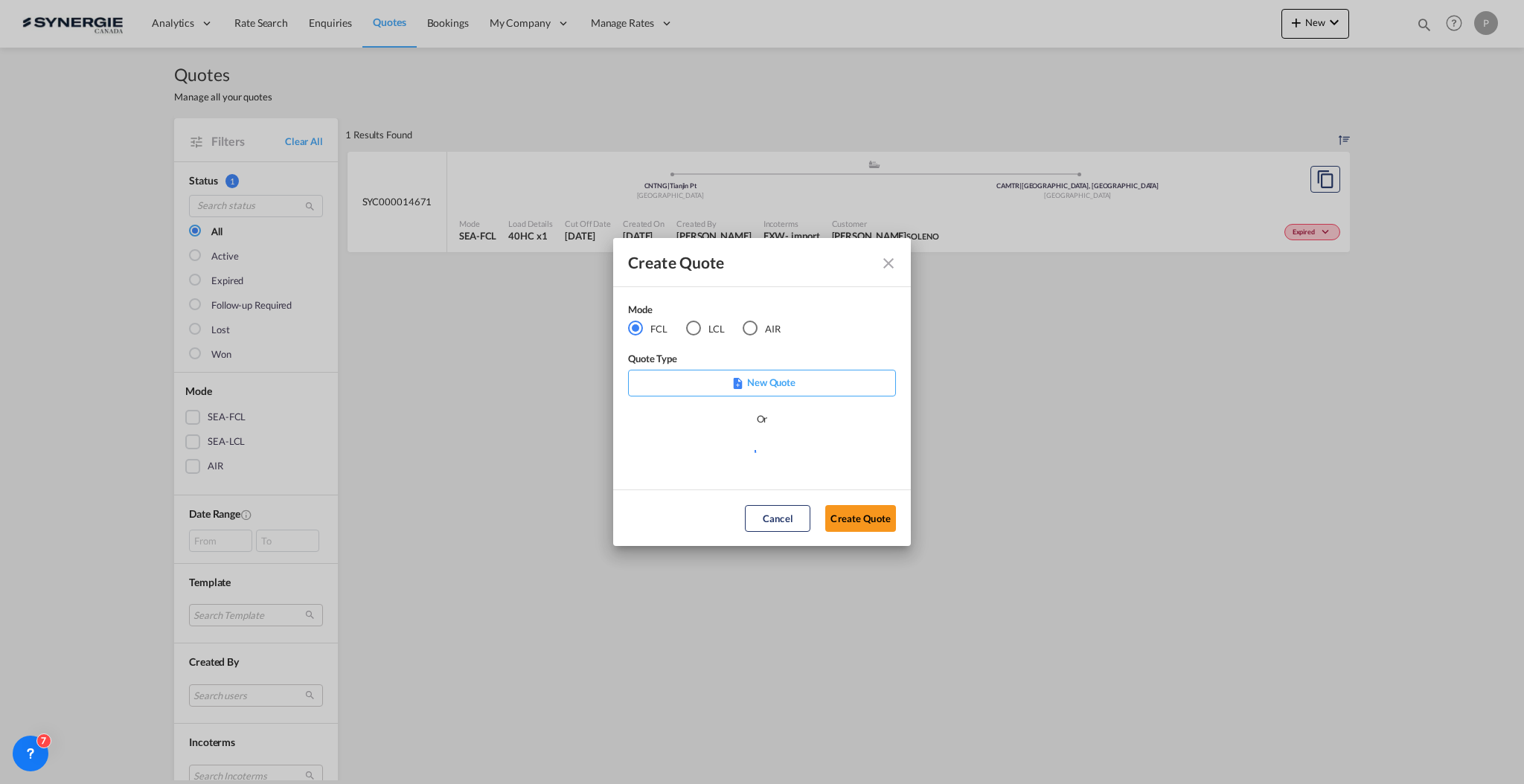
click at [693, 338] on div "Mode FCL LCL AIR" at bounding box center [713, 327] width 171 height 50
click at [693, 328] on div "LCL" at bounding box center [693, 328] width 15 height 15
click at [737, 453] on md-select "Select template New DAP Import LCL [PERSON_NAME] | [DATE] [GEOGRAPHIC_DATA] LCL…" at bounding box center [761, 456] width 268 height 30
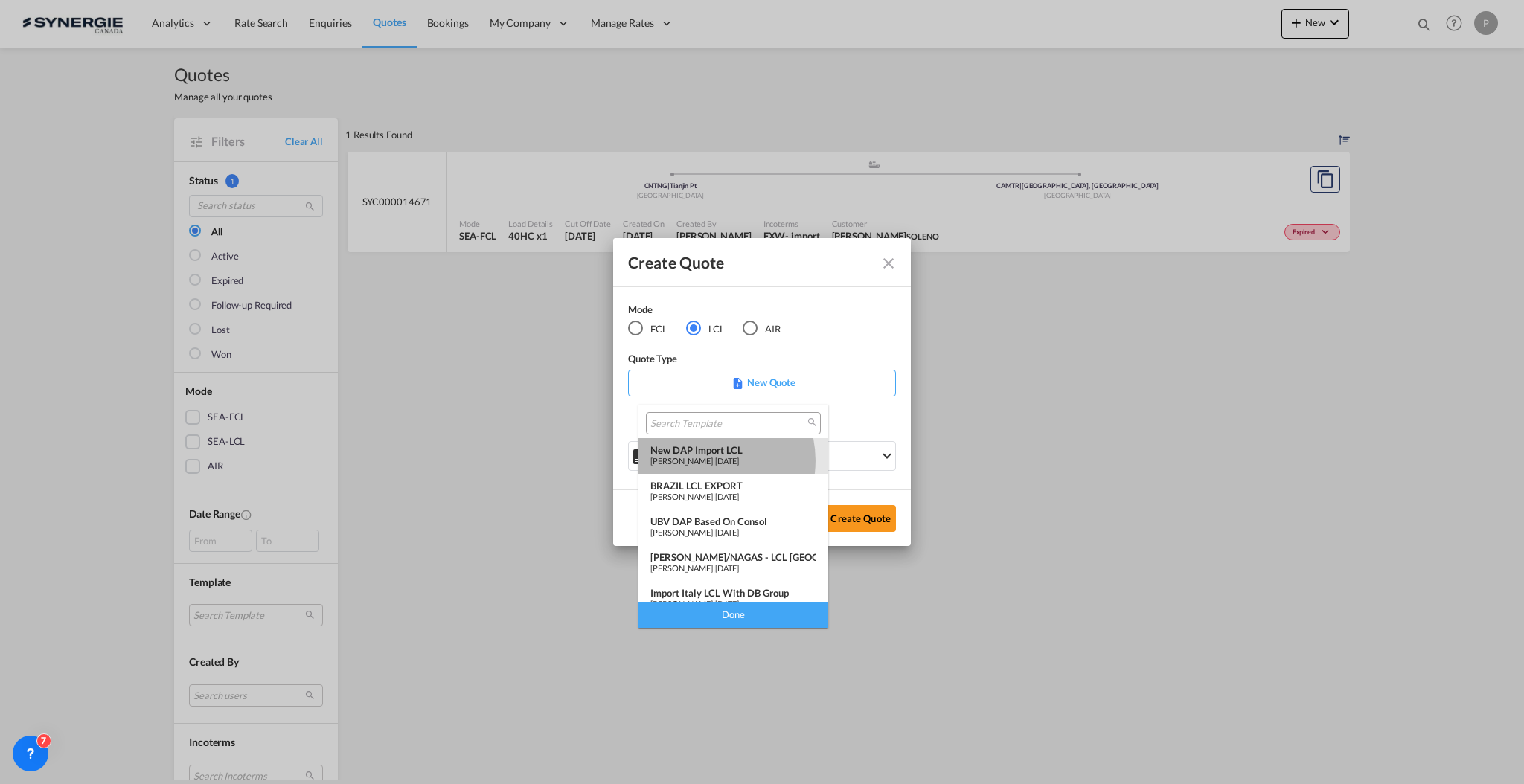
click at [705, 460] on div "[PERSON_NAME] | [DATE]" at bounding box center [733, 460] width 166 height 10
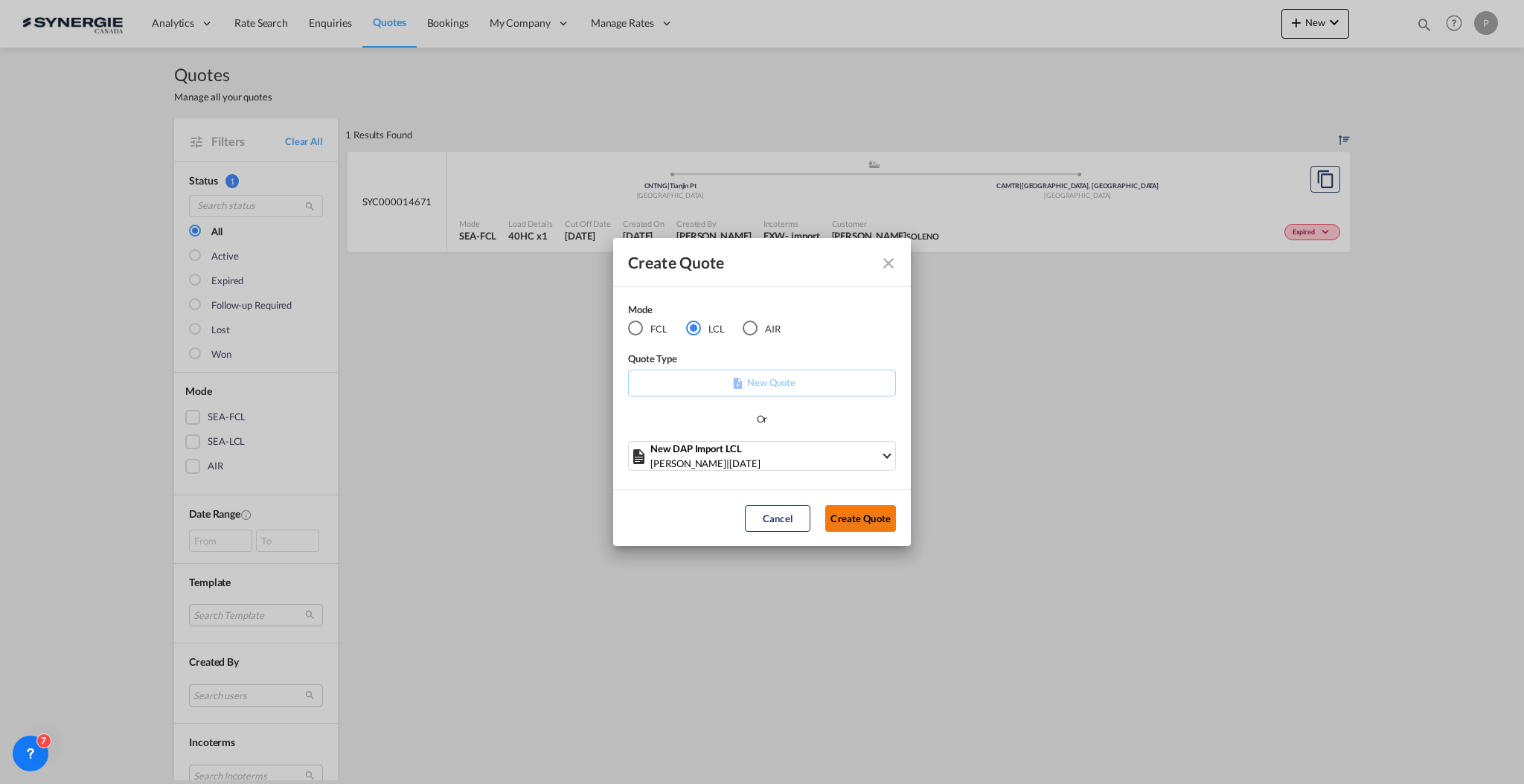
click at [860, 520] on button "Create Quote" at bounding box center [861, 518] width 71 height 27
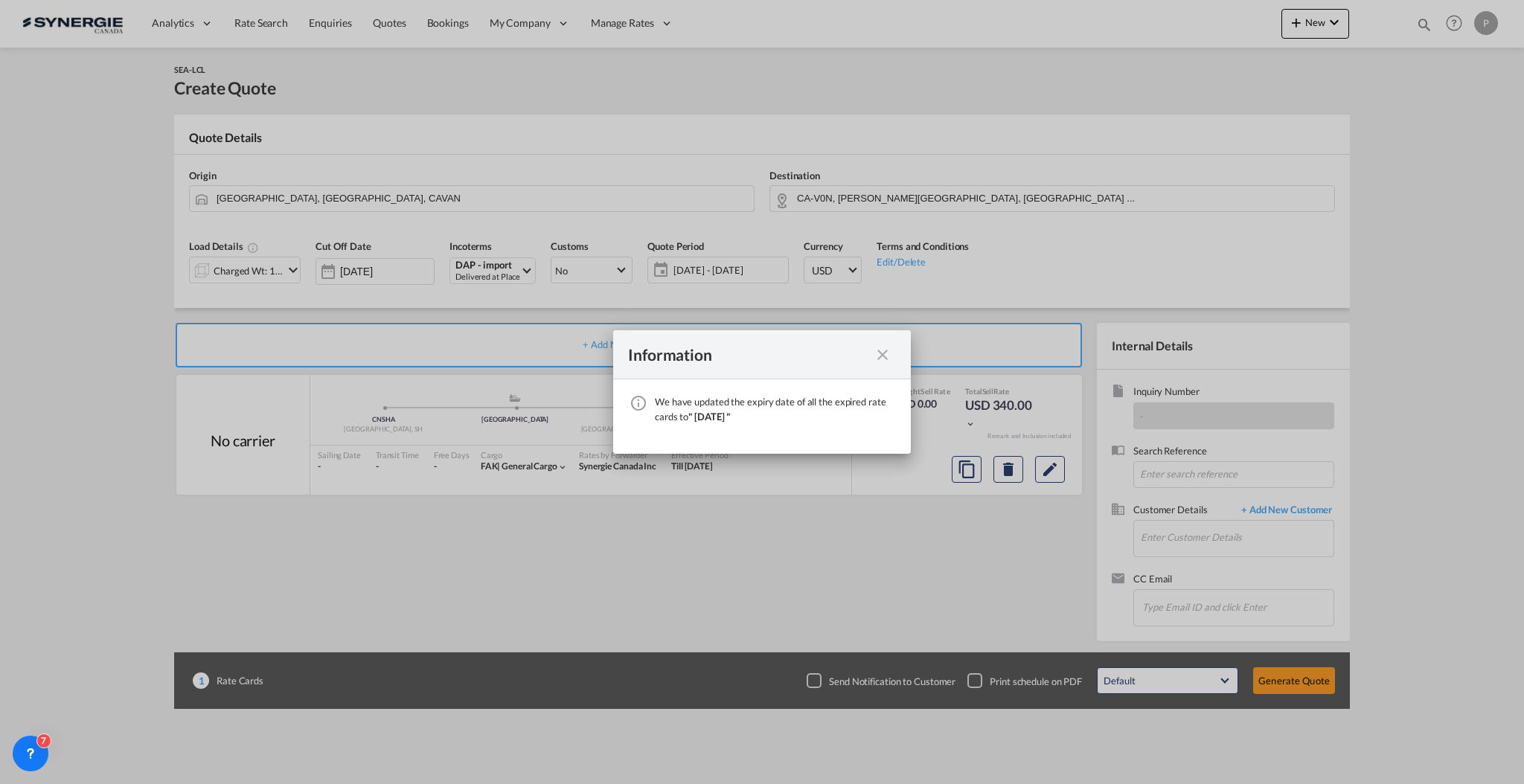
click at [882, 349] on md-icon "icon-close fg-AAA8AD cursor" at bounding box center [882, 355] width 18 height 18
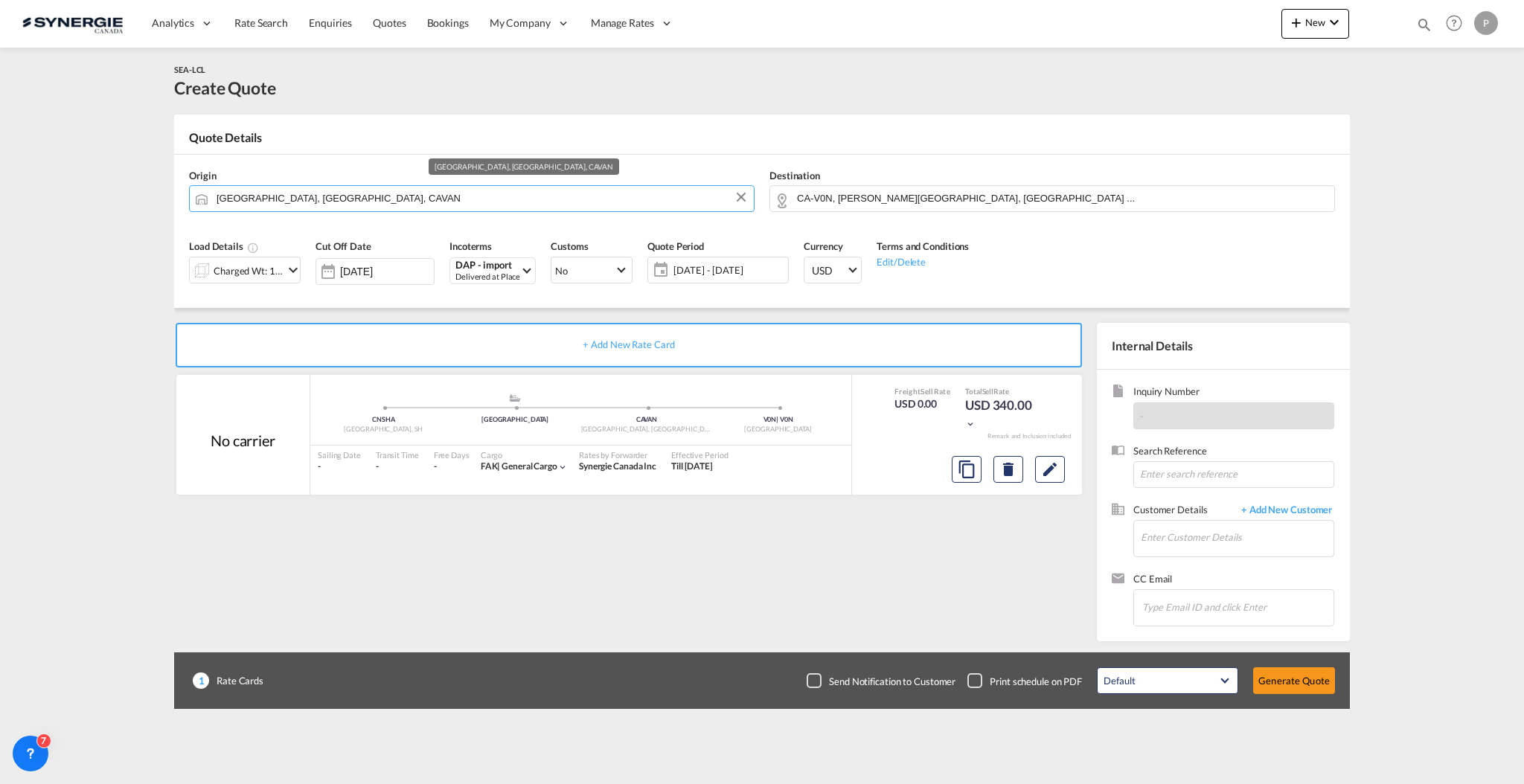
click at [443, 194] on input "[GEOGRAPHIC_DATA], [GEOGRAPHIC_DATA], CAVAN" at bounding box center [481, 198] width 530 height 26
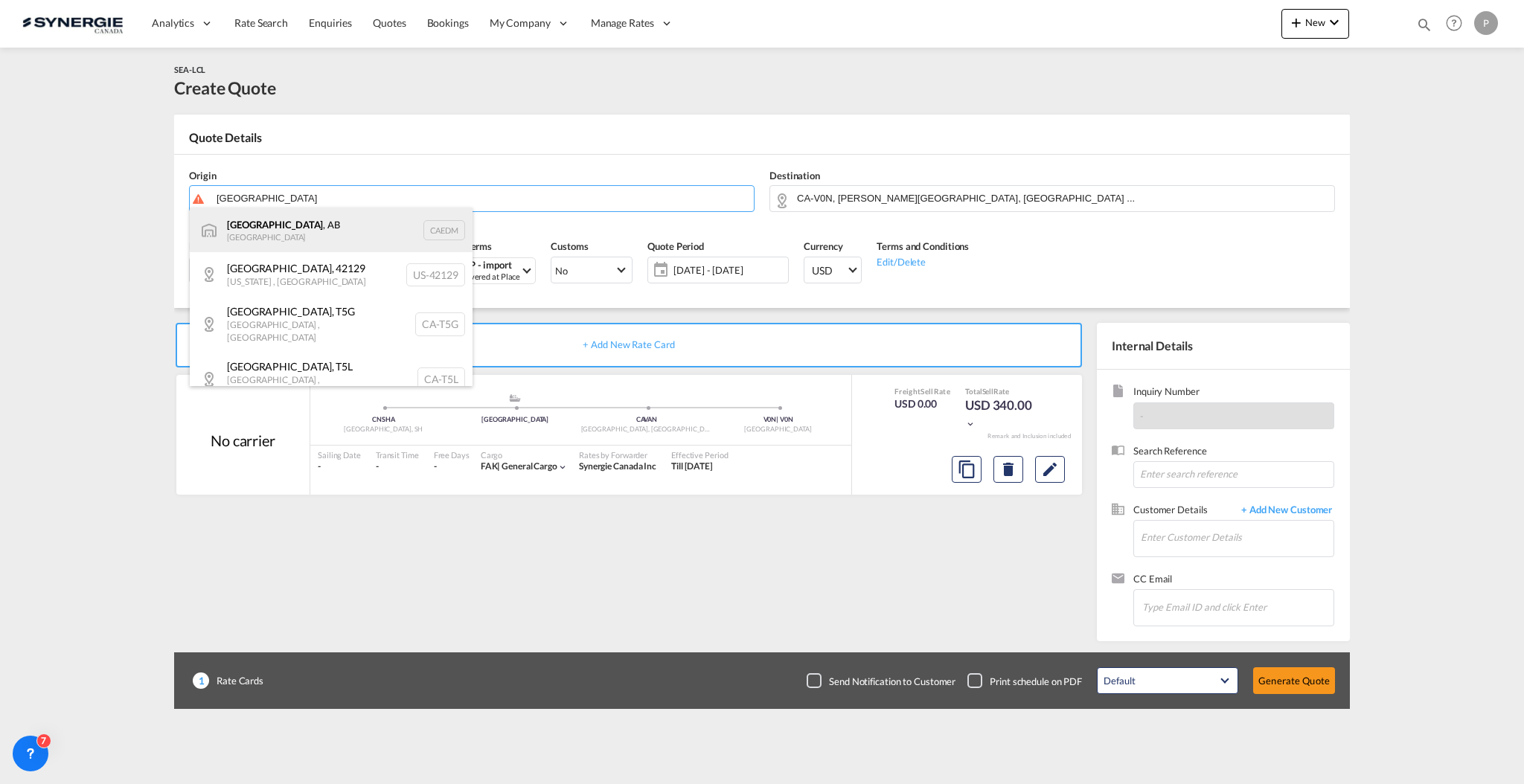
click at [344, 224] on div "[GEOGRAPHIC_DATA] , AB Canada CAEDM" at bounding box center [331, 230] width 283 height 45
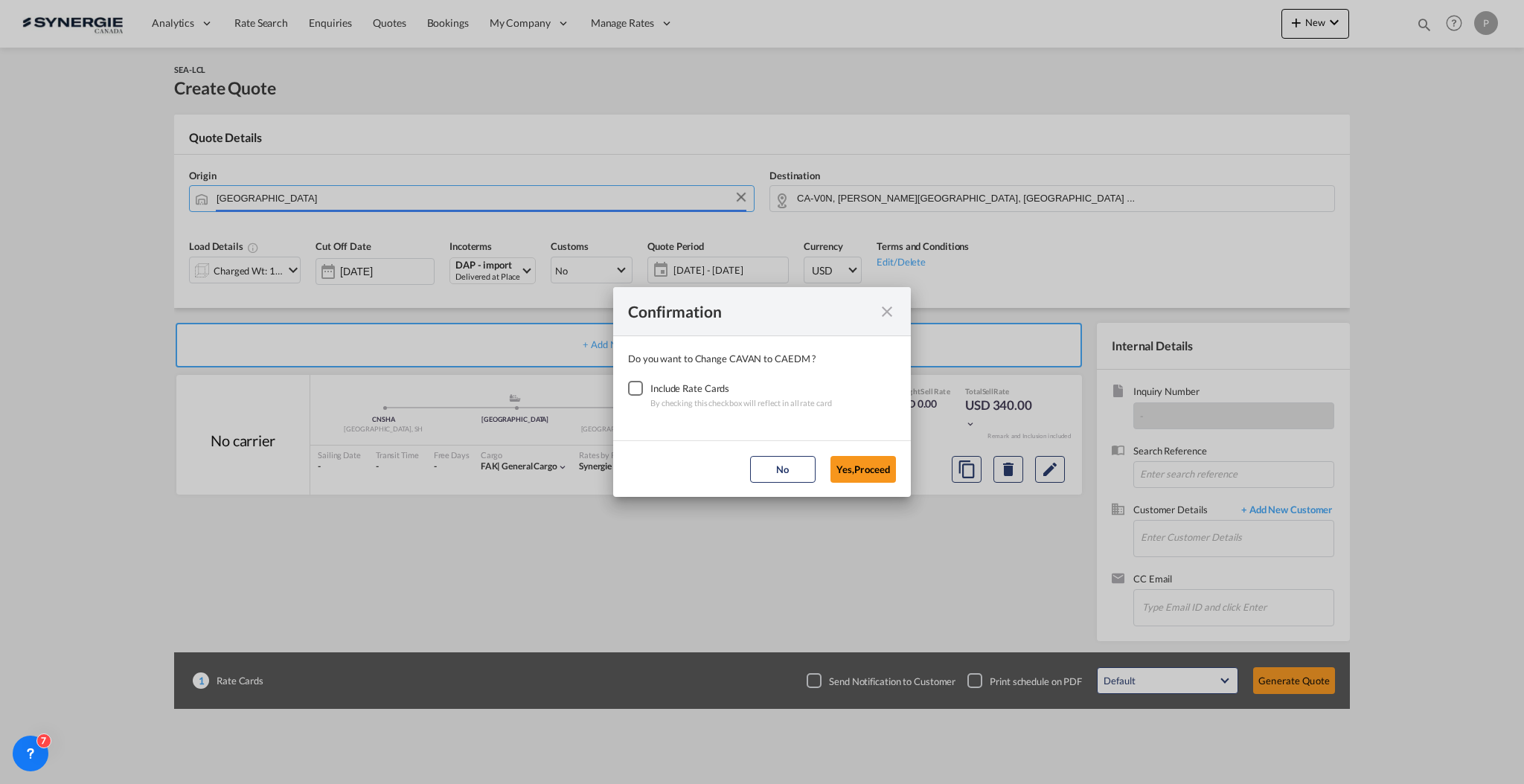
type input "[GEOGRAPHIC_DATA], [GEOGRAPHIC_DATA], CAEDM"
click at [642, 391] on div "Checkbox No Ink" at bounding box center [635, 388] width 15 height 15
click at [908, 475] on md-dialog-actions "No Yes,Proceed" at bounding box center [762, 468] width 298 height 56
click at [887, 479] on button "Yes,Proceed" at bounding box center [863, 469] width 66 height 27
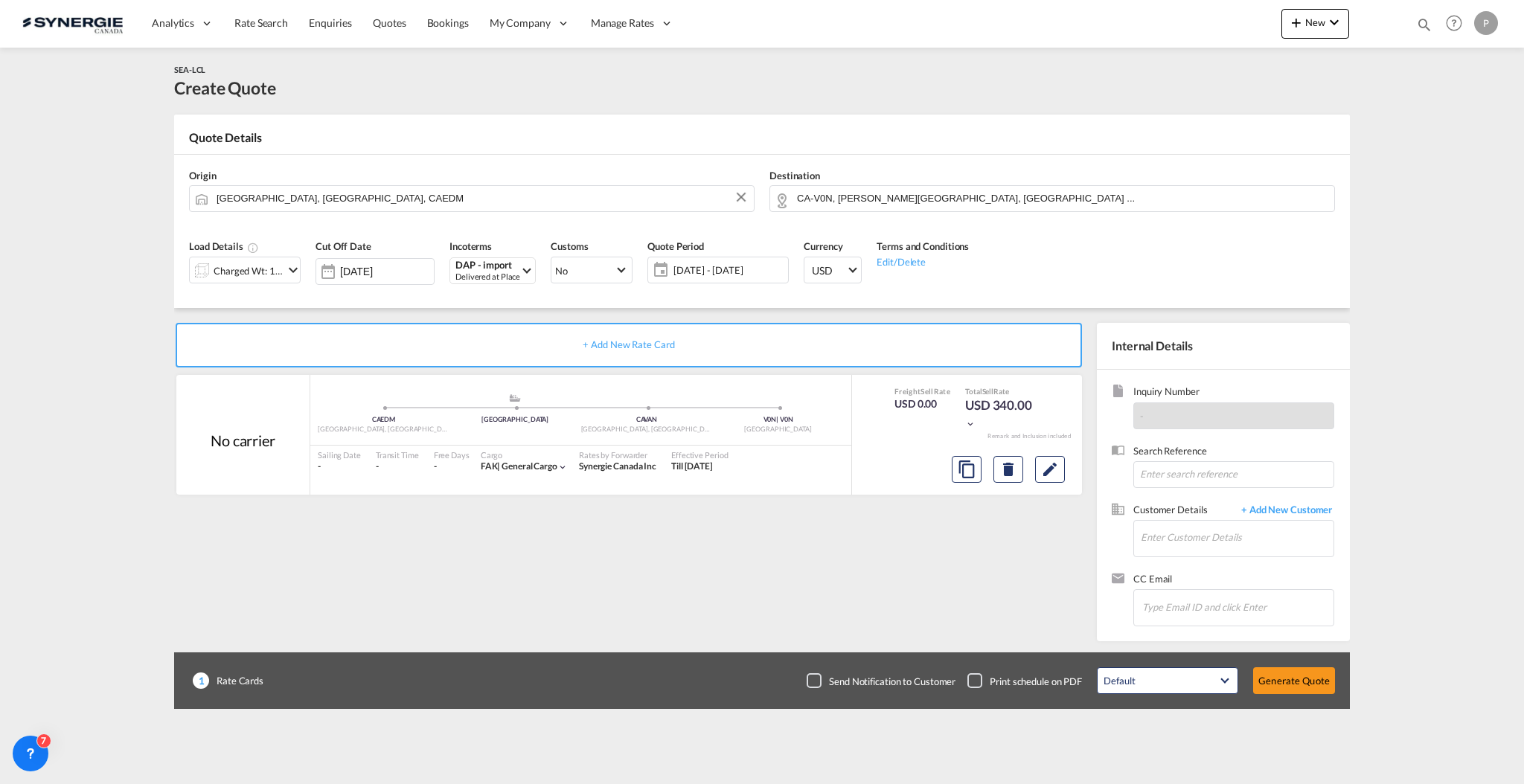
click at [881, 214] on div "Destination CA-V0N, [PERSON_NAME][GEOGRAPHIC_DATA], [GEOGRAPHIC_DATA] ..." at bounding box center [1052, 190] width 580 height 59
click at [881, 207] on input "CA-V0N, [PERSON_NAME][GEOGRAPHIC_DATA], [GEOGRAPHIC_DATA] ..." at bounding box center [1061, 198] width 530 height 26
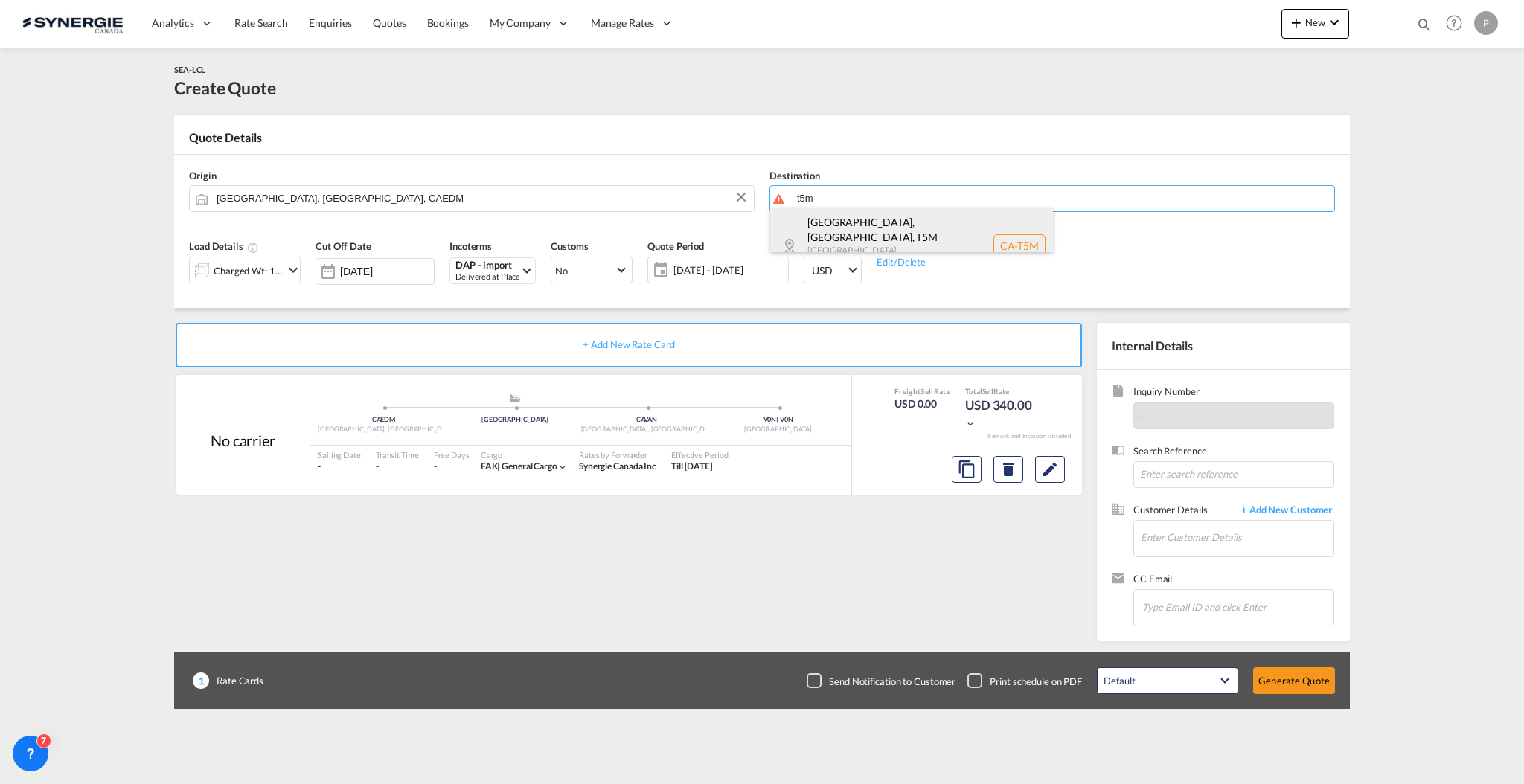
click at [902, 222] on div "[GEOGRAPHIC_DATA], [GEOGRAPHIC_DATA] , T5M [GEOGRAPHIC_DATA] [GEOGRAPHIC_DATA] …" at bounding box center [912, 245] width 283 height 76
type input "CA-T5M, [GEOGRAPHIC_DATA], [GEOGRAPHIC_DATA], [GEOGRAPHIC_DATA]"
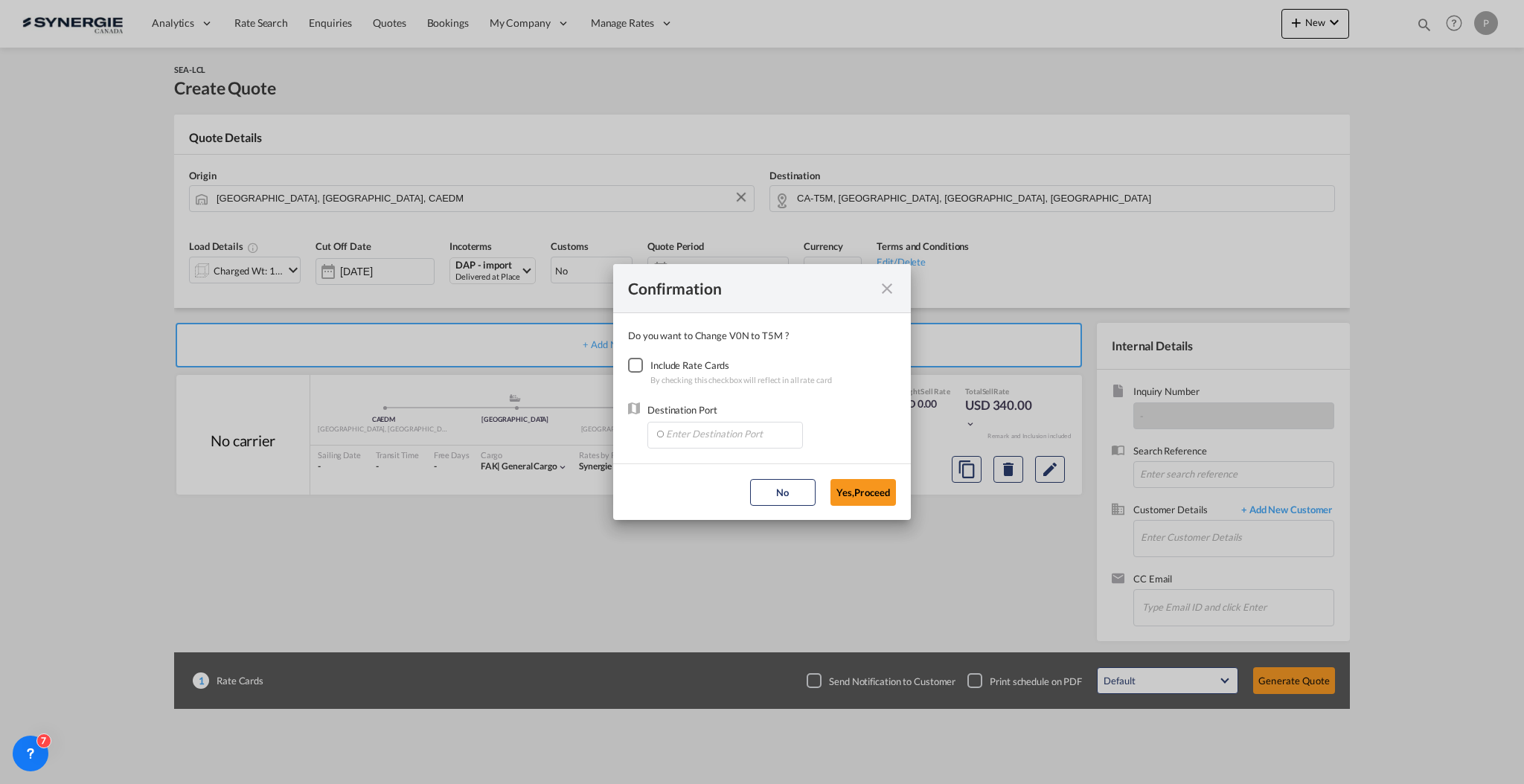
click at [643, 366] on div "Checkbox No Ink" at bounding box center [635, 365] width 15 height 15
drag, startPoint x: 679, startPoint y: 450, endPoint x: 679, endPoint y: 436, distance: 14.0
click at [679, 449] on md-dialog-content "Do you want to Change V0N to T5M ? Include Rate Cards By checking this checkbox…" at bounding box center [762, 388] width 298 height 150
click at [682, 428] on input "Enter Destination Port" at bounding box center [728, 433] width 147 height 22
click at [679, 458] on li "CAVAN, [GEOGRAPHIC_DATA], [GEOGRAPHIC_DATA], [GEOGRAPHIC_DATA], [GEOGRAPHIC_DAT…" at bounding box center [724, 467] width 140 height 35
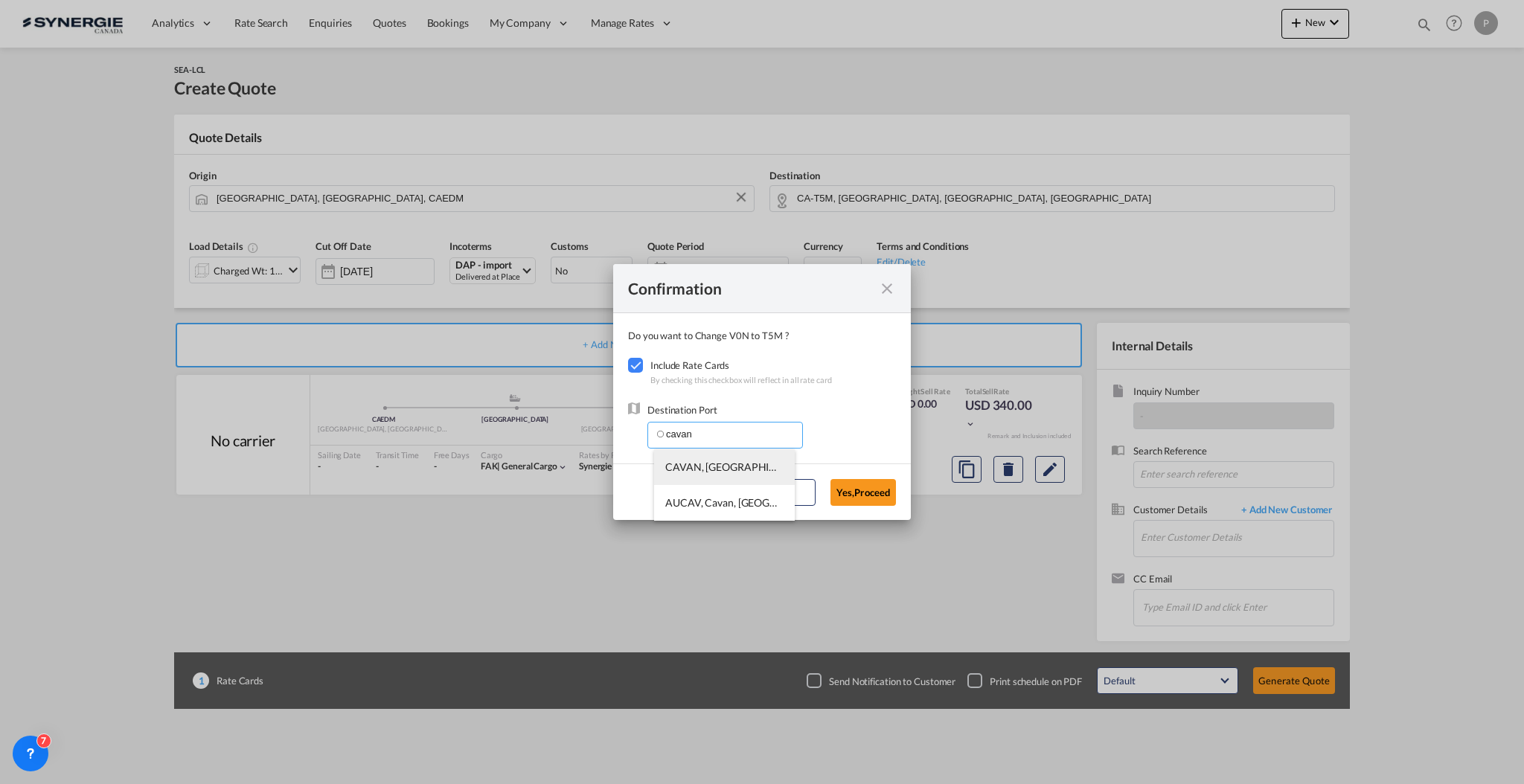
type input "CAVAN, [GEOGRAPHIC_DATA], [GEOGRAPHIC_DATA], [GEOGRAPHIC_DATA], [GEOGRAPHIC_DAT…"
click at [888, 493] on button "Yes,Proceed" at bounding box center [863, 492] width 66 height 27
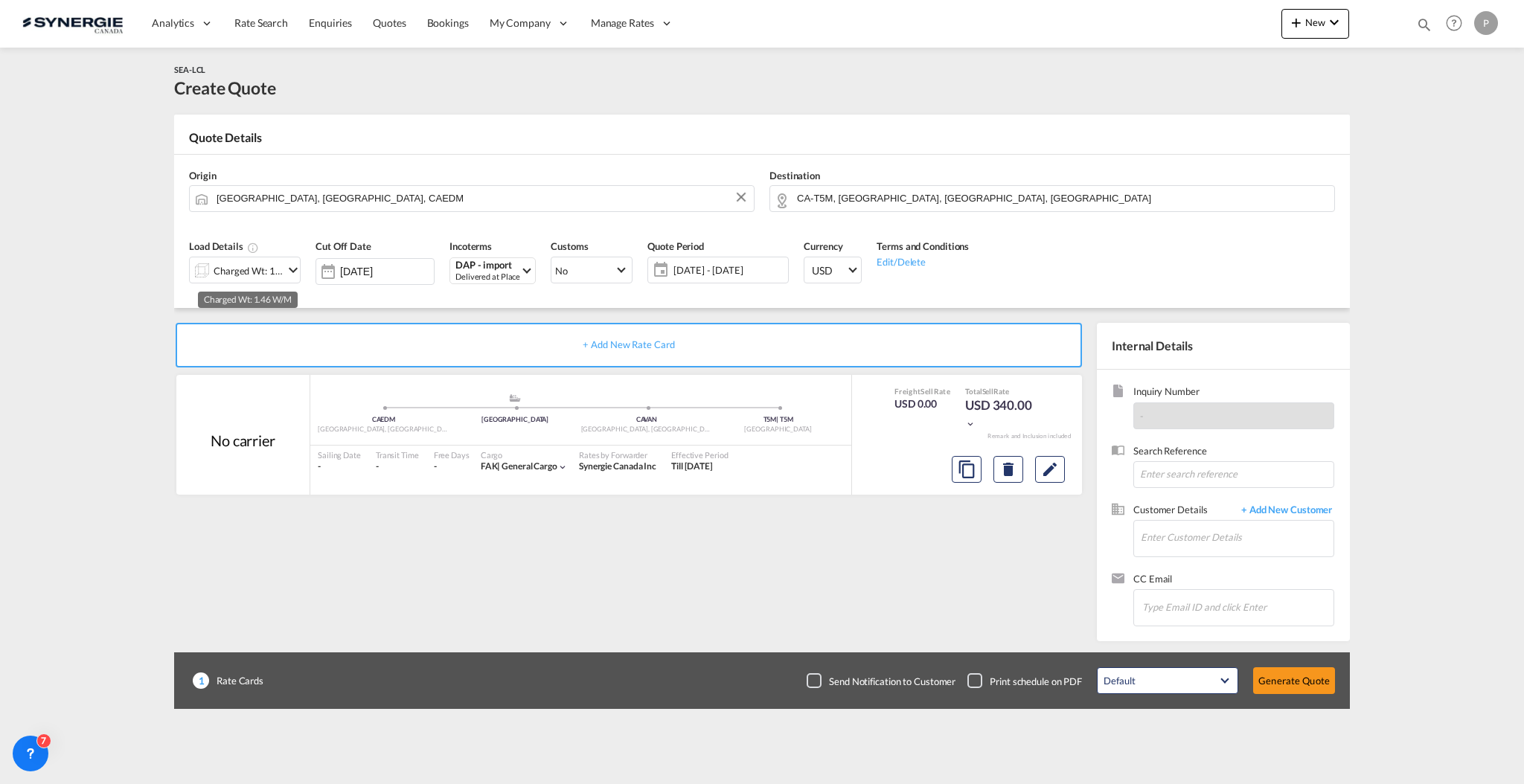
click at [264, 270] on div "Charged Wt: 1.46 W/M" at bounding box center [248, 271] width 70 height 21
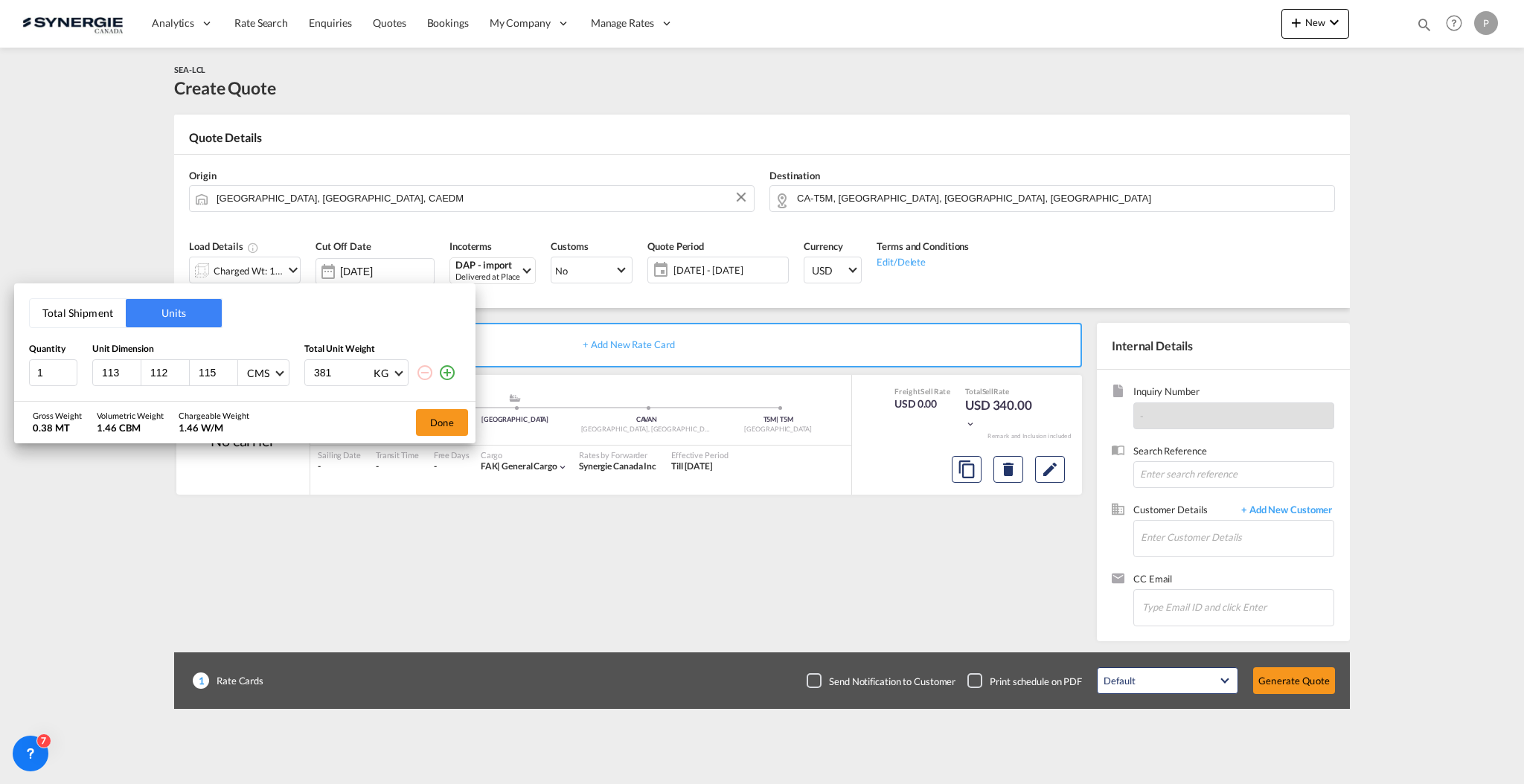
click at [111, 373] on input "113" at bounding box center [120, 372] width 40 height 13
type input "245"
type input "55"
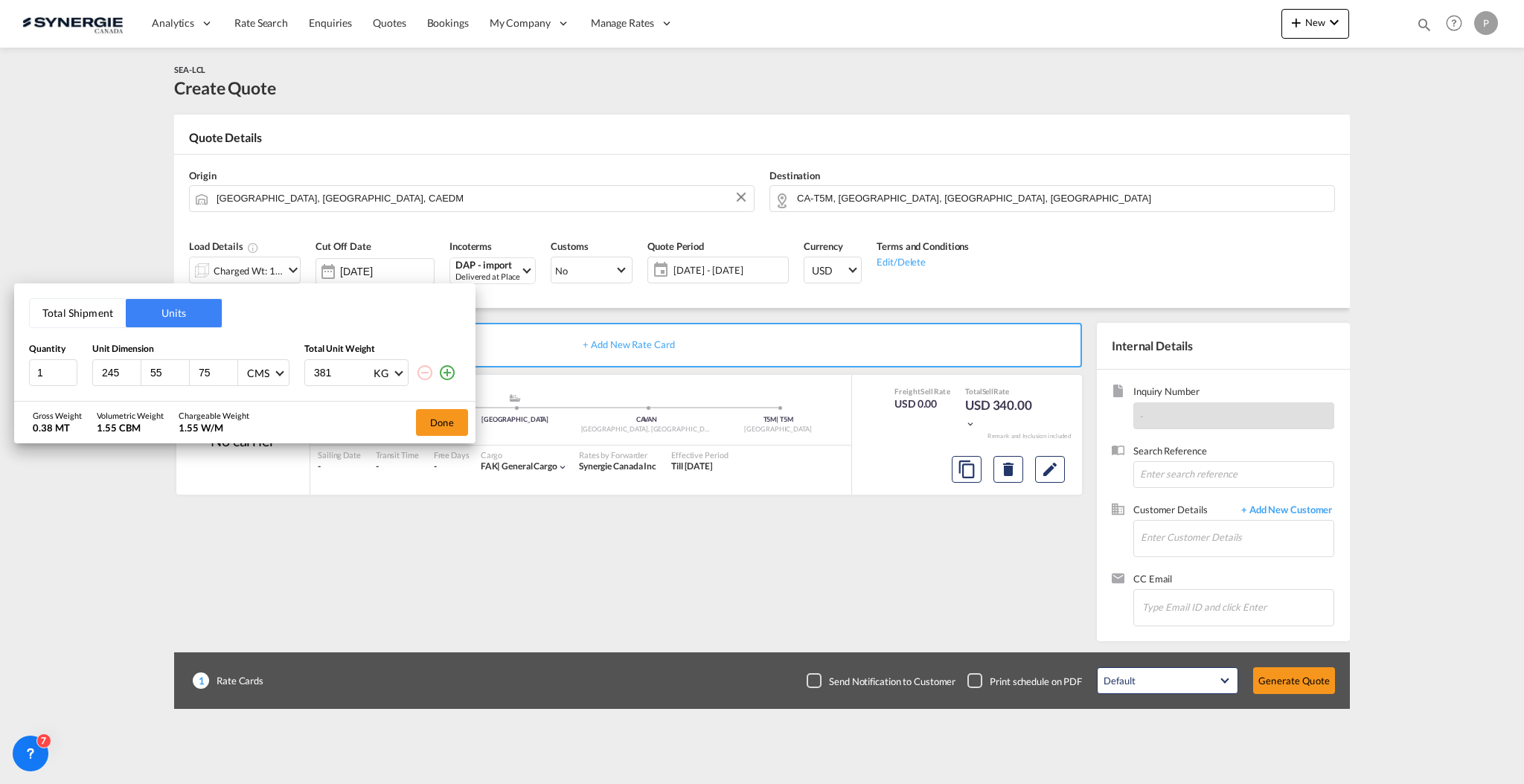
type input "75"
type input "130"
click at [437, 419] on button "Done" at bounding box center [442, 422] width 52 height 27
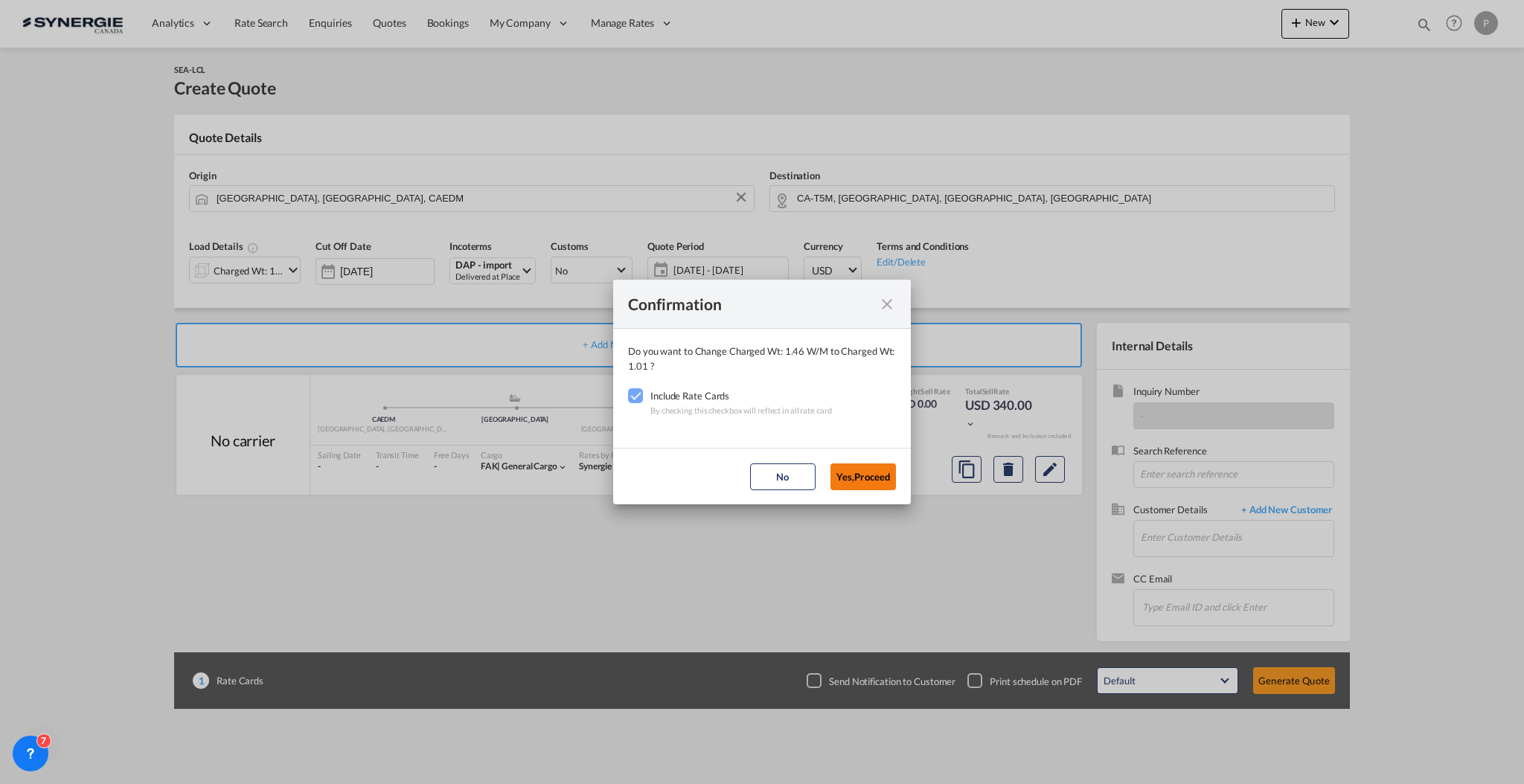
click at [868, 482] on button "Yes,Proceed" at bounding box center [863, 476] width 66 height 27
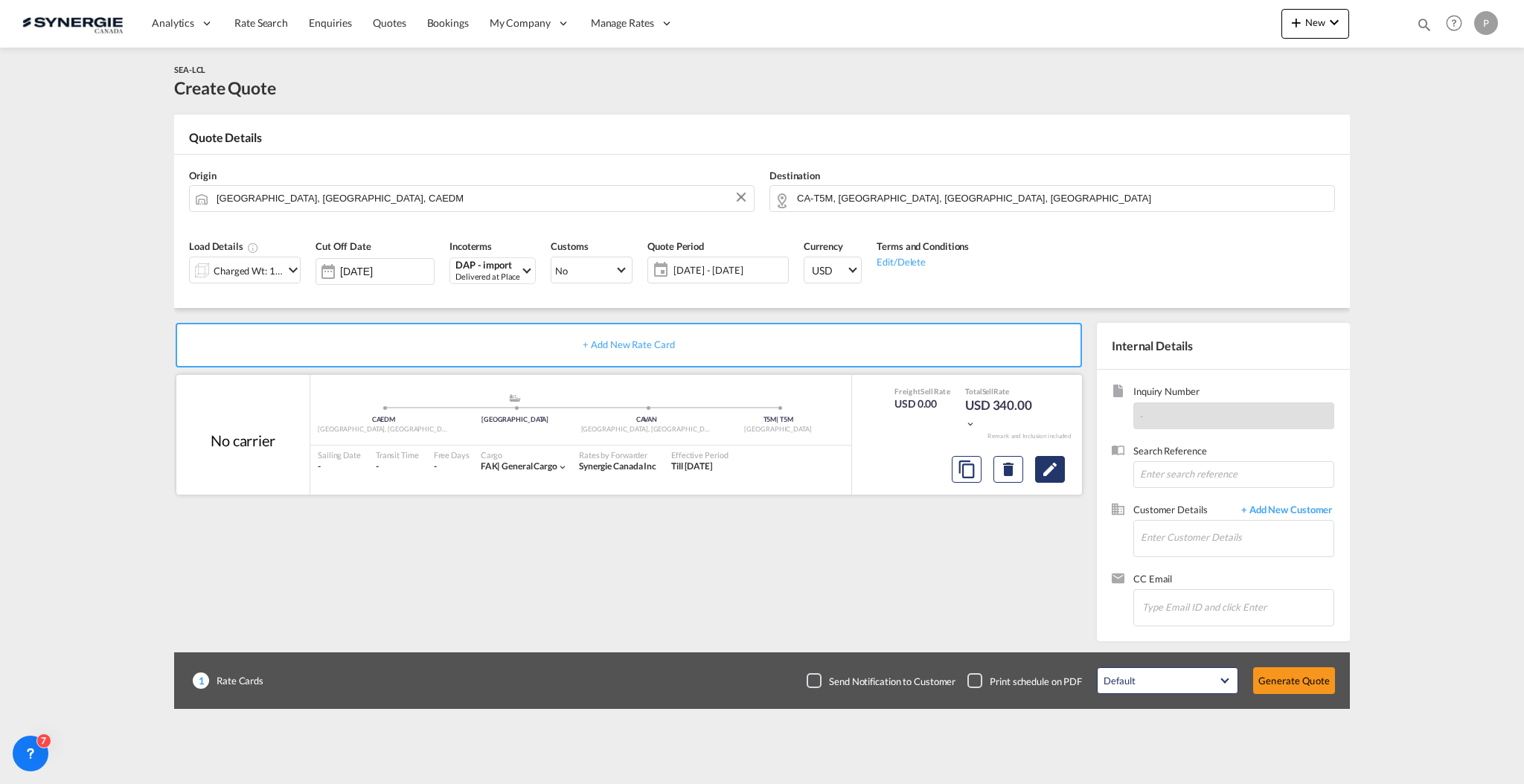
click at [1054, 471] on md-icon "Edit" at bounding box center [1050, 469] width 18 height 18
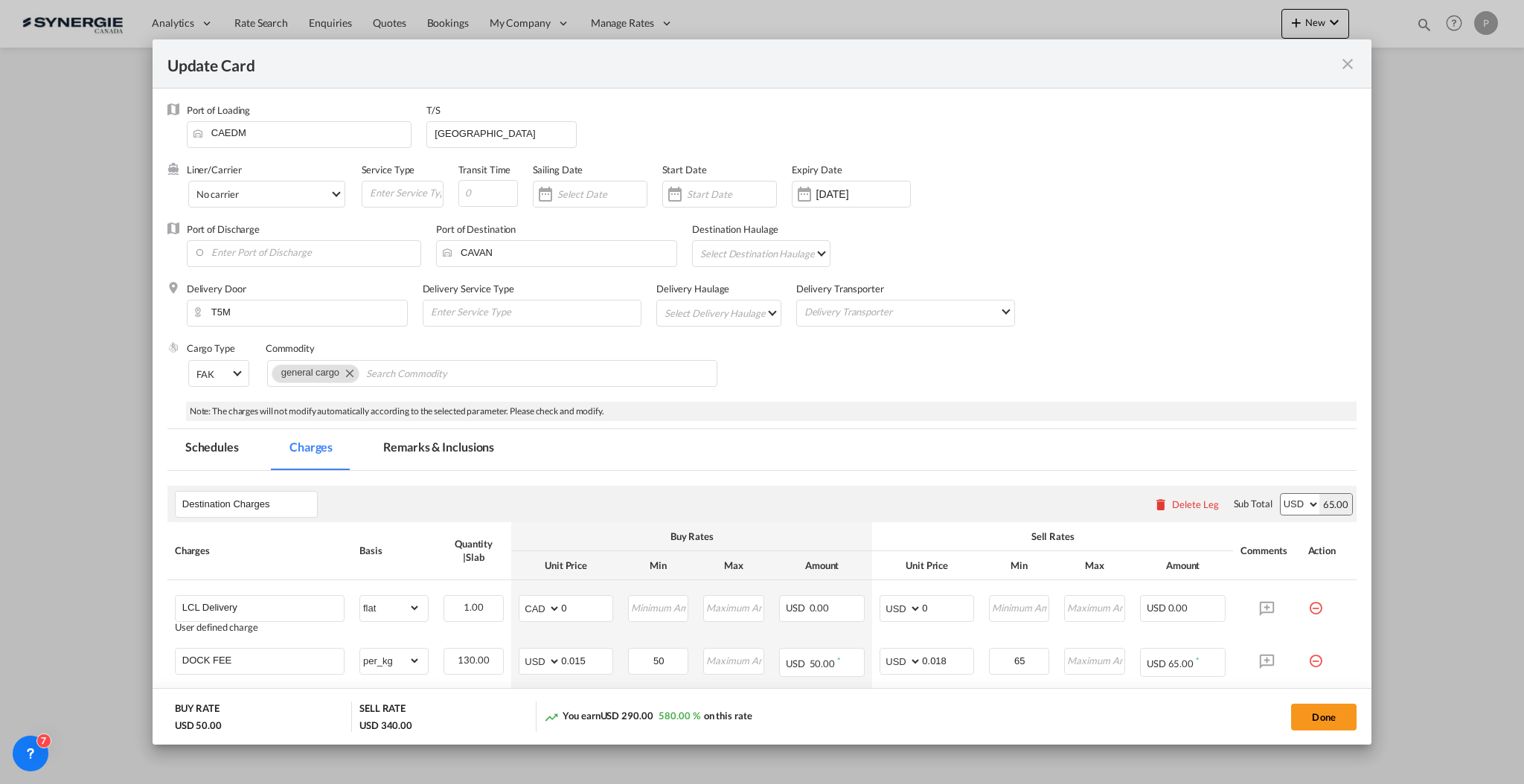
select select "flat"
select select "per_kg"
select select "per_shipment"
select select "per_pallet"
select select "per_bl"
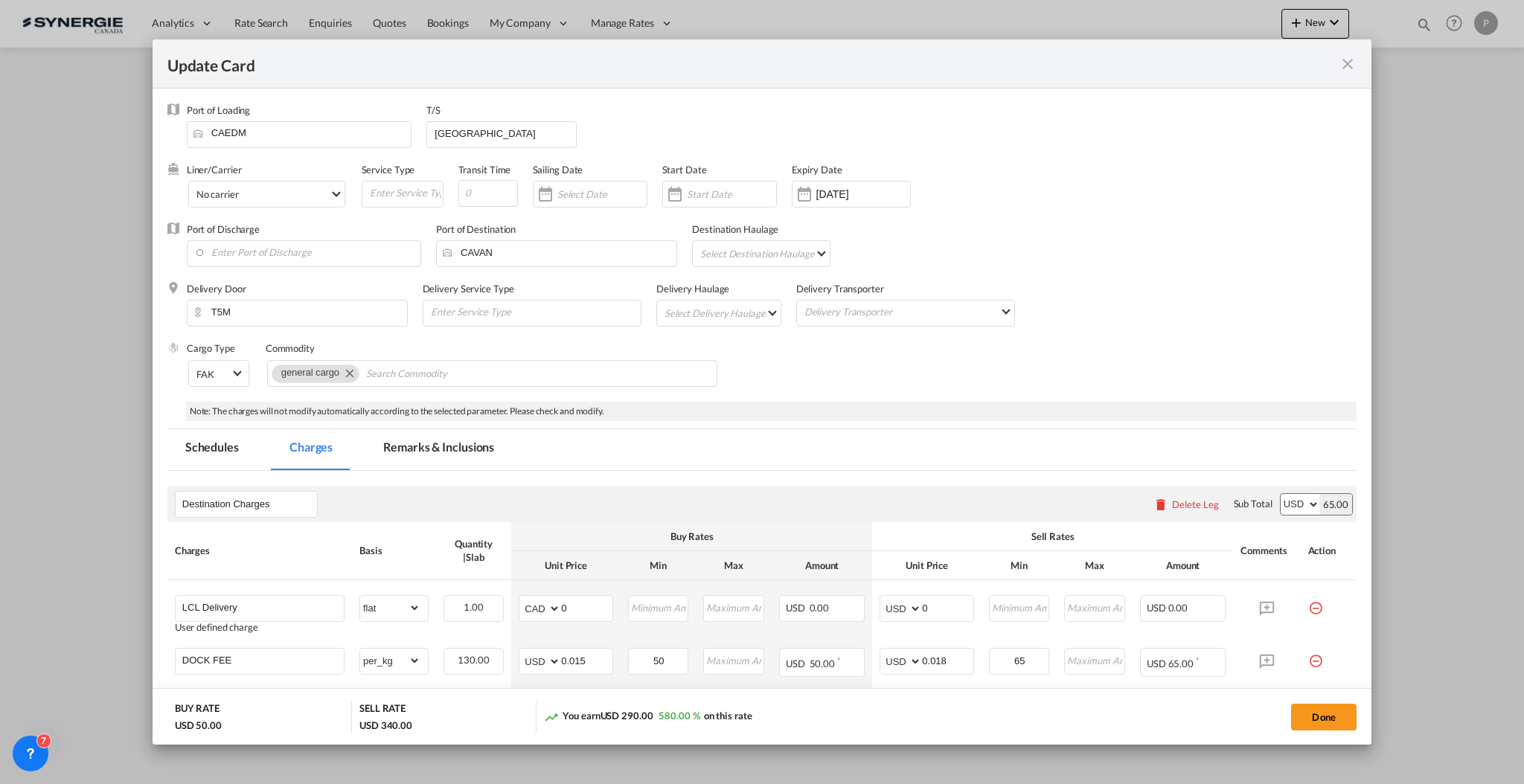
select select "per_bl"
select select "per_shipment"
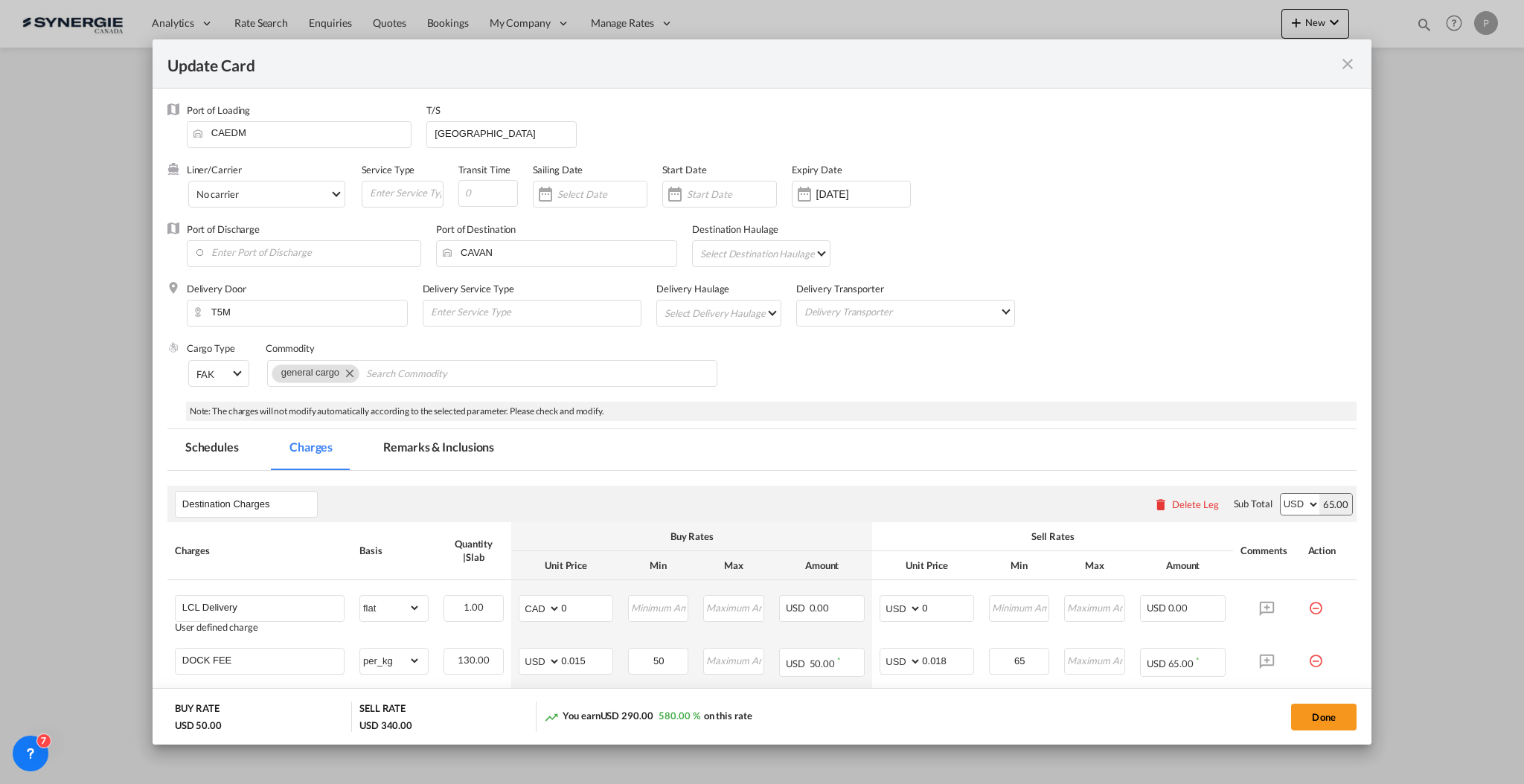
select select "per_shipment"
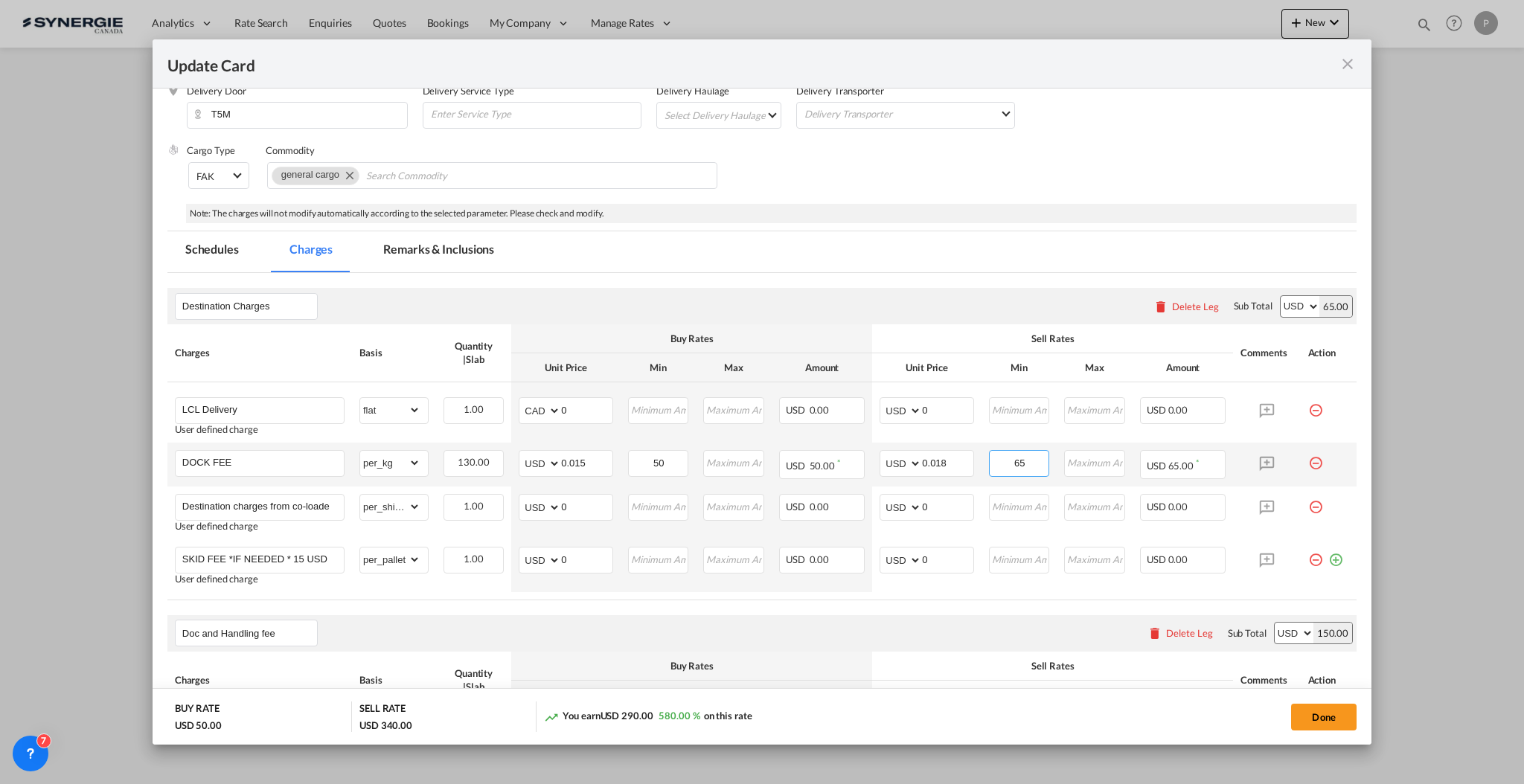
click at [1027, 466] on input "65" at bounding box center [1020, 462] width 59 height 22
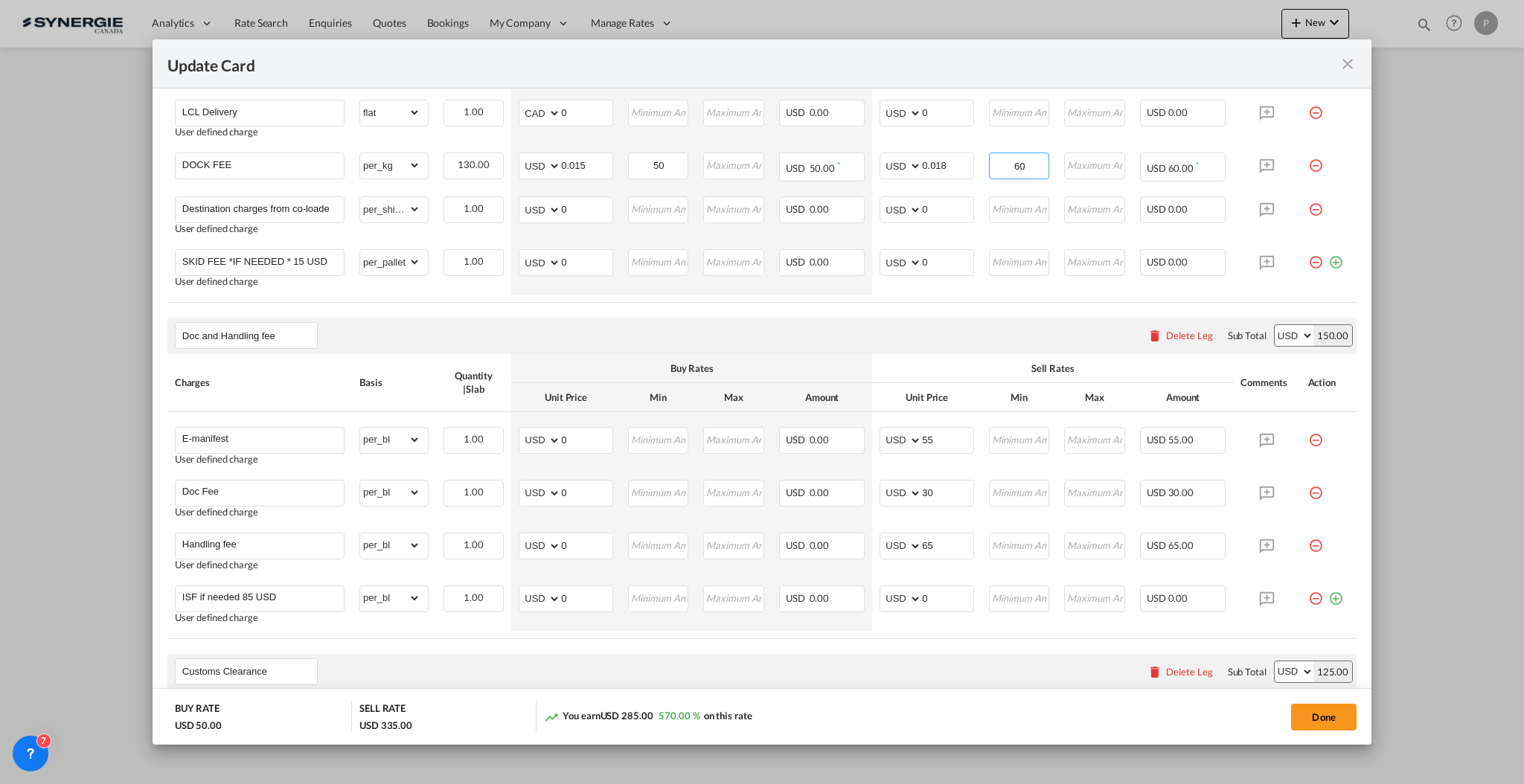
scroll to position [792, 0]
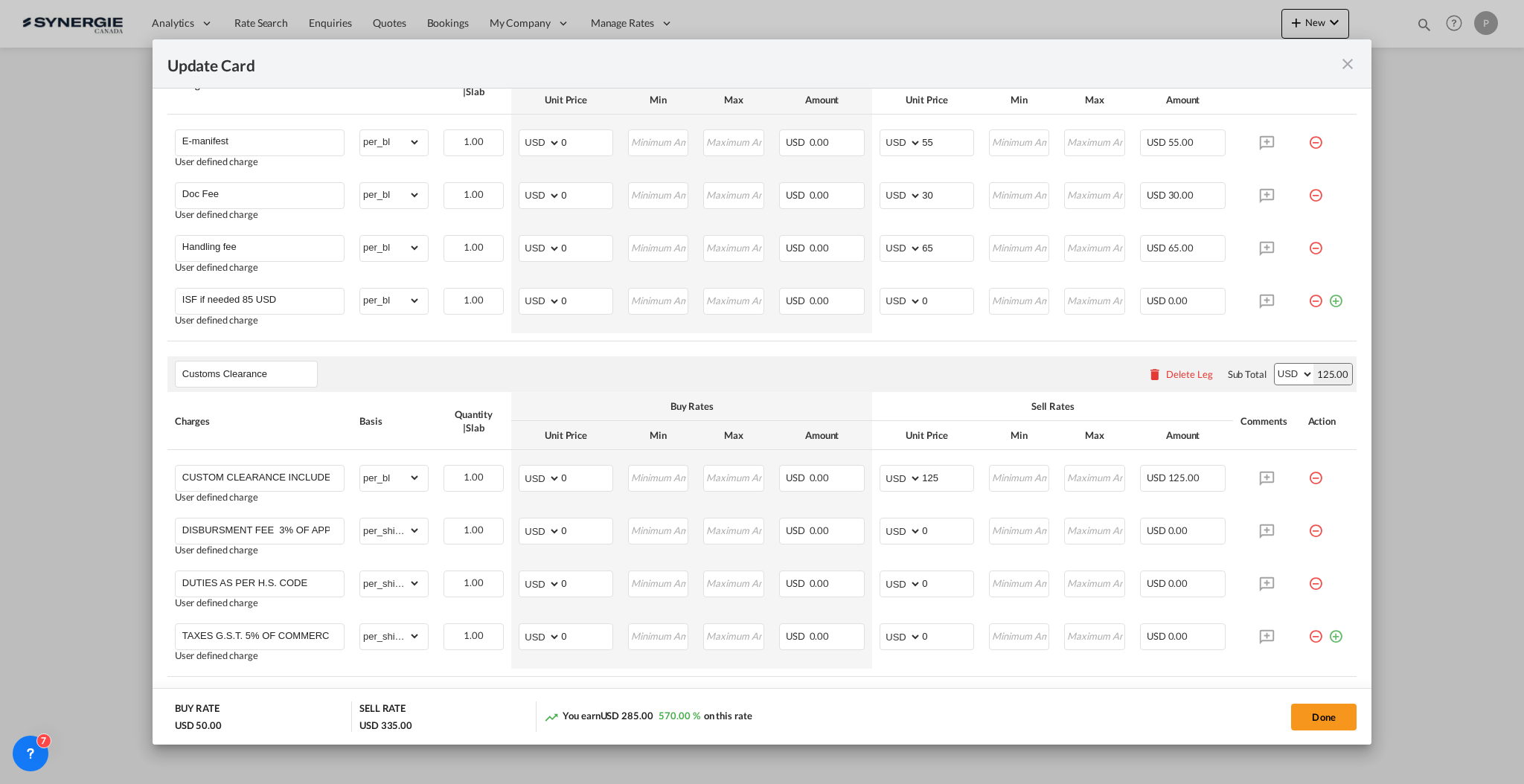
type input "60"
click at [1162, 365] on div "Delete Leg" at bounding box center [1180, 374] width 80 height 27
click at [1166, 372] on div "Delete Leg" at bounding box center [1189, 374] width 47 height 12
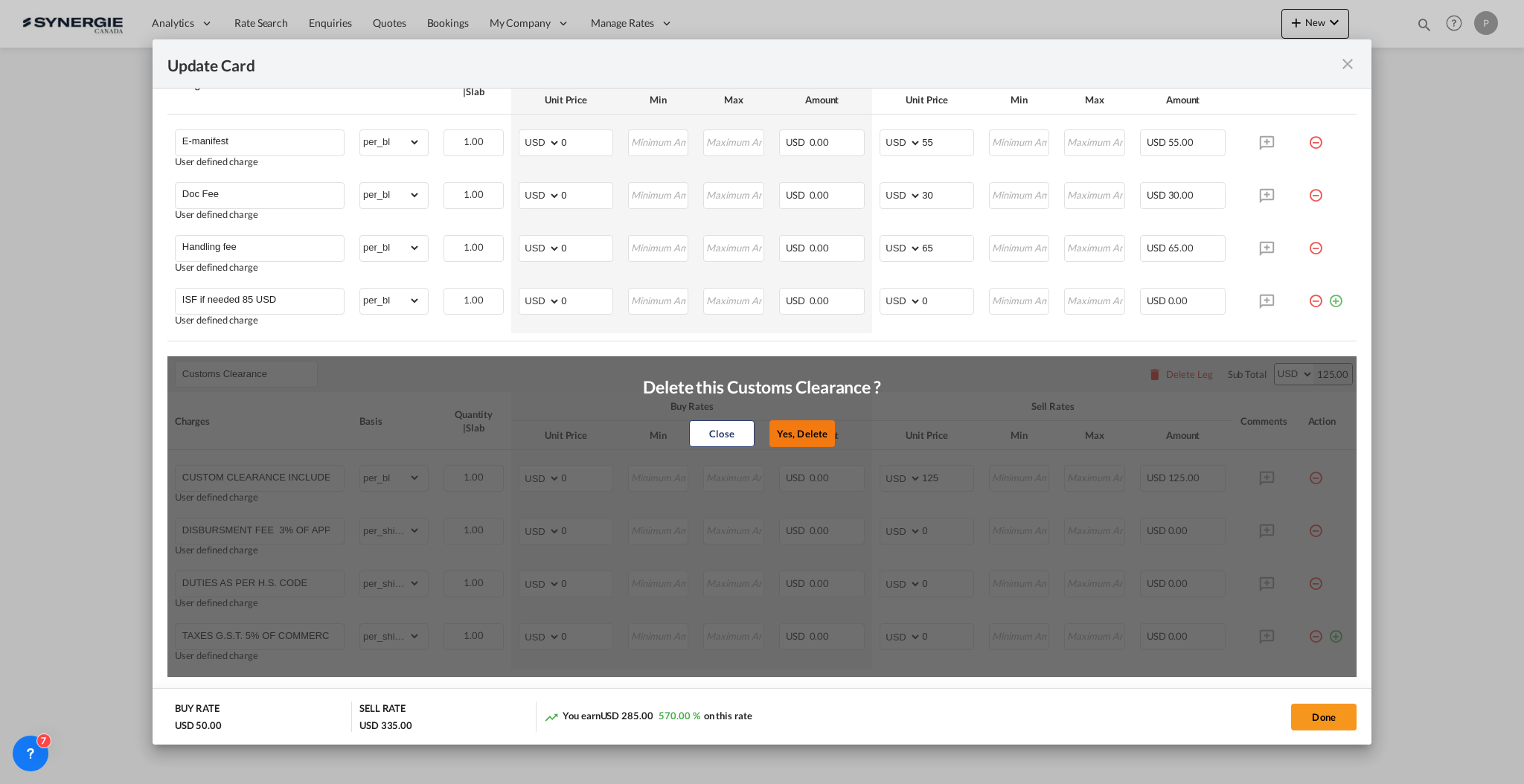
drag, startPoint x: 820, startPoint y: 413, endPoint x: 810, endPoint y: 424, distance: 14.9
click at [818, 415] on div "Delete this Customs Clearance ? Close Yes, Delete" at bounding box center [762, 405] width 238 height 94
click at [810, 424] on button "Yes, Delete" at bounding box center [802, 433] width 66 height 27
type input "CONGESTION SURCHARGE"
type input "CONGESTION SURCHARGE Please note that due to global port congestion, many ocean…"
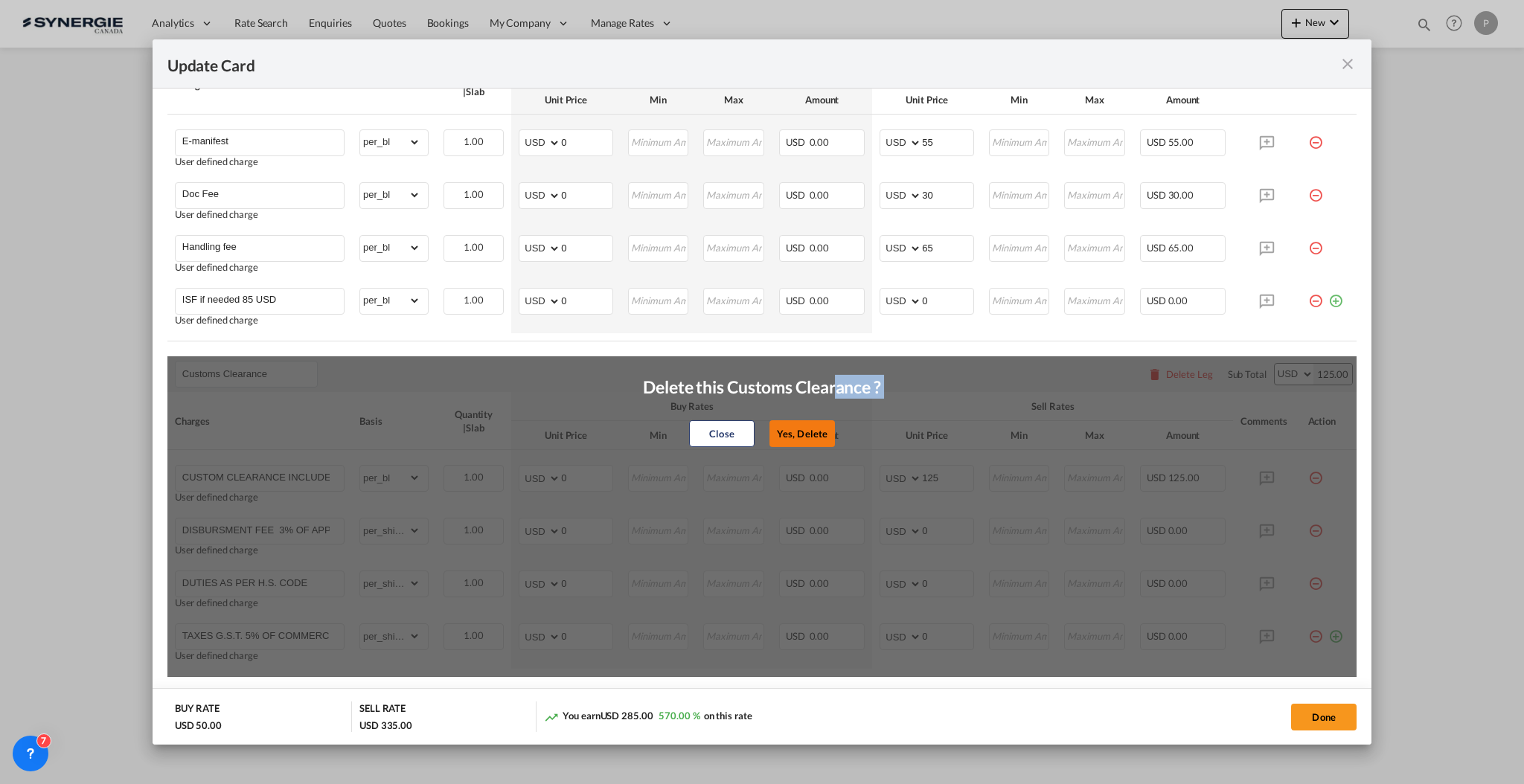
select select "per_shipment"
type input "0"
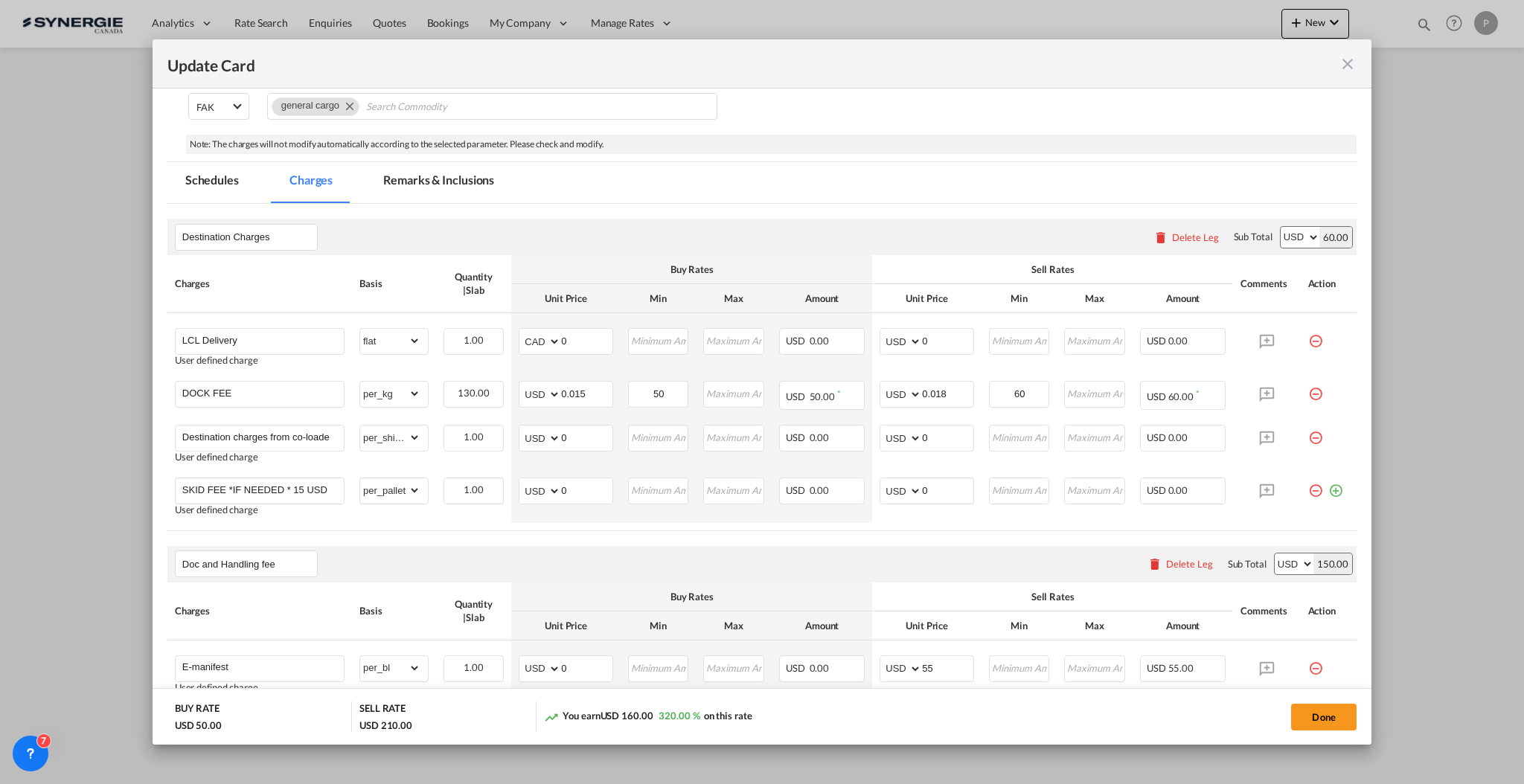
scroll to position [233, 0]
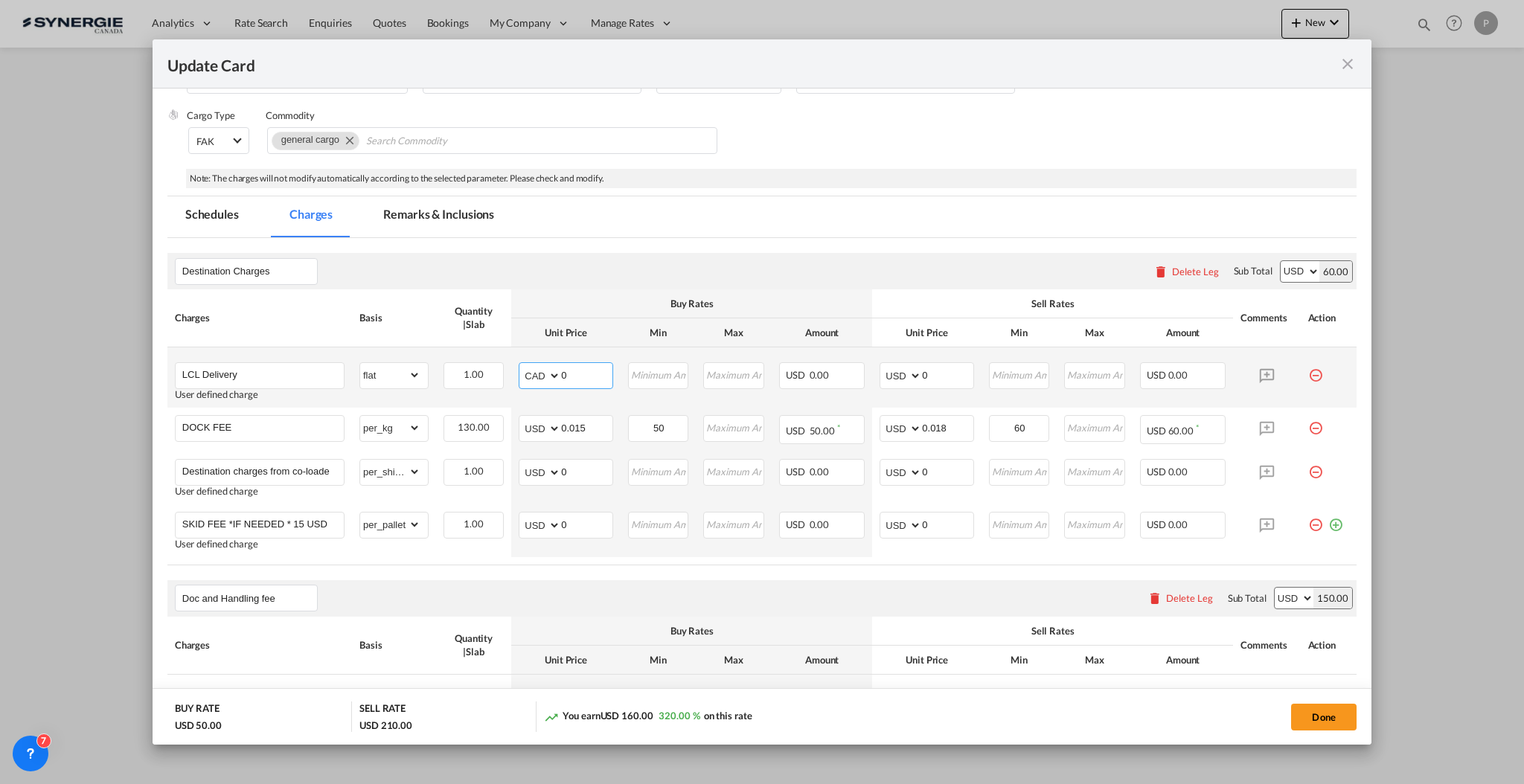
click at [549, 376] on select "AED AFN ALL AMD ANG AOA ARS AUD AWG AZN BAM BBD BDT BGN BHD BIF BMD BND BOB BRL…" at bounding box center [541, 375] width 39 height 21
select select "string:USD"
click at [521, 365] on select "AED AFN ALL AMD ANG AOA ARS AUD AWG AZN BAM BBD BDT BGN BHD BIF BMD BND BOB BRL…" at bounding box center [541, 375] width 39 height 21
type input "45"
type input "100"
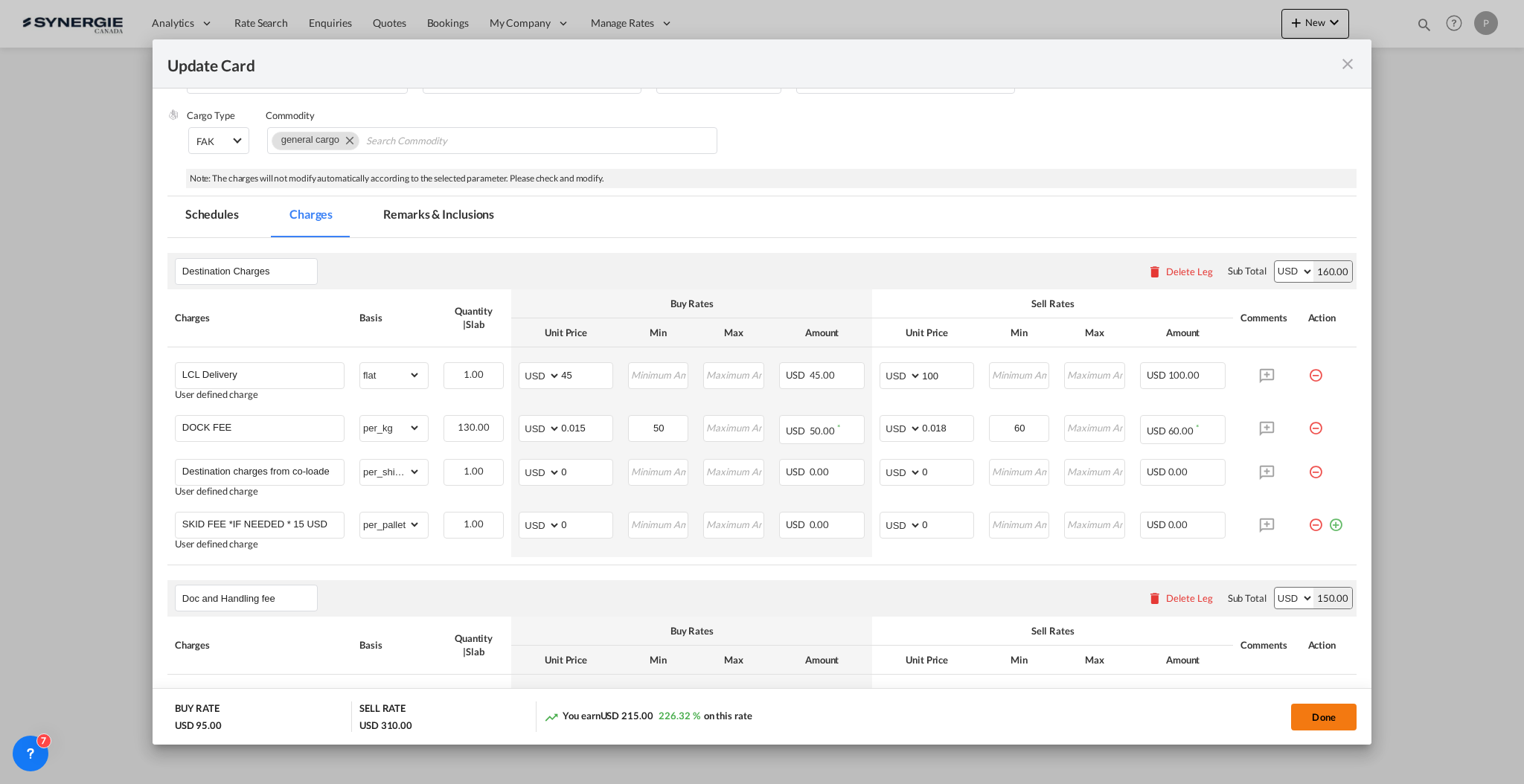
click at [1308, 712] on button "Done" at bounding box center [1323, 717] width 66 height 27
type input "[DATE]"
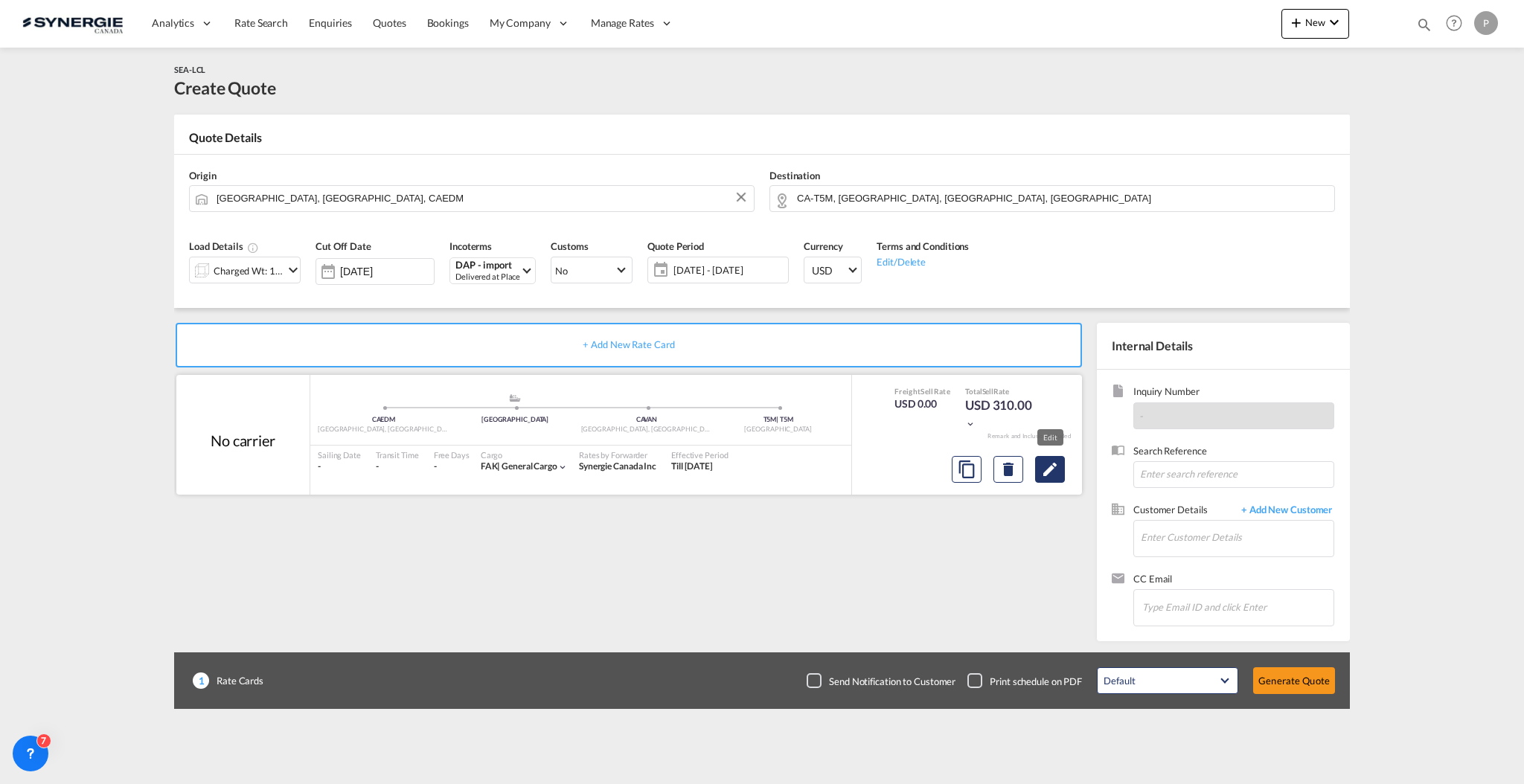
click at [1044, 466] on md-icon "Edit" at bounding box center [1050, 469] width 18 height 18
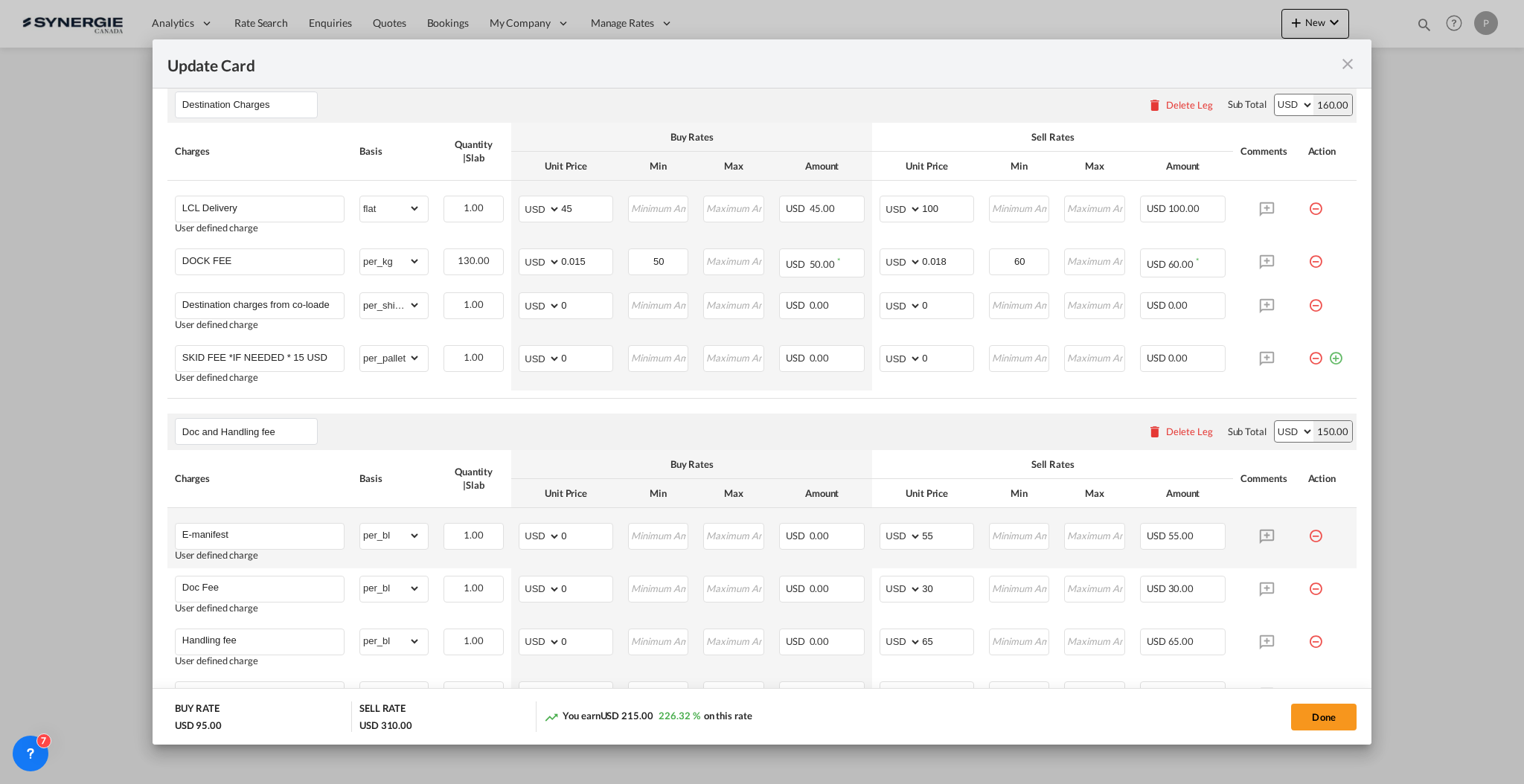
scroll to position [496, 0]
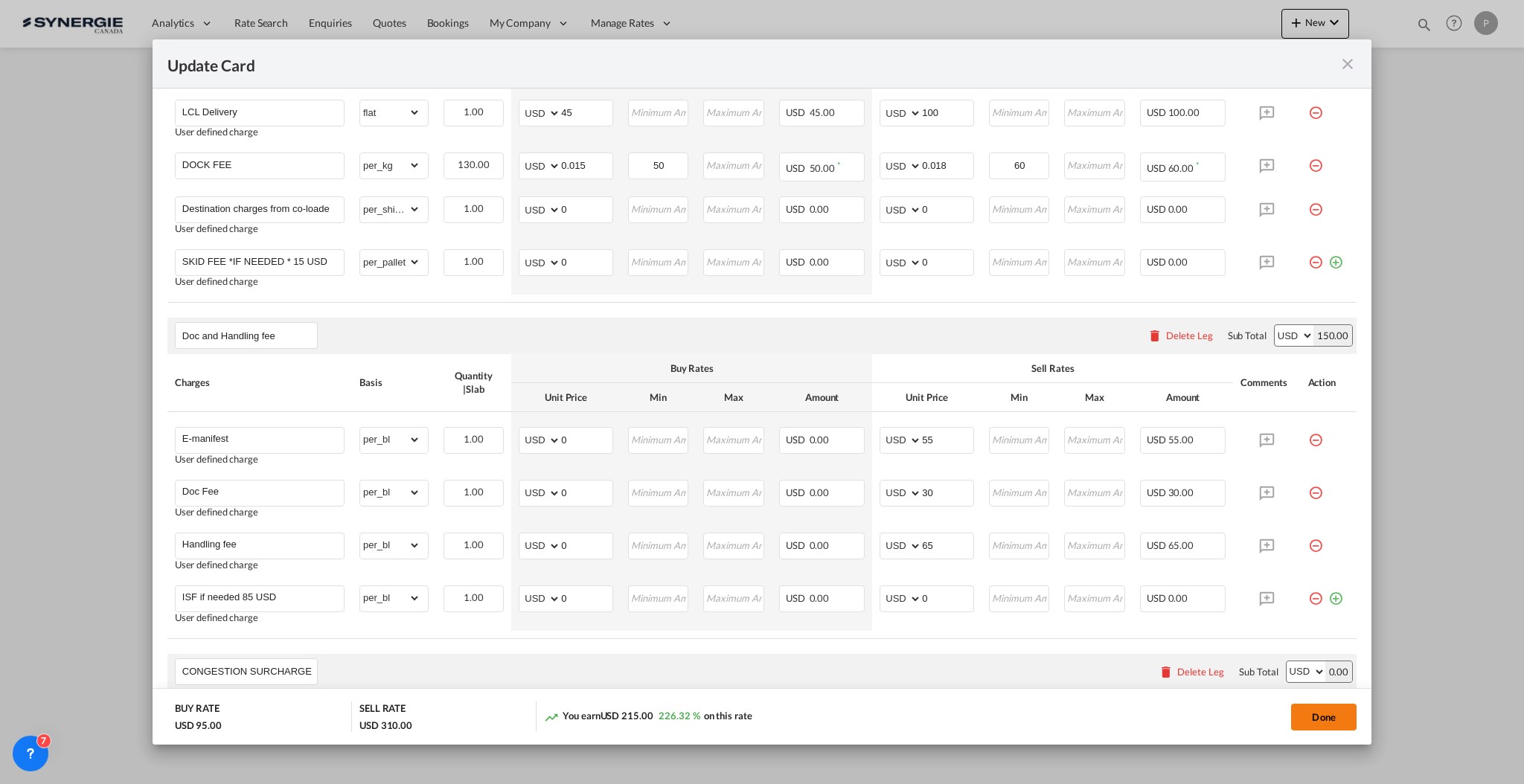
click at [1314, 710] on button "Done" at bounding box center [1323, 717] width 66 height 27
type input "[DATE]"
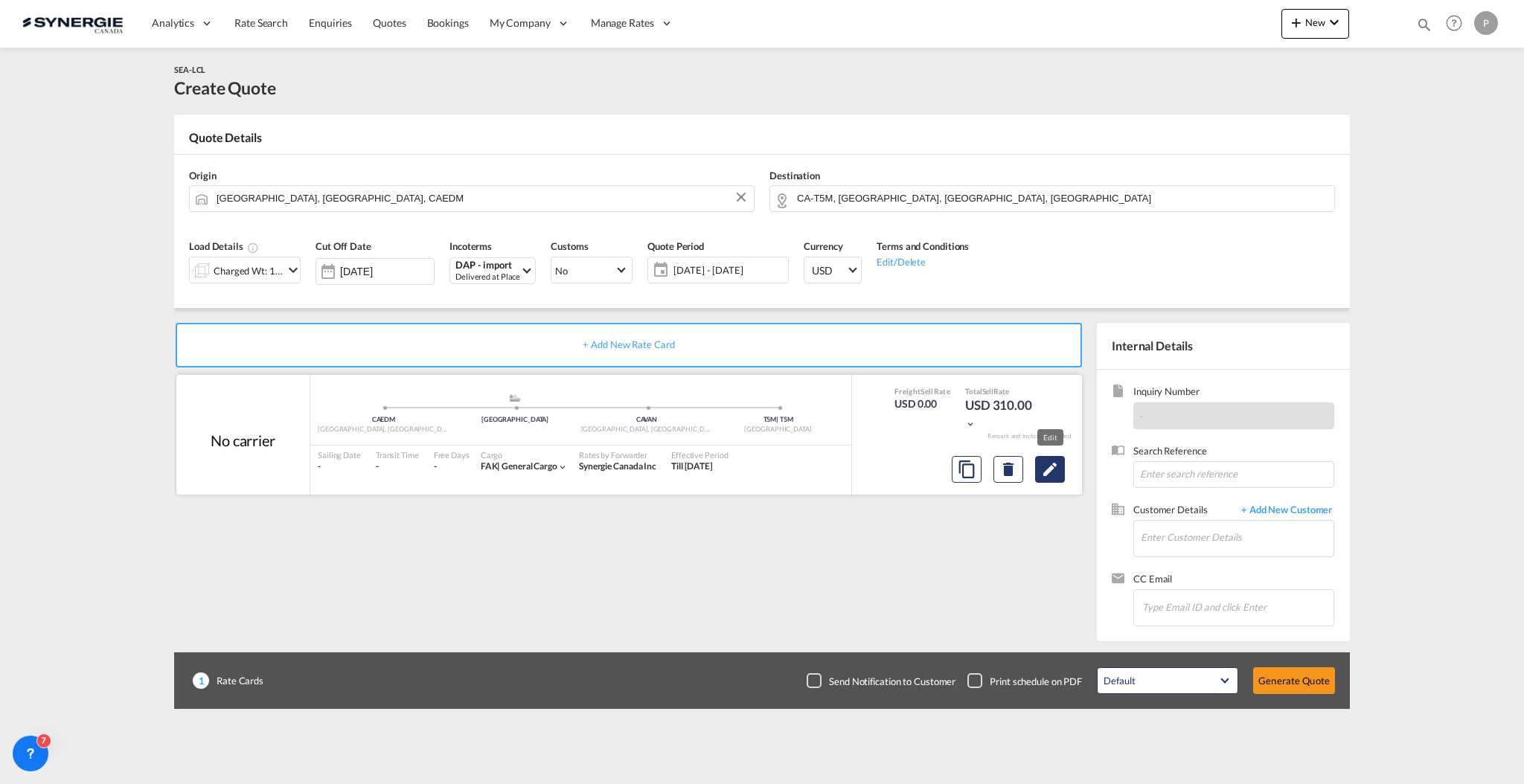
click at [1049, 466] on md-icon "Edit" at bounding box center [1050, 469] width 18 height 18
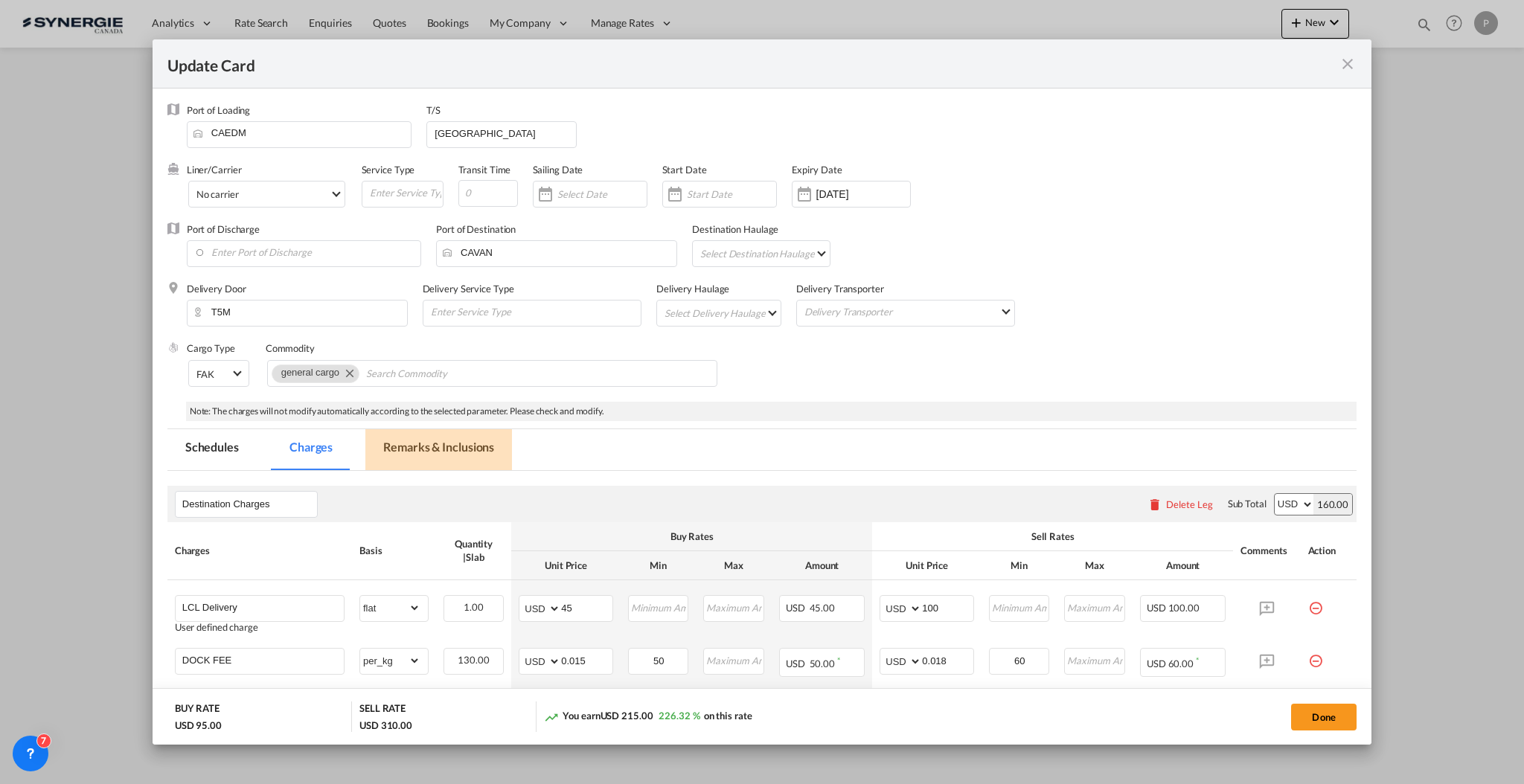
click at [450, 455] on md-tab-item "Remarks & Inclusions" at bounding box center [439, 449] width 147 height 41
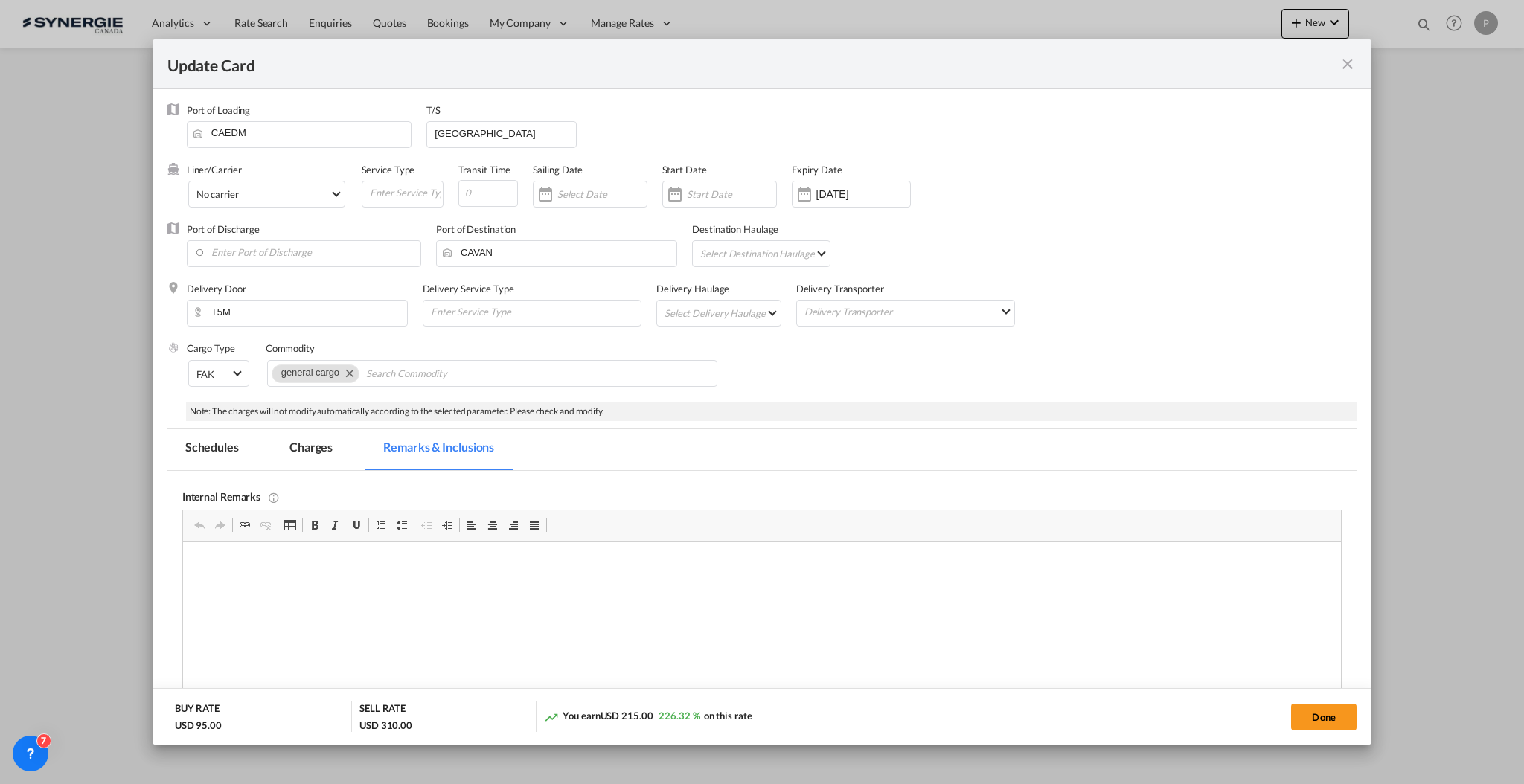
scroll to position [0, 0]
click at [1310, 715] on button "Done" at bounding box center [1323, 717] width 66 height 27
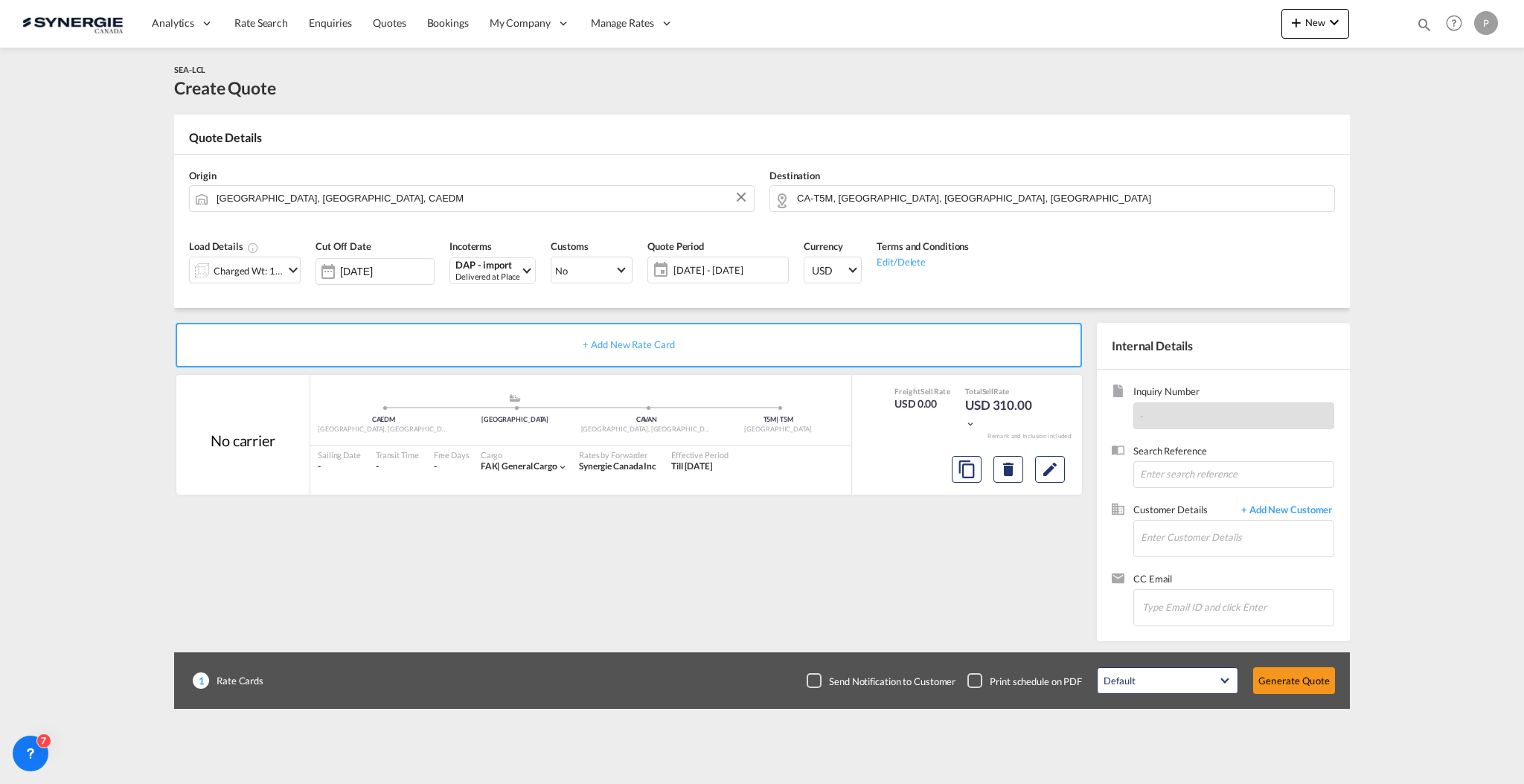
type input "[DATE]"
click at [1284, 538] on input "Enter Customer Details" at bounding box center [1237, 537] width 193 height 33
click at [1254, 565] on div "[PERSON_NAME] croix [PERSON_NAME][EMAIL_ADDRESS][PERSON_NAME][DOMAIN_NAME] | DB…" at bounding box center [1281, 563] width 283 height 40
type input "DB GROUP US, [PERSON_NAME], [PERSON_NAME][EMAIL_ADDRESS][PERSON_NAME][DOMAIN_NA…"
click at [1293, 675] on button "Generate Quote" at bounding box center [1294, 680] width 82 height 27
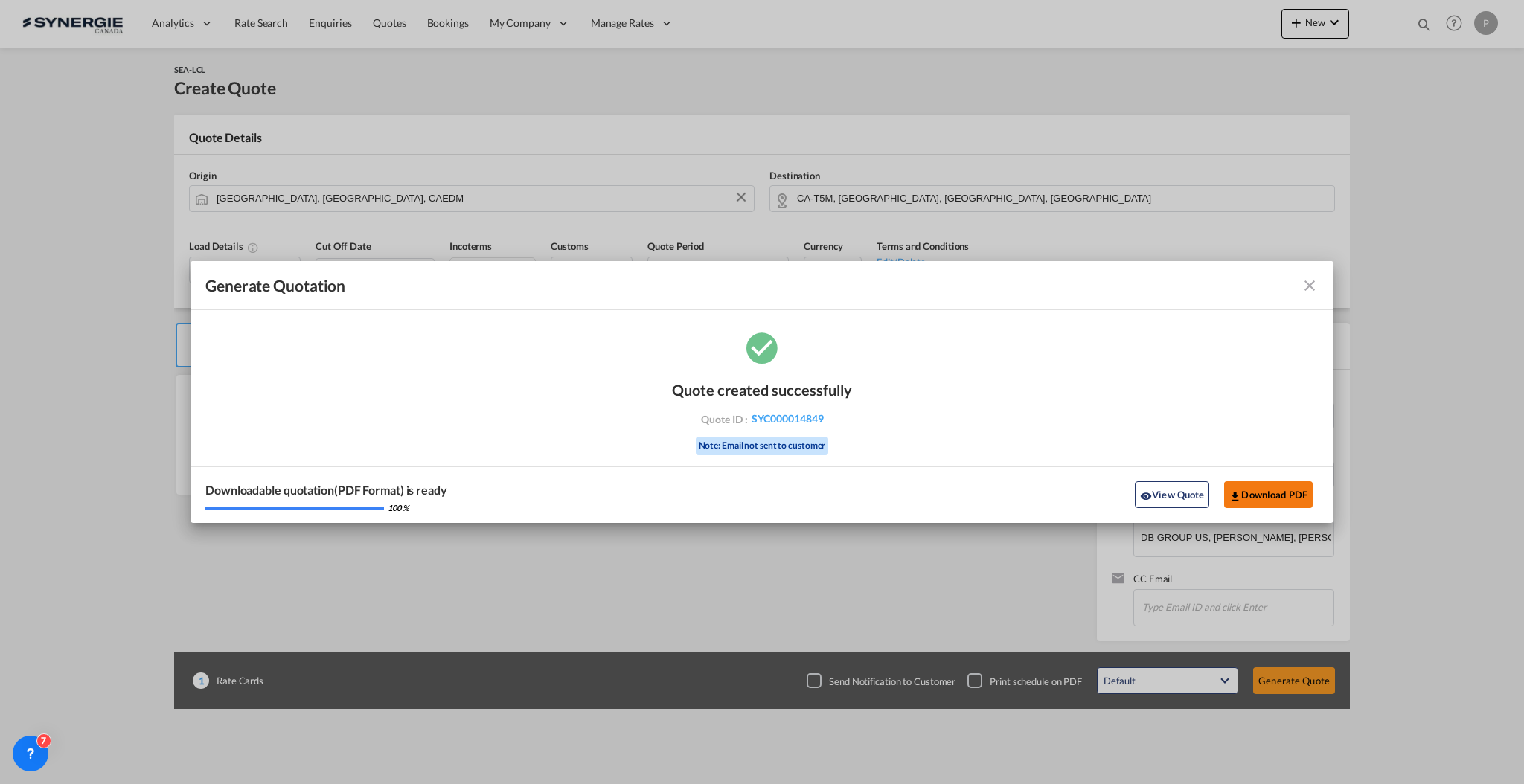
click at [1248, 491] on button "Download PDF" at bounding box center [1268, 494] width 89 height 27
